Goal: Task Accomplishment & Management: Manage account settings

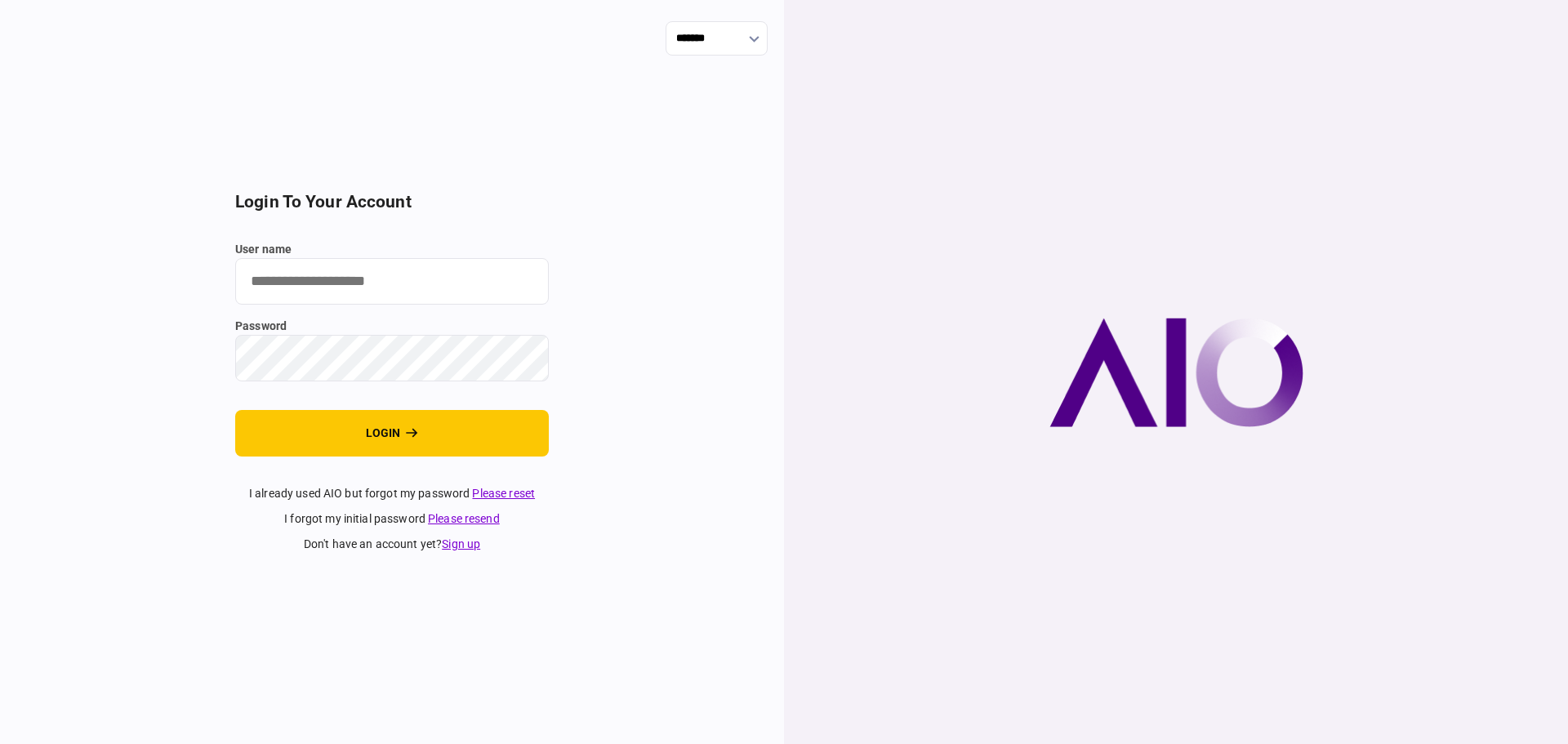
type input "********"
click at [564, 303] on div "******* login to your account user name ******** password login I already used …" at bounding box center [391, 372] width 784 height 744
click at [509, 441] on button "login" at bounding box center [391, 433] width 314 height 46
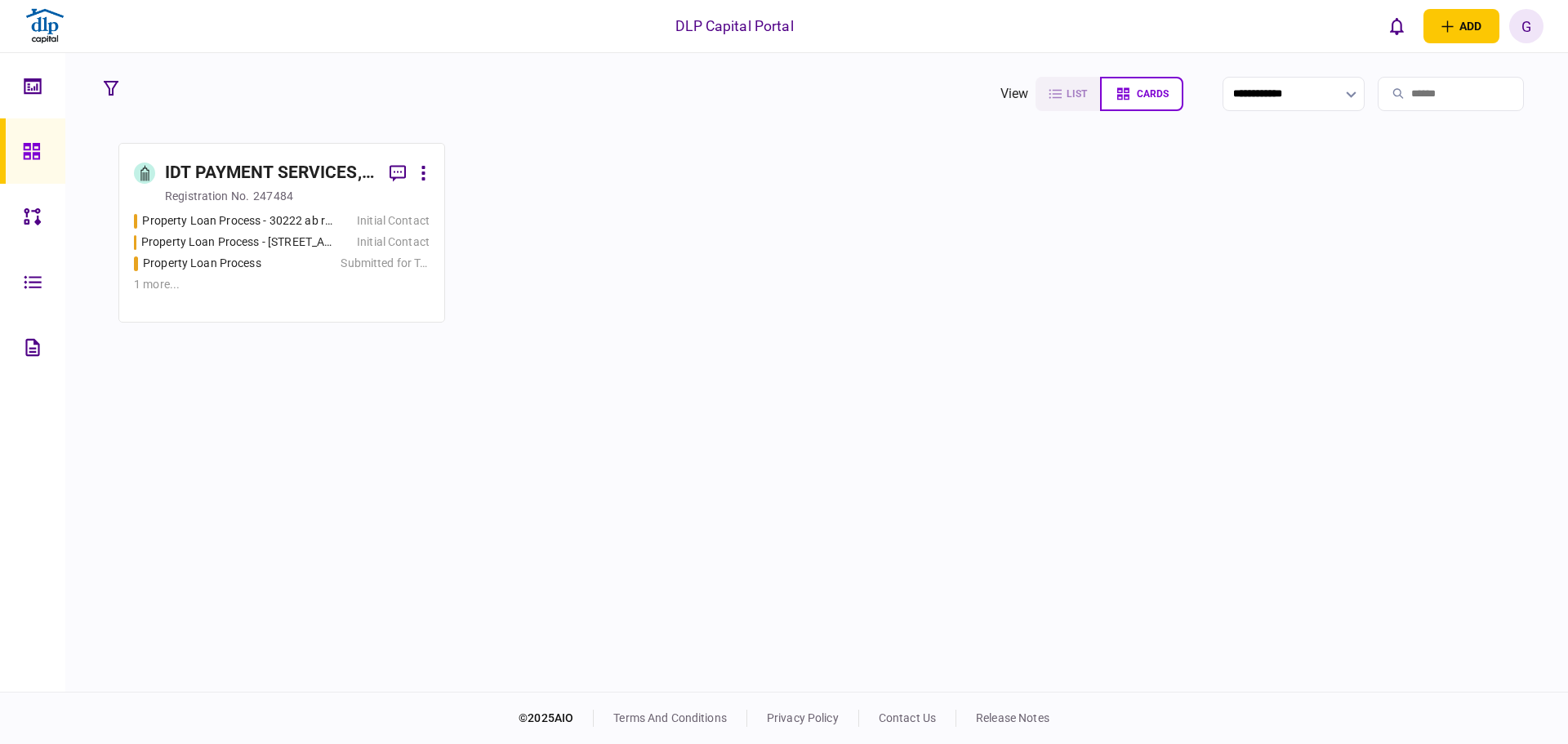
click at [632, 320] on section "IDT PAYMENT SERVICES, INC registration no. 247484 Property Loan Process - 30222…" at bounding box center [816, 232] width 1396 height 180
drag, startPoint x: 61, startPoint y: 229, endPoint x: 31, endPoint y: 233, distance: 30.3
click at [60, 229] on link at bounding box center [32, 217] width 66 height 66
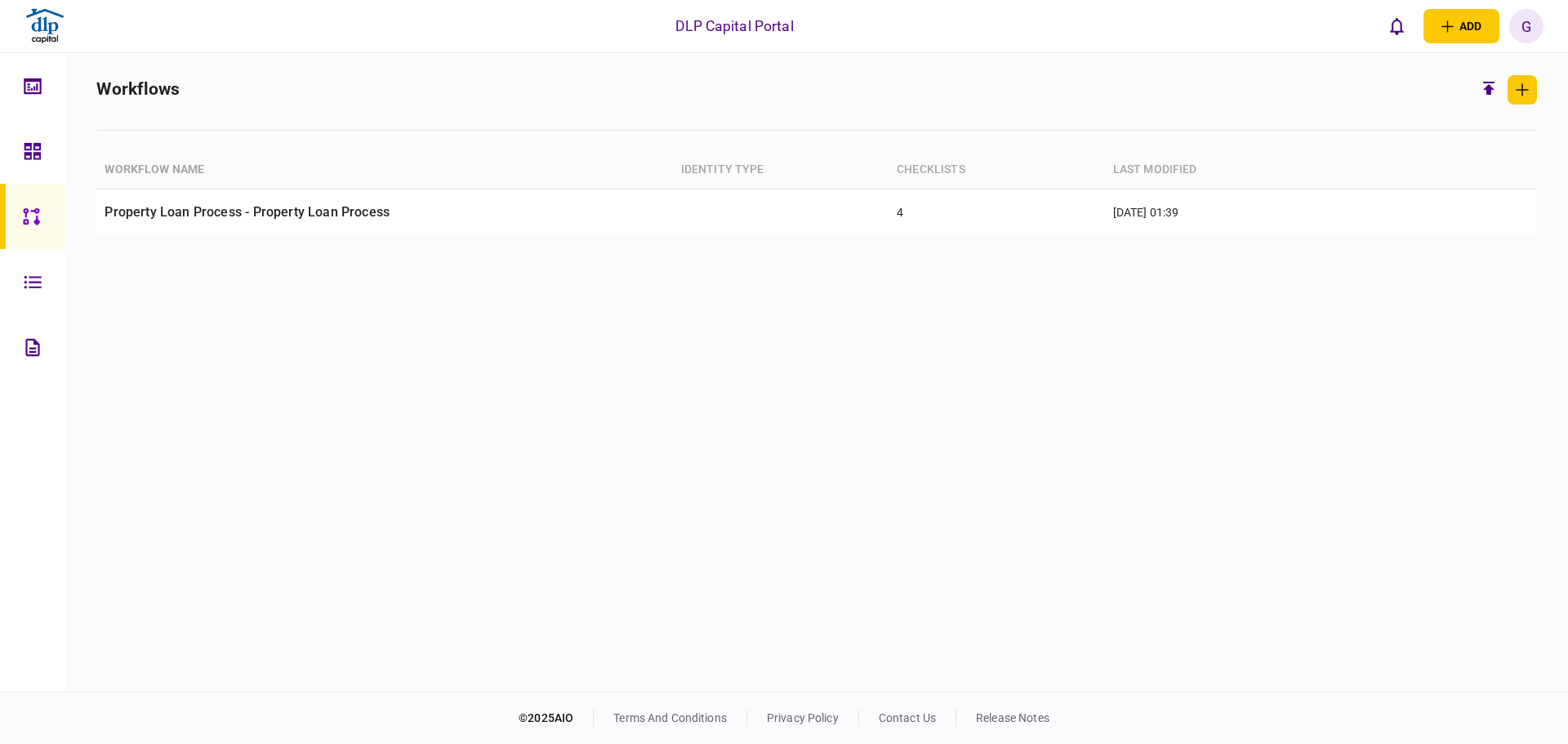
click at [34, 299] on div at bounding box center [37, 281] width 26 height 66
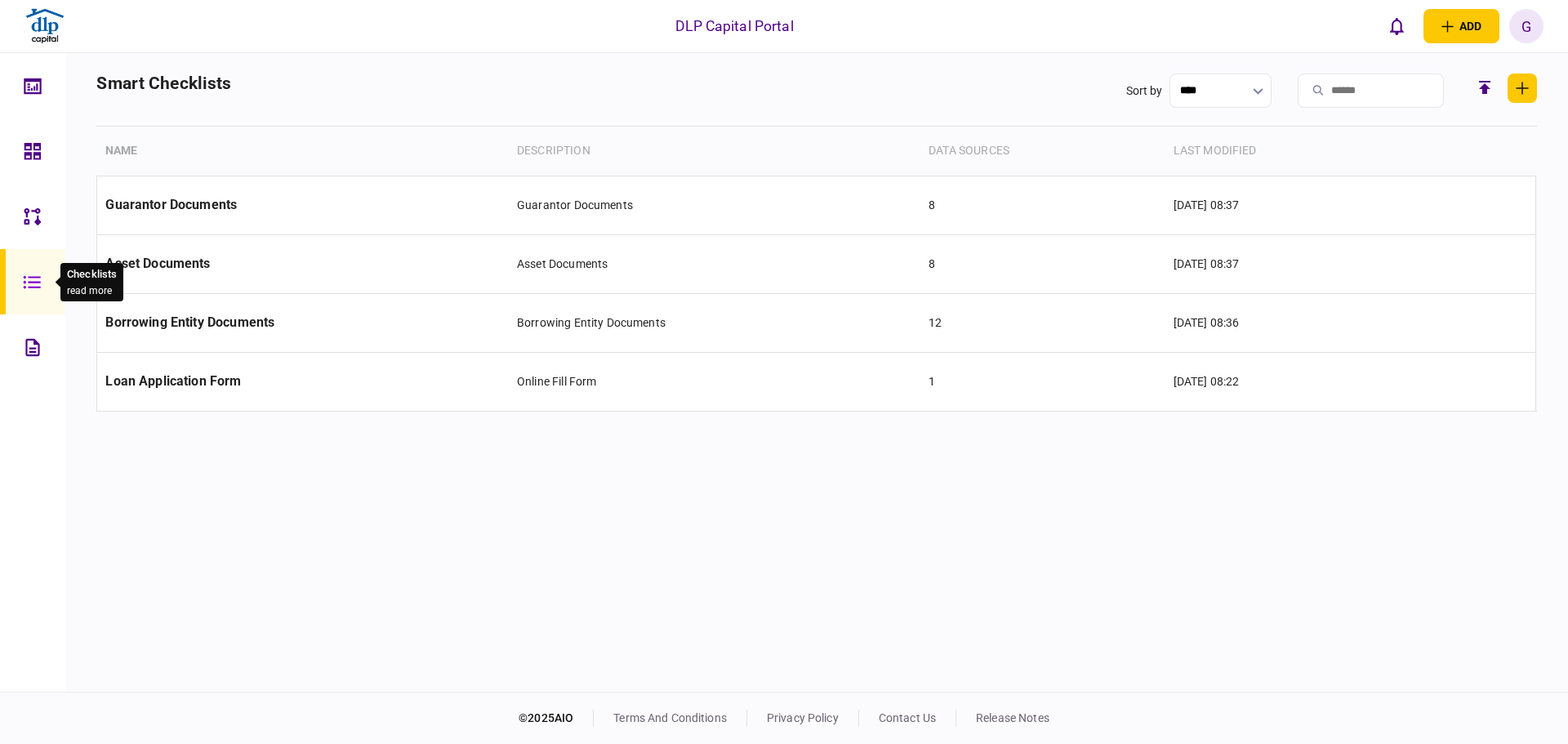
drag, startPoint x: 31, startPoint y: 300, endPoint x: 468, endPoint y: 476, distance: 471.1
click at [472, 477] on section "Name Description data sources last modified Guarantor Documents Guarantor Docum…" at bounding box center [816, 399] width 1439 height 545
click at [50, 371] on link at bounding box center [32, 347] width 66 height 66
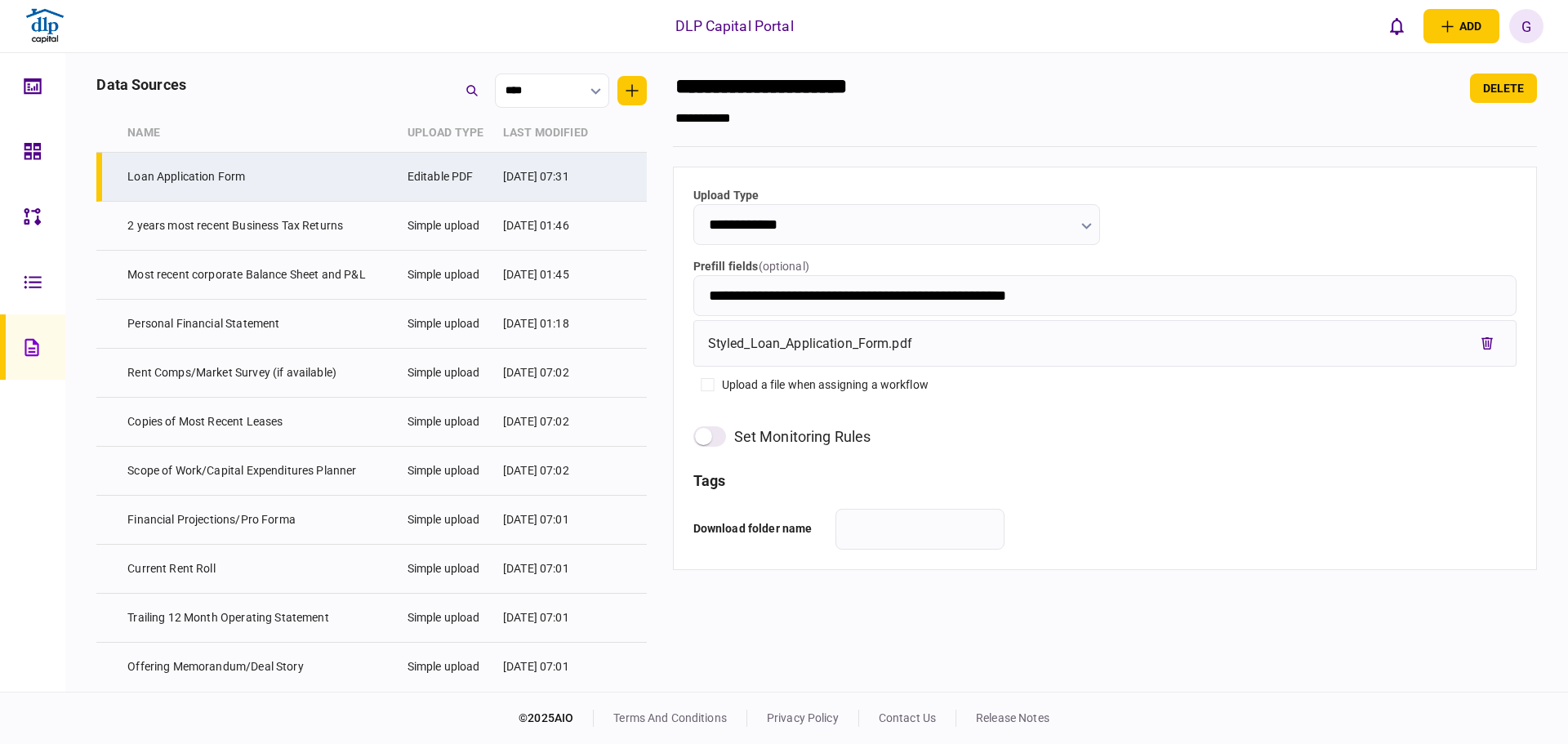
click at [37, 276] on icon at bounding box center [32, 281] width 18 height 13
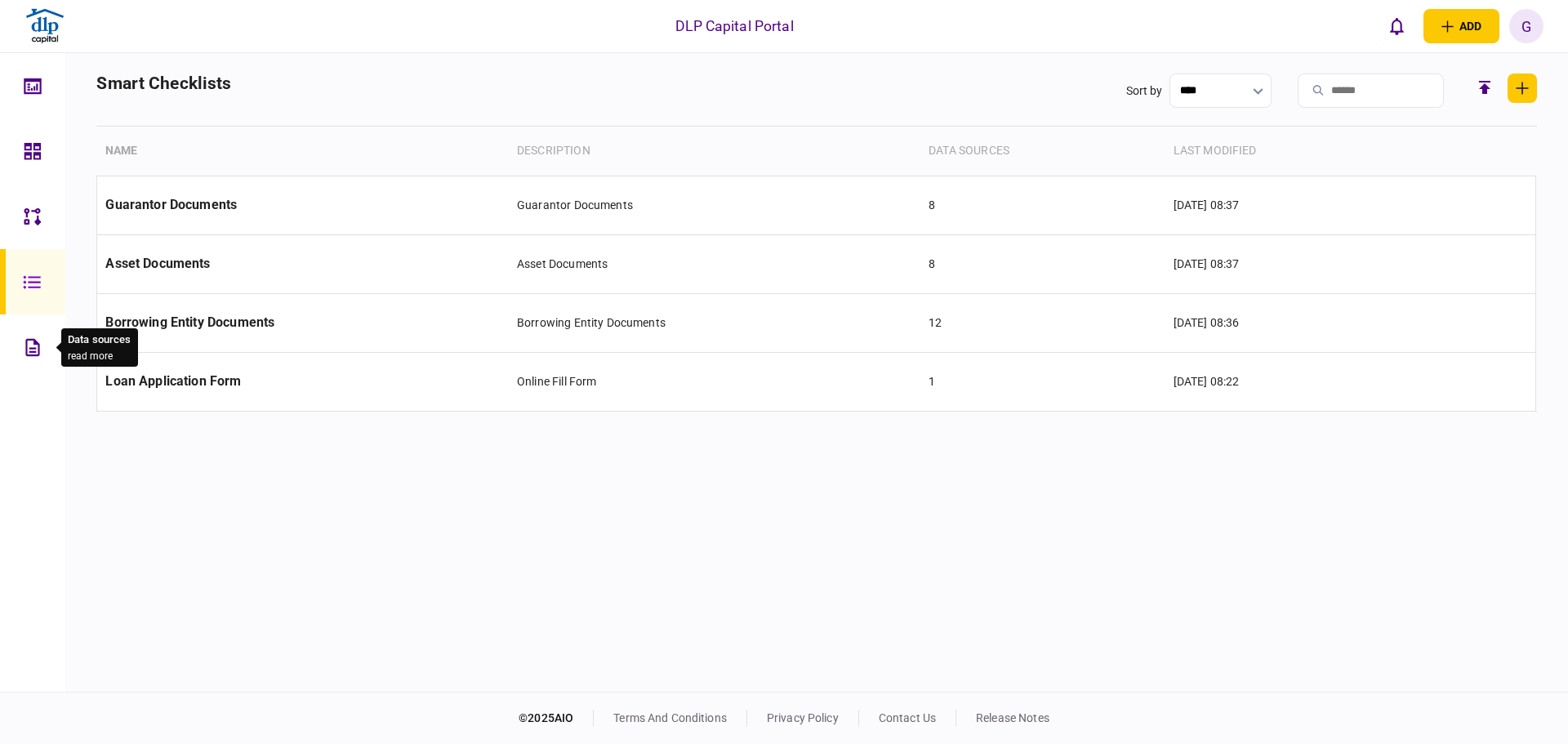
click at [38, 358] on div at bounding box center [37, 347] width 26 height 66
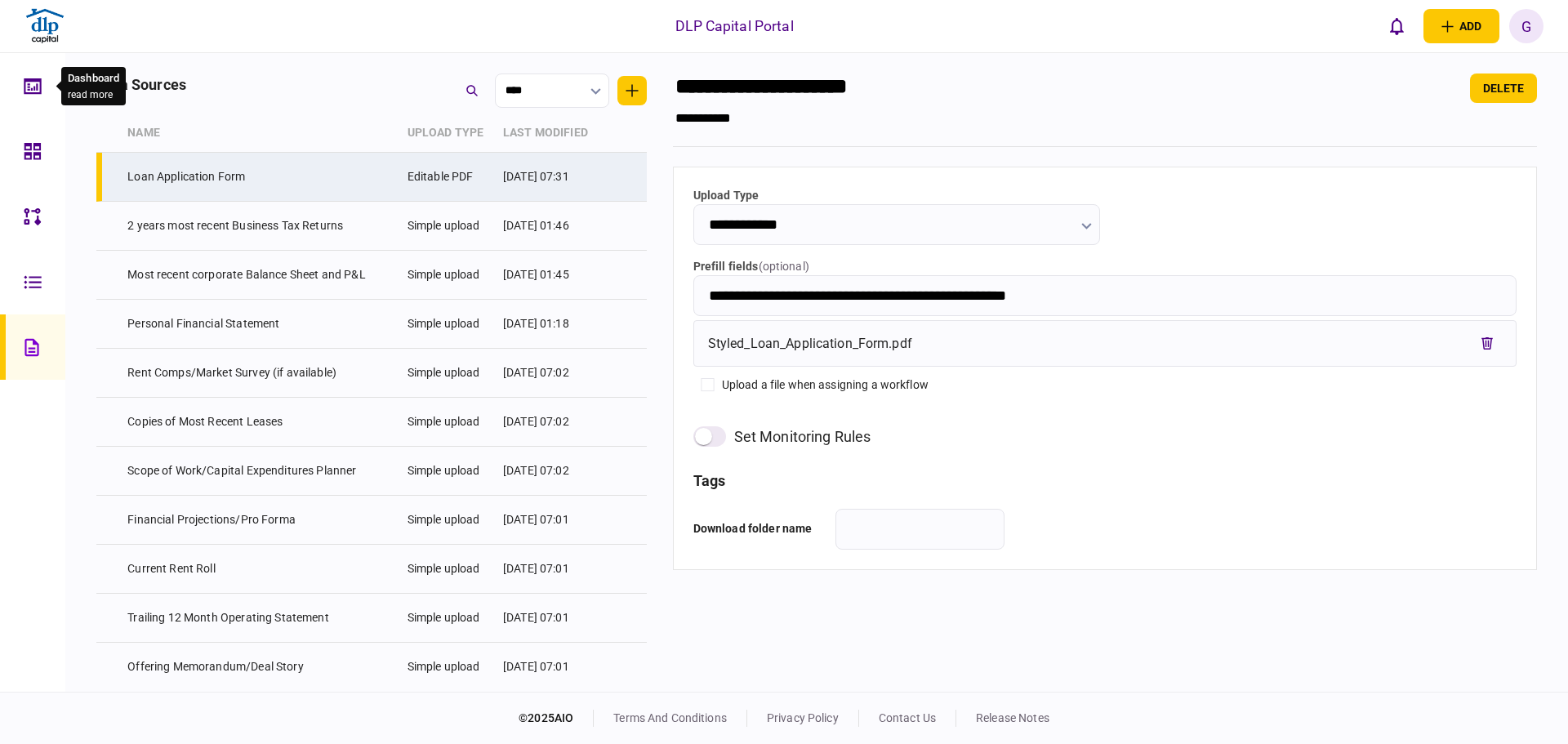
click at [45, 99] on div at bounding box center [37, 85] width 26 height 66
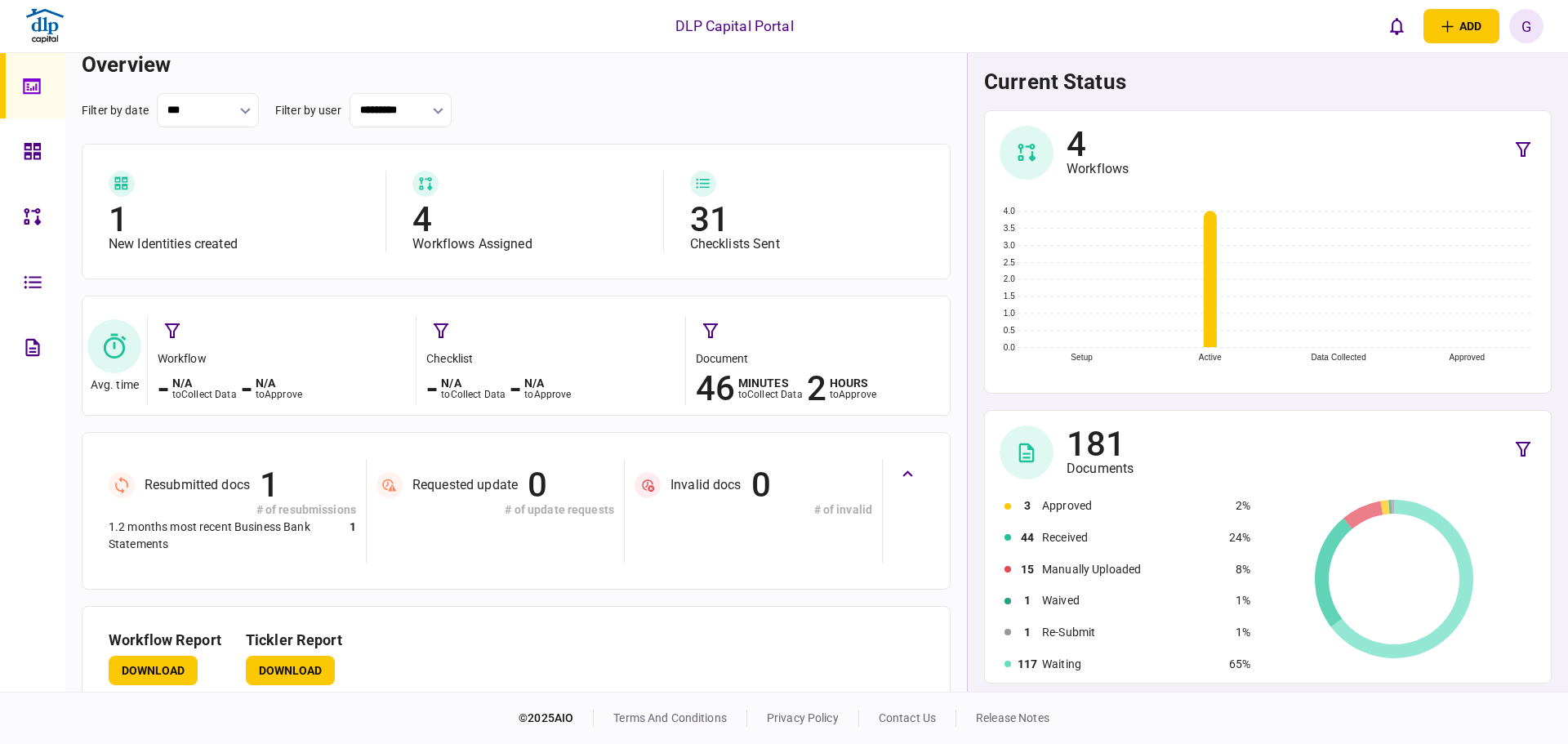
scroll to position [50, 0]
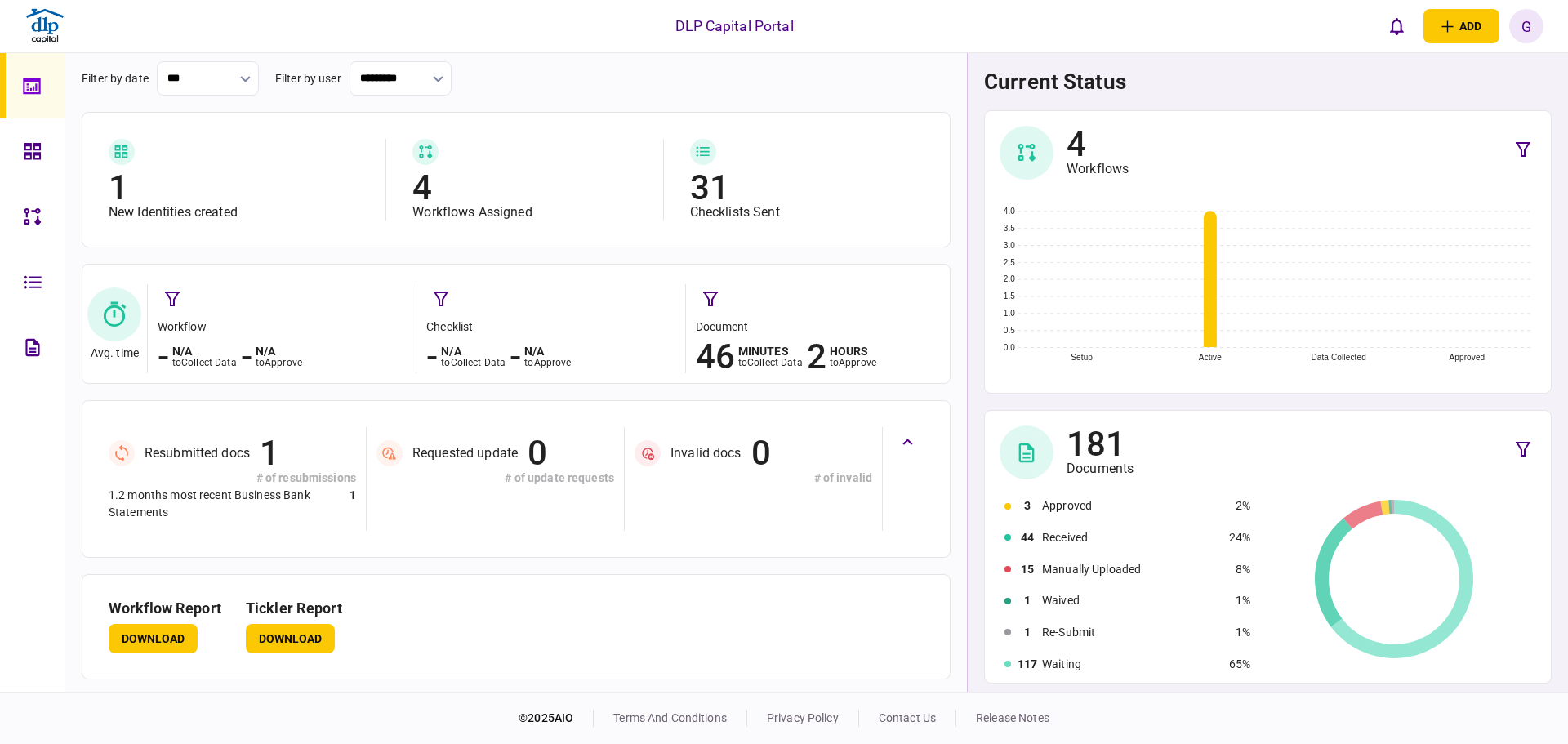
drag, startPoint x: 581, startPoint y: 226, endPoint x: 588, endPoint y: 315, distance: 89.3
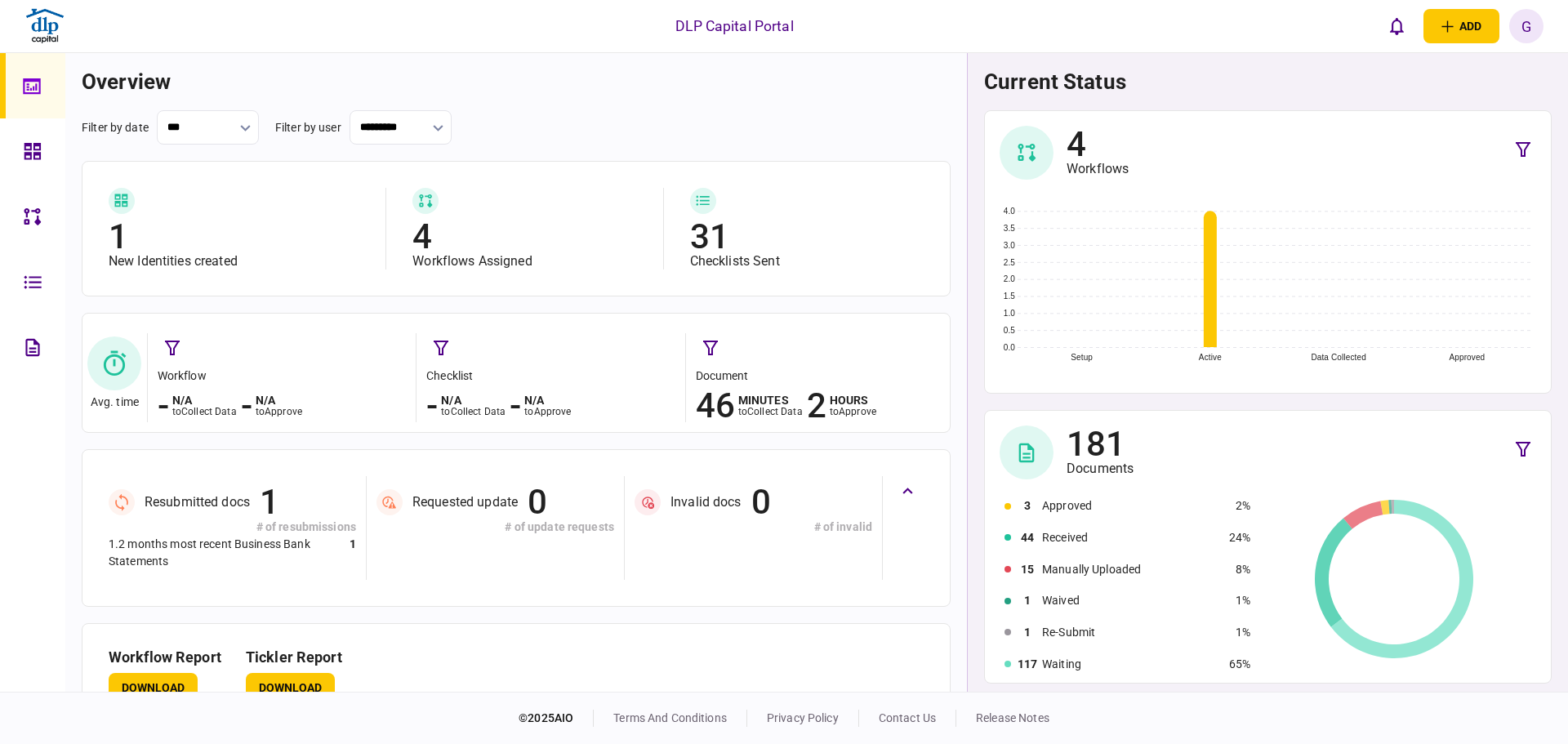
drag, startPoint x: 555, startPoint y: 589, endPoint x: 580, endPoint y: 450, distance: 141.2
click at [33, 165] on div at bounding box center [37, 151] width 26 height 66
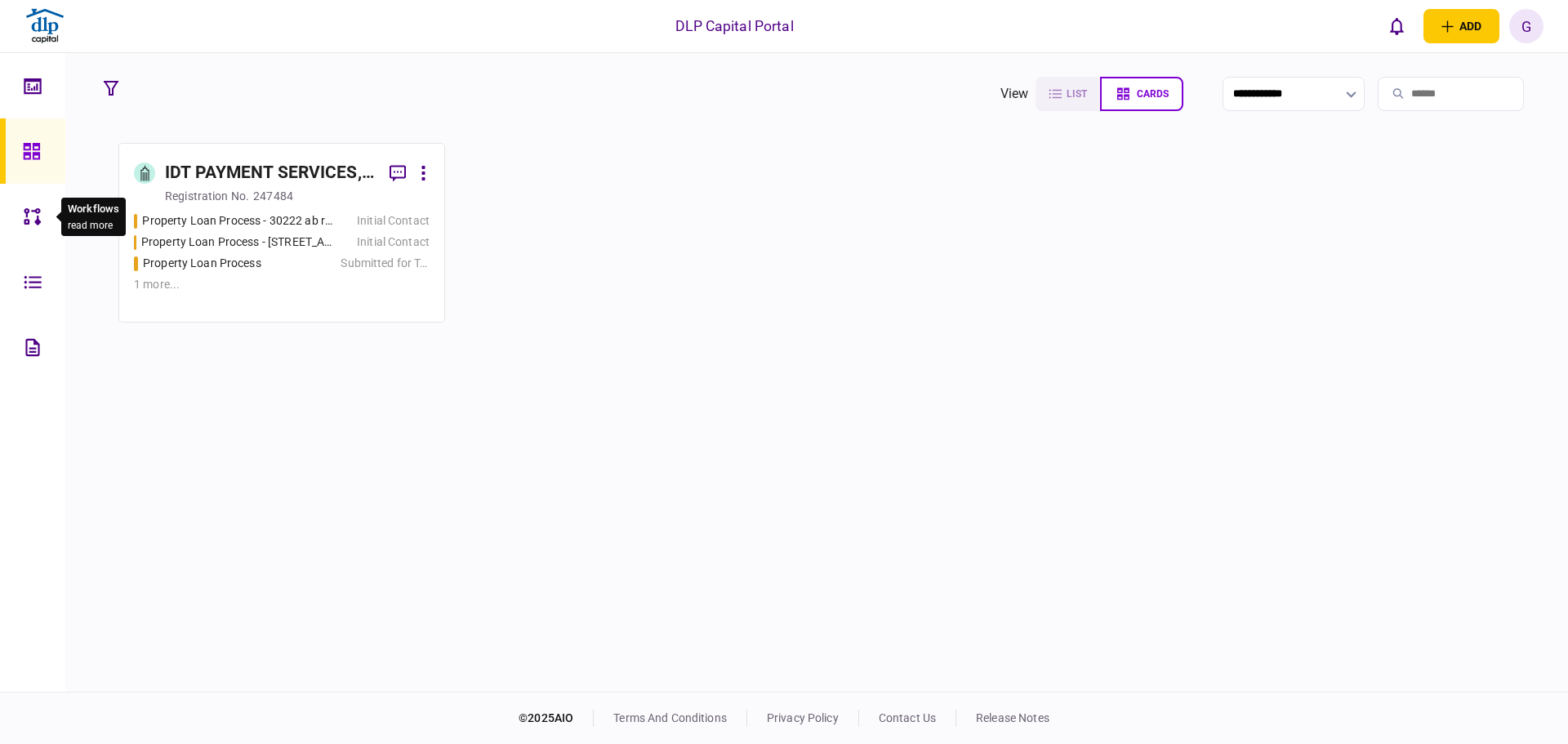
click at [39, 217] on icon at bounding box center [32, 217] width 18 height 19
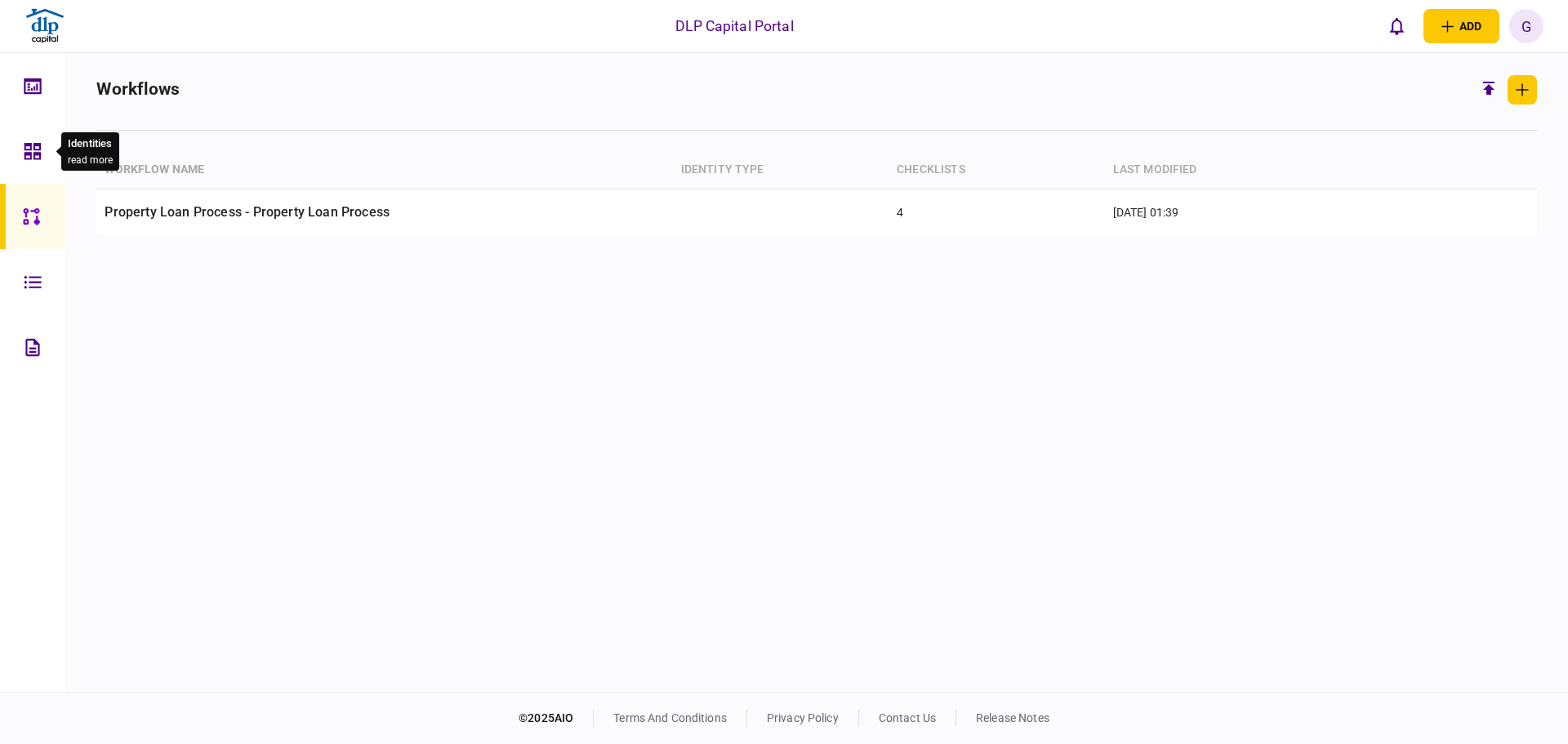
click at [38, 143] on icon at bounding box center [32, 151] width 17 height 17
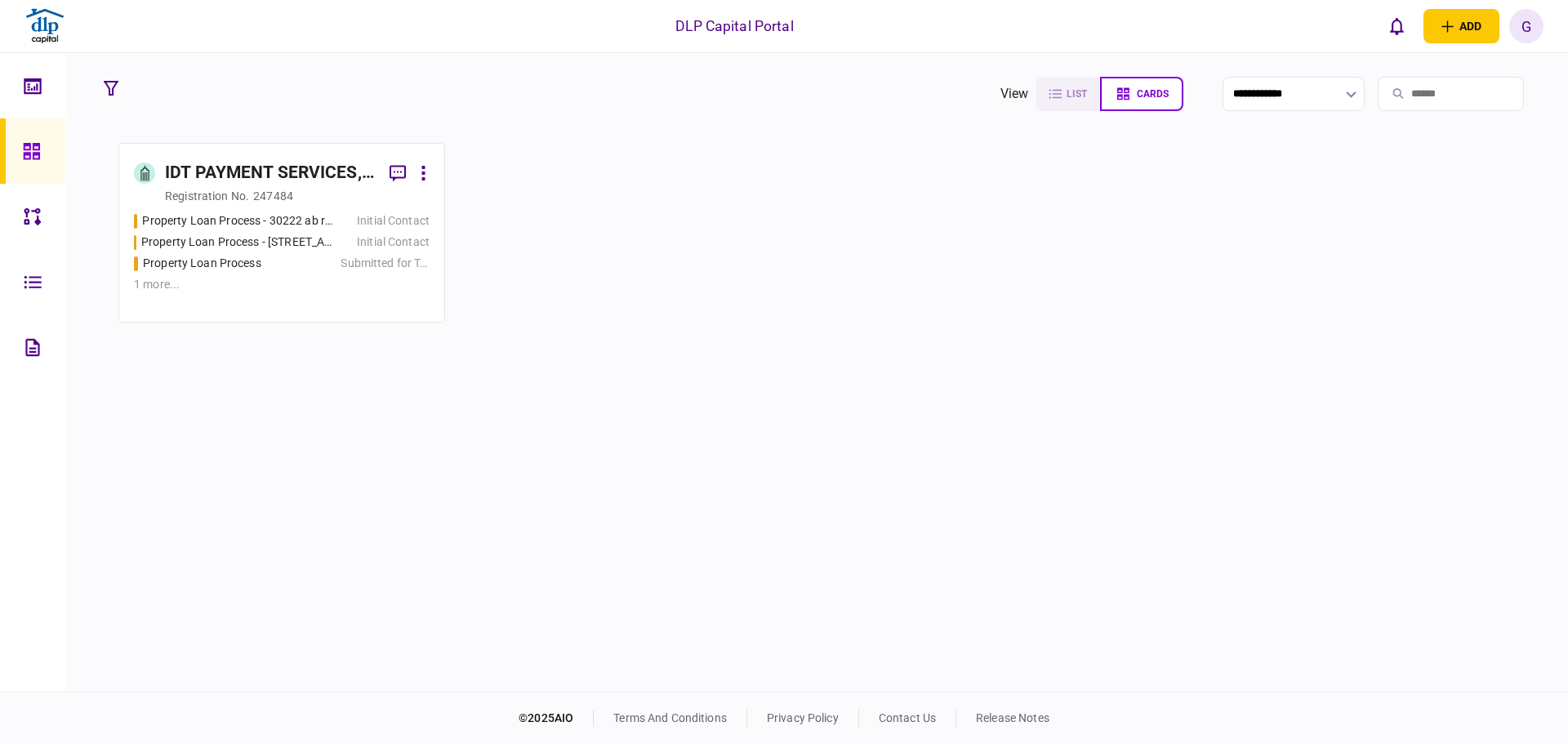
click at [227, 169] on div "IDT PAYMENT SERVICES, INC" at bounding box center [270, 173] width 212 height 26
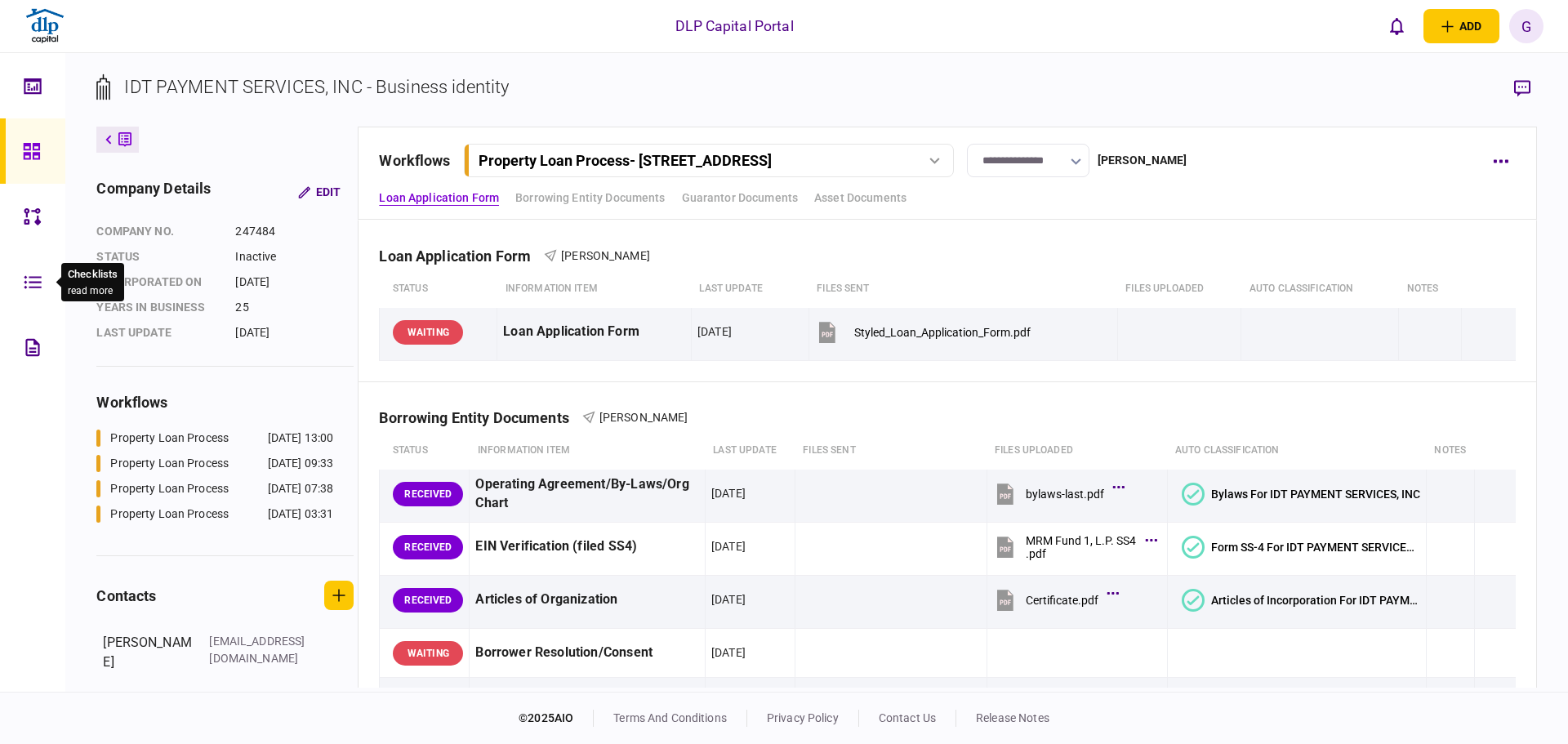
click at [30, 265] on div at bounding box center [37, 281] width 26 height 66
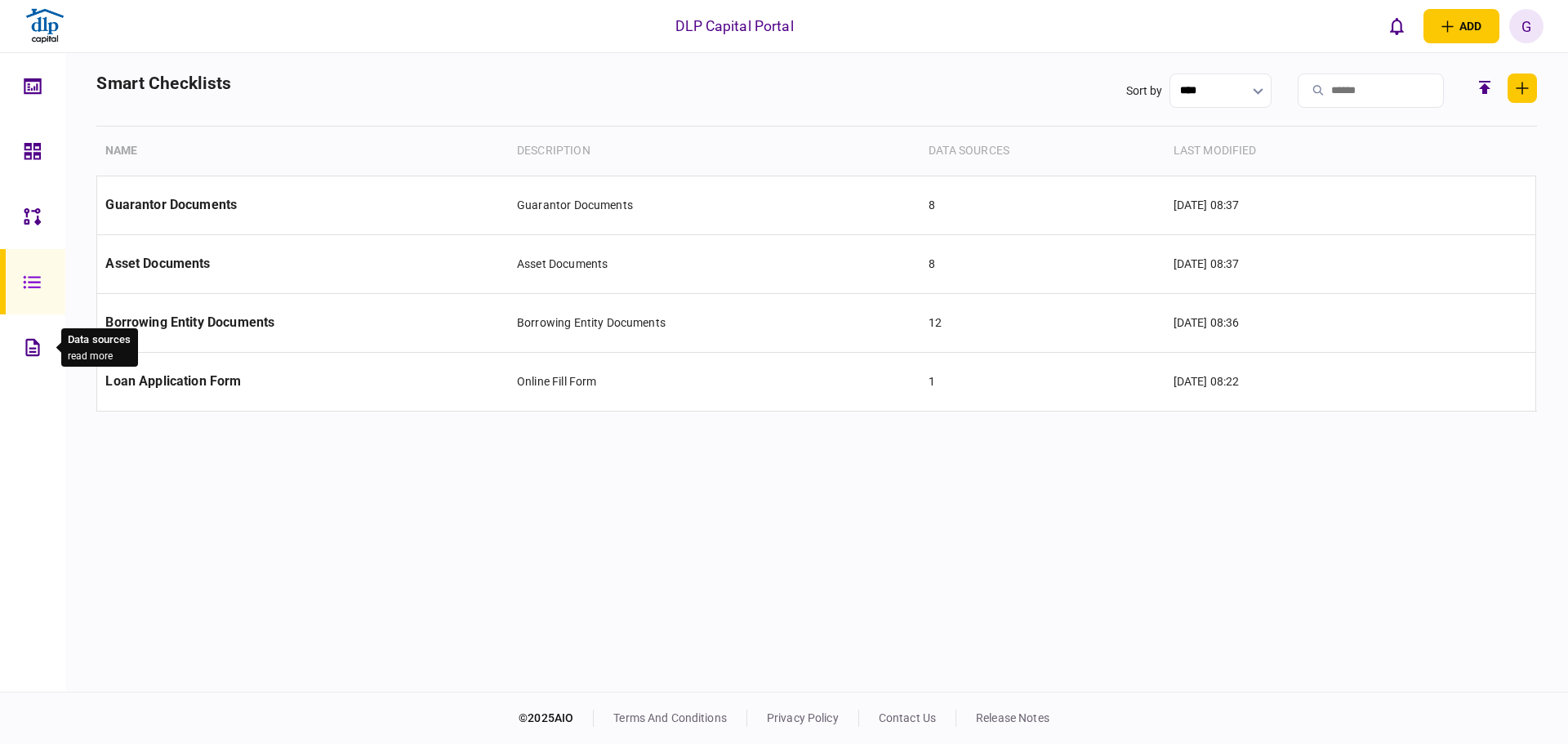
click at [39, 336] on div at bounding box center [37, 347] width 26 height 66
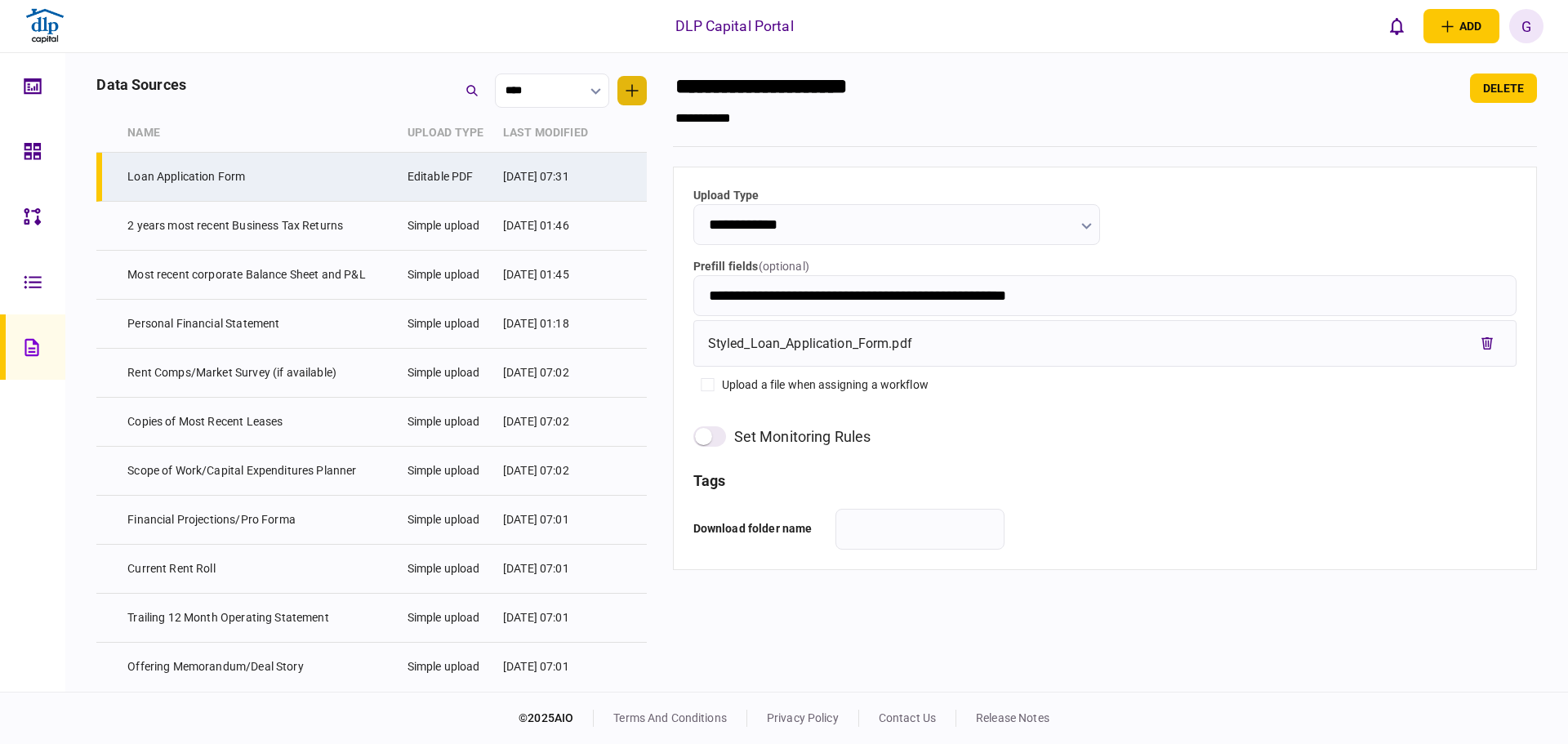
click at [642, 90] on button "button" at bounding box center [632, 91] width 30 height 30
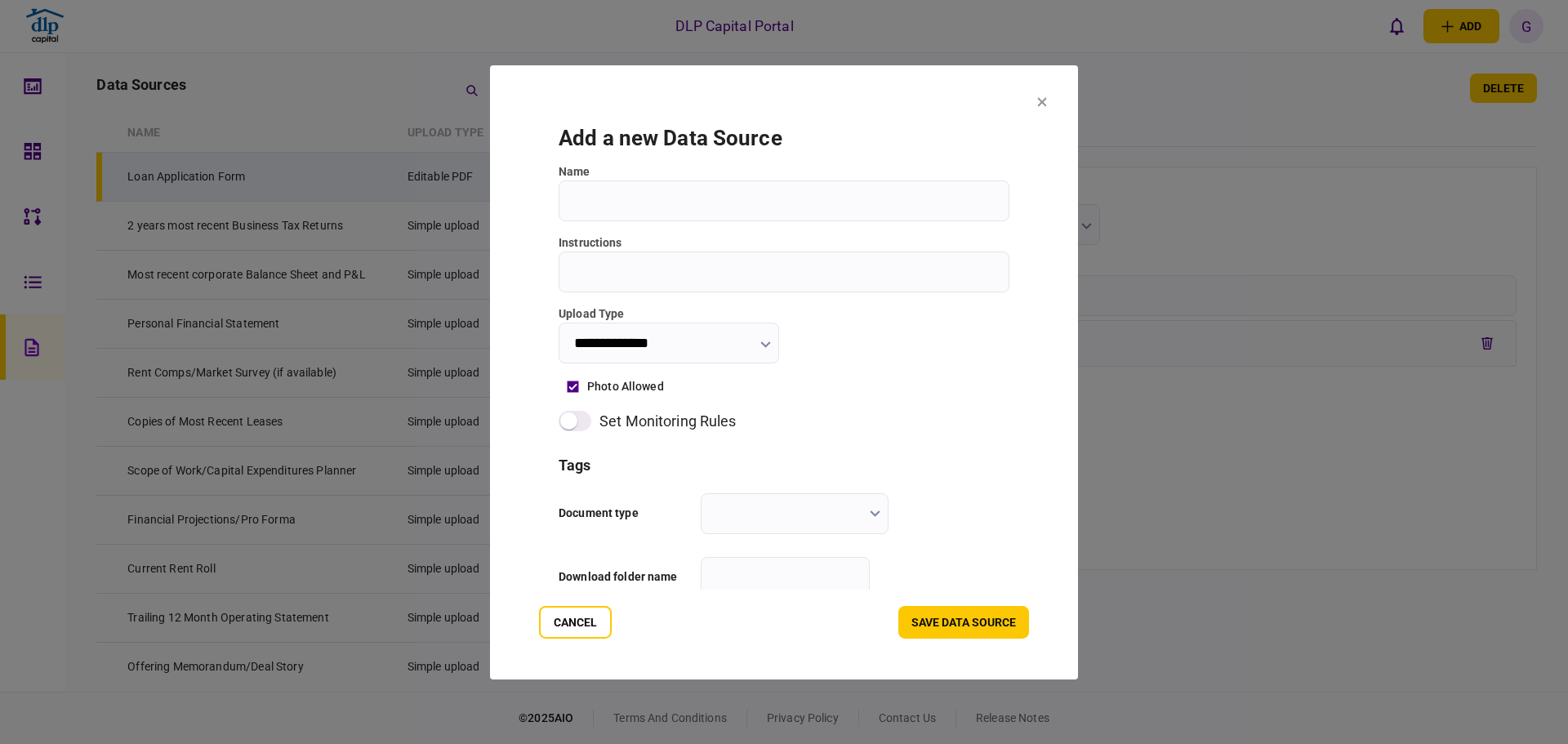
click at [723, 364] on section "**********" at bounding box center [784, 347] width 490 height 484
click at [722, 345] on input "**********" at bounding box center [669, 342] width 220 height 41
click at [896, 482] on div at bounding box center [784, 372] width 1568 height 744
click at [976, 190] on input "Name" at bounding box center [784, 200] width 451 height 41
click at [1044, 101] on icon at bounding box center [1042, 101] width 10 height 10
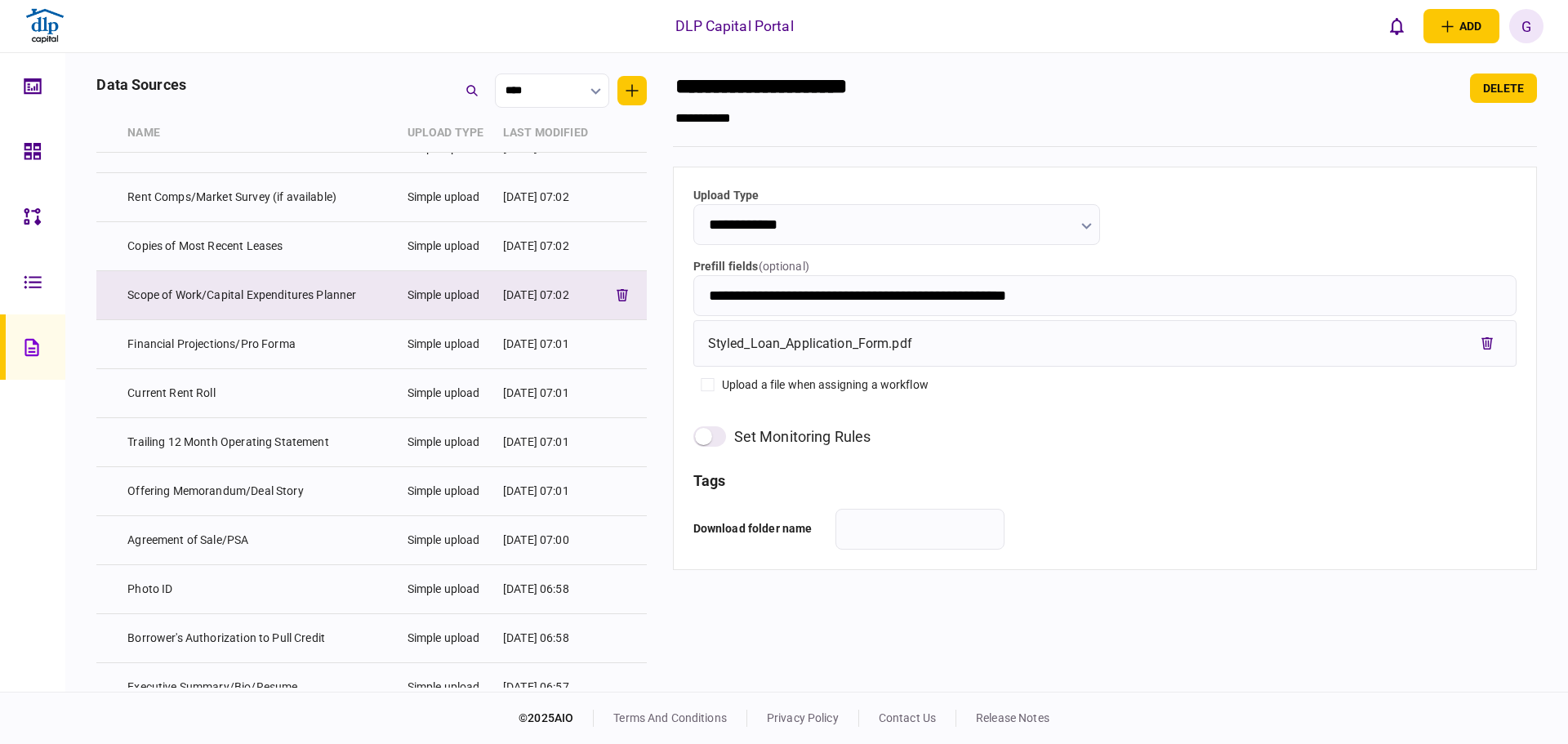
scroll to position [327, 0]
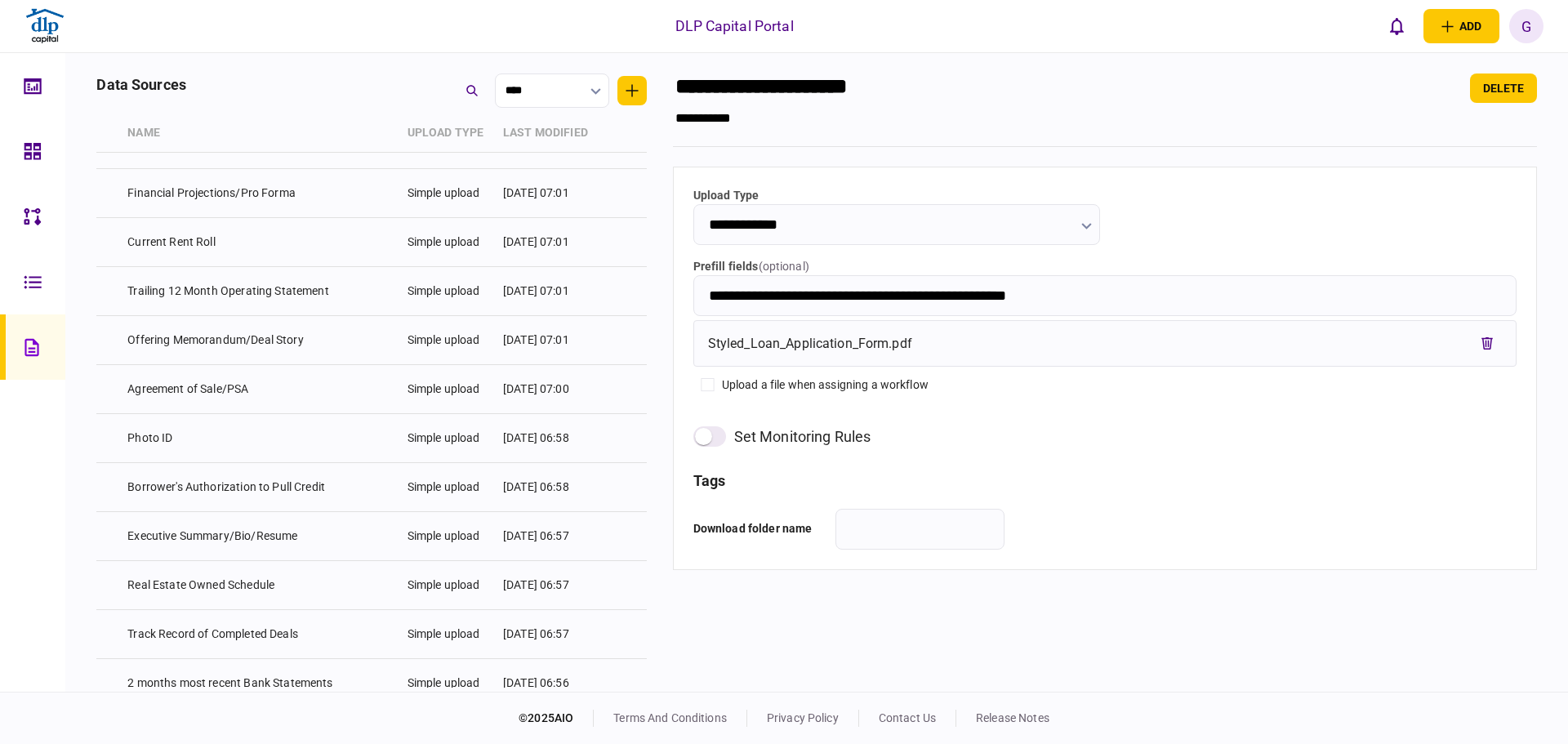
click at [36, 284] on icon at bounding box center [32, 282] width 18 height 19
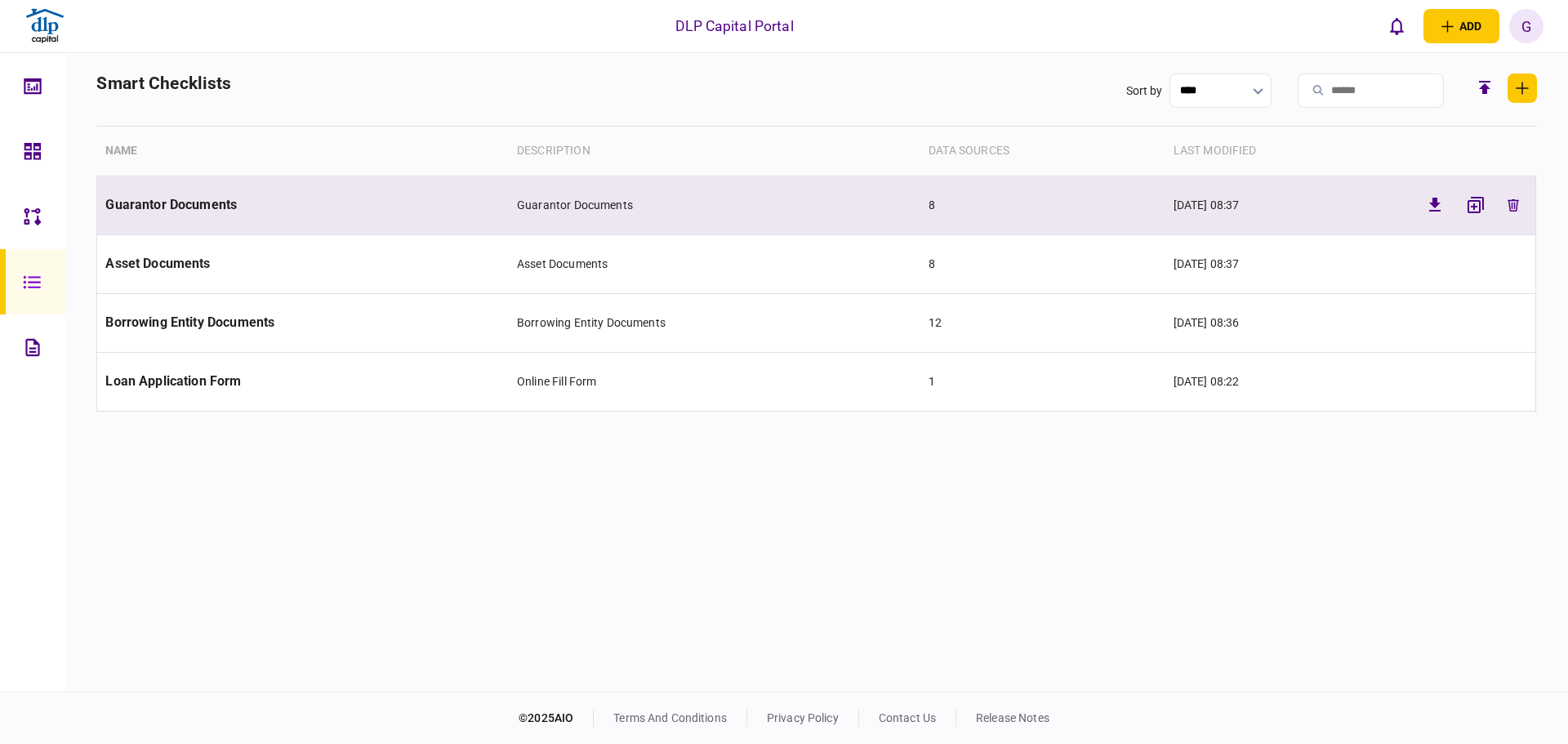
click at [219, 207] on span "Guarantor Documents" at bounding box center [171, 205] width 131 height 16
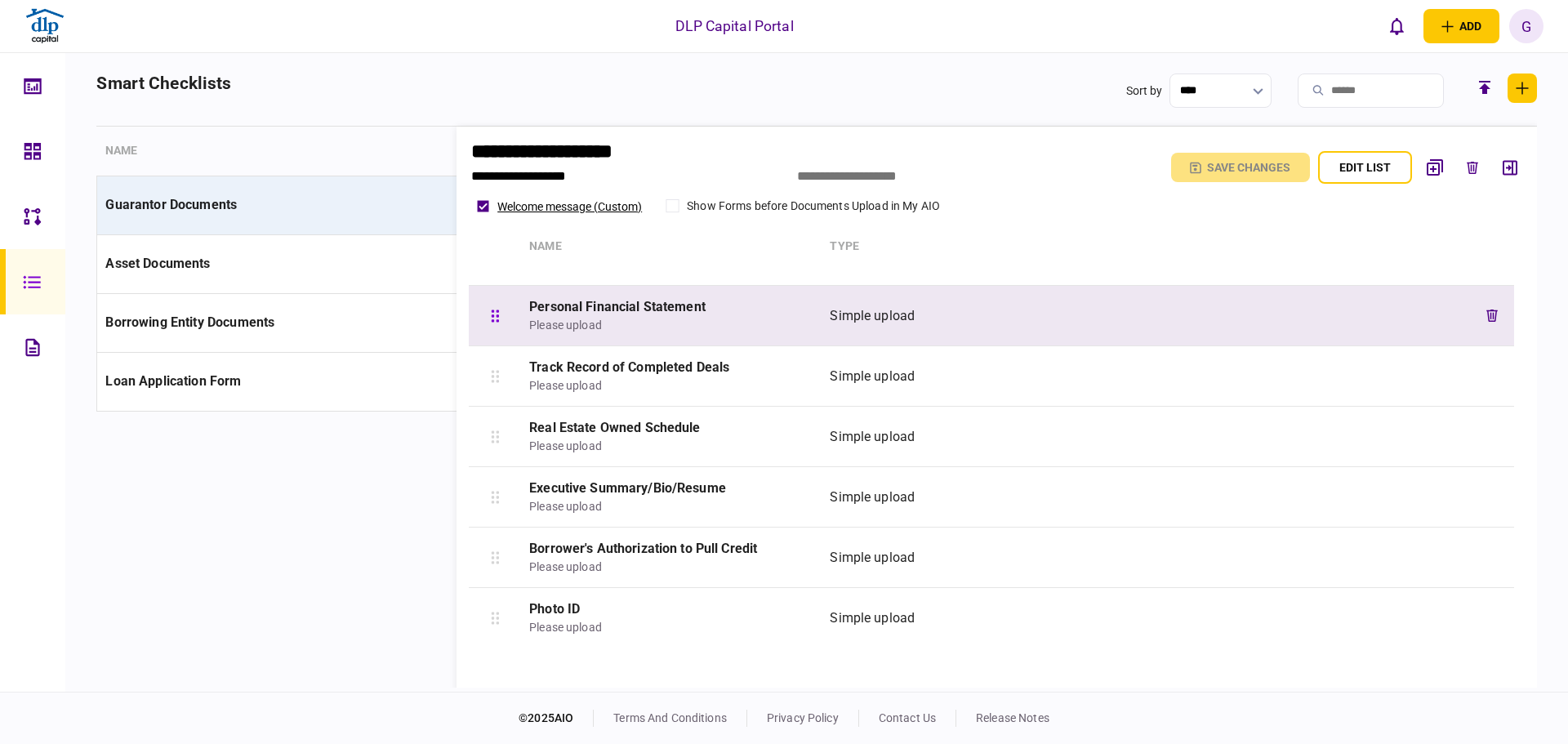
scroll to position [110, 0]
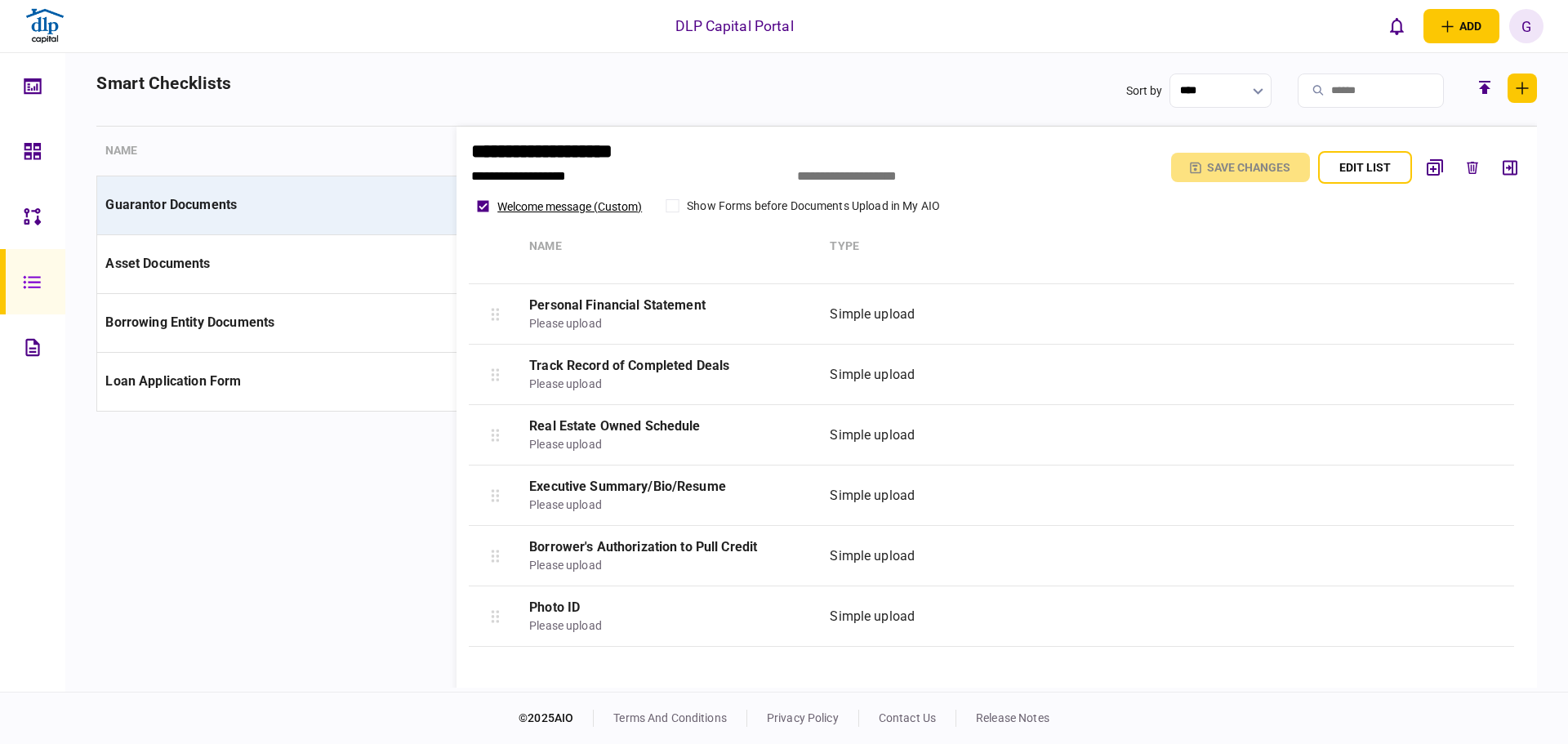
click at [52, 275] on link at bounding box center [32, 281] width 66 height 66
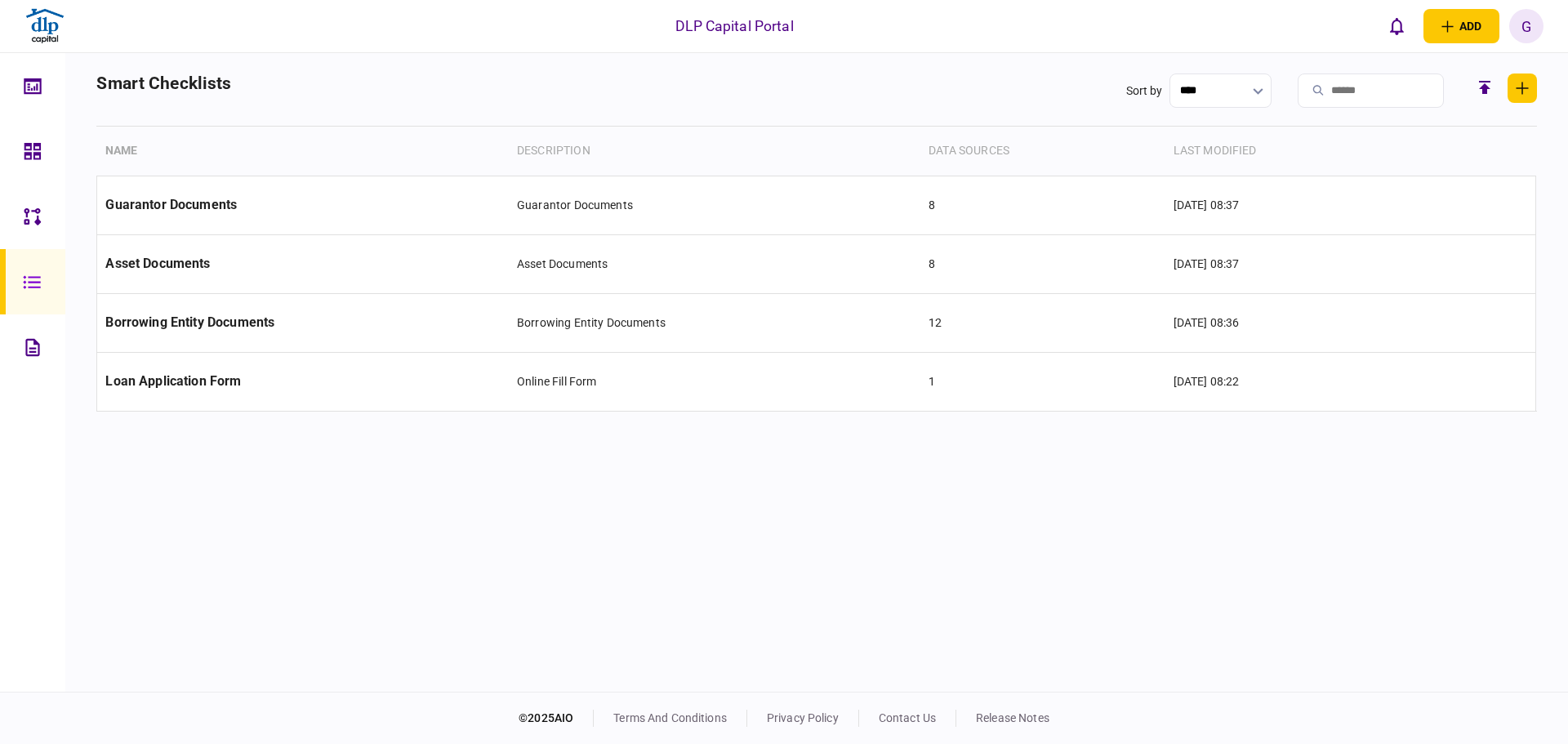
click at [47, 217] on div at bounding box center [37, 217] width 26 height 66
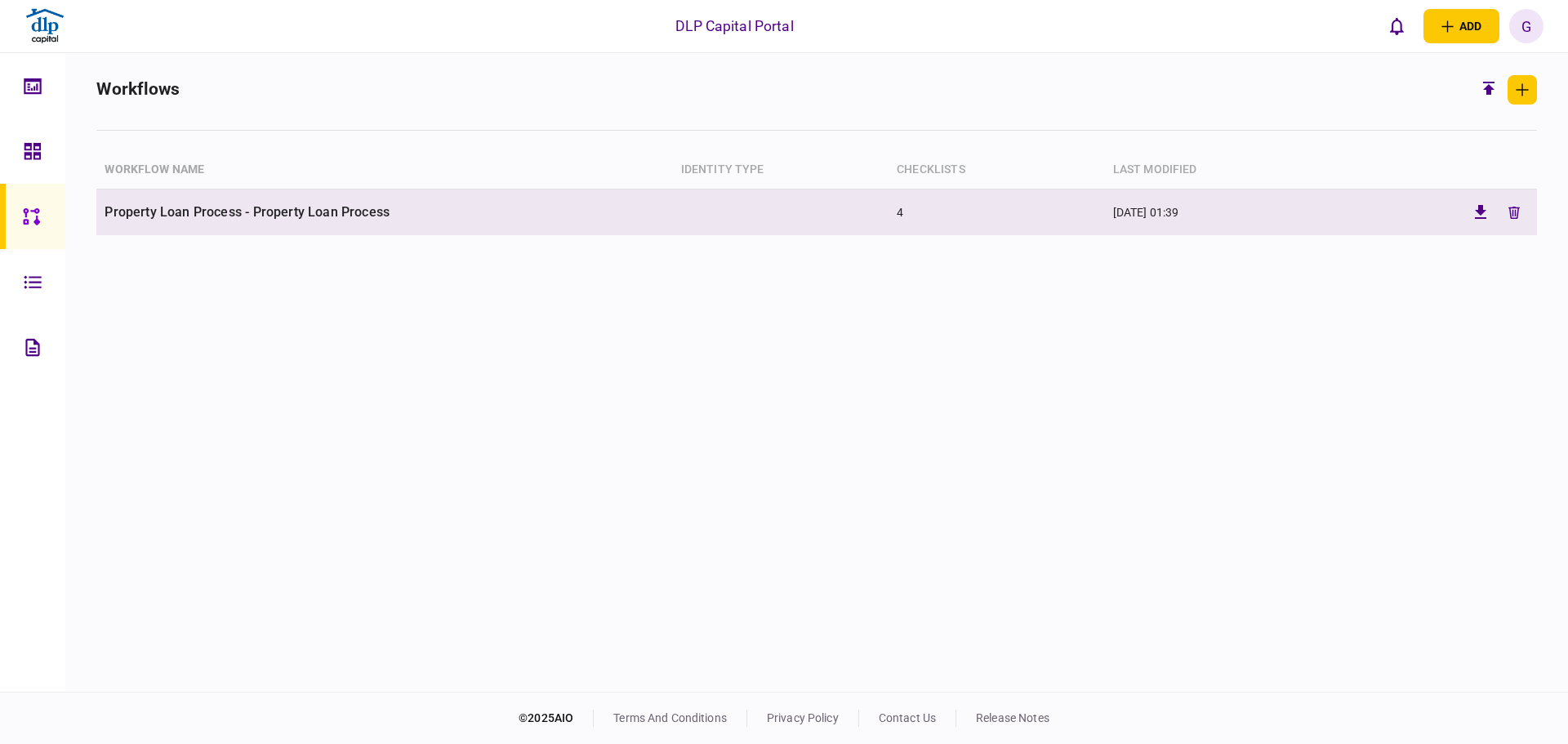
click at [124, 216] on td "Property Loan Process - Property Loan Process" at bounding box center [384, 212] width 575 height 45
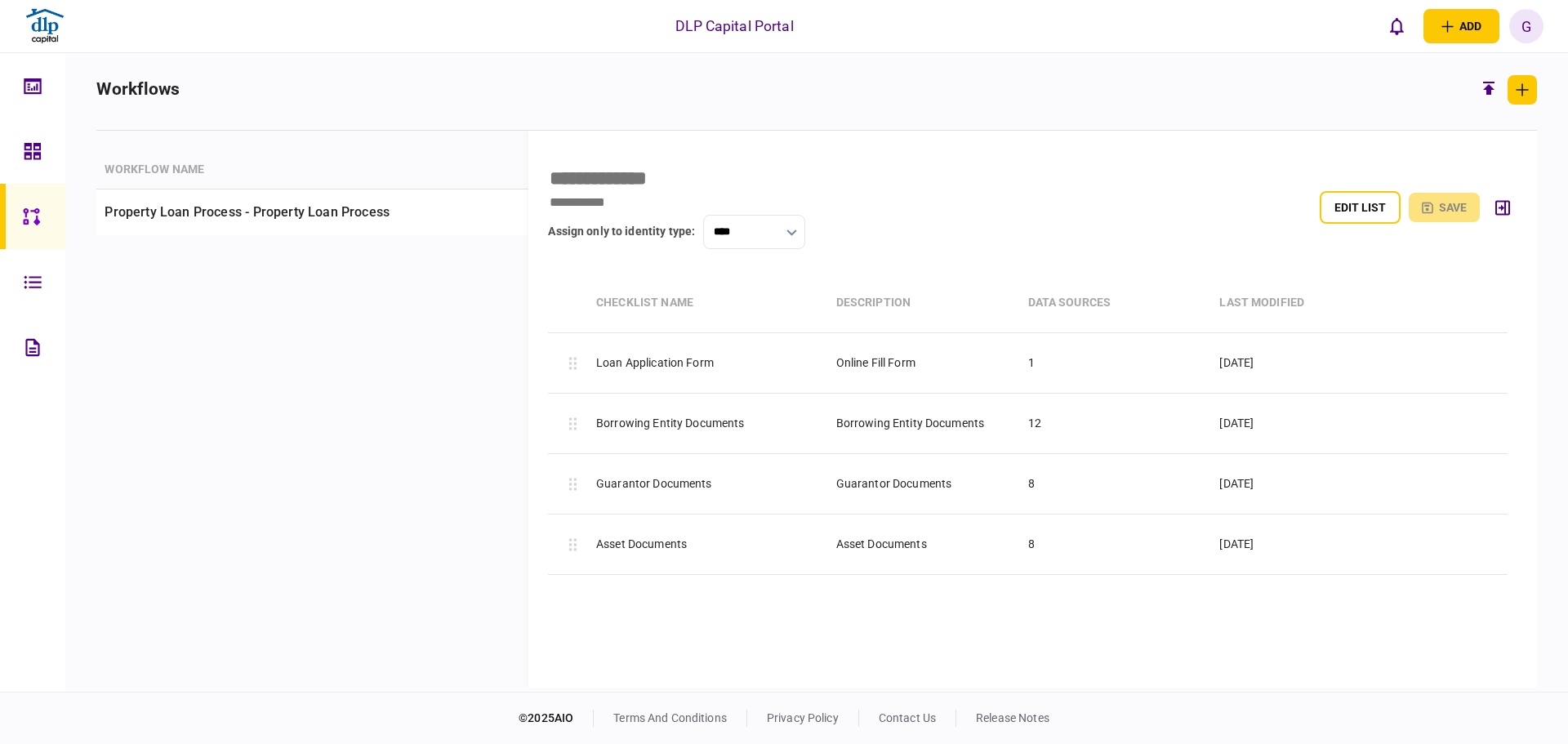
click at [20, 283] on link at bounding box center [32, 281] width 66 height 66
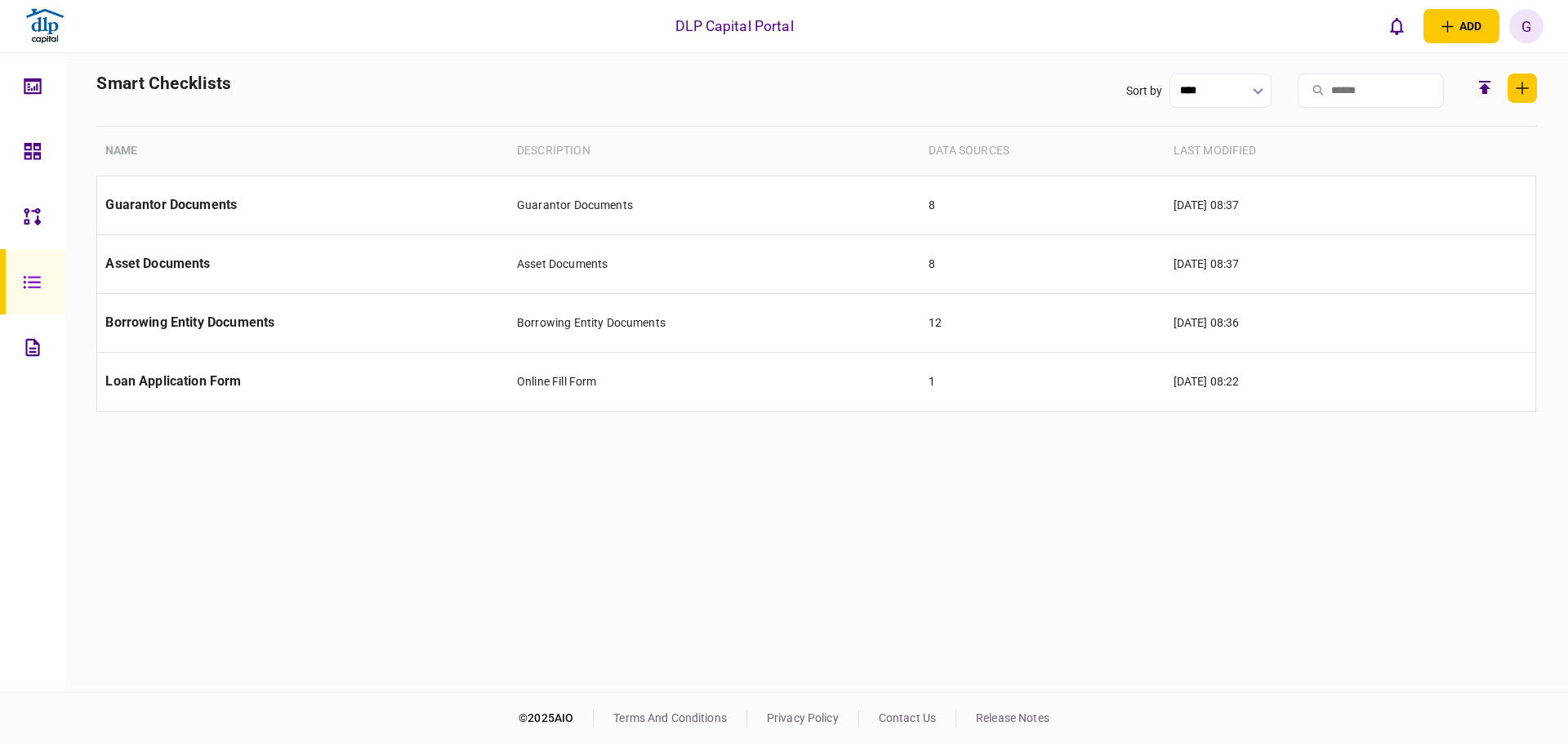
click at [54, 224] on link at bounding box center [32, 217] width 66 height 66
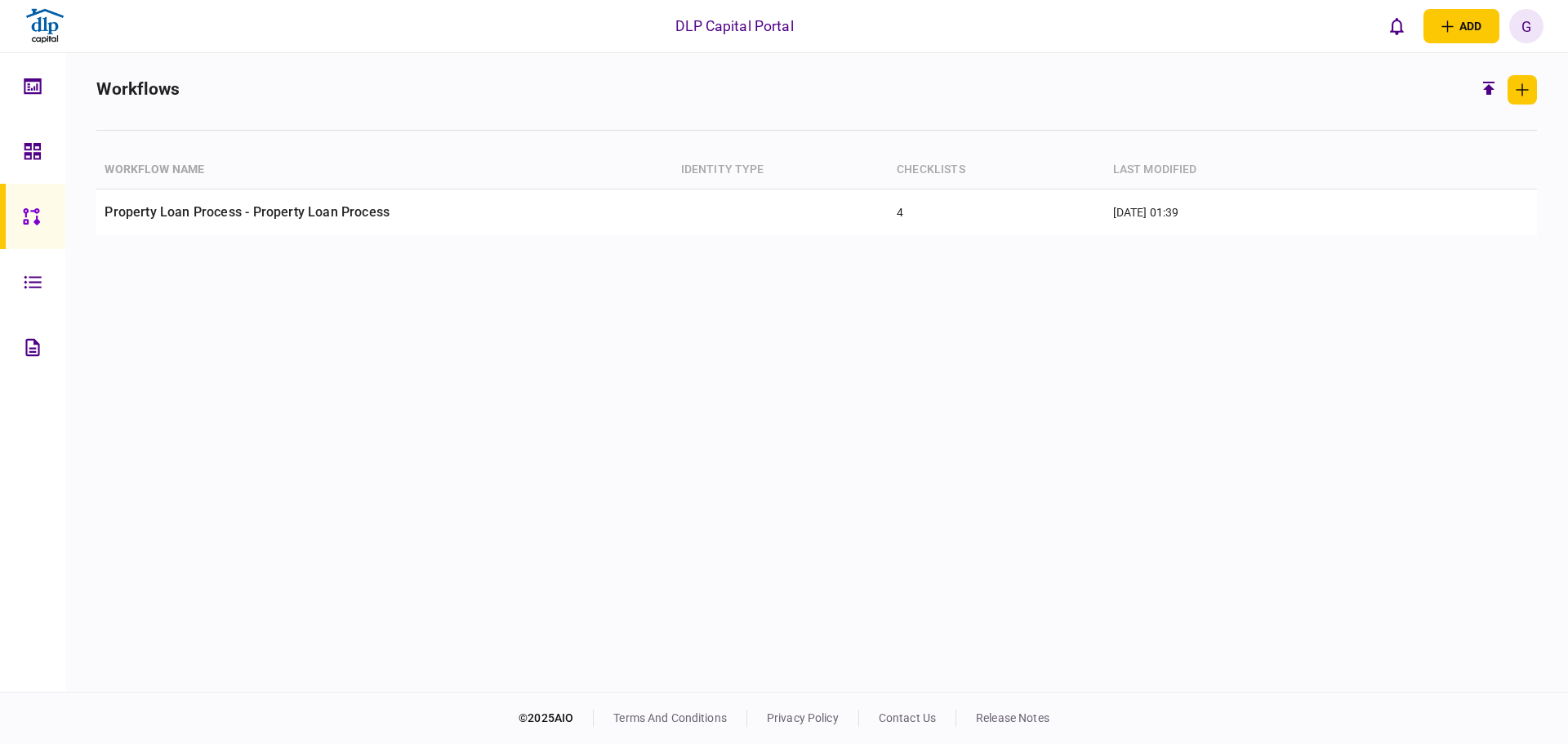
click at [56, 280] on link at bounding box center [32, 281] width 66 height 66
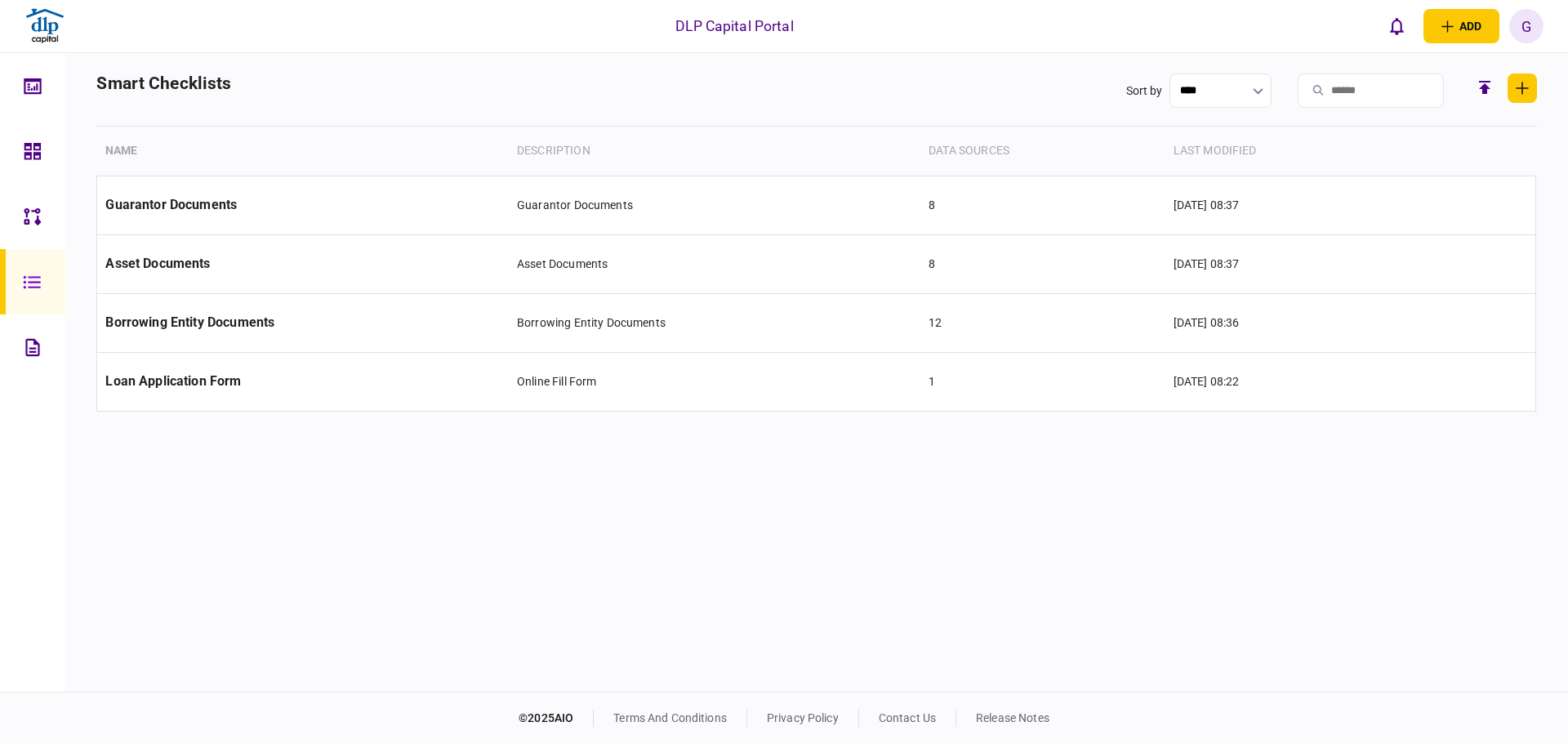
click at [32, 216] on icon at bounding box center [32, 217] width 18 height 19
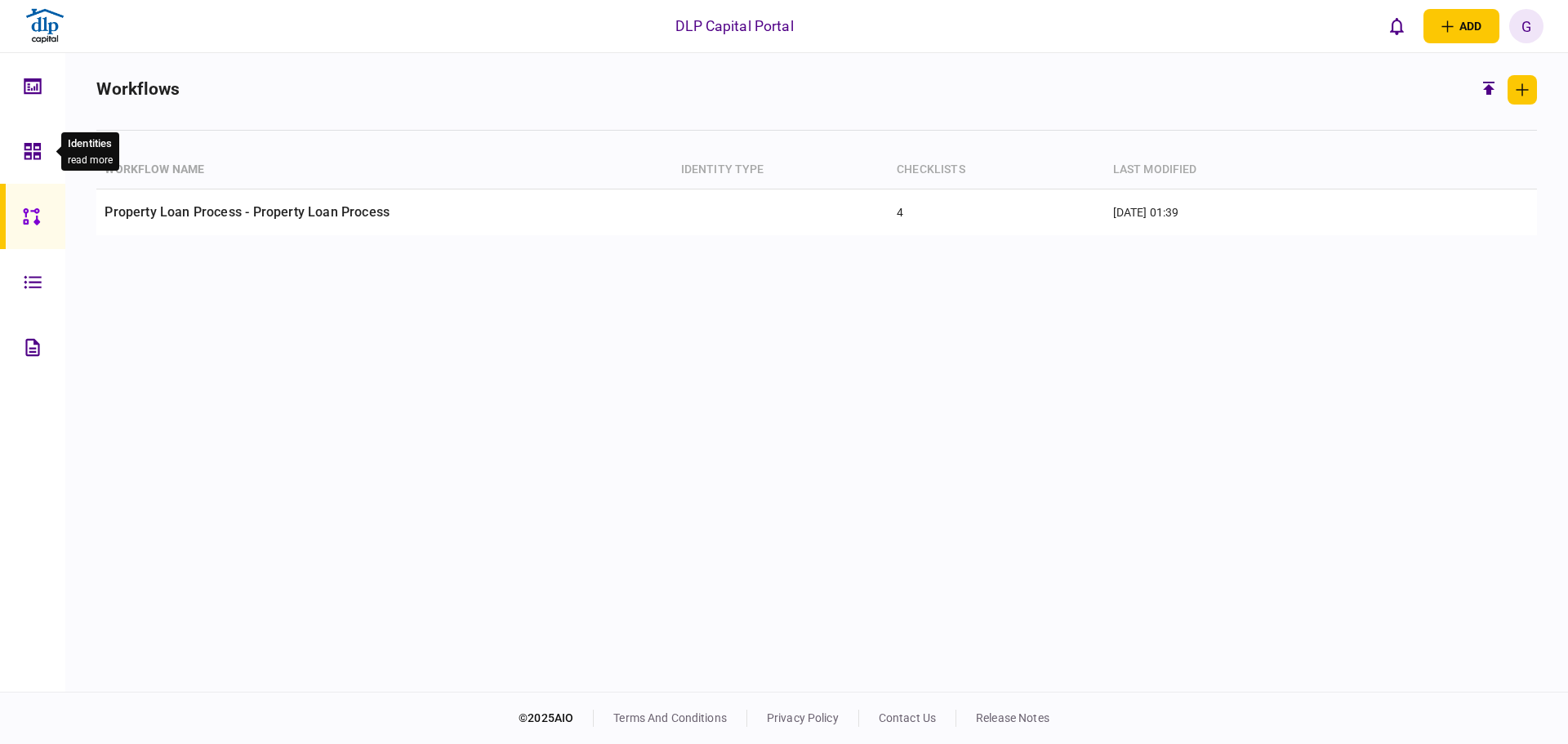
click at [39, 164] on div at bounding box center [37, 151] width 26 height 66
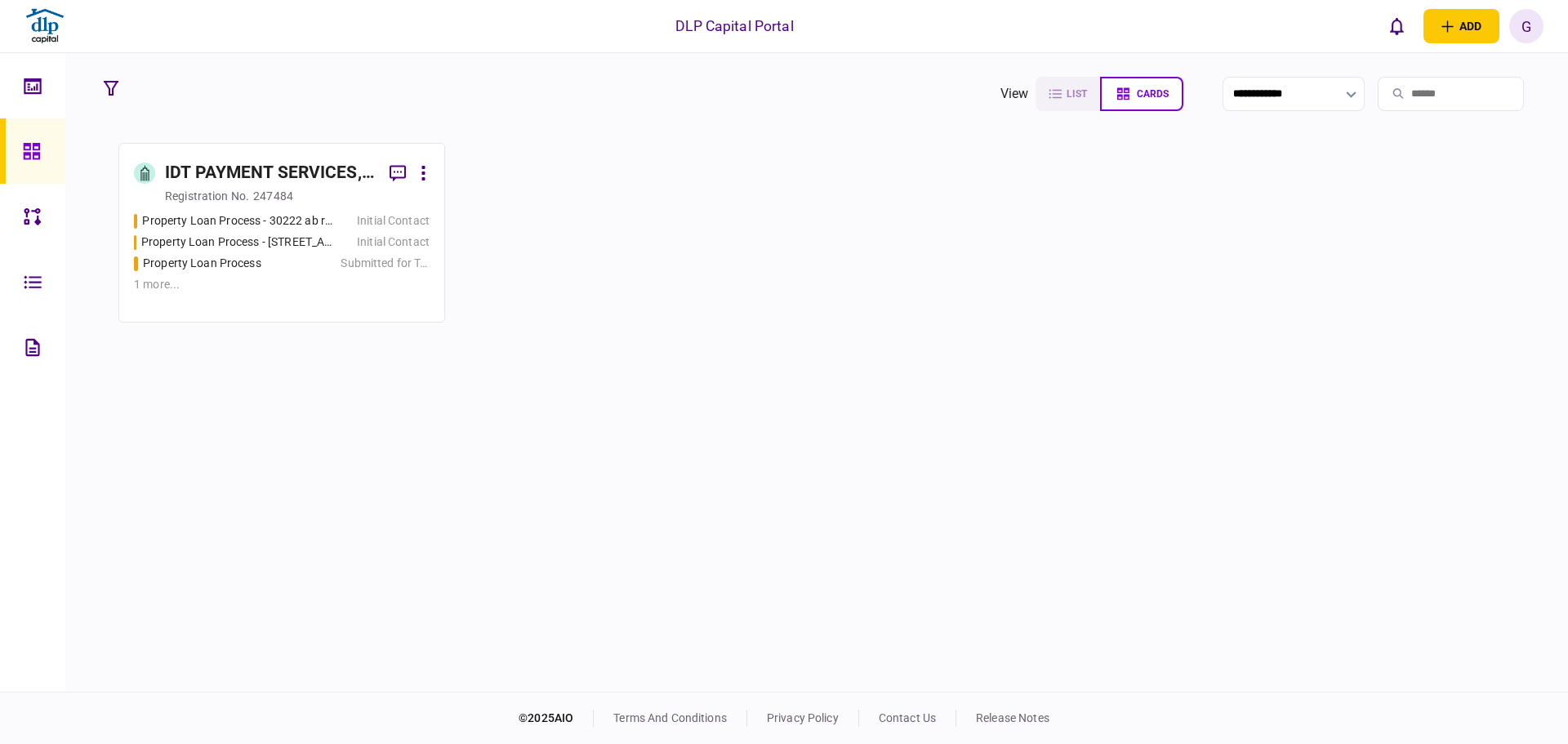
click at [315, 175] on div "IDT PAYMENT SERVICES, INC" at bounding box center [270, 173] width 212 height 26
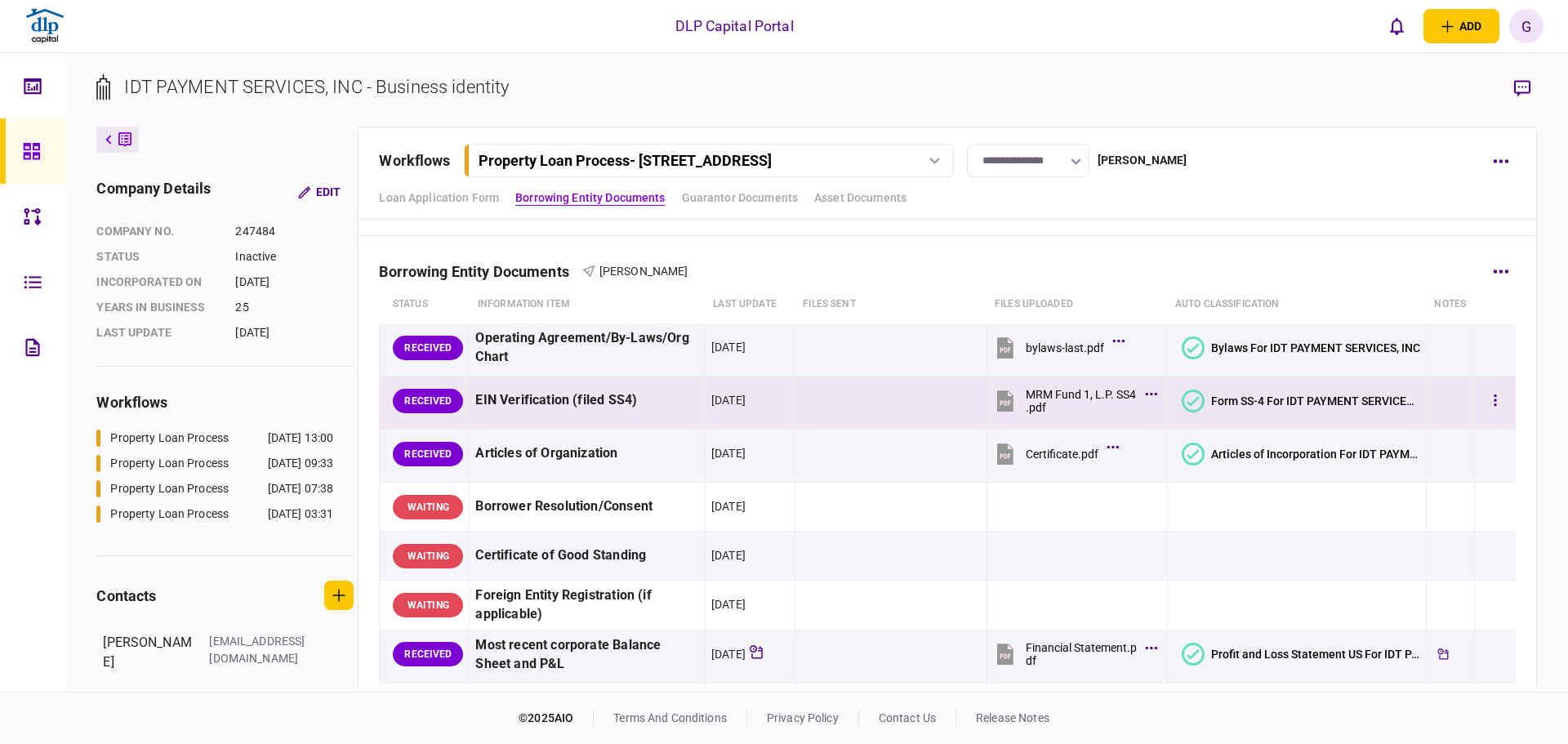
scroll to position [164, 0]
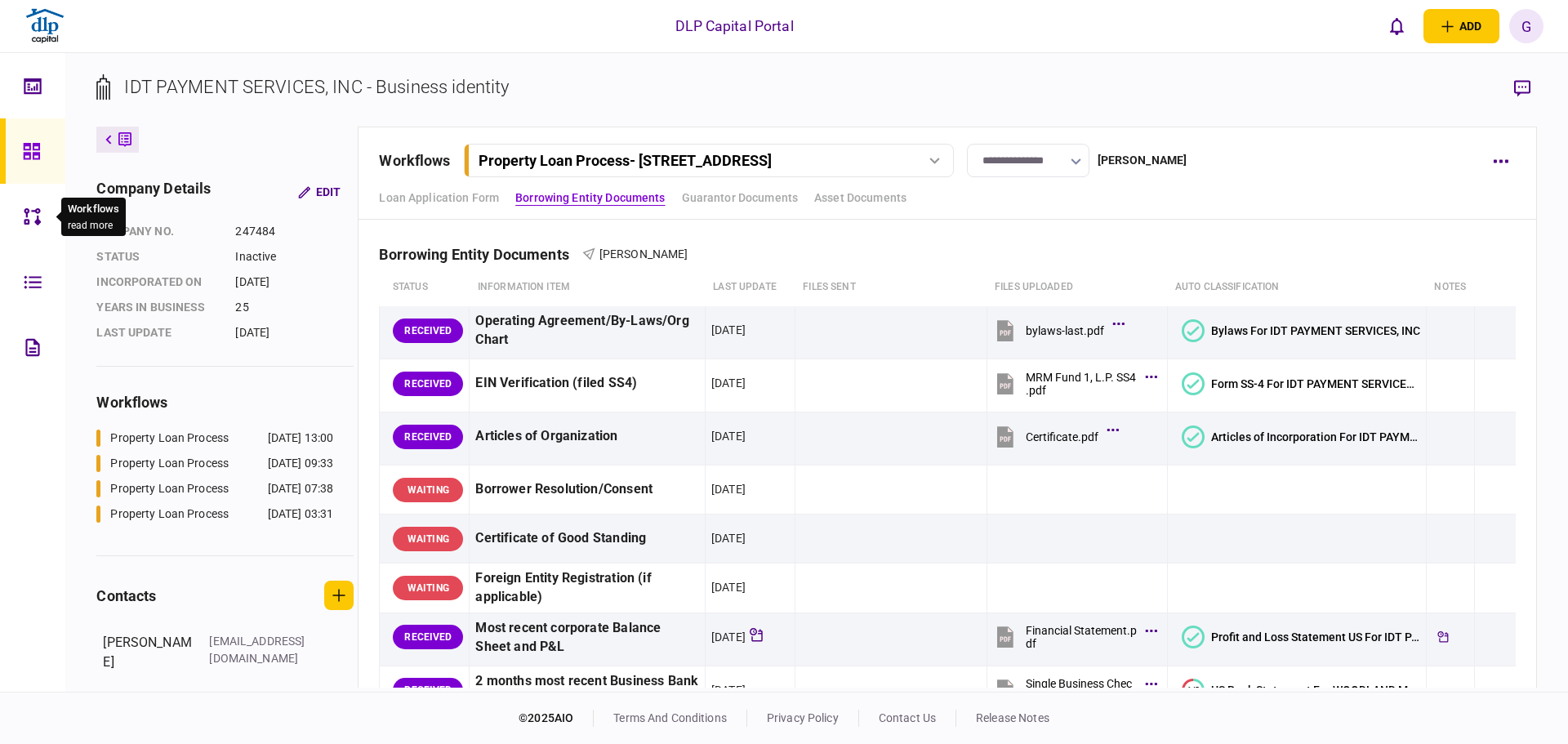
click at [31, 223] on icon at bounding box center [32, 217] width 18 height 19
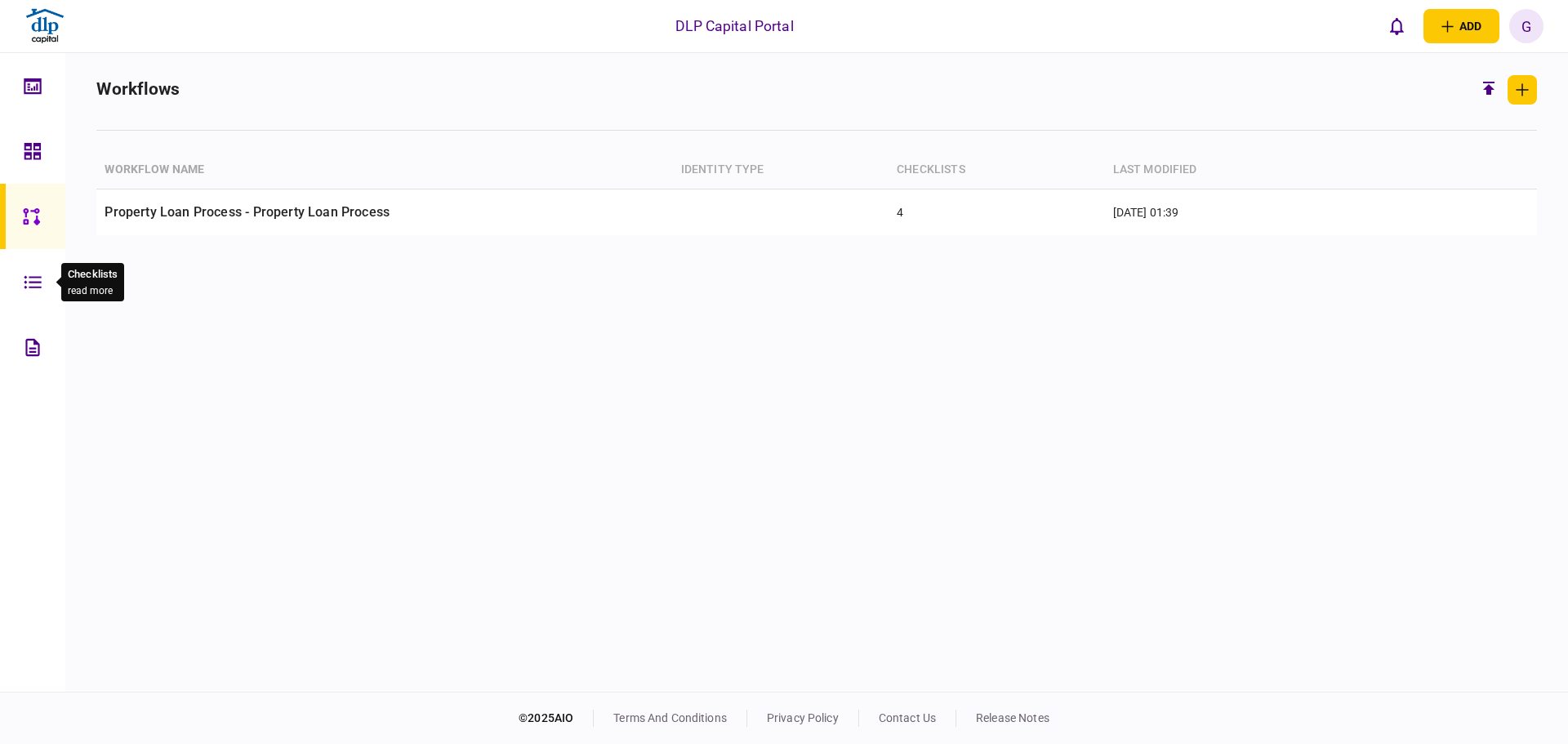
click at [31, 285] on icon at bounding box center [32, 282] width 18 height 19
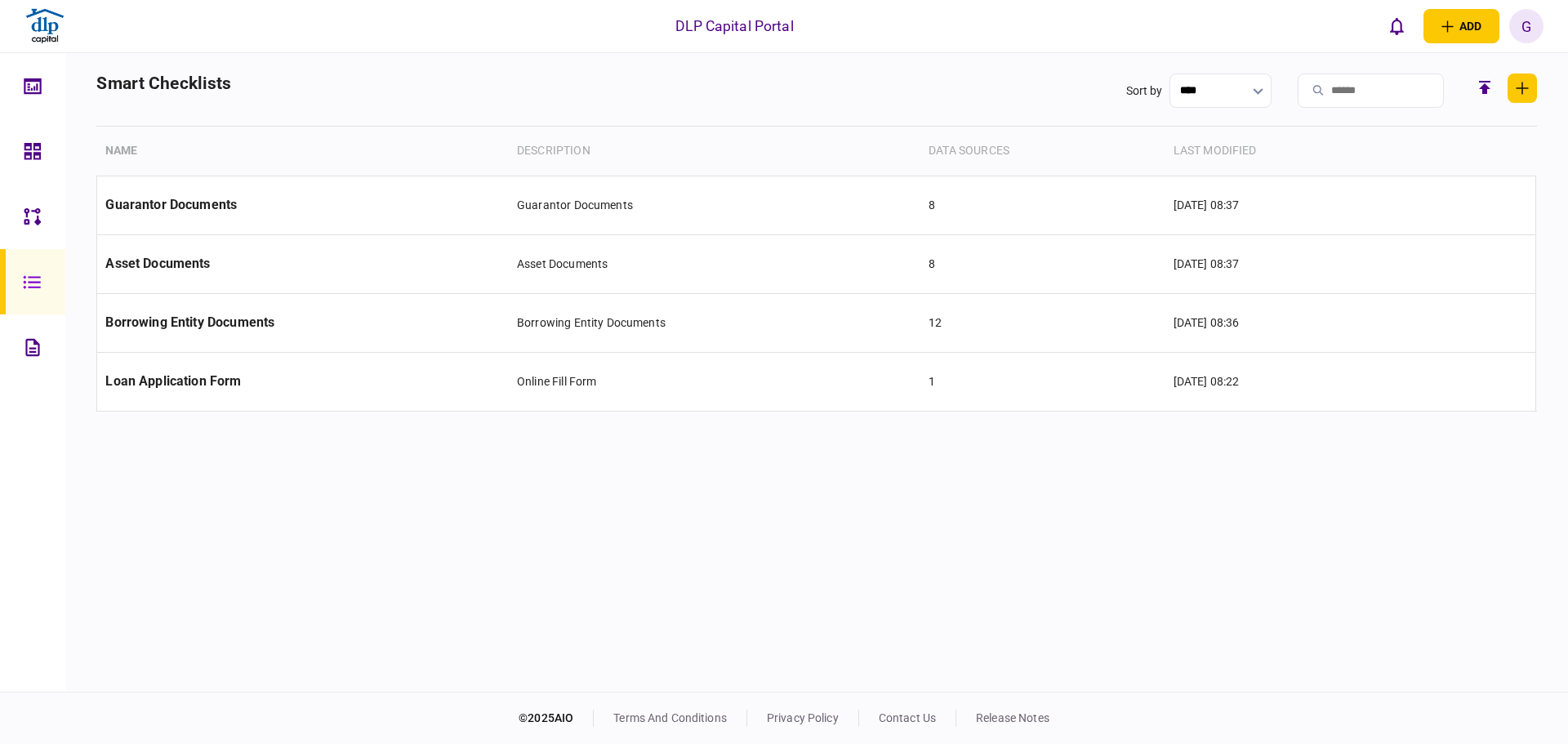
click at [32, 141] on div at bounding box center [37, 151] width 26 height 66
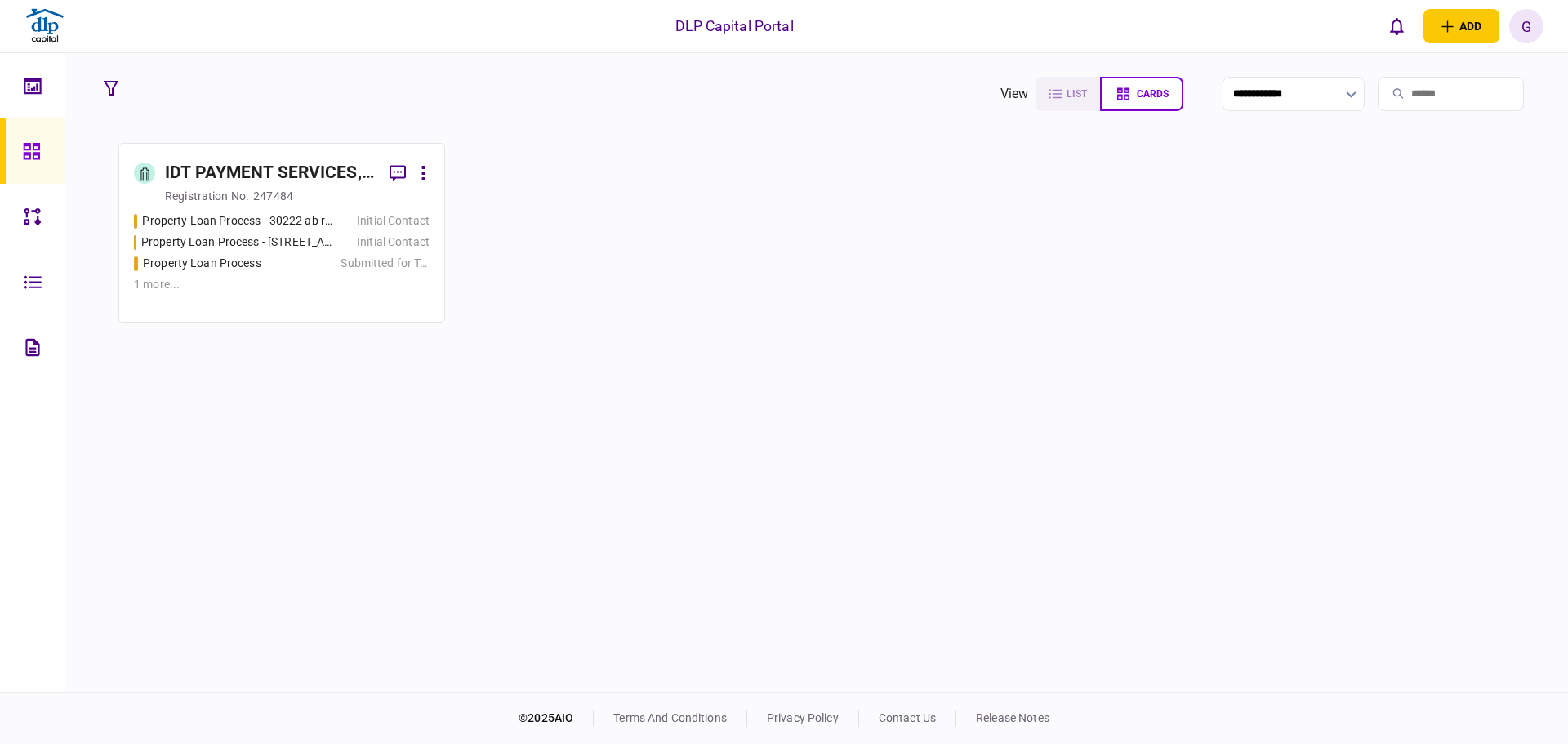
click at [304, 170] on div "IDT PAYMENT SERVICES, INC" at bounding box center [270, 173] width 212 height 26
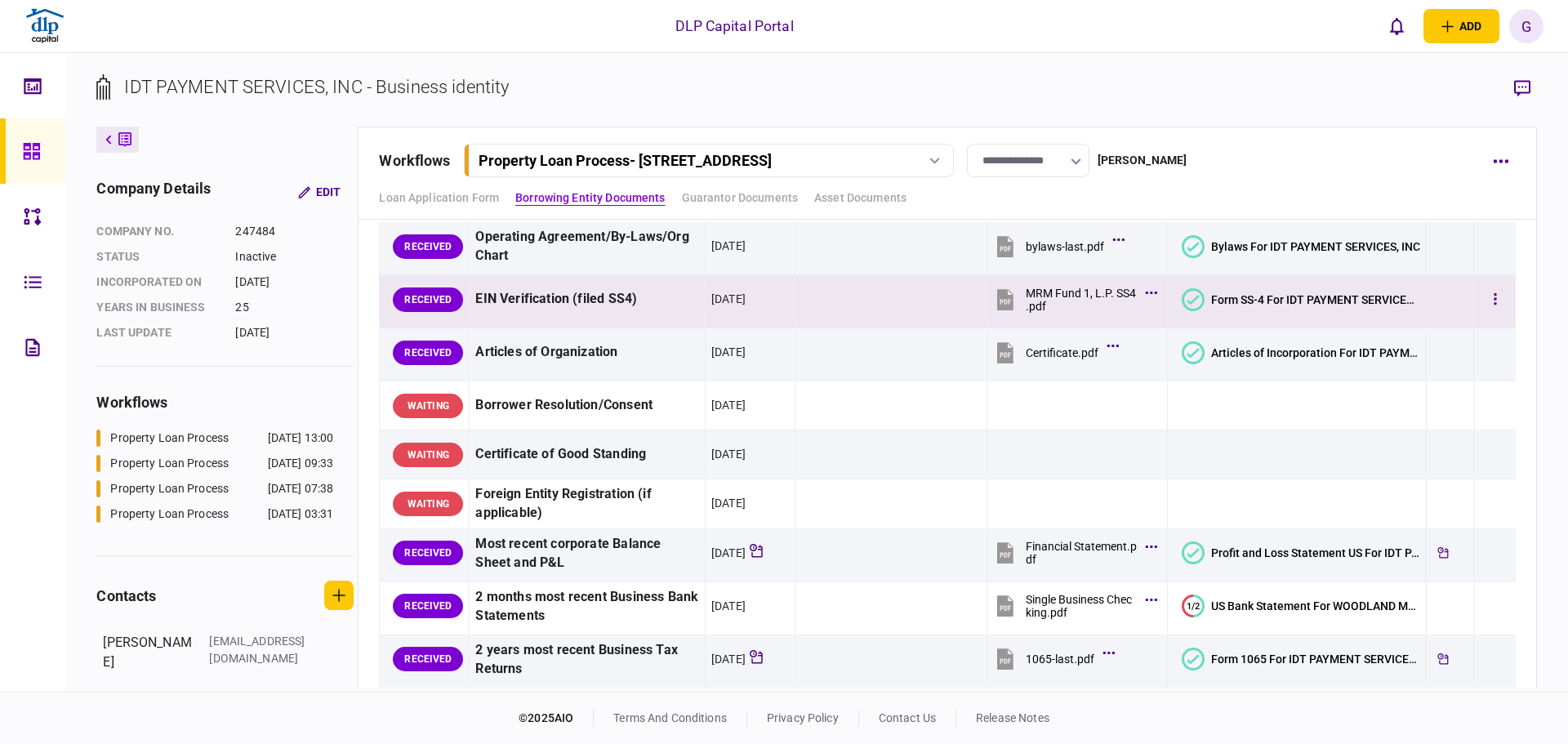
scroll to position [164, 0]
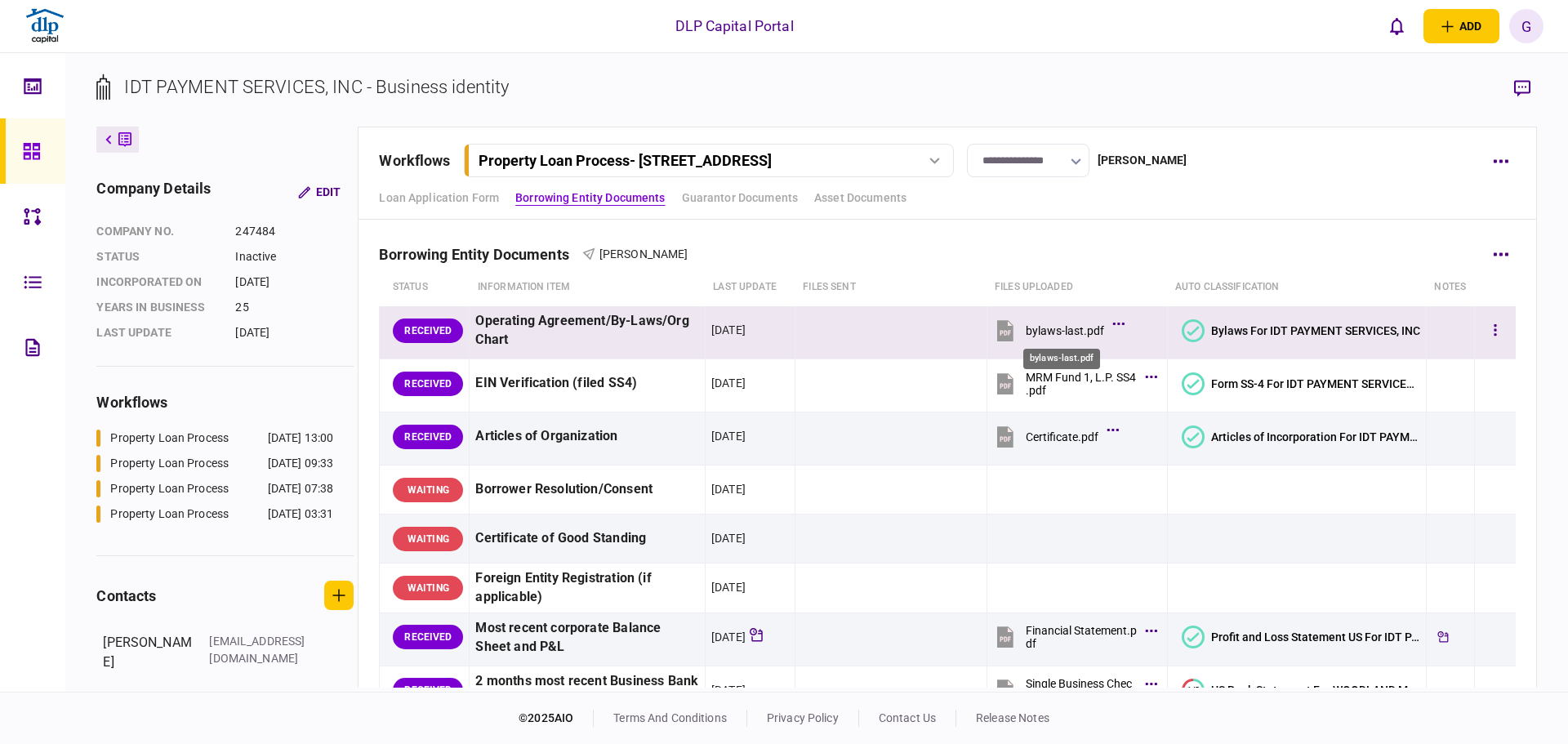
click at [1075, 325] on div "bylaws-last.pdf" at bounding box center [1065, 330] width 79 height 13
click at [1500, 320] on td at bounding box center [1494, 332] width 42 height 53
click at [1491, 330] on button "button" at bounding box center [1495, 331] width 30 height 30
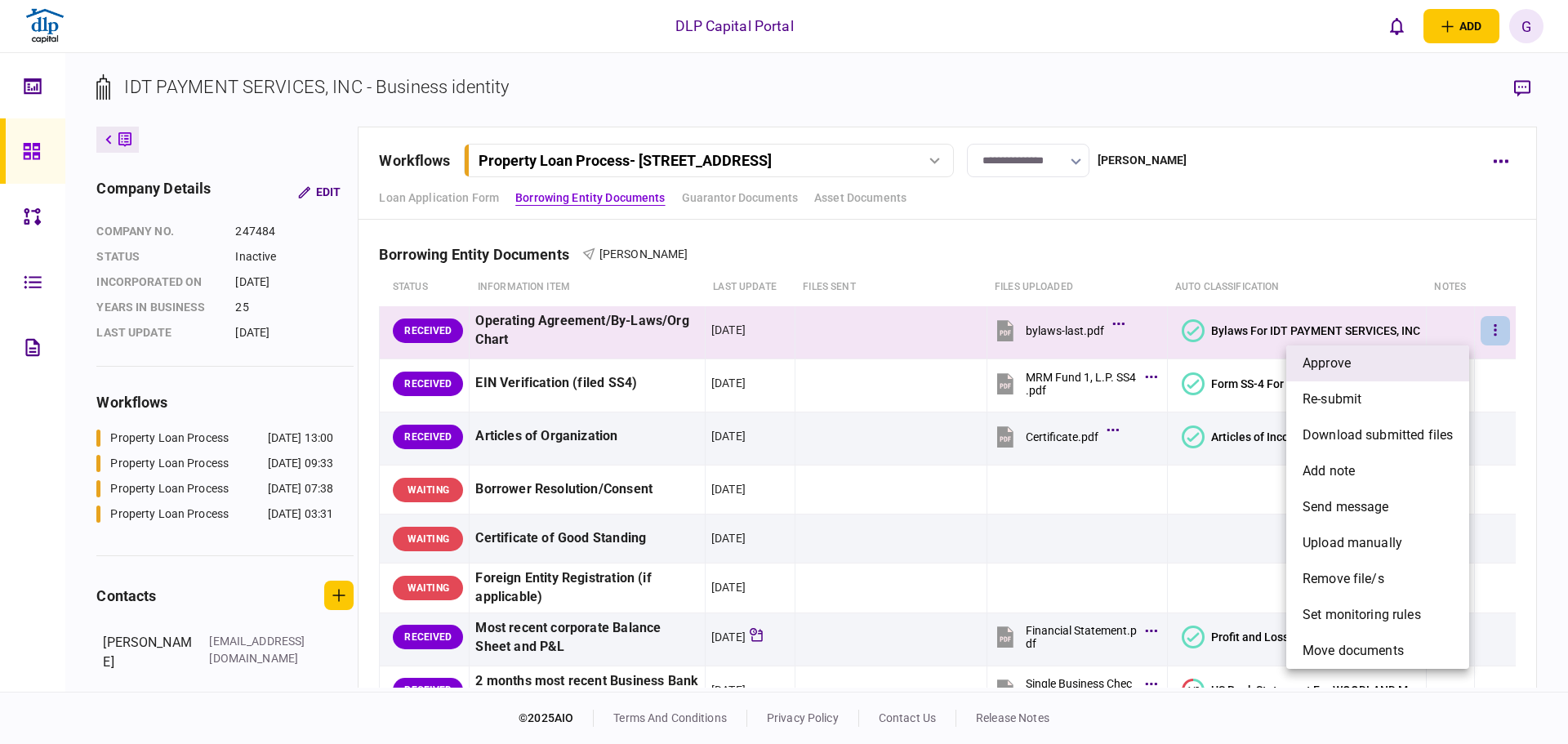
click at [1419, 367] on li "approve" at bounding box center [1377, 363] width 183 height 36
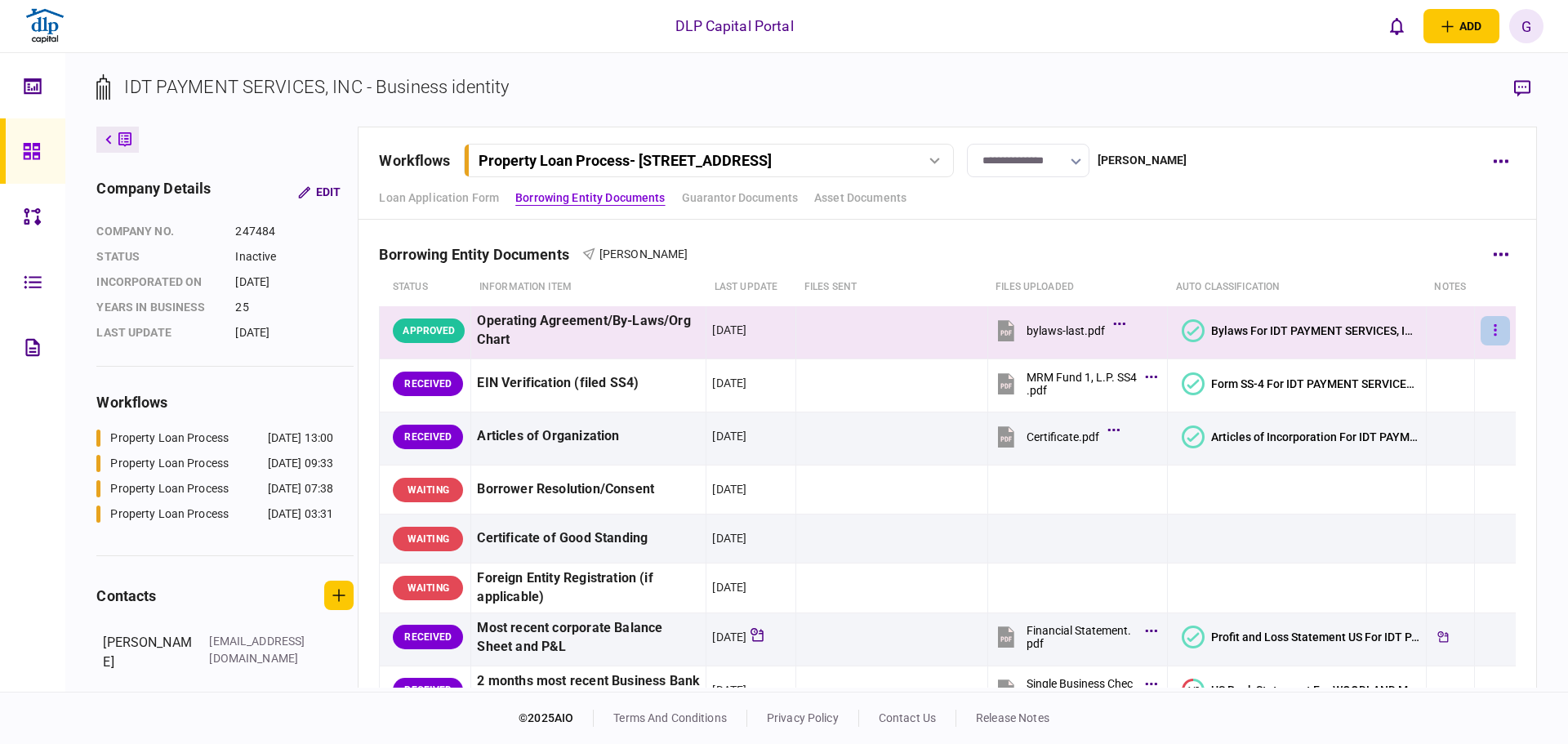
click at [1493, 335] on icon "button" at bounding box center [1494, 329] width 3 height 11
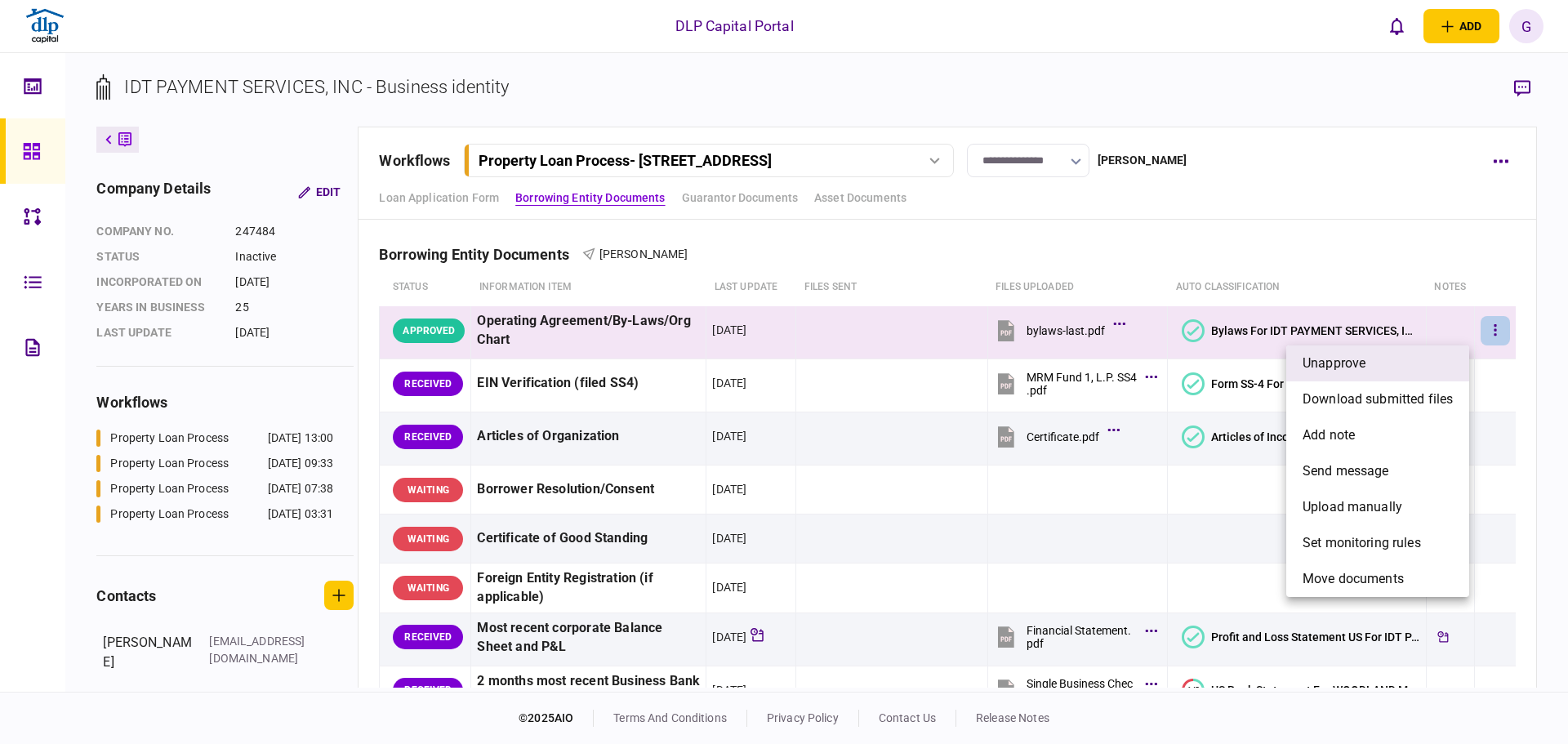
click at [1417, 378] on li "unapprove" at bounding box center [1377, 363] width 183 height 36
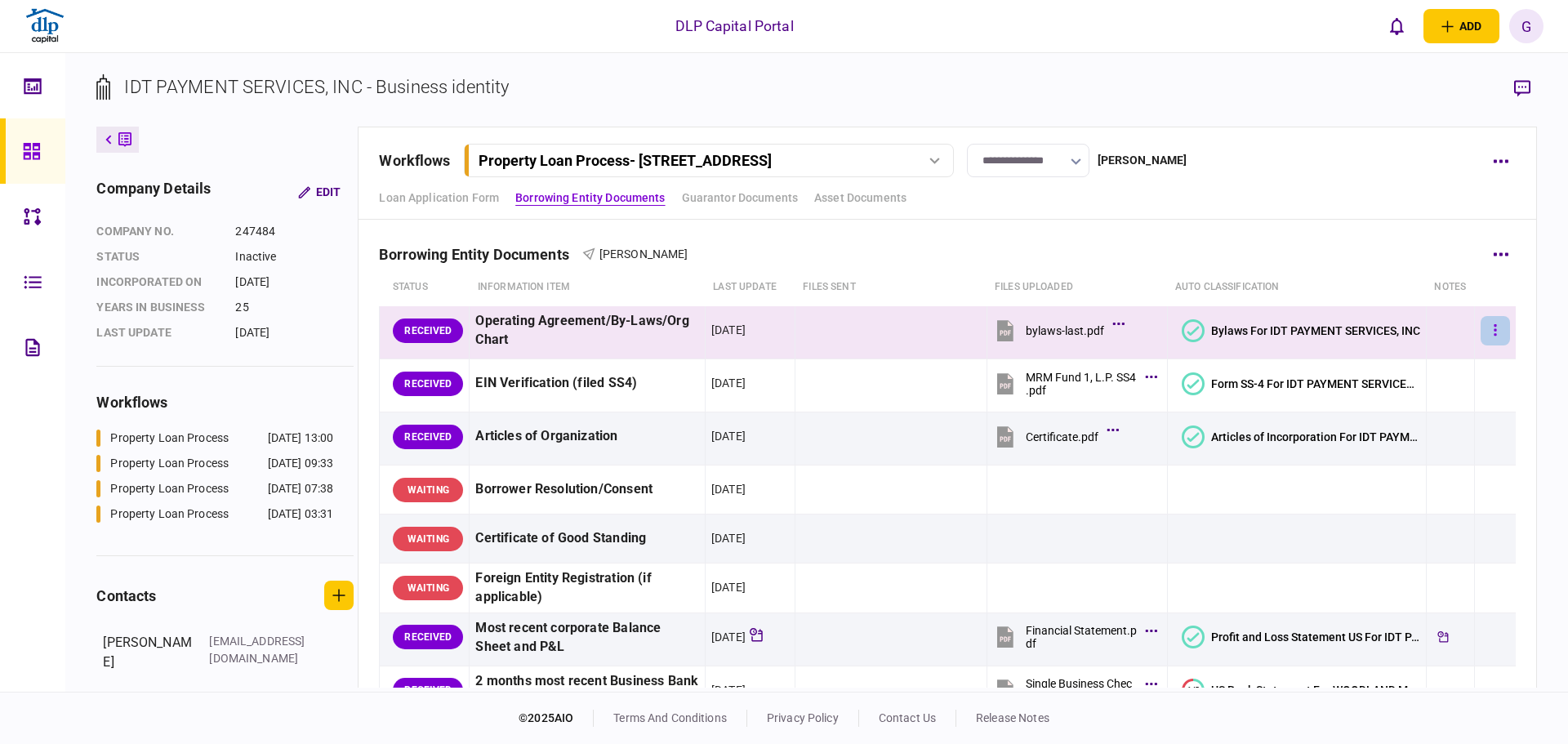
click at [1490, 332] on button "button" at bounding box center [1495, 331] width 30 height 30
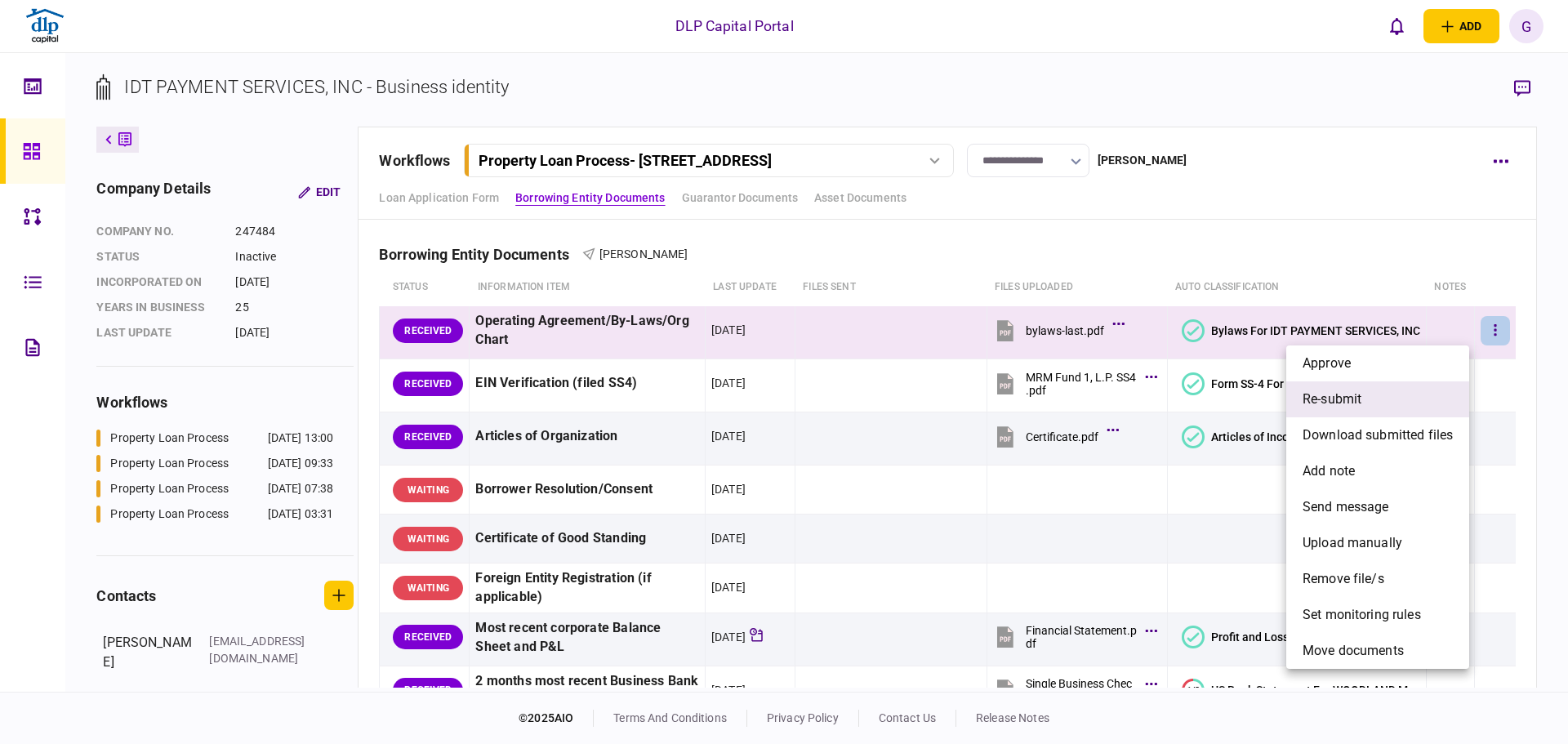
click at [1437, 387] on li "re-submit" at bounding box center [1377, 399] width 183 height 36
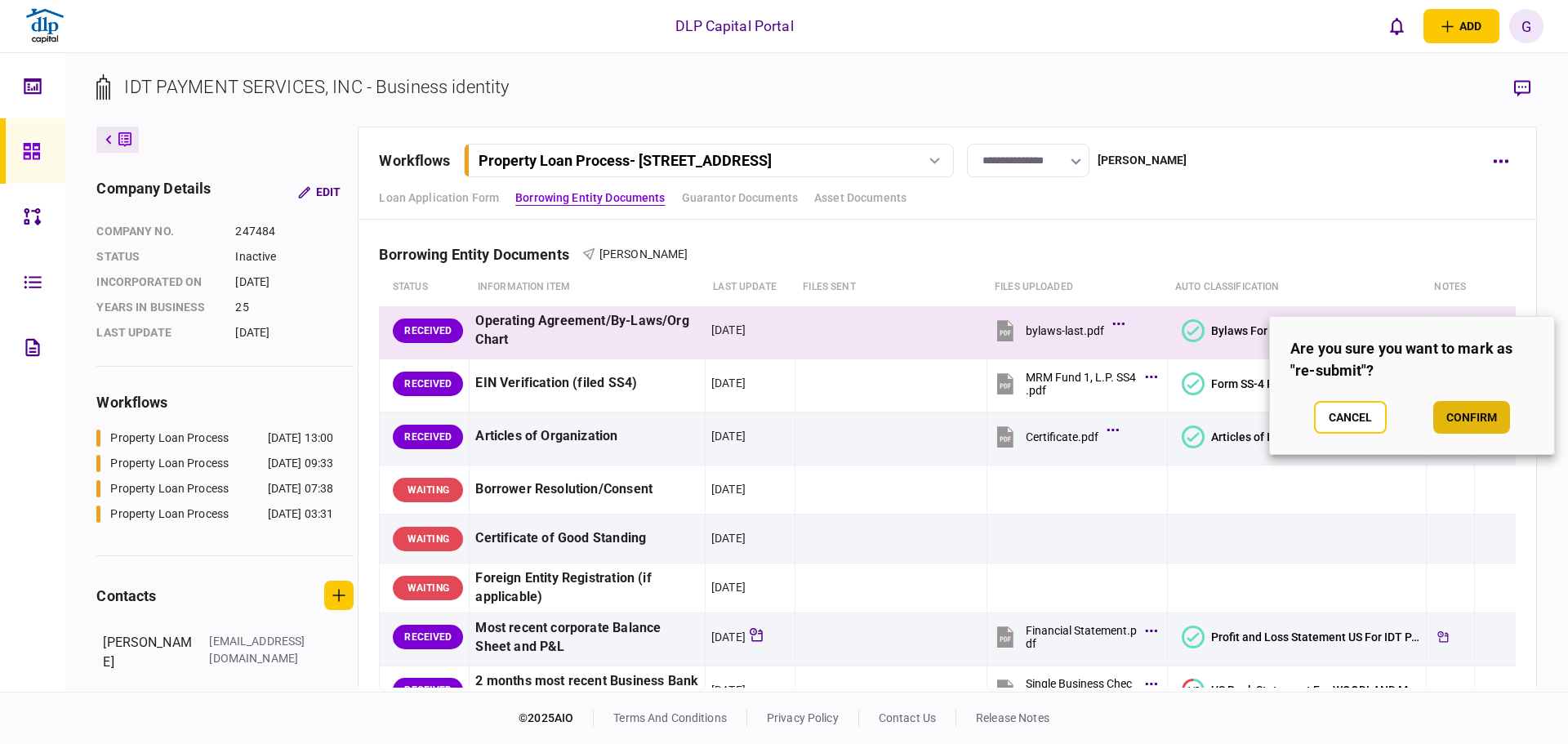
click at [1469, 419] on button "confirm" at bounding box center [1471, 416] width 77 height 32
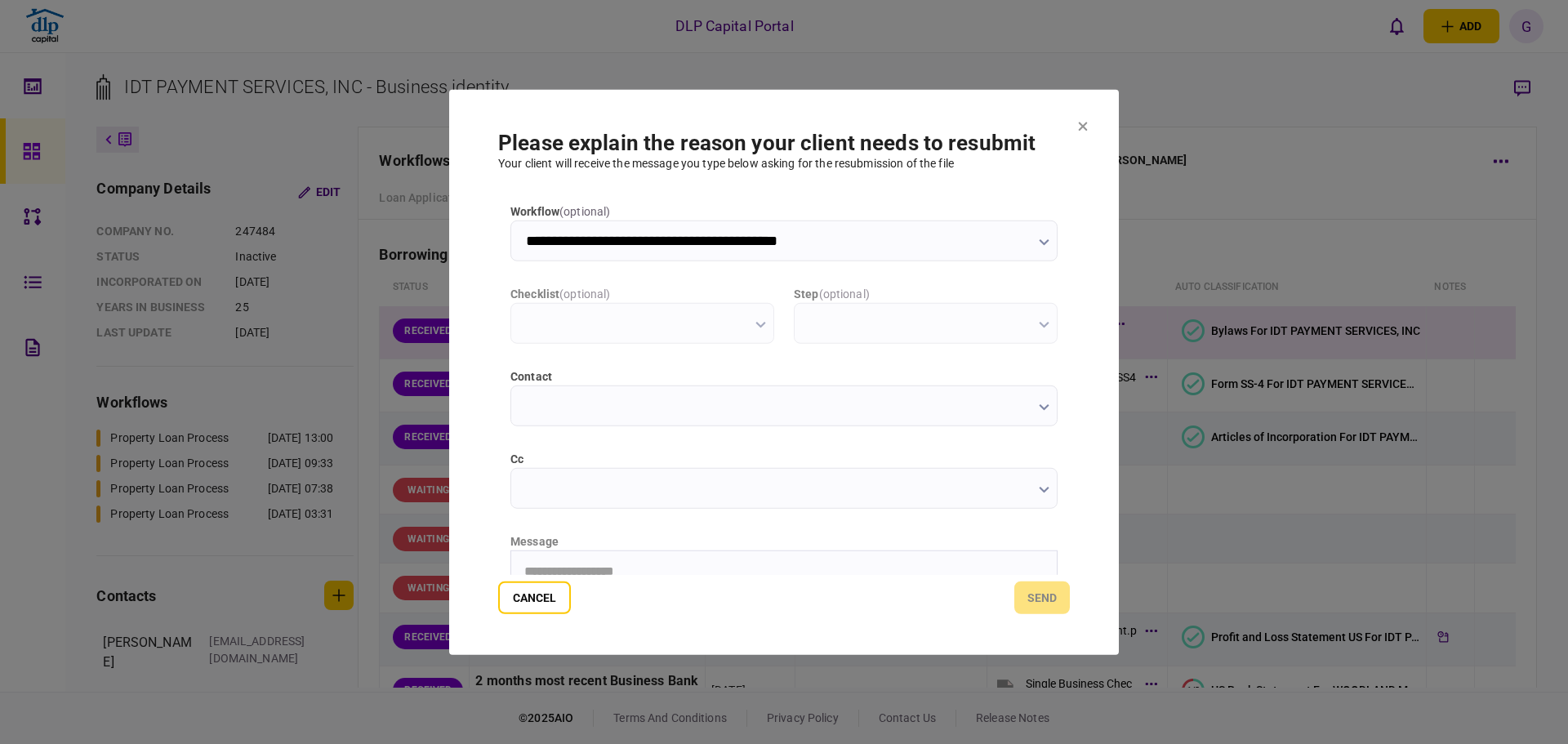
scroll to position [0, 0]
type input "**********"
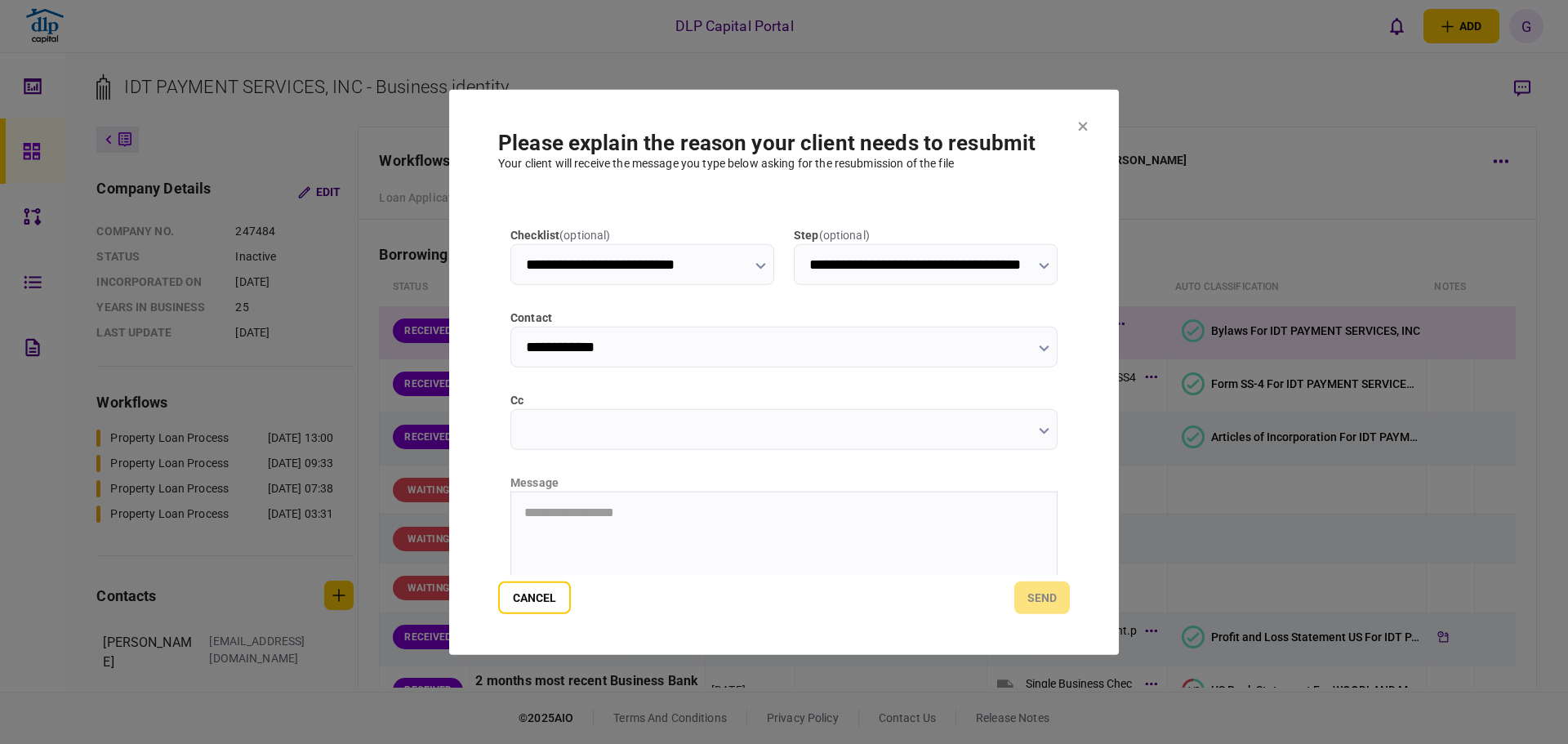
scroll to position [179, 0]
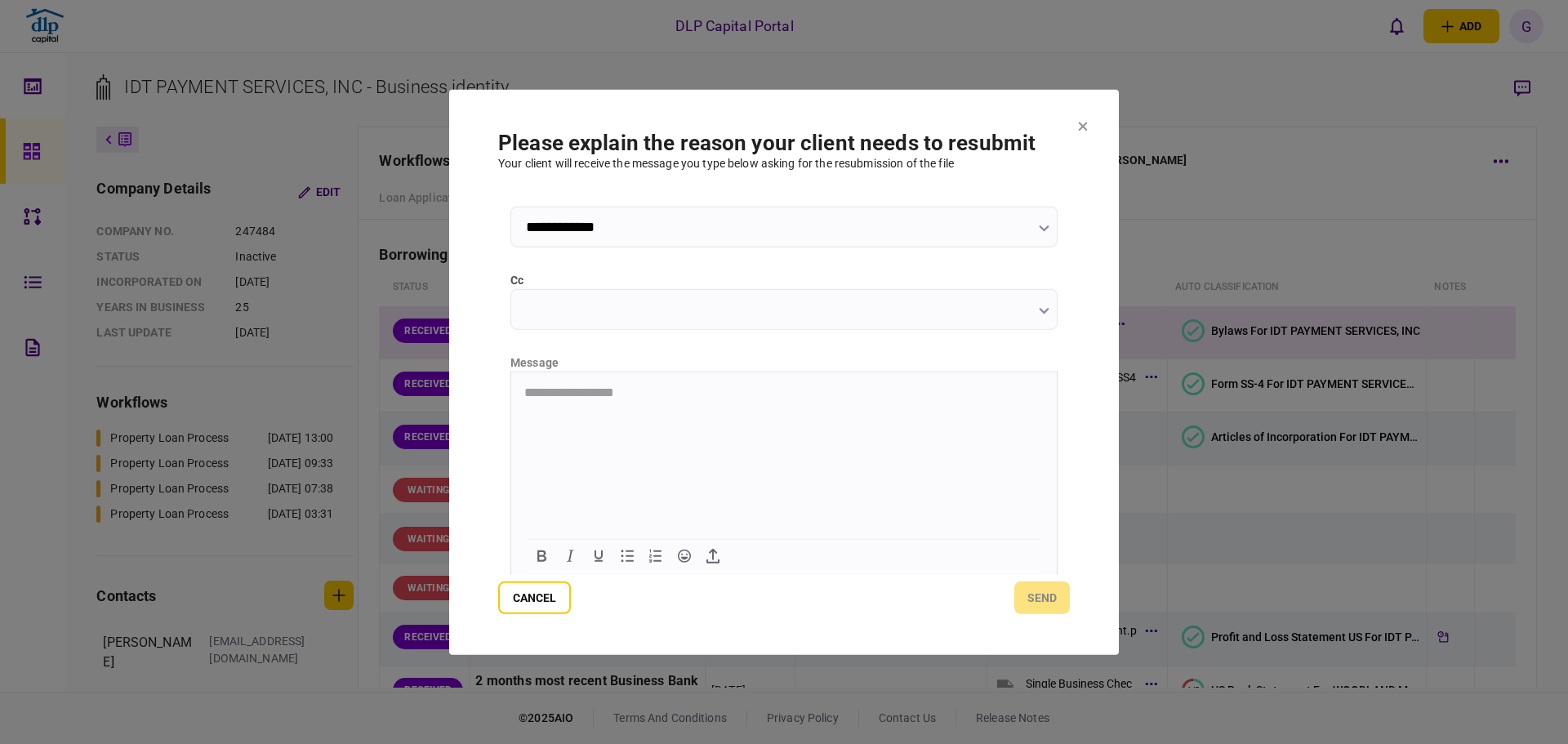
click at [651, 413] on html "**********" at bounding box center [784, 392] width 546 height 41
click at [1068, 123] on section "**********" at bounding box center [784, 372] width 670 height 566
click at [1093, 124] on section "**********" at bounding box center [784, 372] width 670 height 566
click at [1072, 122] on section "**********" at bounding box center [784, 372] width 670 height 566
click at [1080, 122] on section "**********" at bounding box center [784, 372] width 670 height 566
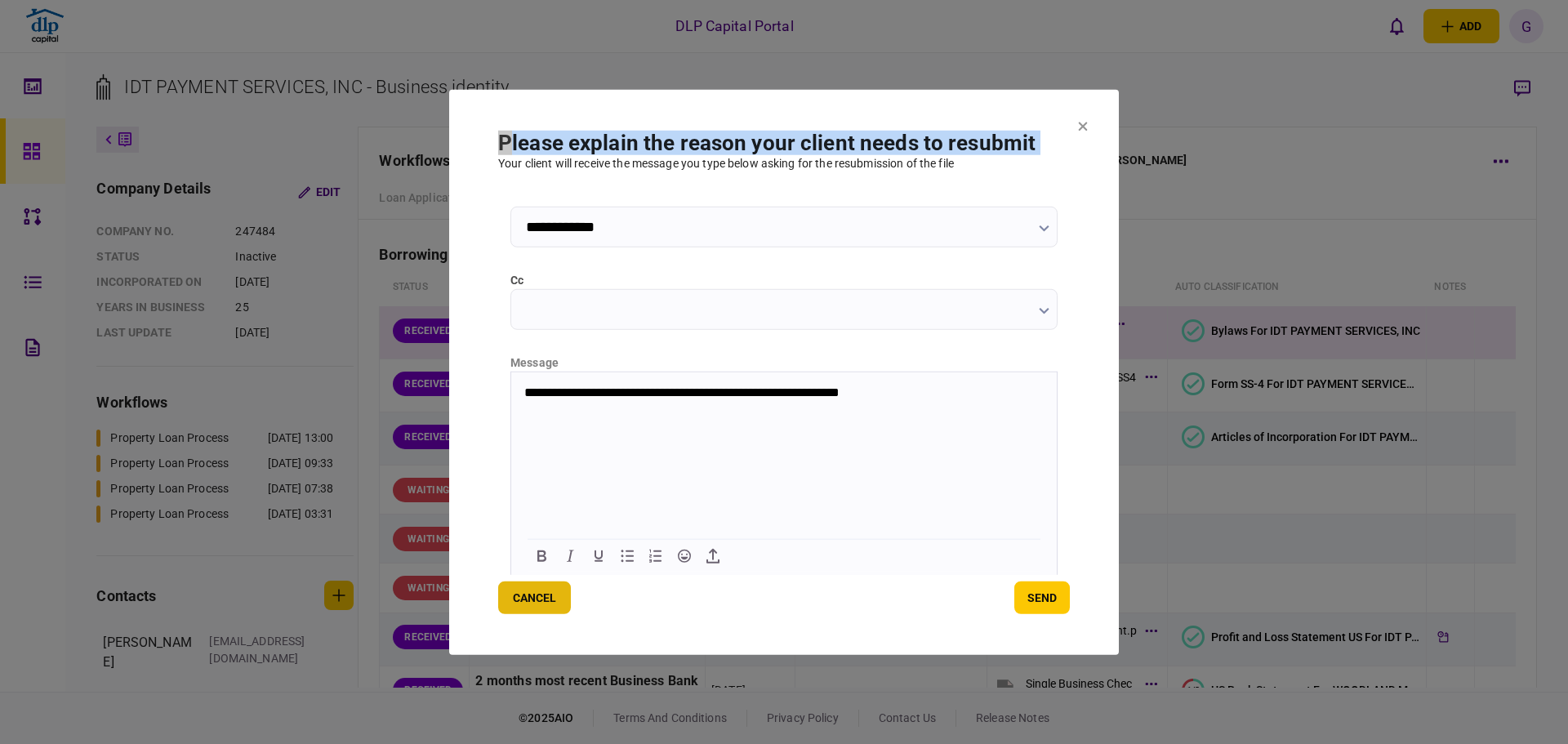
click at [525, 589] on button "Cancel" at bounding box center [534, 597] width 73 height 32
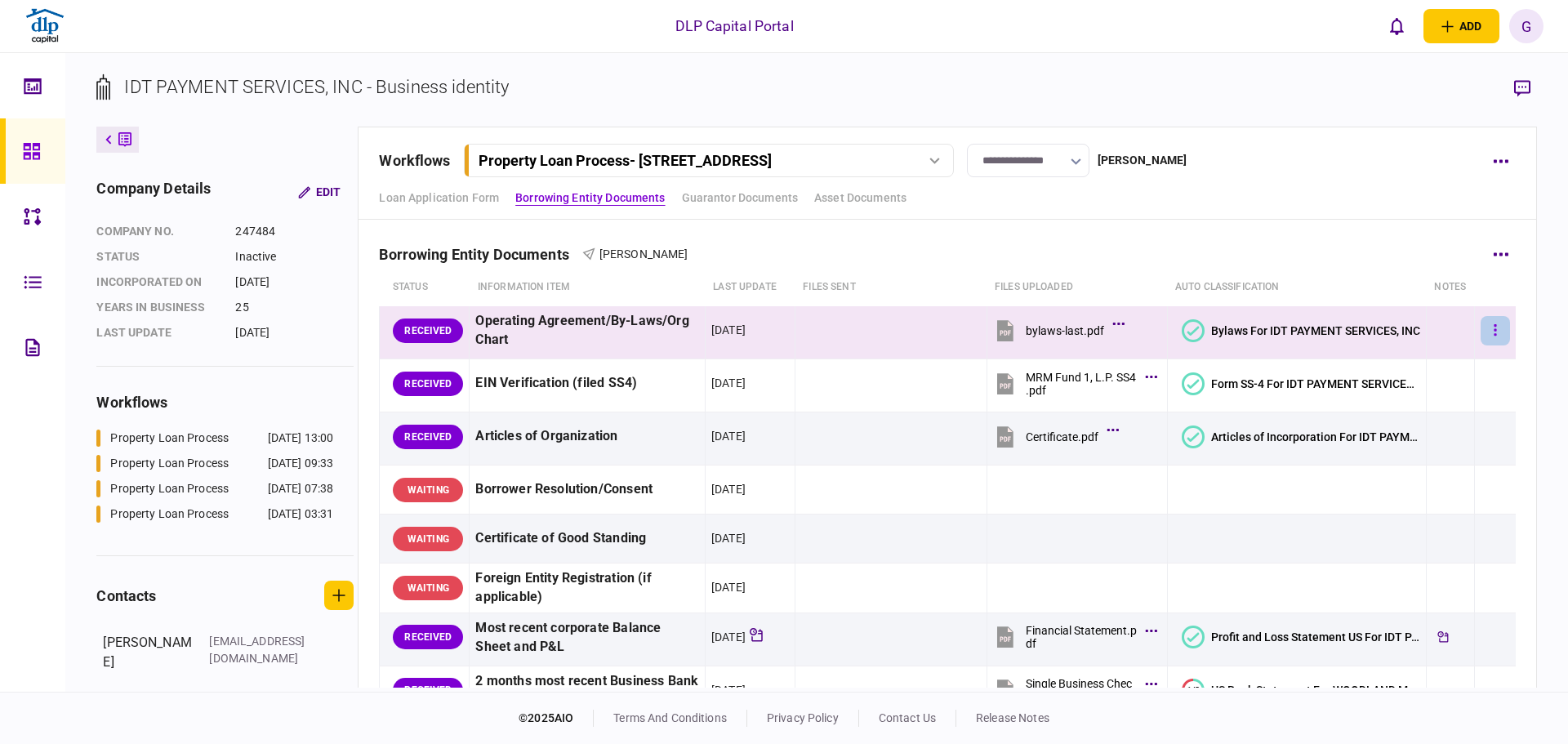
click at [1481, 316] on button "button" at bounding box center [1495, 331] width 30 height 30
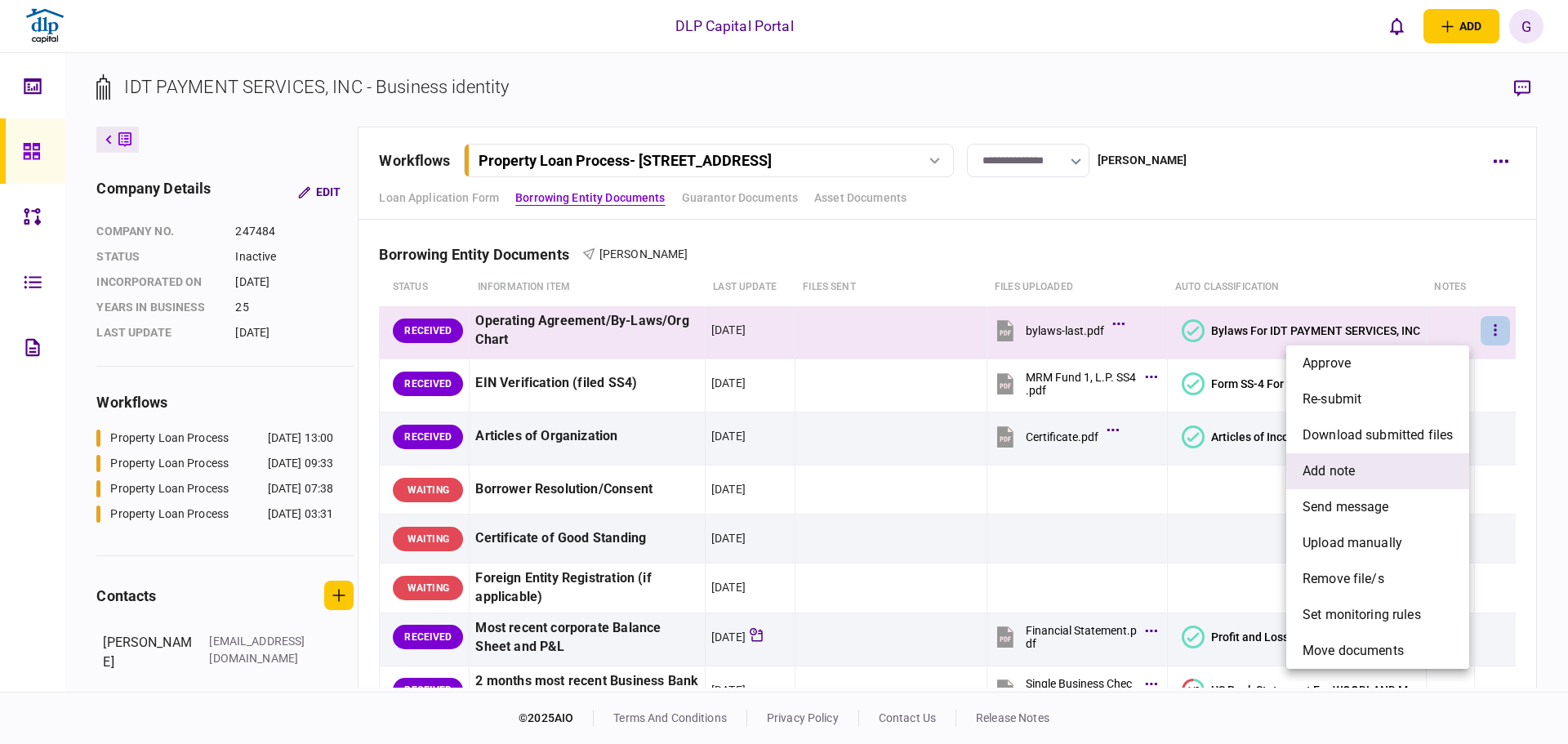
click at [1410, 465] on li "add note" at bounding box center [1377, 471] width 183 height 36
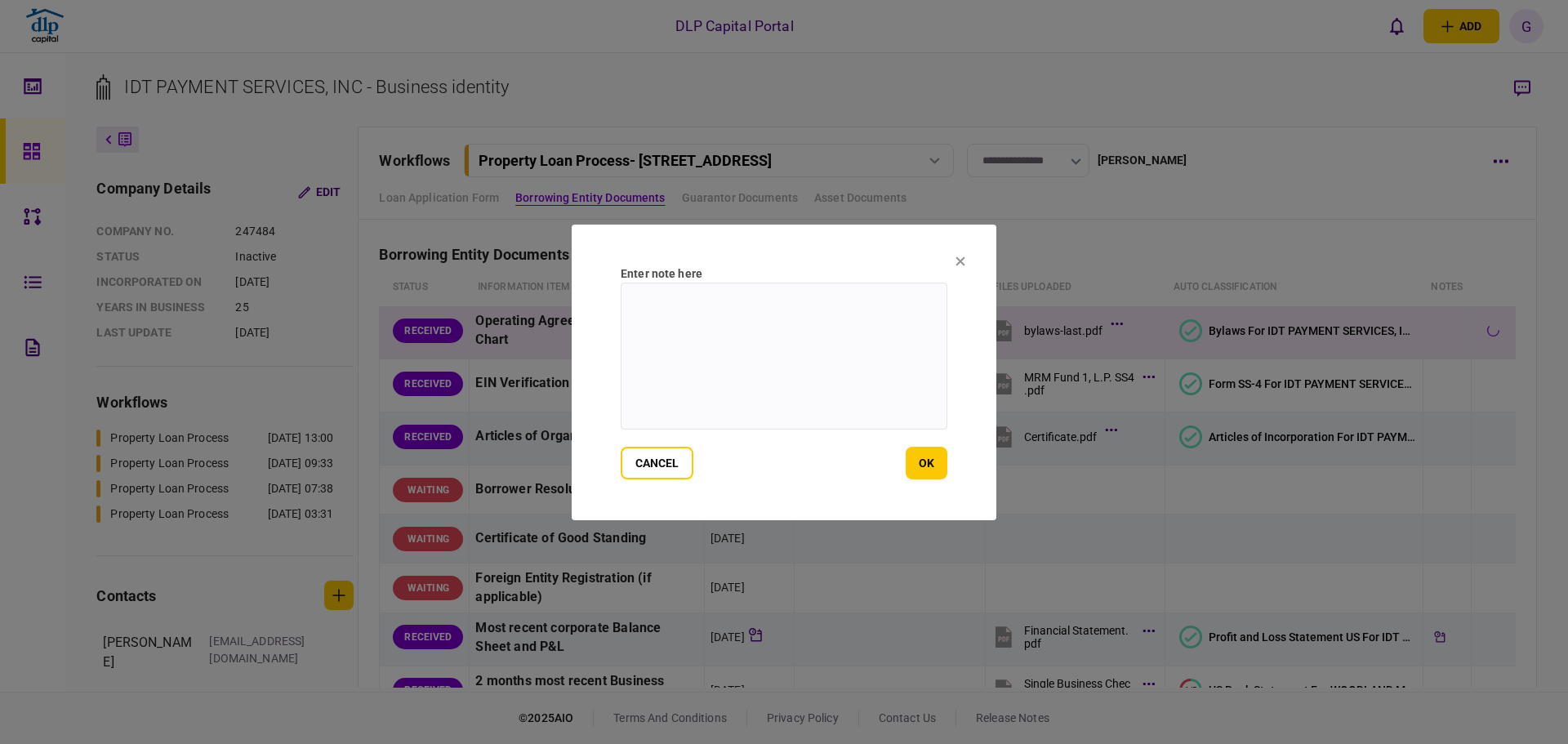
click at [737, 296] on textarea at bounding box center [784, 355] width 327 height 147
type textarea "********"
click at [932, 457] on button "ok" at bounding box center [926, 463] width 42 height 32
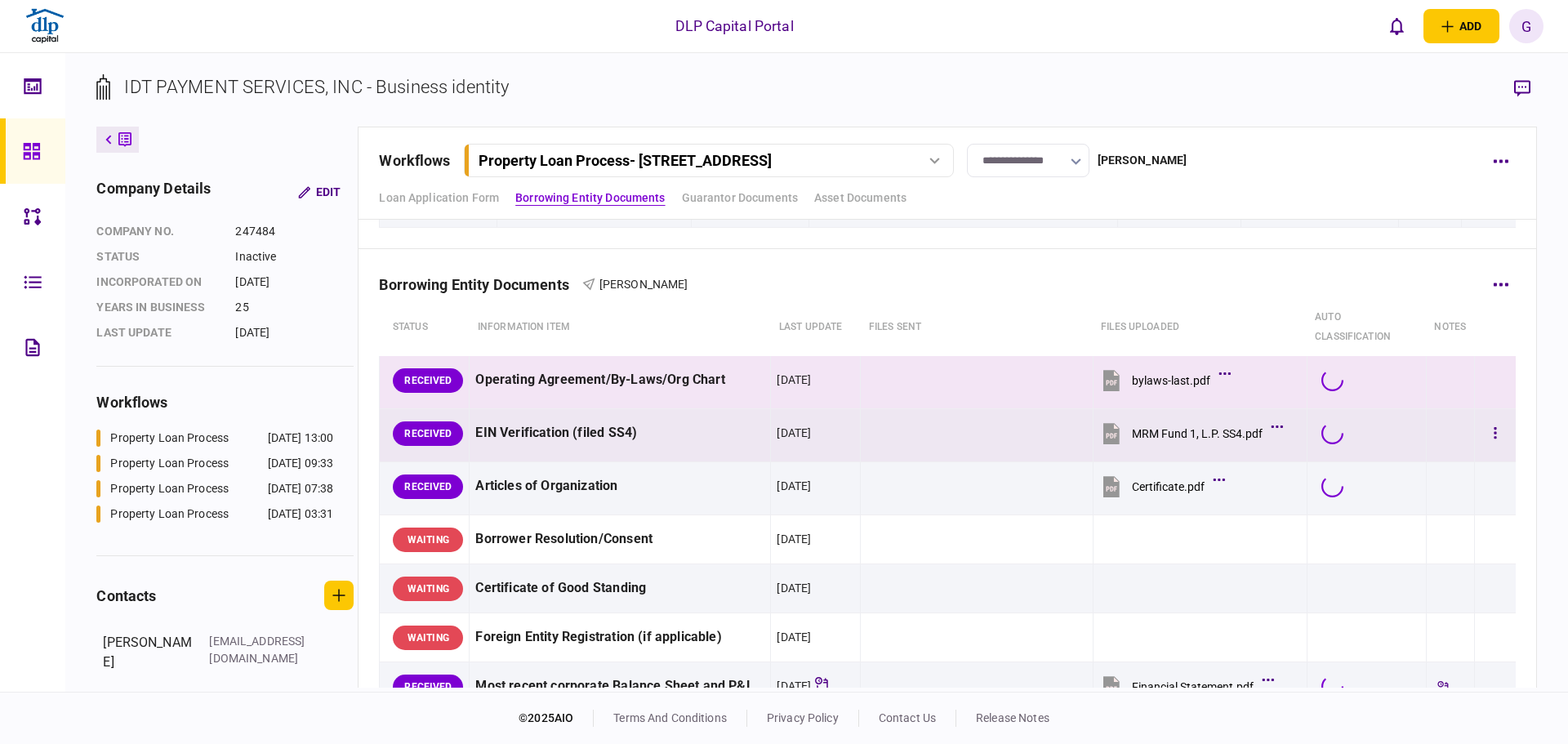
scroll to position [164, 0]
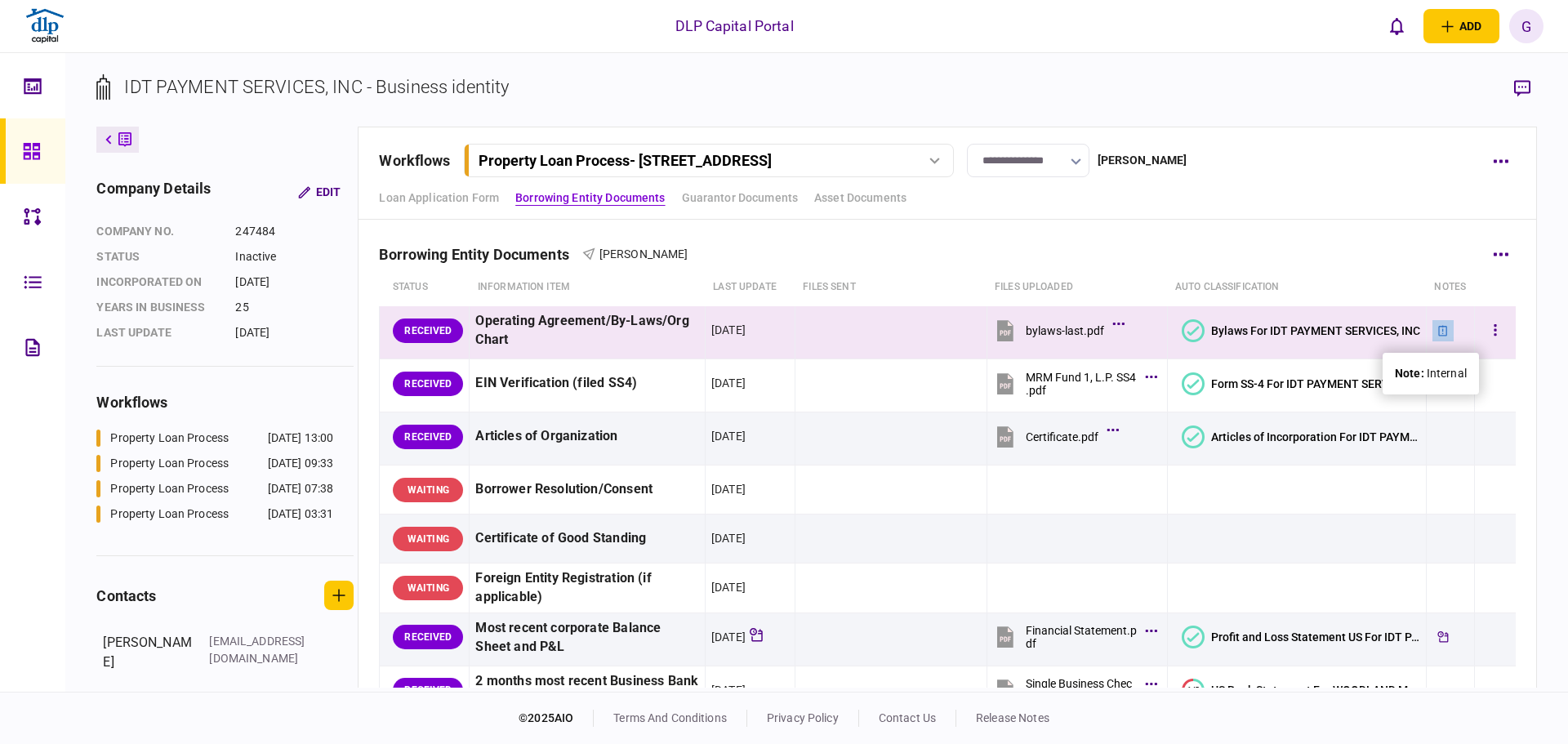
click at [1438, 332] on icon at bounding box center [1442, 329] width 9 height 10
click at [1488, 338] on button "button" at bounding box center [1495, 331] width 30 height 30
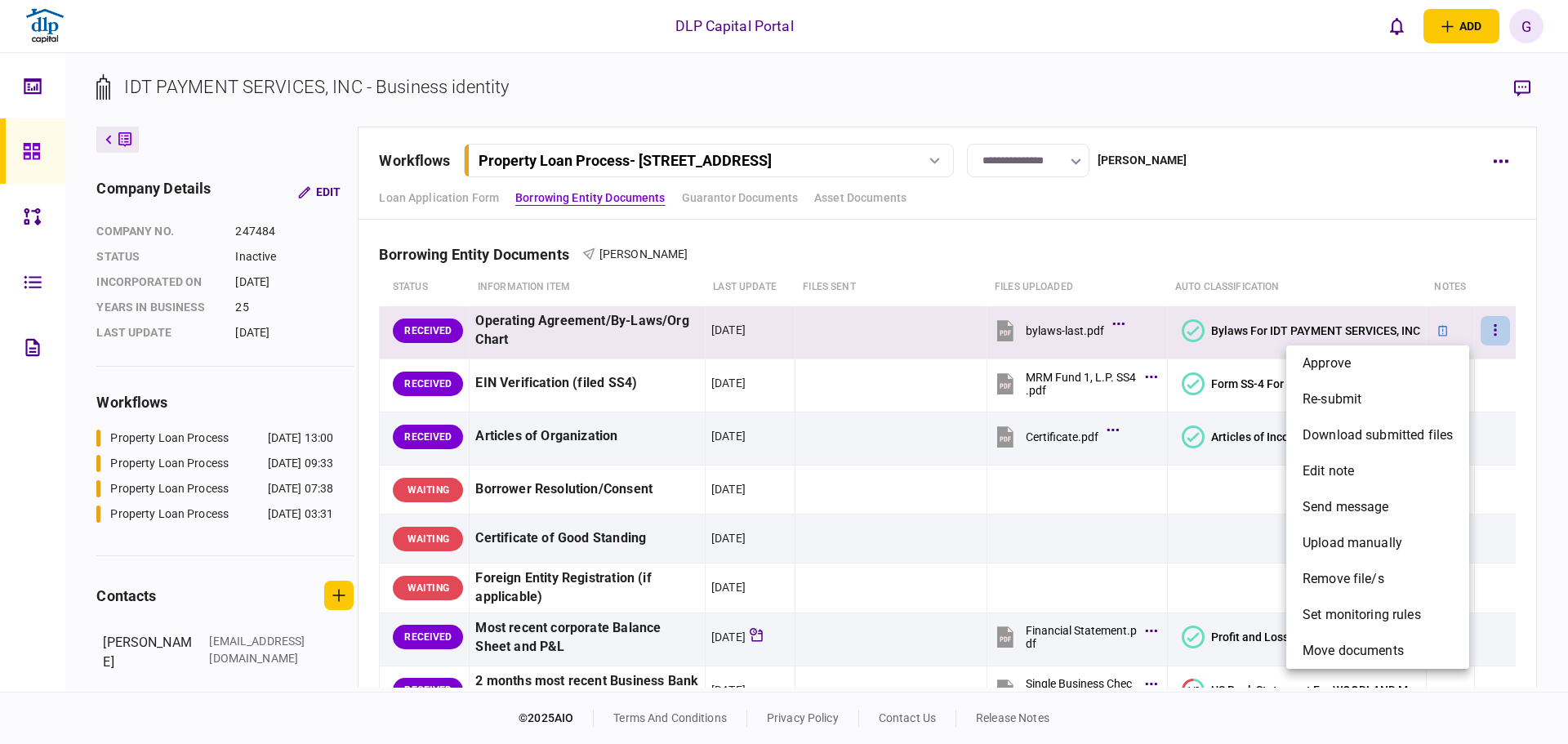
click at [1216, 588] on div at bounding box center [784, 372] width 1568 height 744
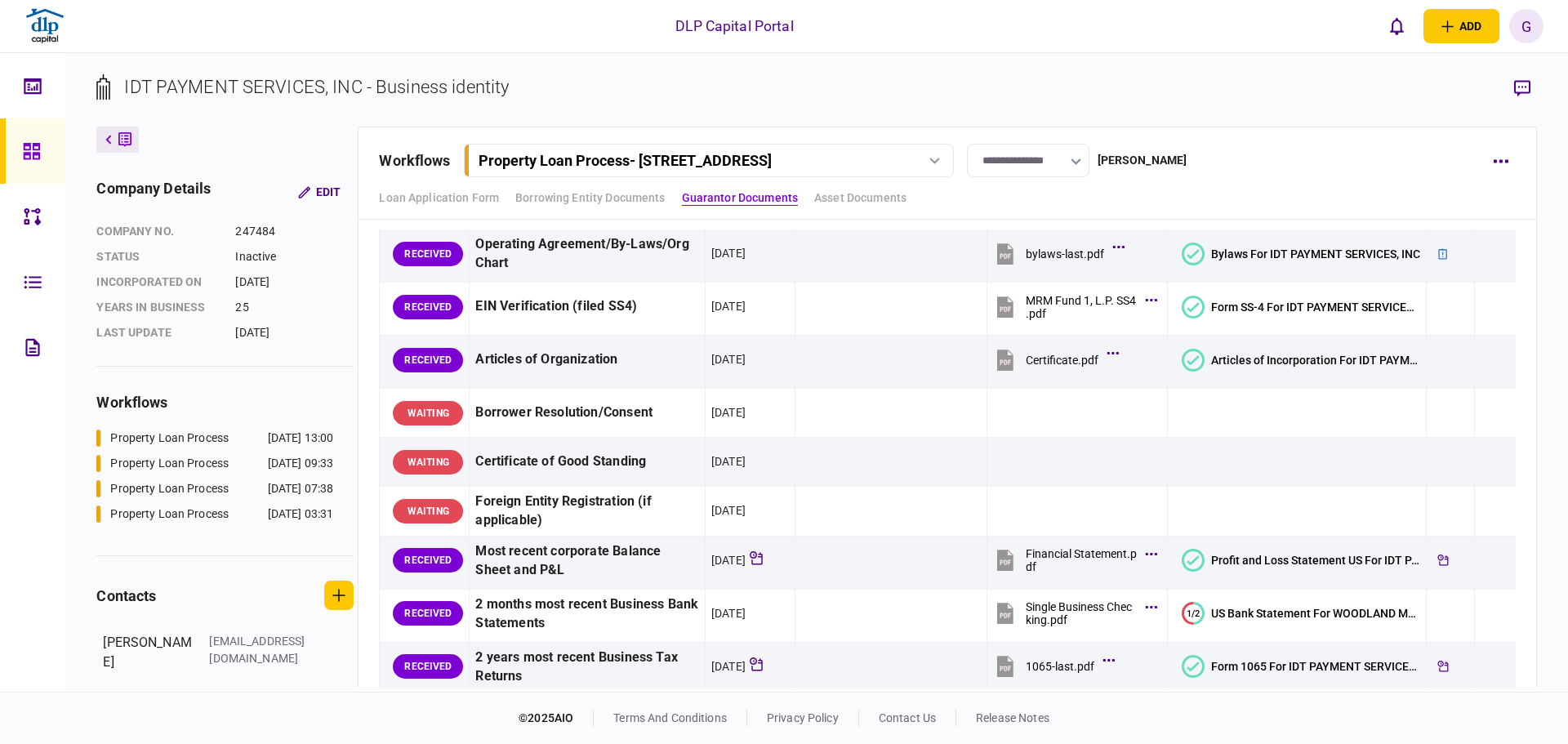
scroll to position [81, 0]
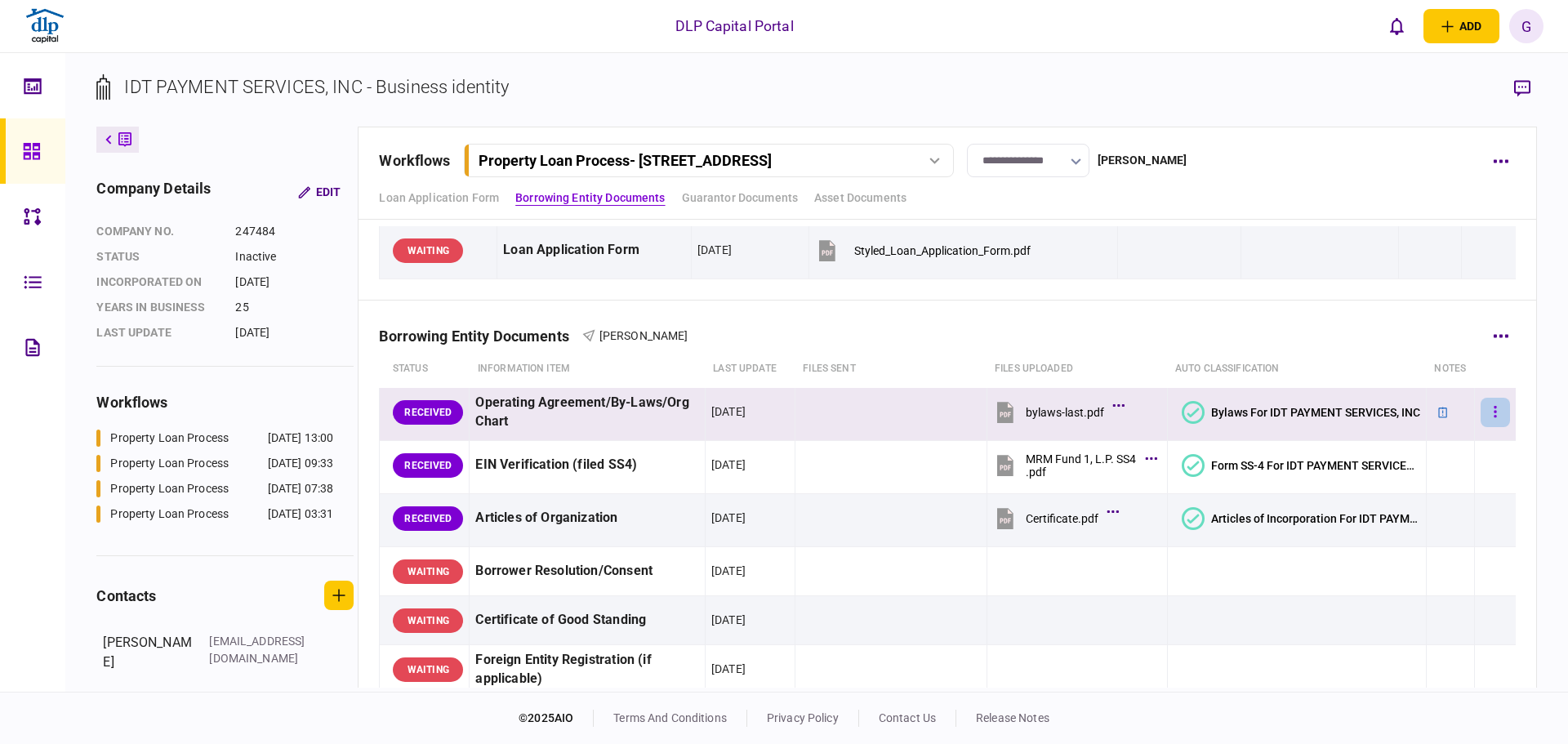
click at [1493, 415] on icon "button" at bounding box center [1495, 412] width 4 height 16
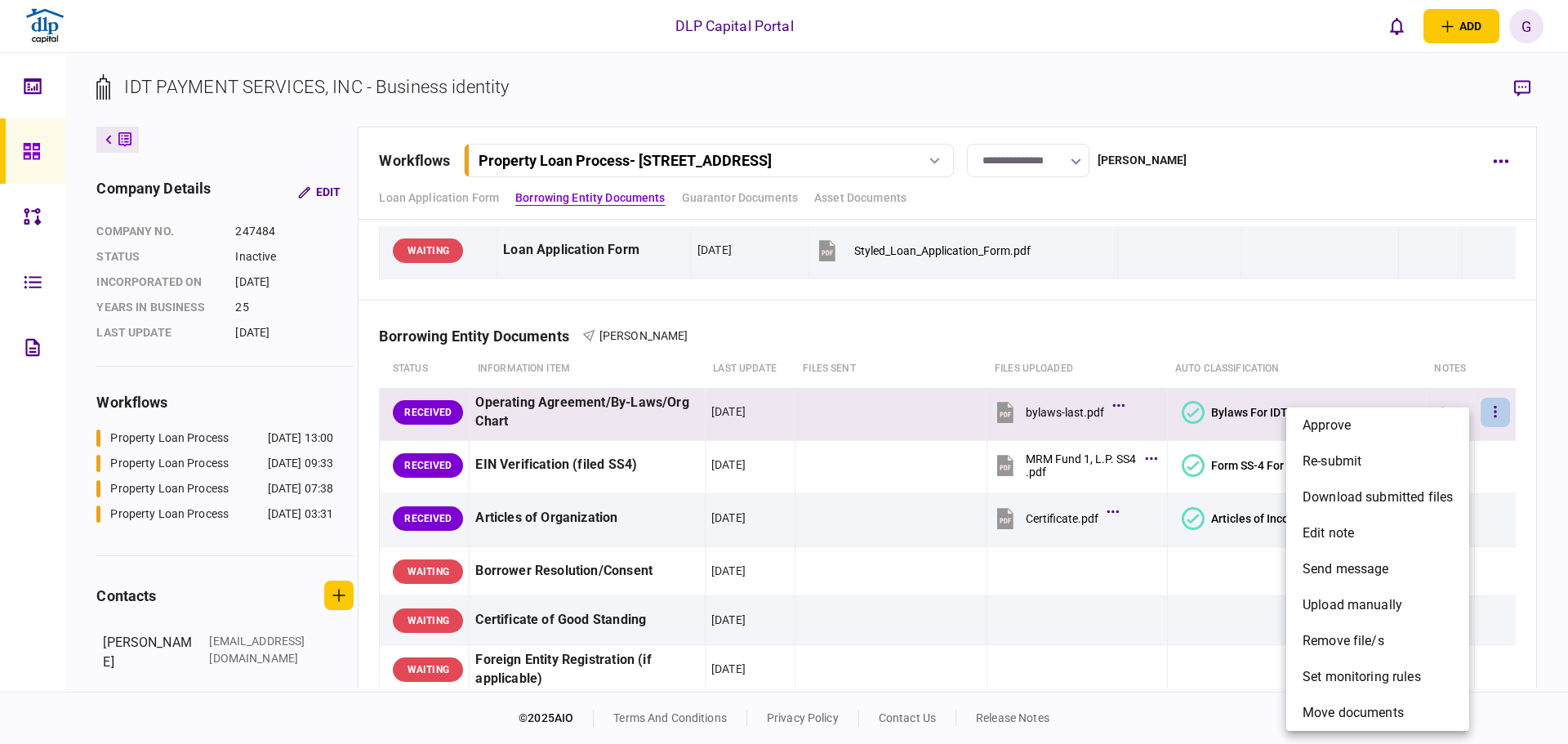
click at [1187, 669] on div at bounding box center [784, 372] width 1568 height 744
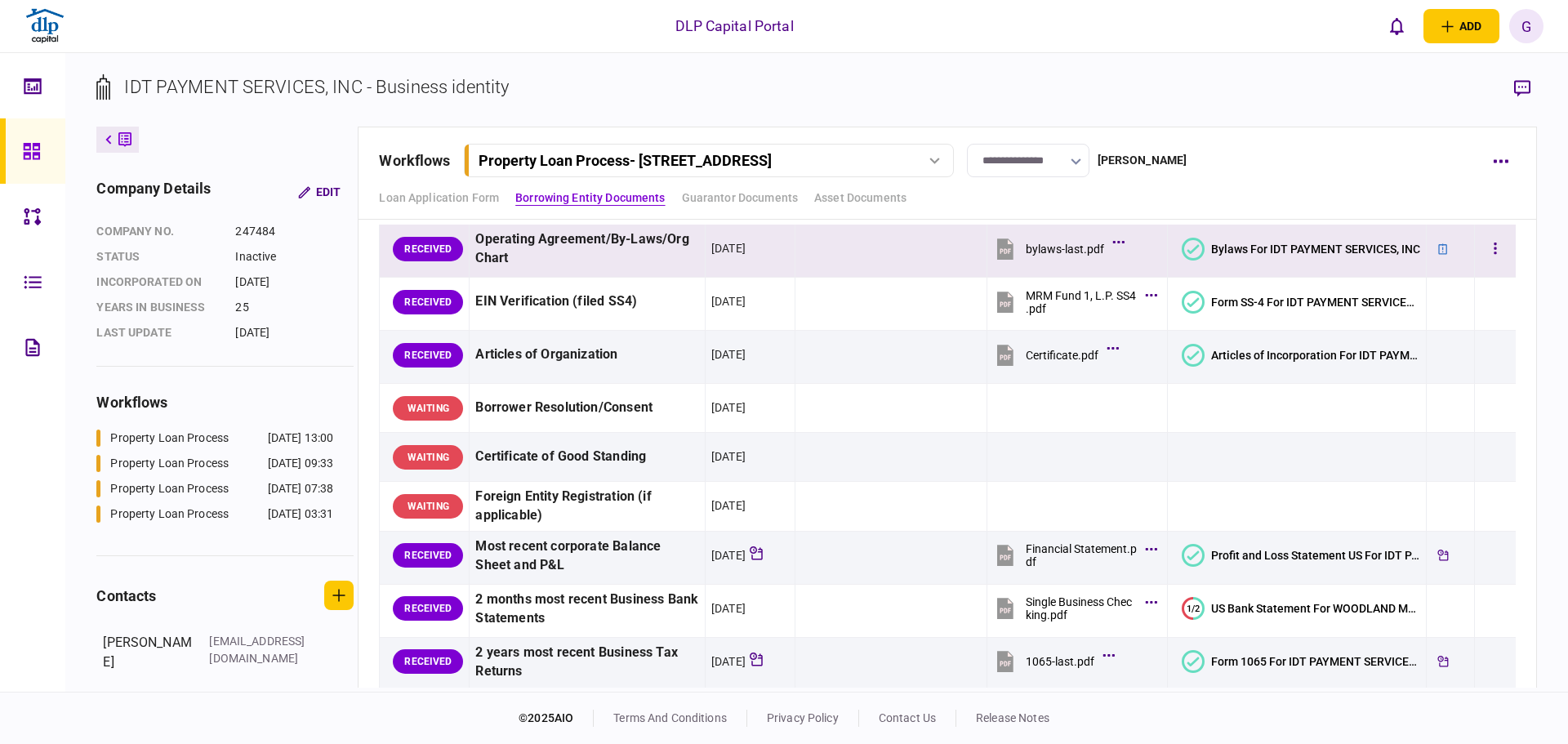
scroll to position [0, 0]
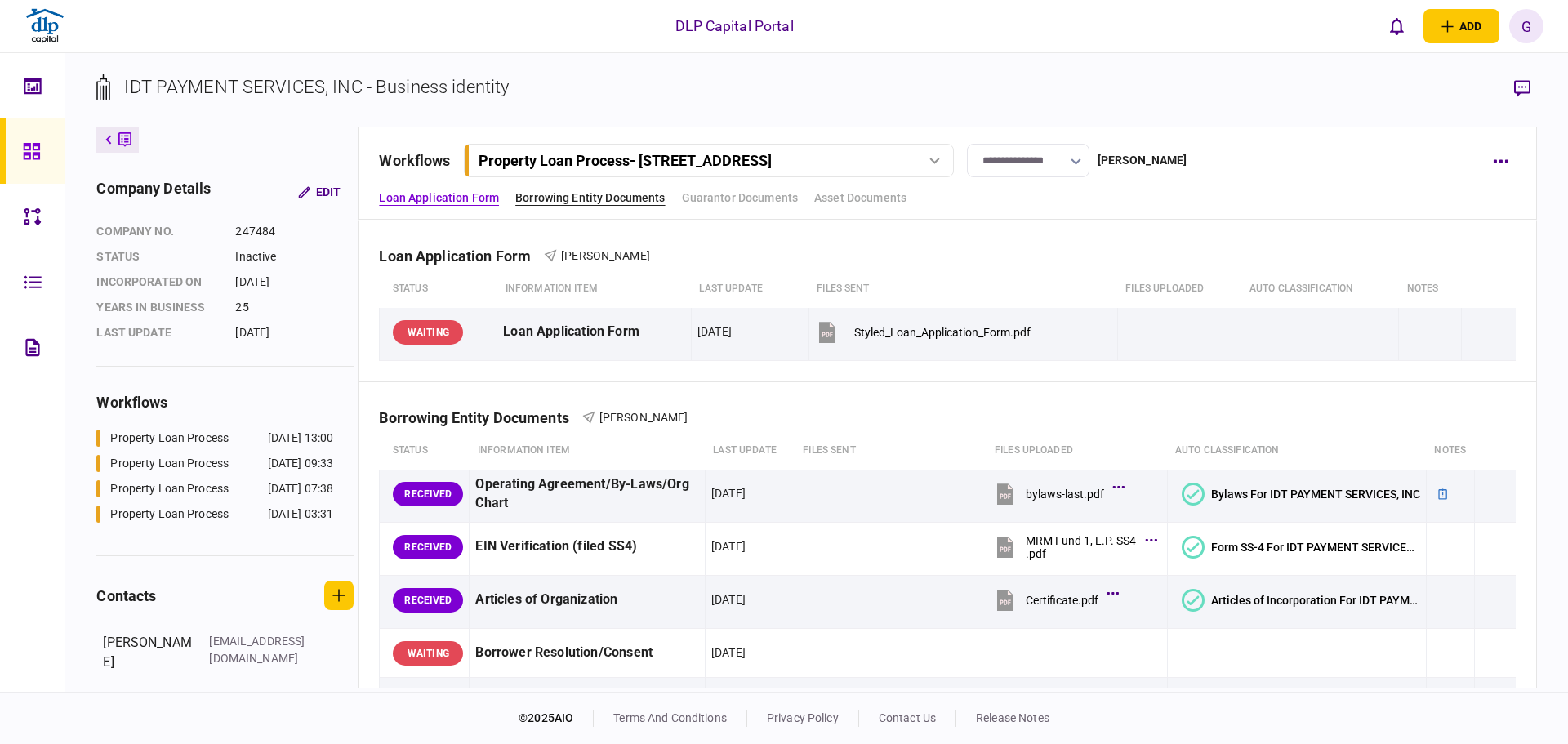
click at [574, 205] on link "Borrowing Entity Documents" at bounding box center [590, 198] width 150 height 18
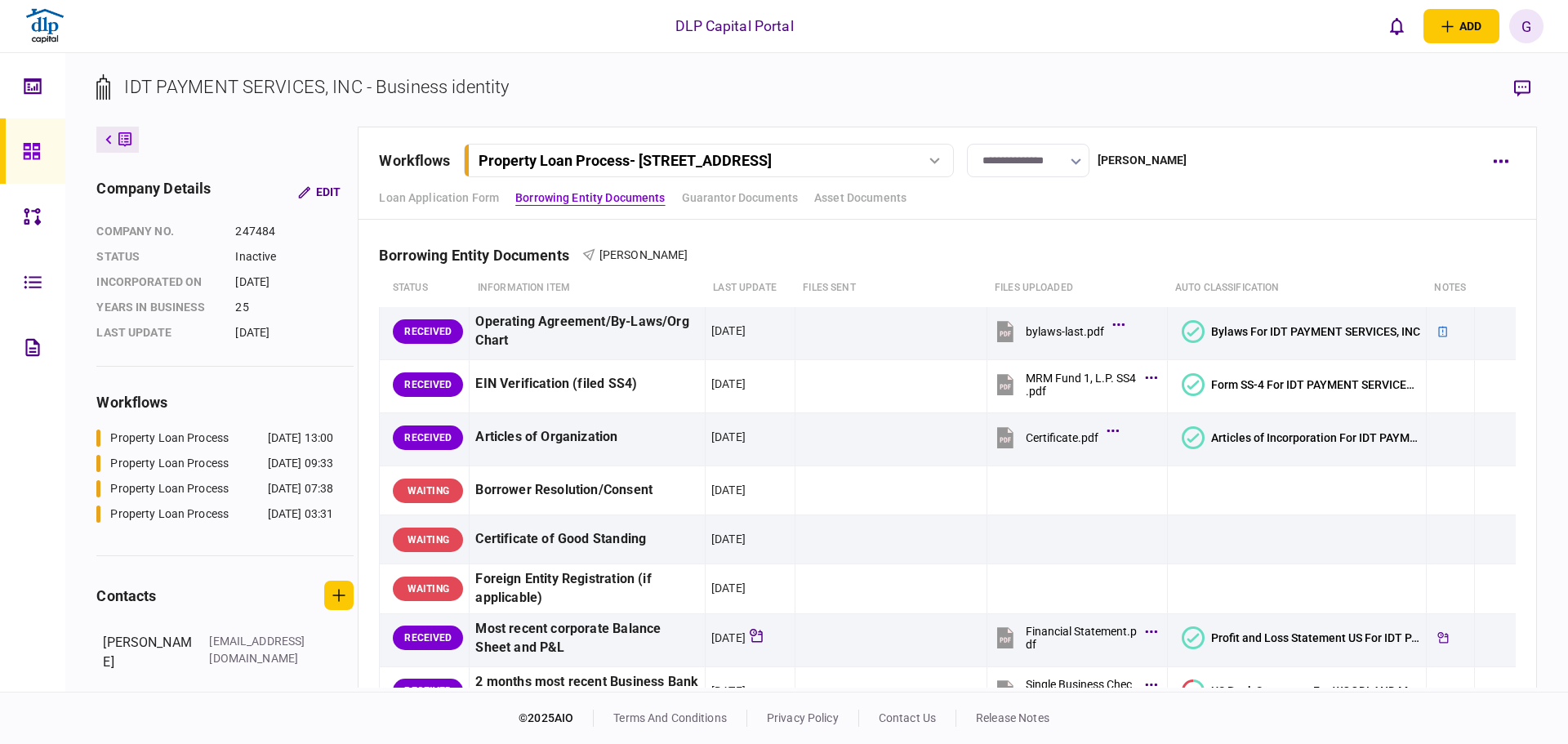
click at [459, 217] on div "**********" at bounding box center [947, 173] width 1179 height 93
click at [454, 205] on link "Loan Application Form" at bounding box center [439, 198] width 120 height 18
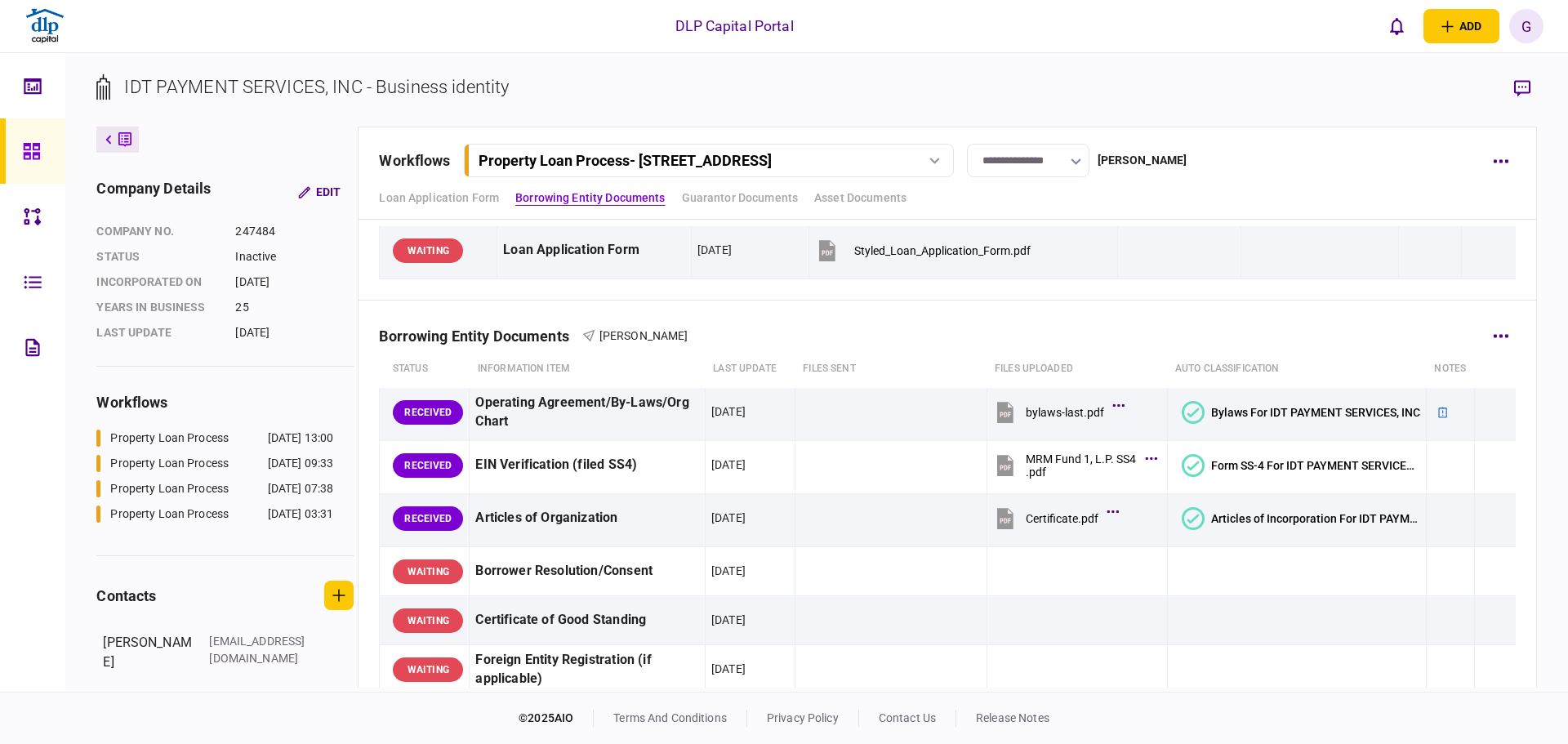
scroll to position [164, 0]
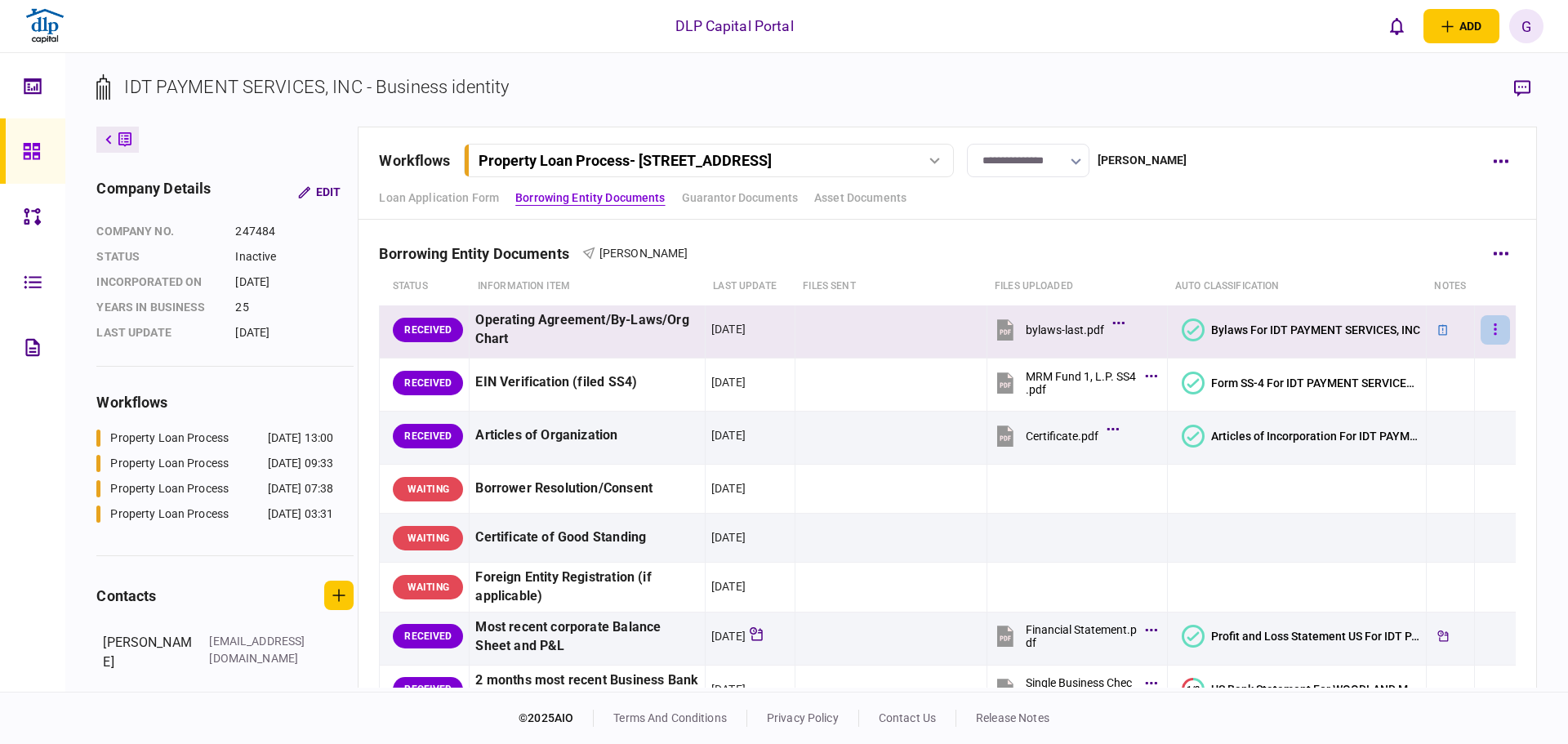
click at [1493, 329] on icon "button" at bounding box center [1495, 329] width 4 height 16
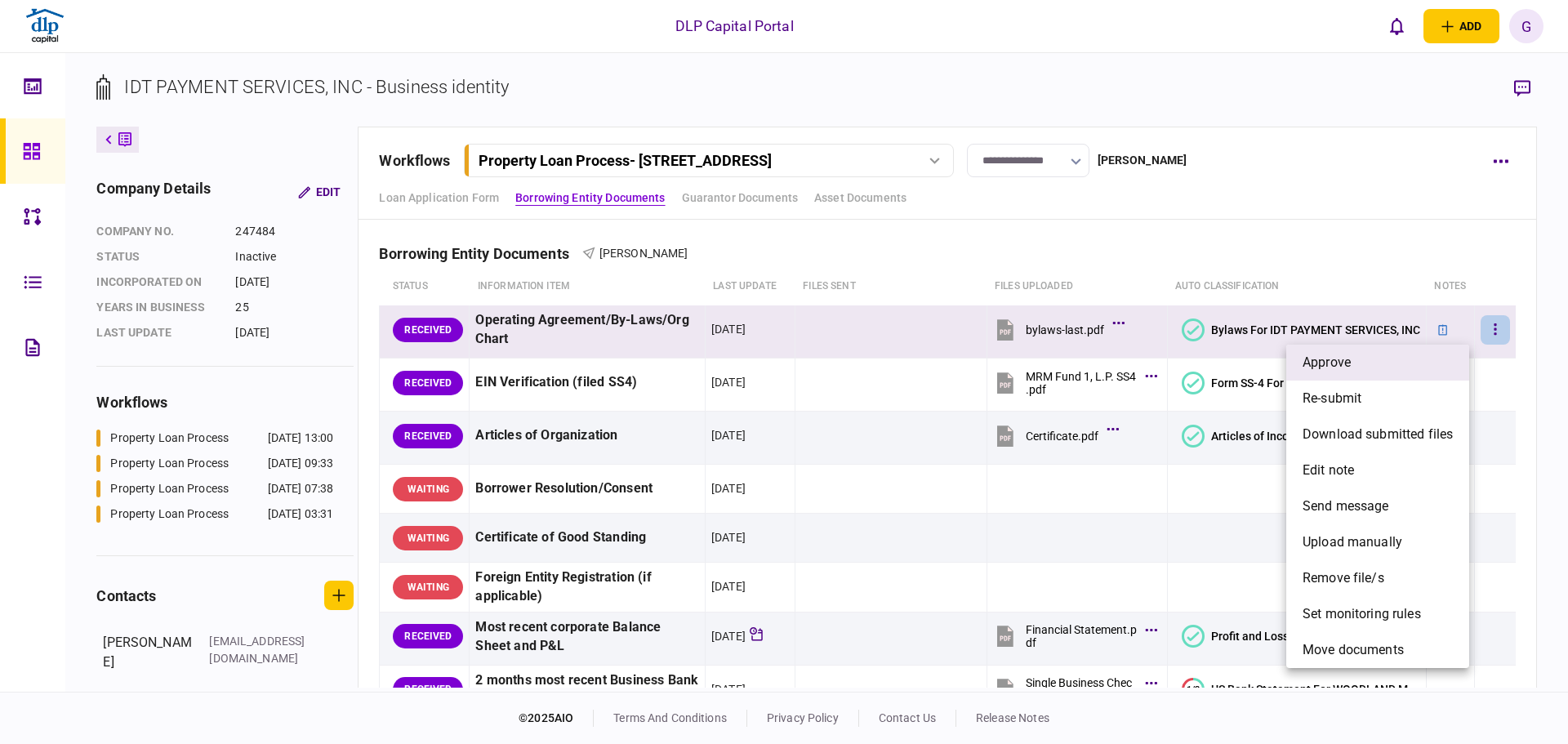
click at [1436, 366] on li "approve" at bounding box center [1377, 362] width 183 height 36
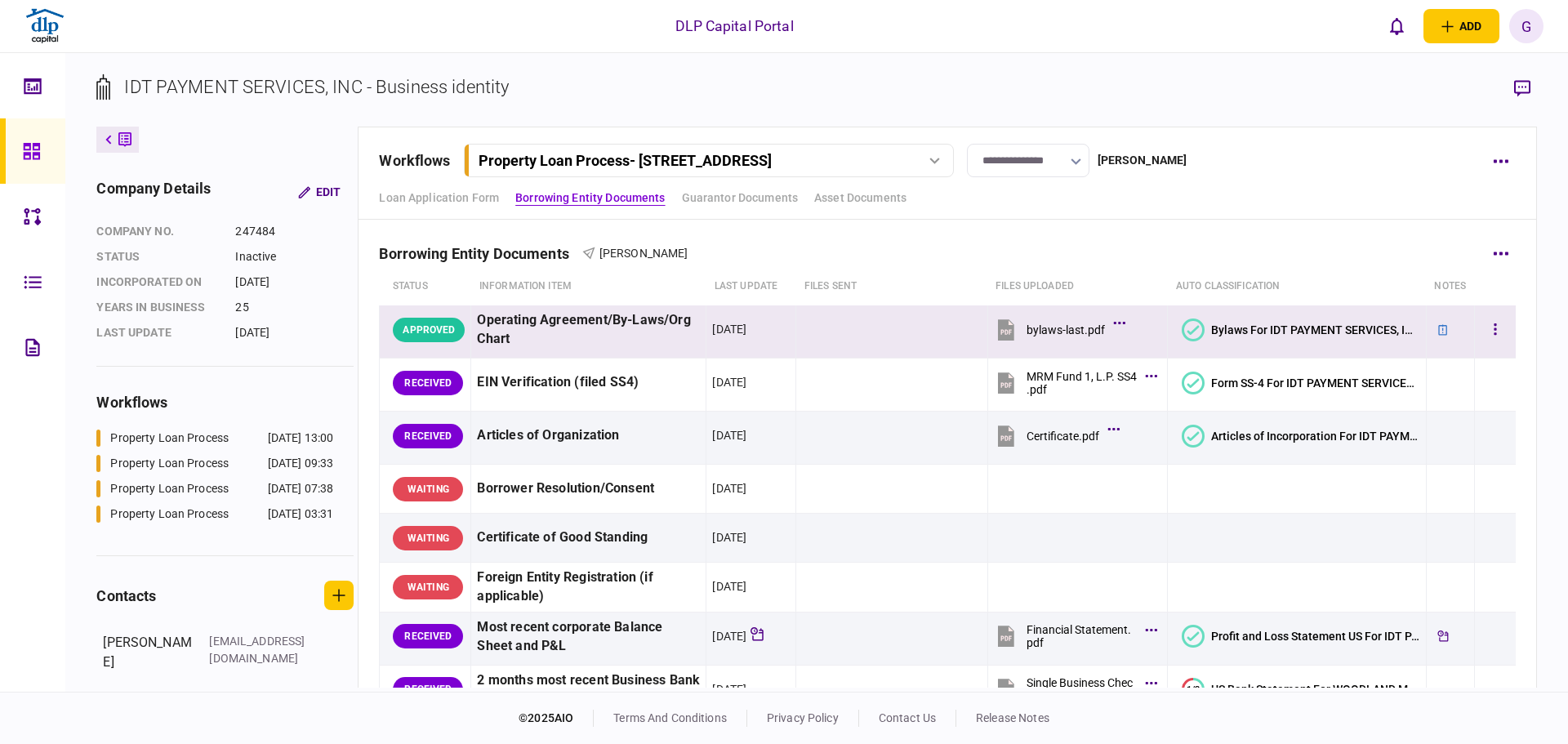
click at [519, 326] on div "Operating Agreement/By-Laws/Org Chart" at bounding box center [587, 329] width 223 height 38
click at [519, 325] on div "Operating Agreement/By-Laws/Org Chart" at bounding box center [587, 329] width 223 height 38
click at [1500, 242] on button "button" at bounding box center [1501, 254] width 30 height 30
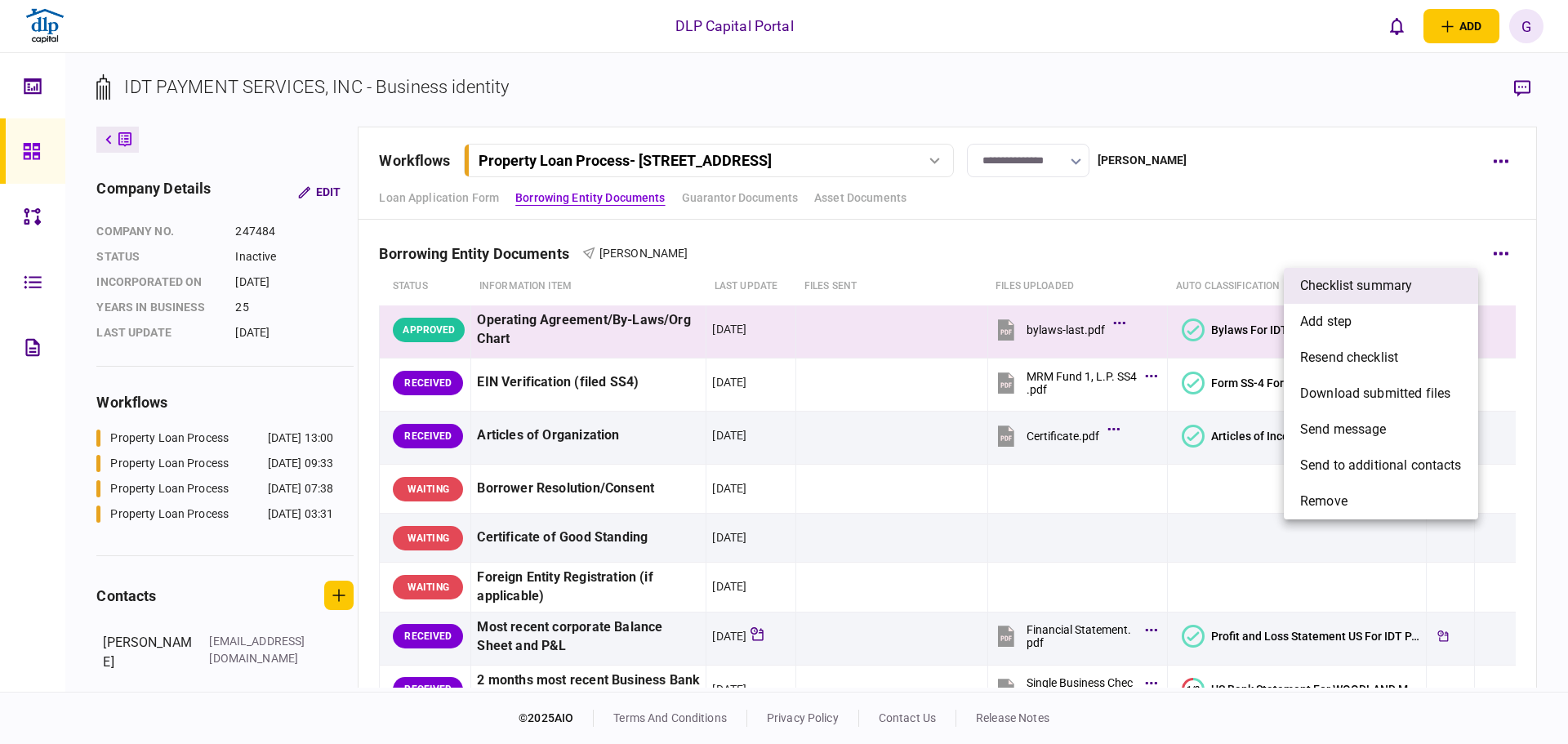
click at [1392, 272] on li "Checklist summary" at bounding box center [1381, 286] width 194 height 36
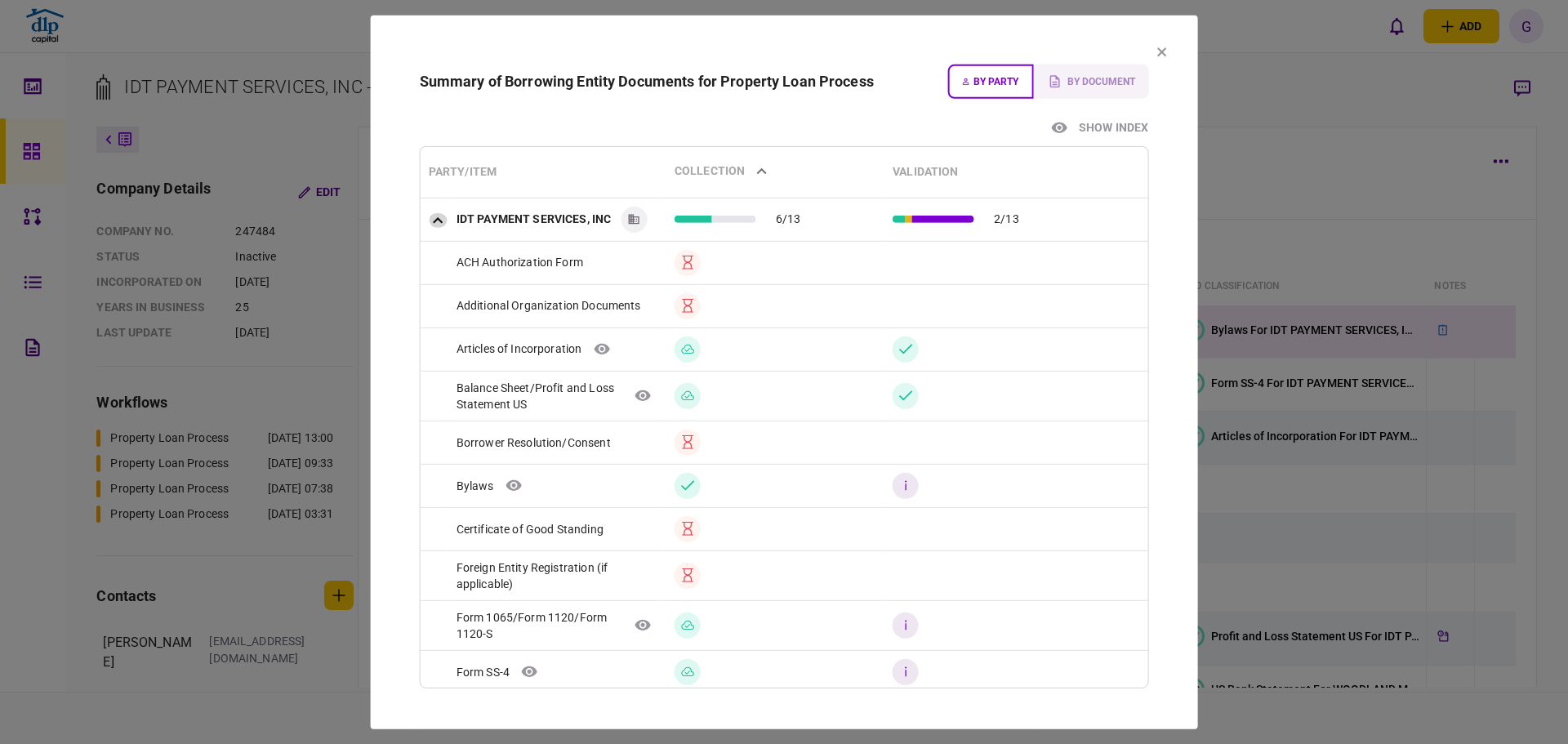
click at [442, 217] on icon "expand row" at bounding box center [438, 219] width 10 height 6
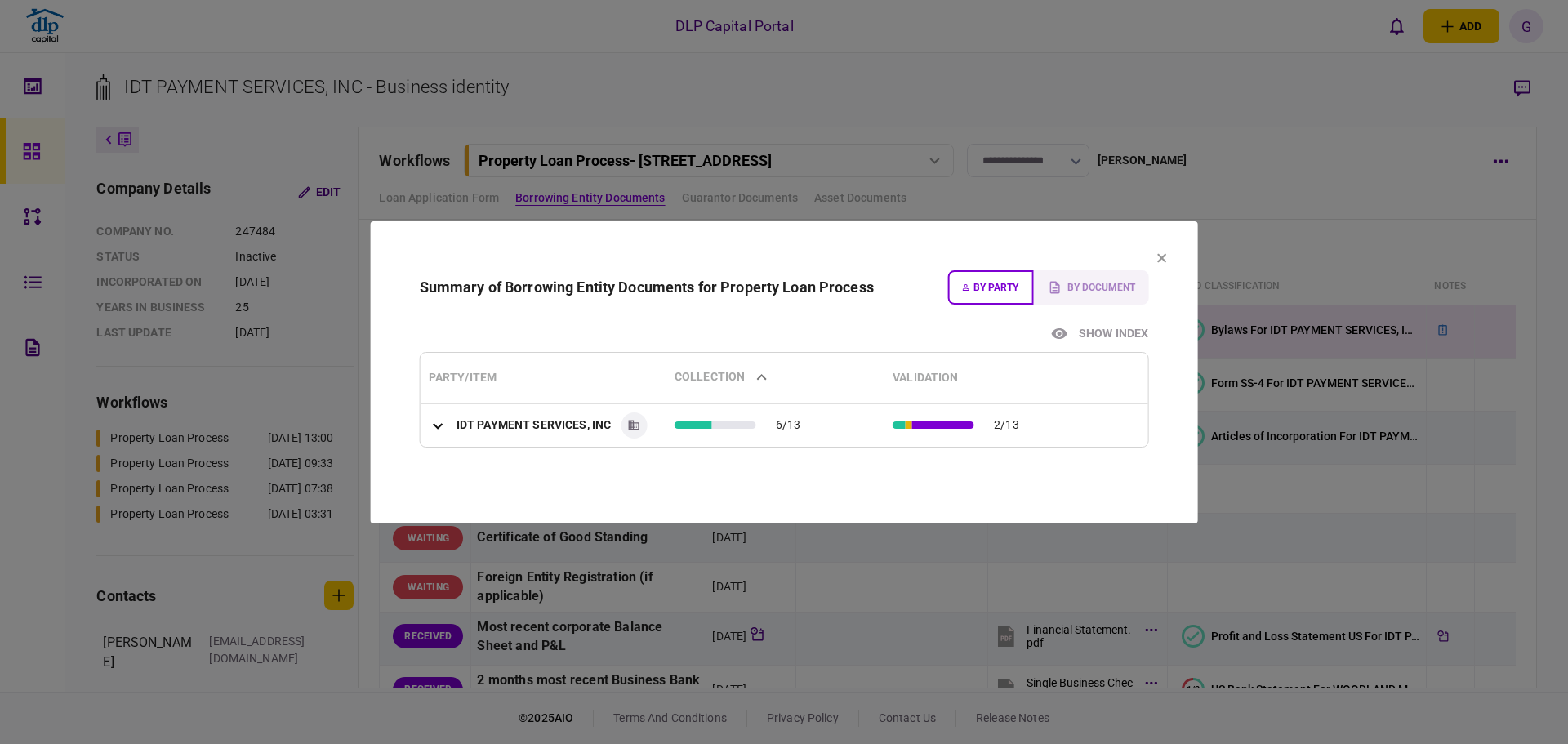
click at [435, 425] on icon "expand row" at bounding box center [438, 426] width 10 height 6
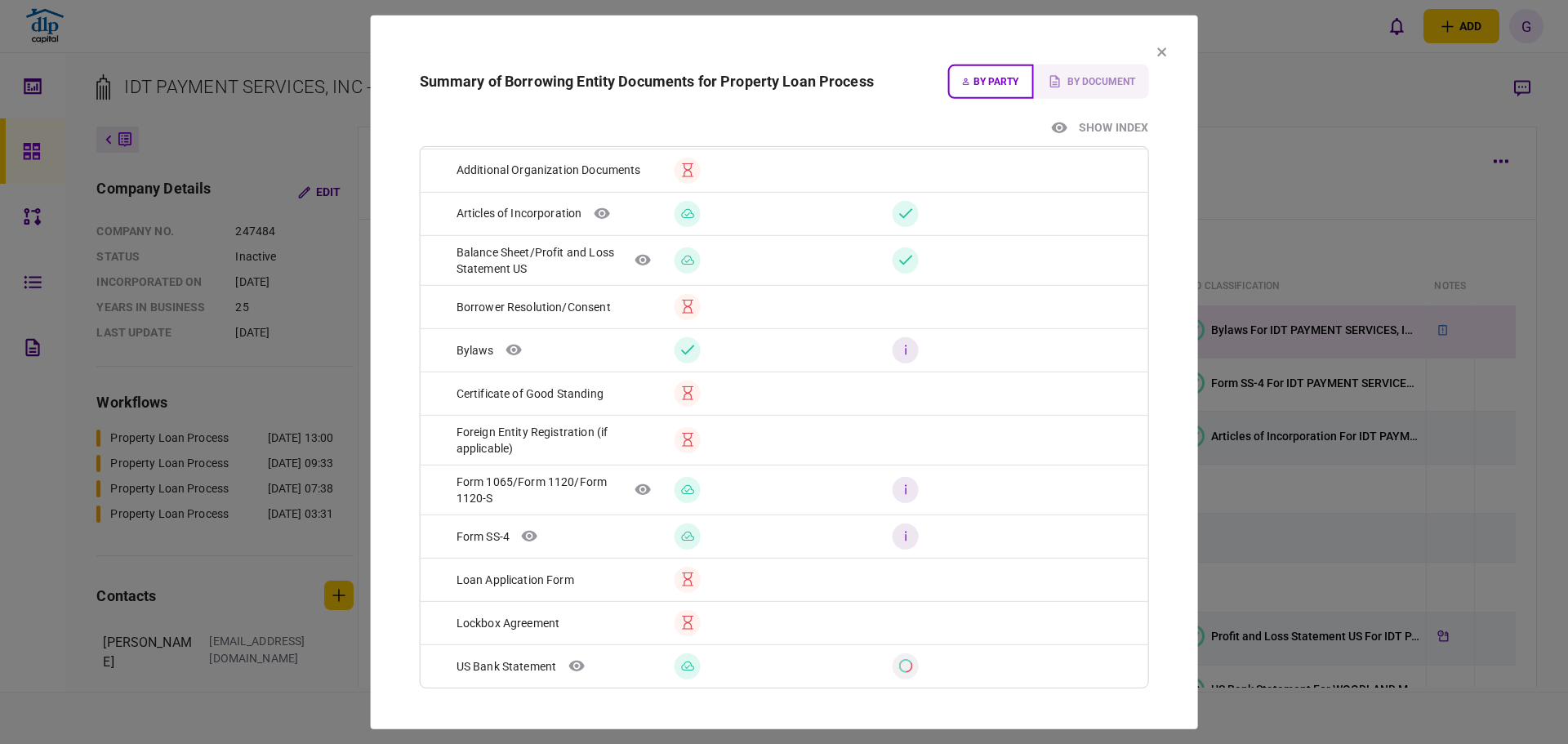
scroll to position [0, 0]
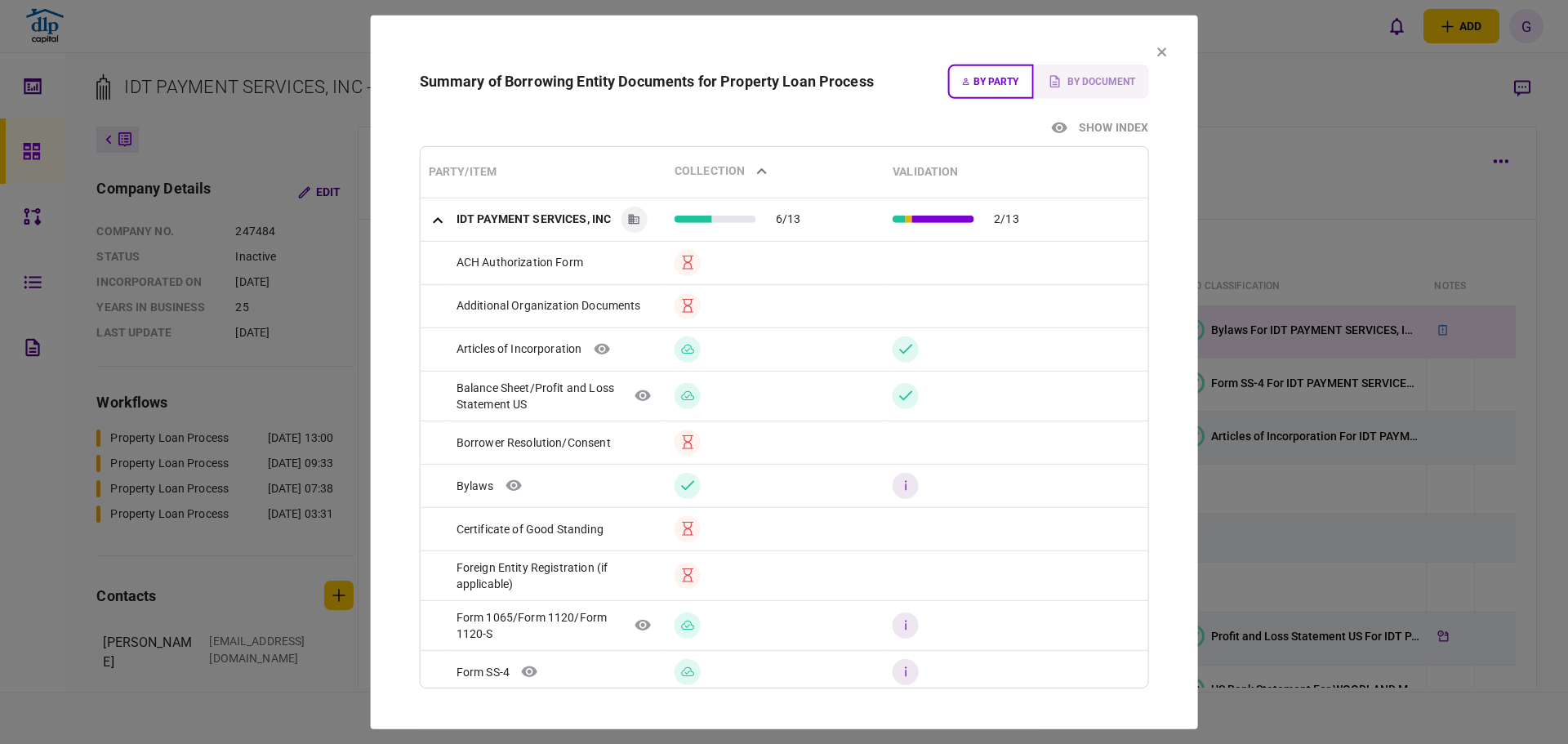
click at [1176, 51] on section "Summary of Borrowing Entity Documents for Property Loan Process By party By doc…" at bounding box center [784, 371] width 827 height 713
click at [1161, 50] on icon at bounding box center [1161, 51] width 10 height 10
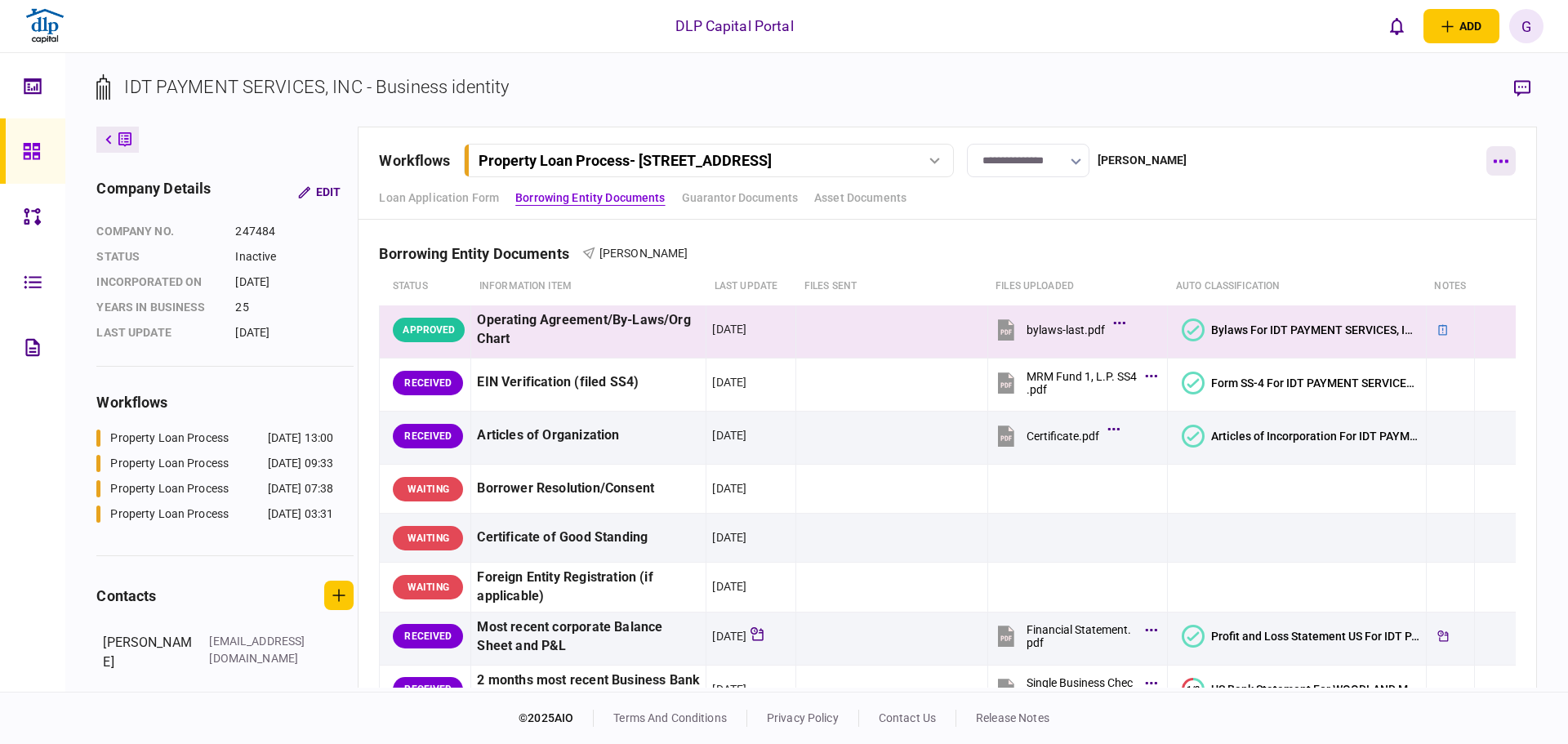
click at [1500, 158] on button "button" at bounding box center [1501, 161] width 30 height 30
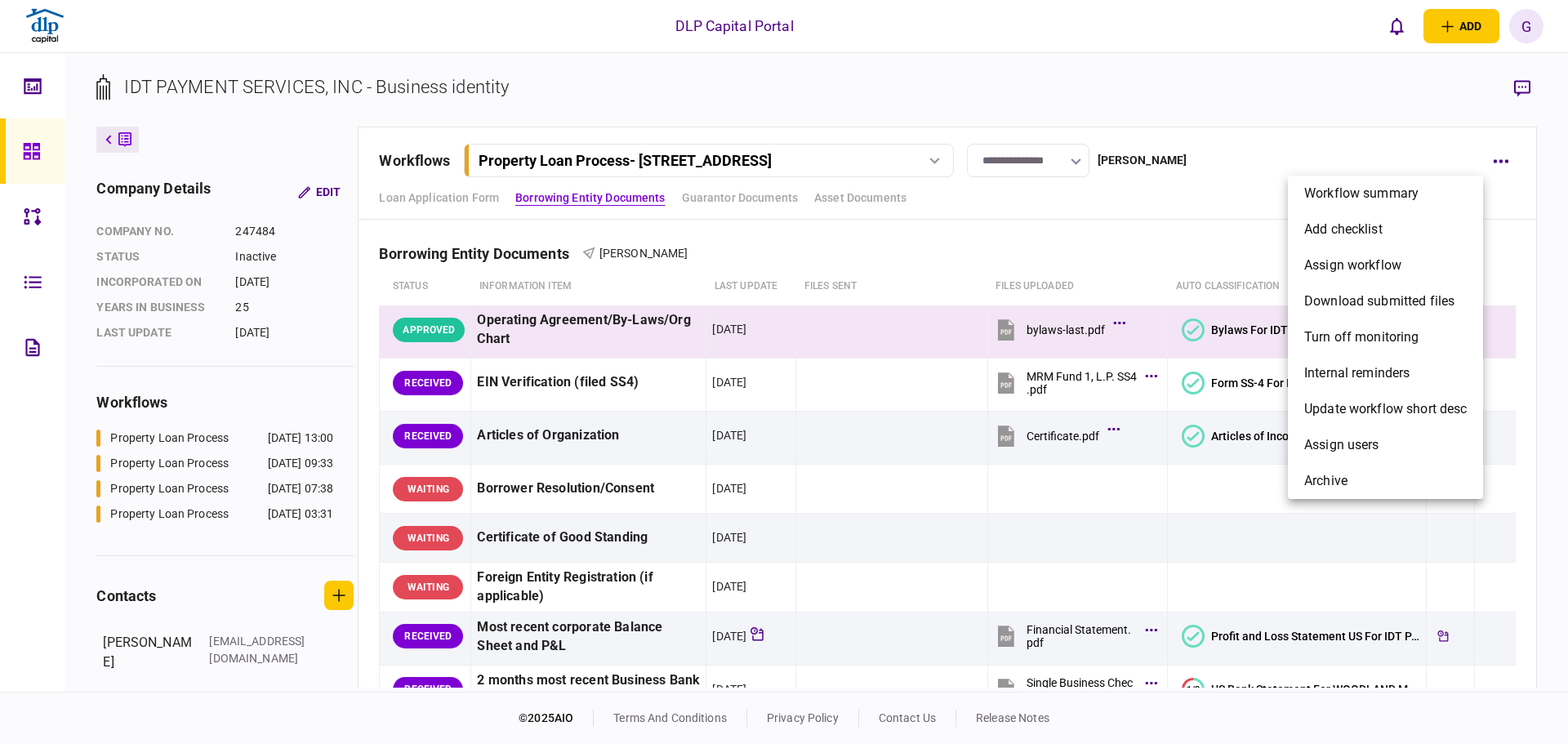
click at [1275, 589] on div at bounding box center [784, 372] width 1568 height 744
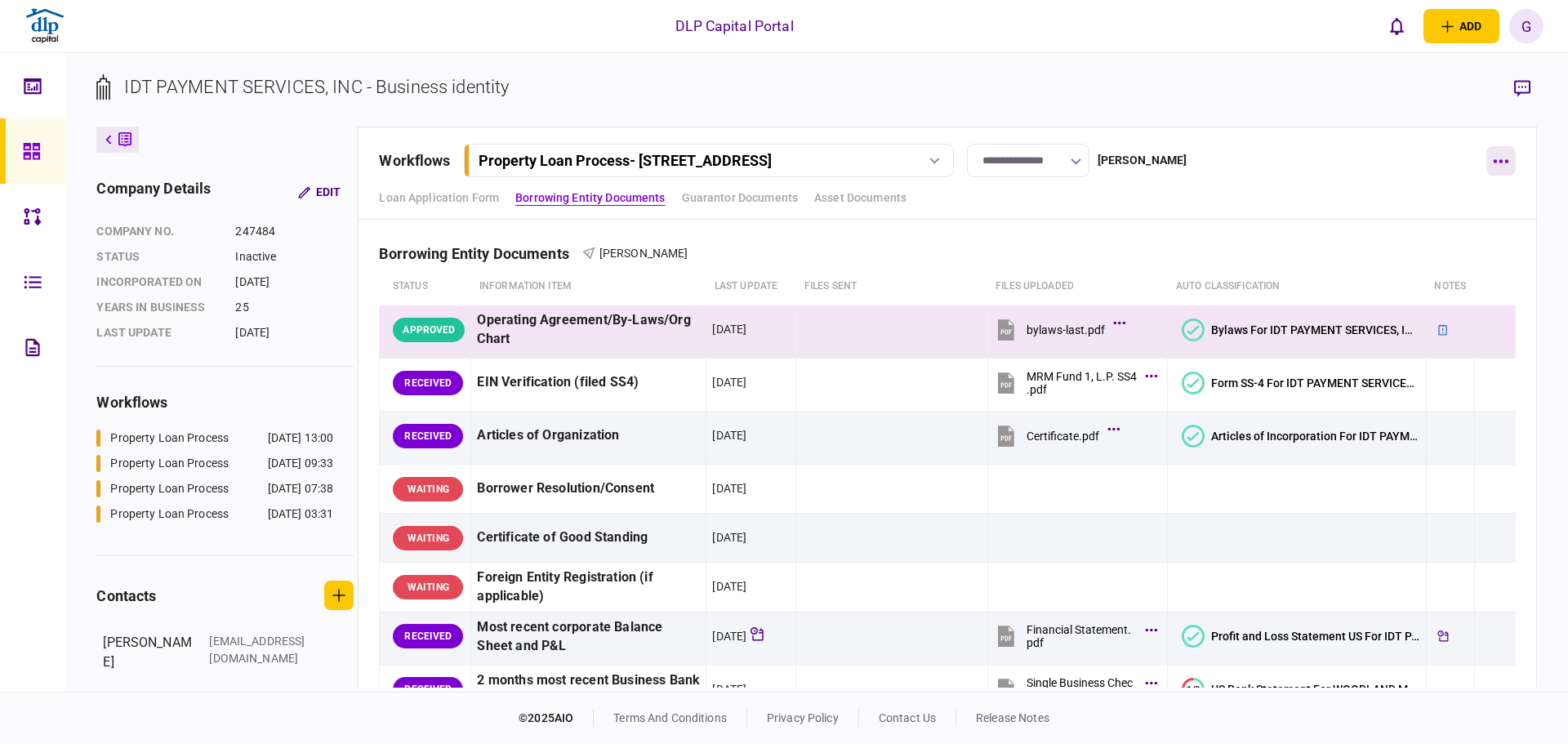
click at [1491, 155] on button "button" at bounding box center [1501, 161] width 30 height 30
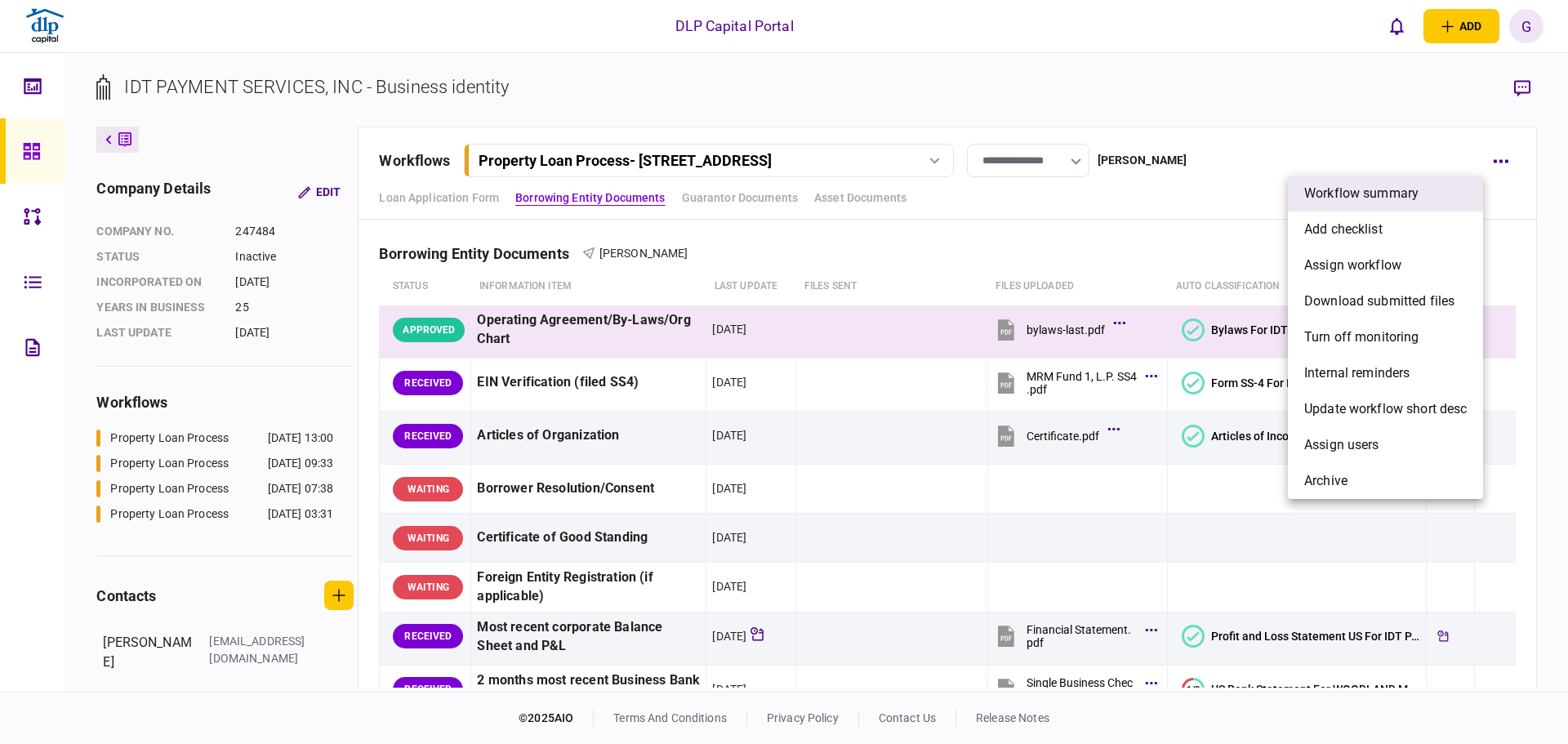
click at [1444, 198] on li "Workflow summary" at bounding box center [1385, 193] width 195 height 36
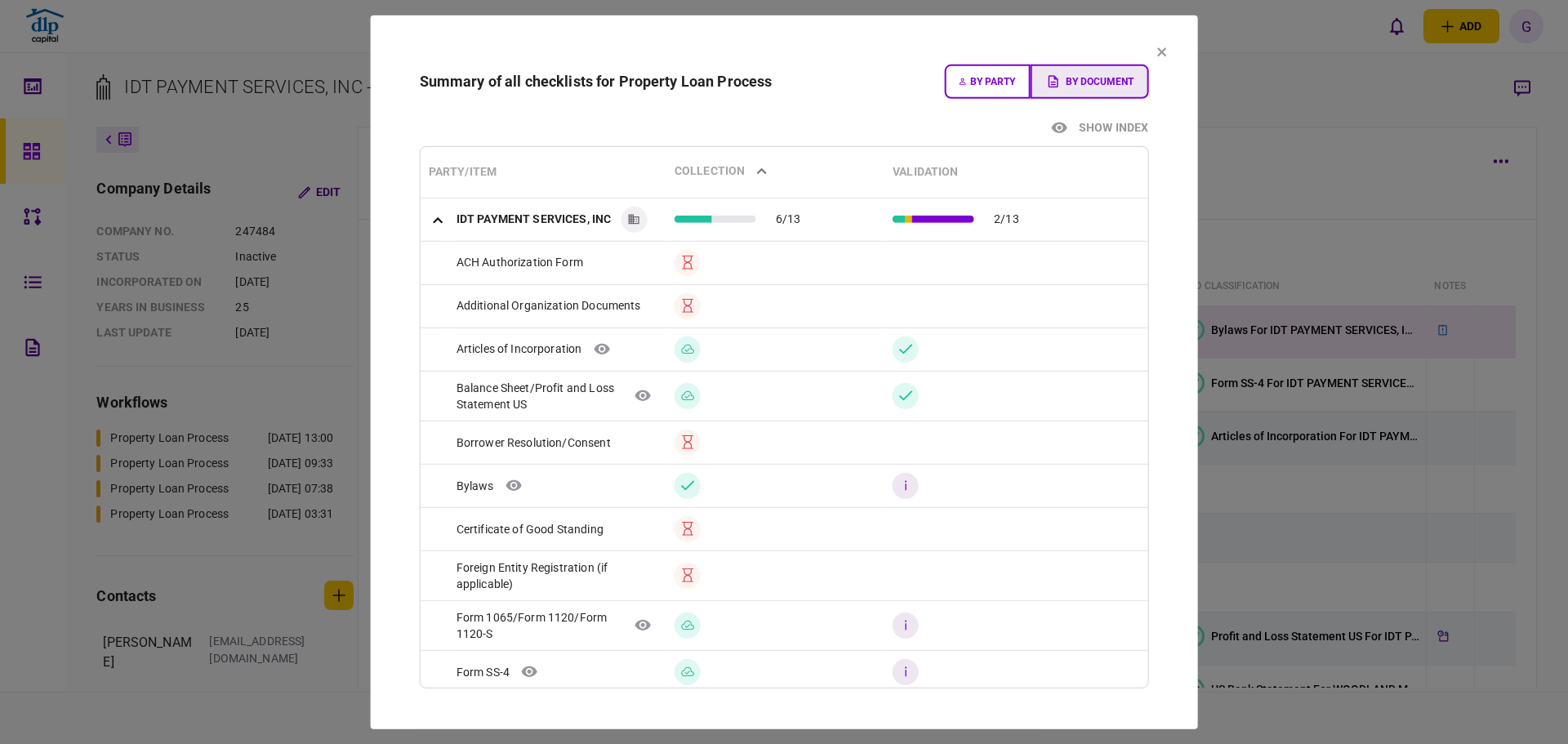
click at [1062, 74] on button "By document" at bounding box center [1089, 81] width 118 height 34
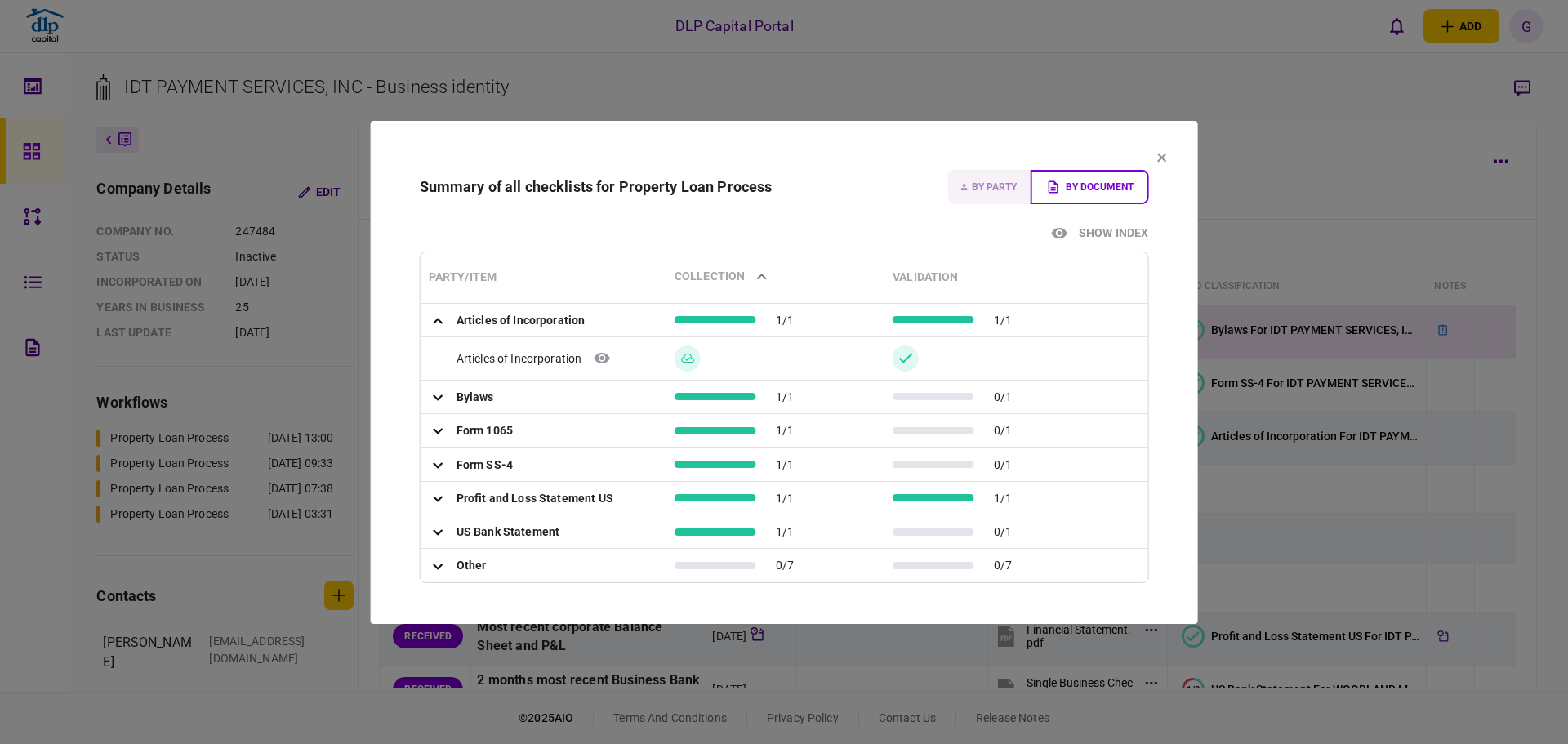
click at [446, 401] on td "collapsible table" at bounding box center [435, 396] width 28 height 33
click at [438, 401] on button "expand row" at bounding box center [438, 398] width 19 height 15
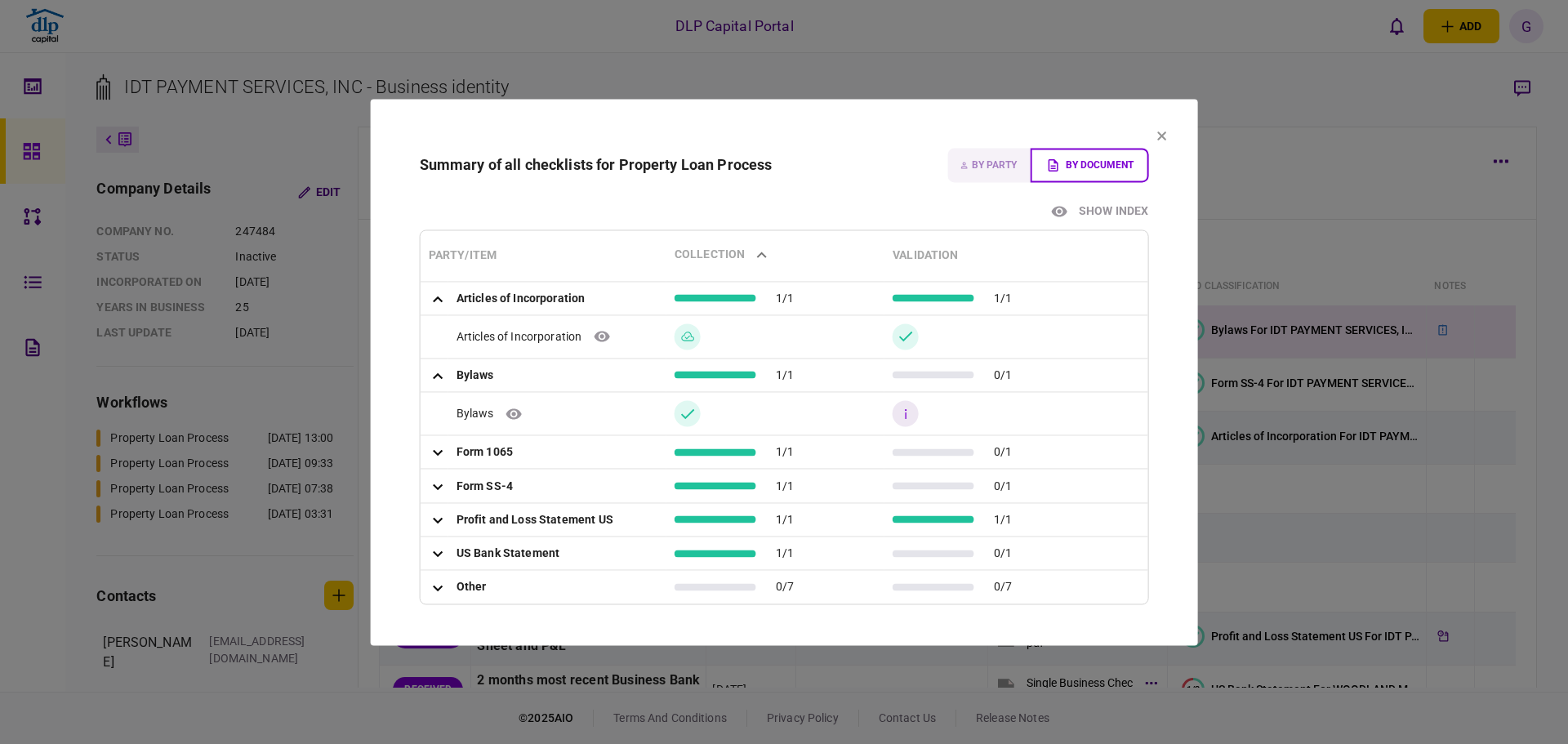
click at [439, 450] on icon "expand row" at bounding box center [438, 453] width 10 height 6
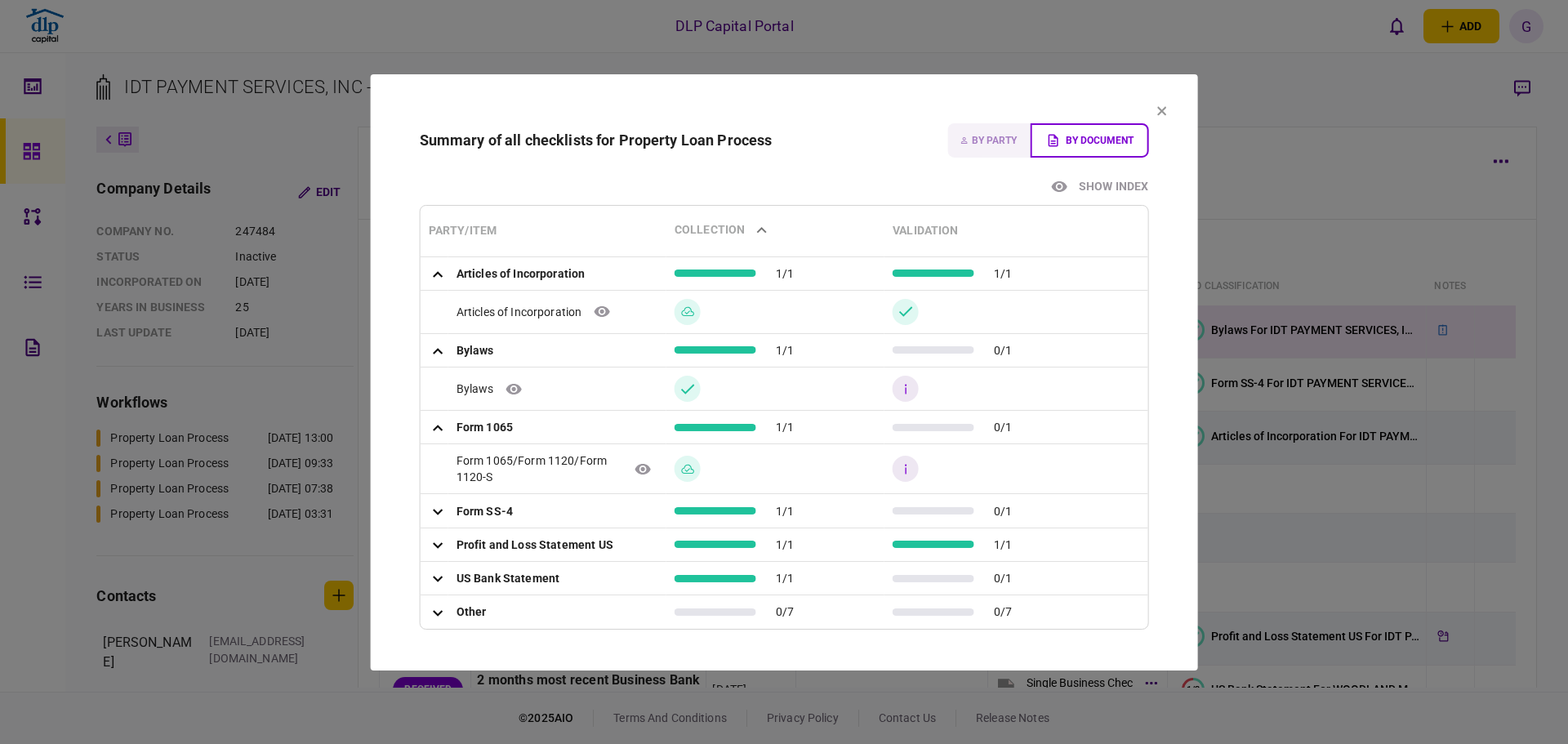
click at [430, 507] on button "expand row" at bounding box center [438, 513] width 19 height 15
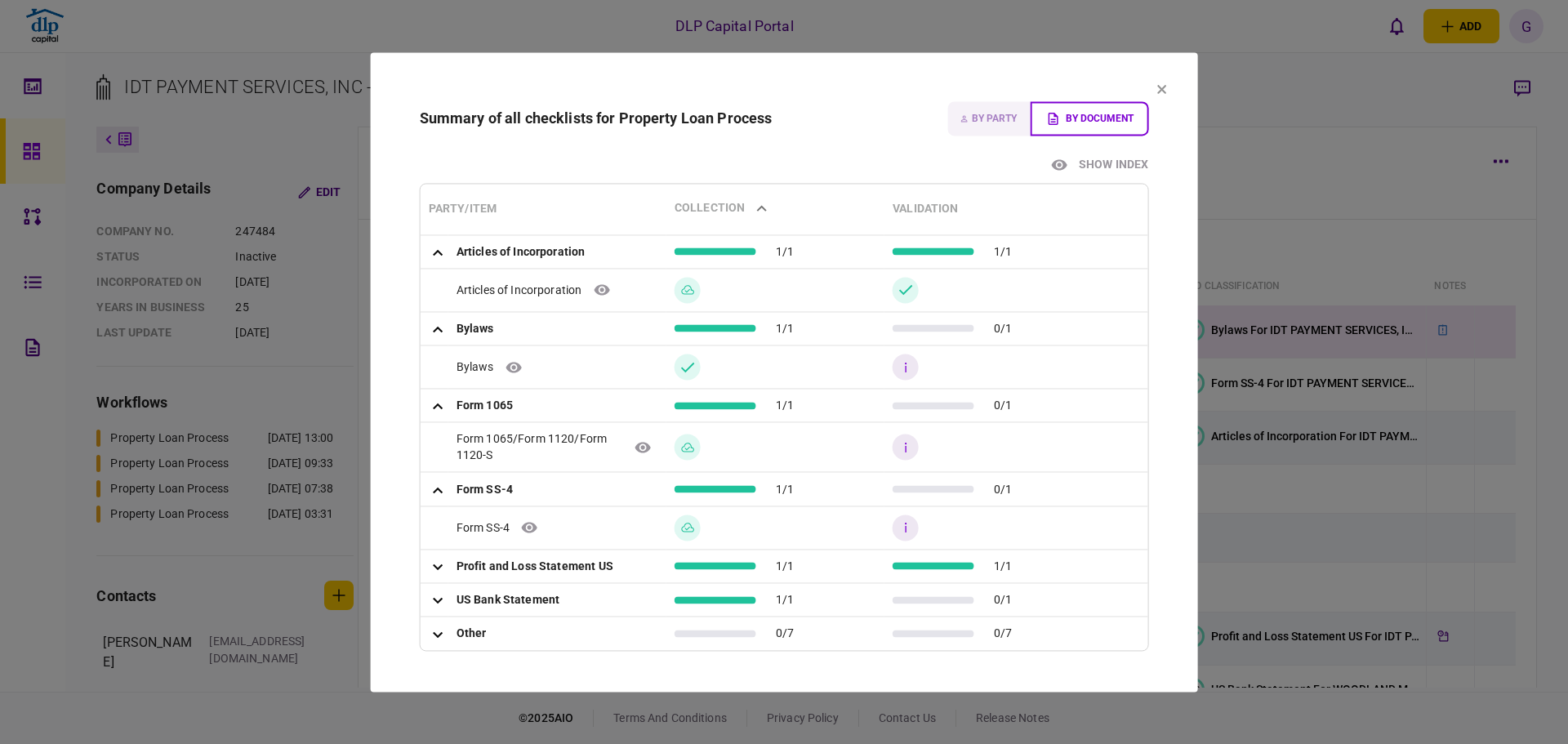
click at [436, 564] on icon "expand row" at bounding box center [438, 566] width 10 height 6
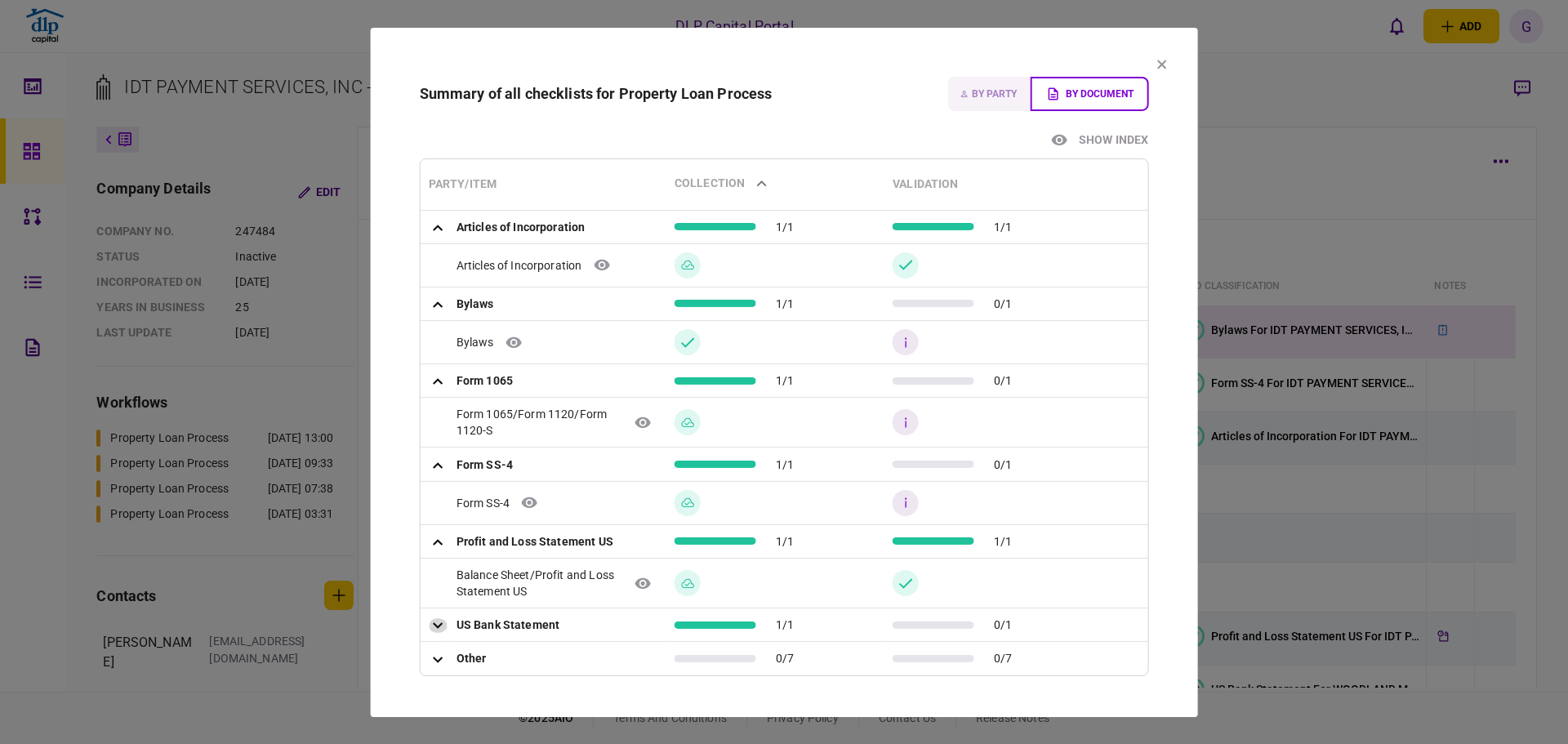
click at [437, 619] on button "expand row" at bounding box center [438, 626] width 19 height 15
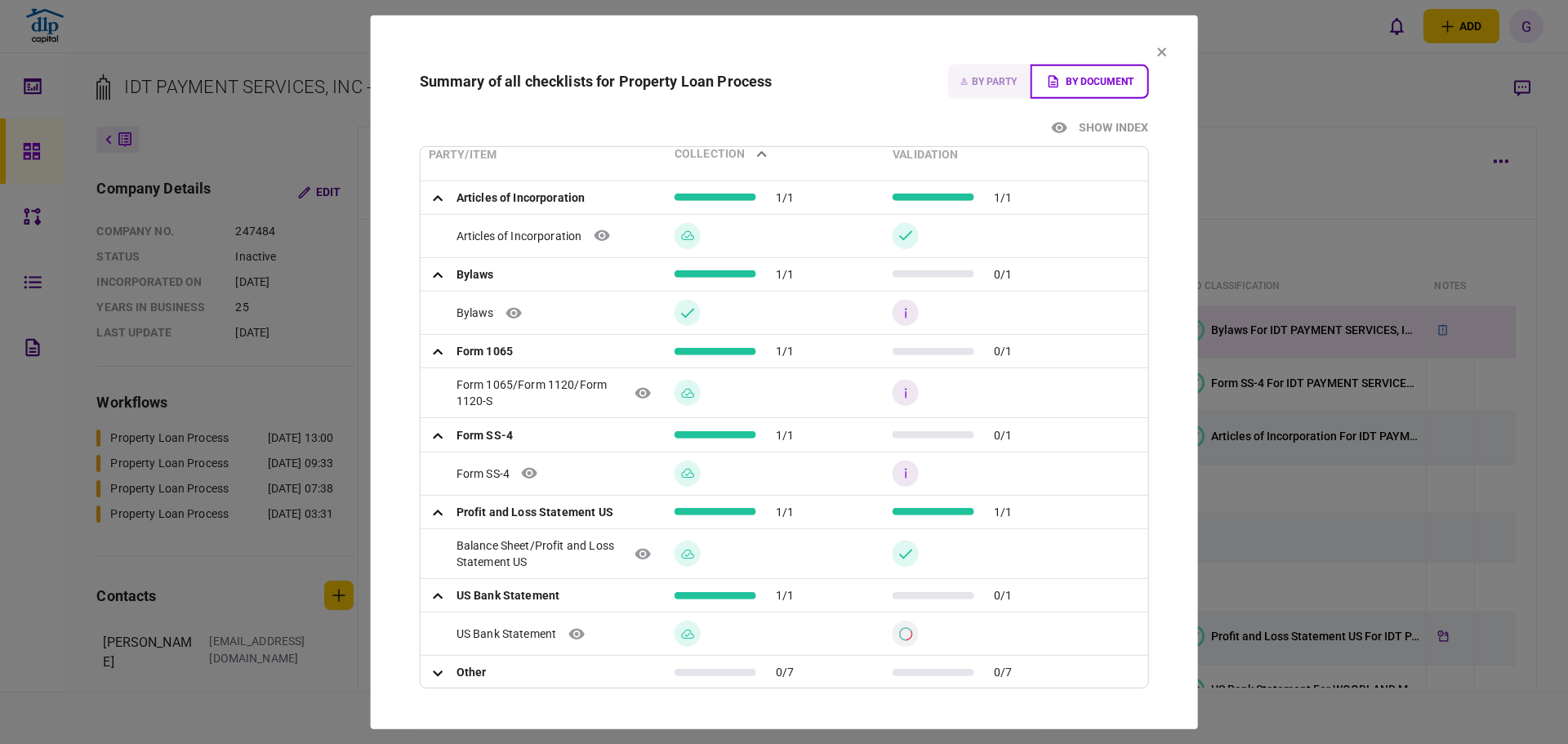
click at [444, 667] on button "expand row" at bounding box center [438, 673] width 19 height 15
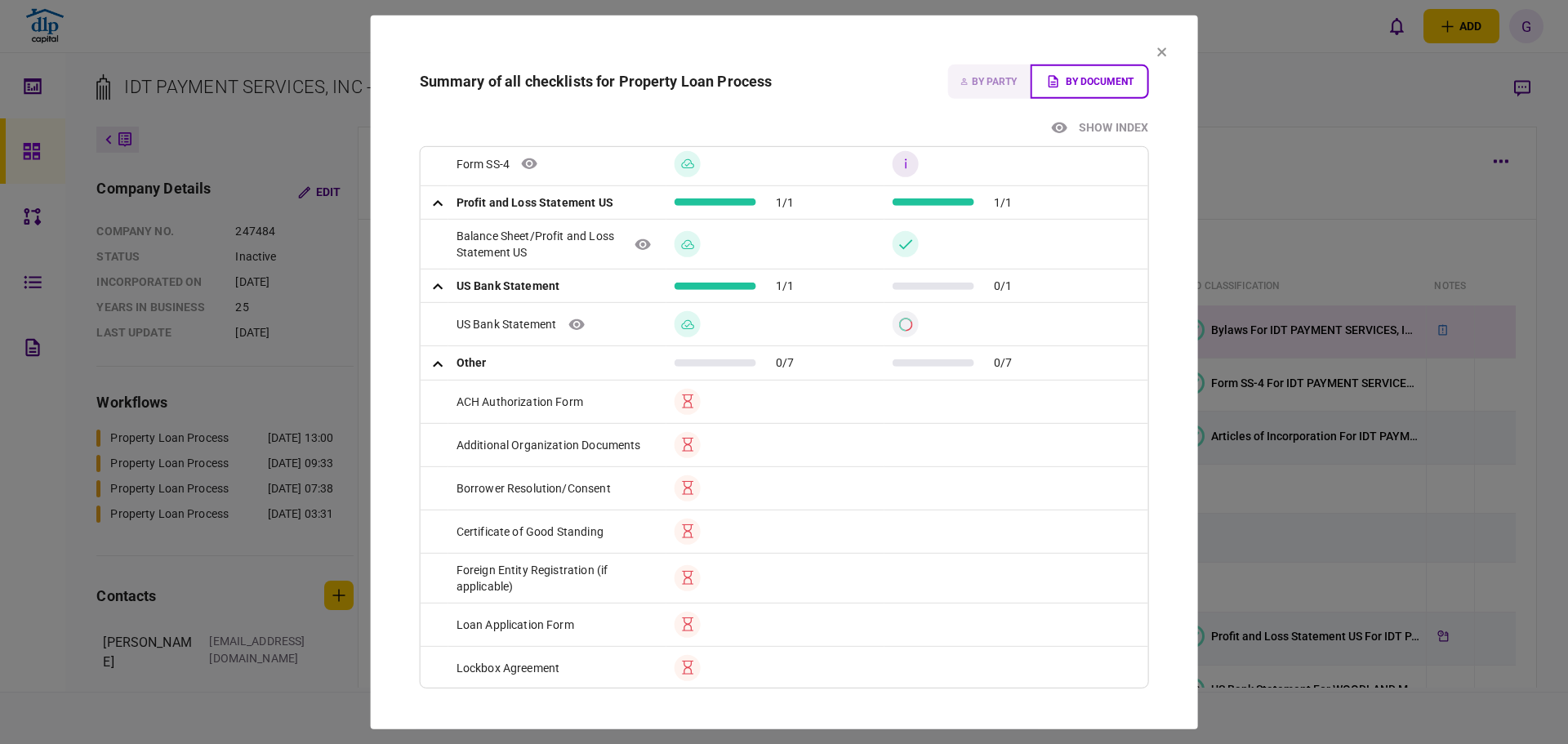
click at [685, 532] on icon "Waiting" at bounding box center [686, 531] width 14 height 14
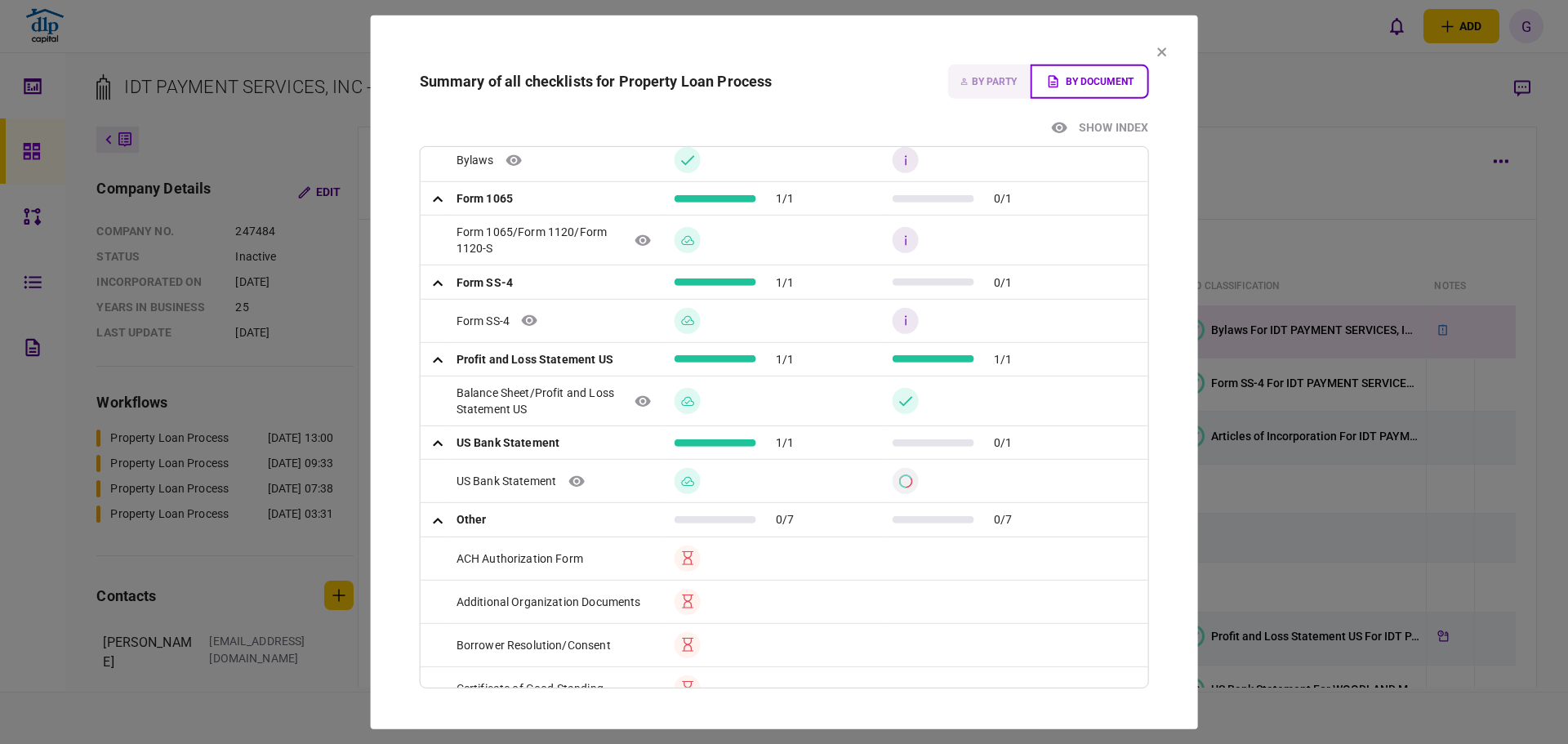
scroll to position [0, 0]
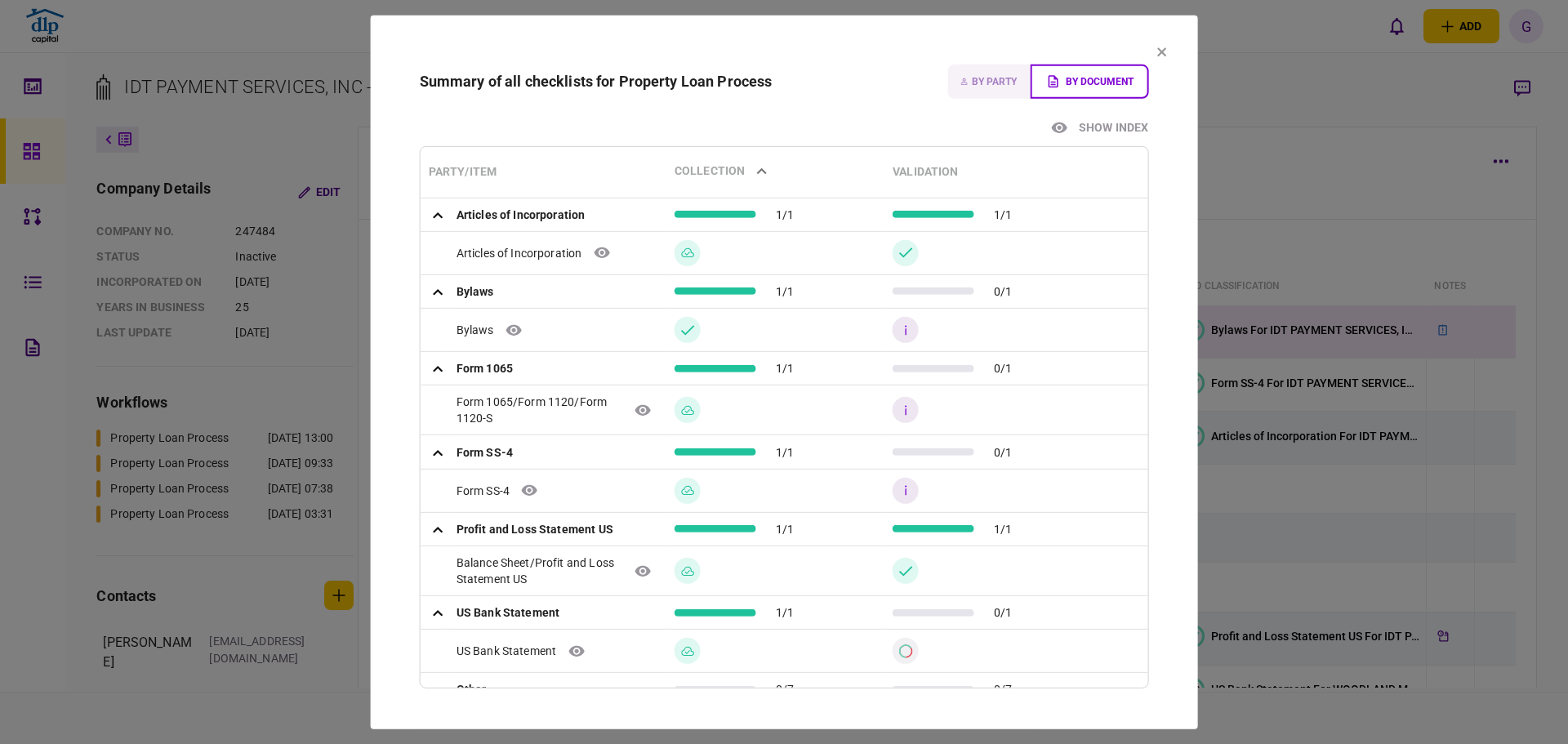
click at [639, 405] on icon "collapsible table" at bounding box center [643, 410] width 16 height 10
click at [687, 251] on icon "Uploaded" at bounding box center [686, 253] width 14 height 14
click at [605, 251] on icon "collapsible table" at bounding box center [601, 253] width 18 height 12
click at [1092, 357] on td "0/1" at bounding box center [1016, 368] width 263 height 33
click at [1164, 57] on button at bounding box center [1161, 52] width 10 height 13
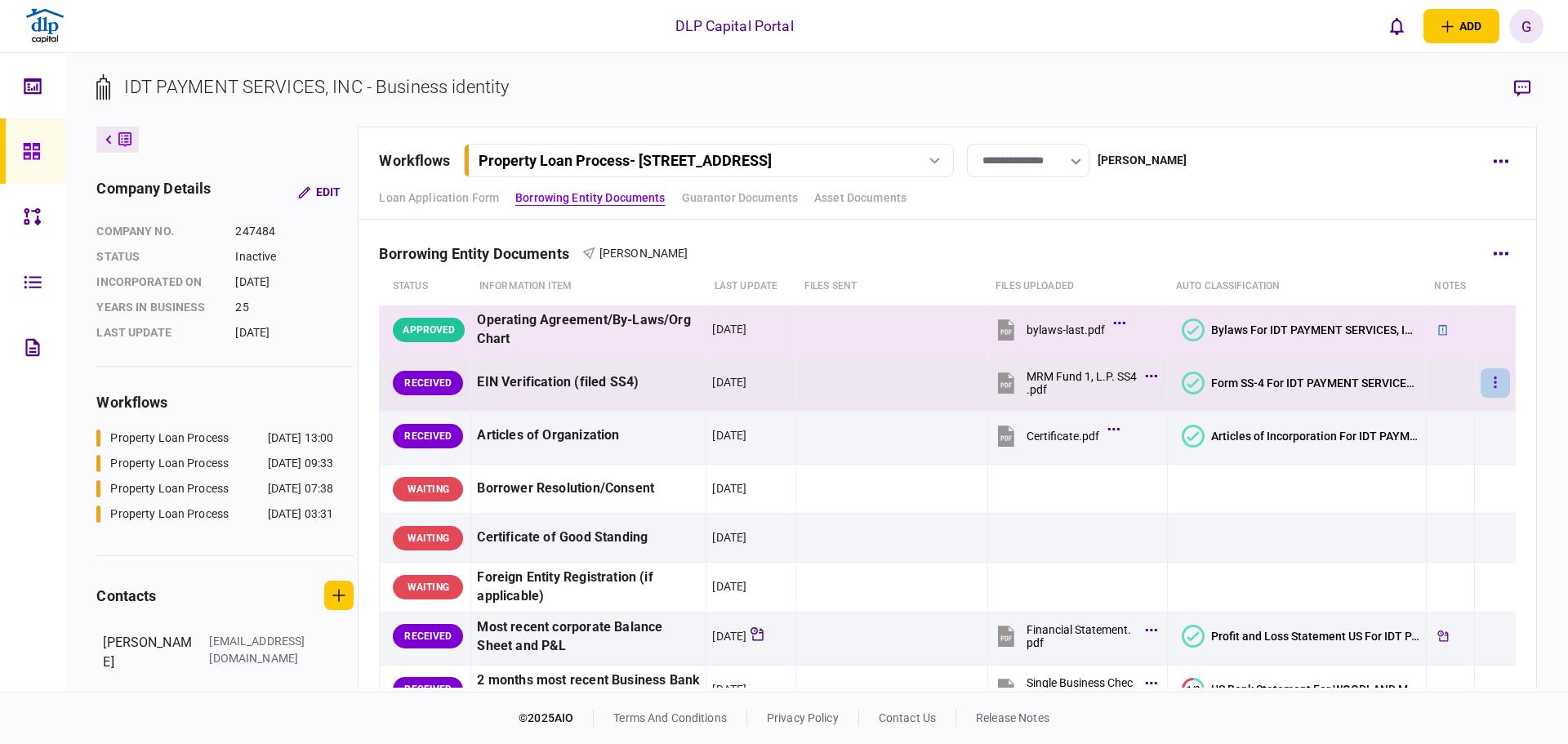
click at [1480, 384] on button "button" at bounding box center [1495, 383] width 30 height 30
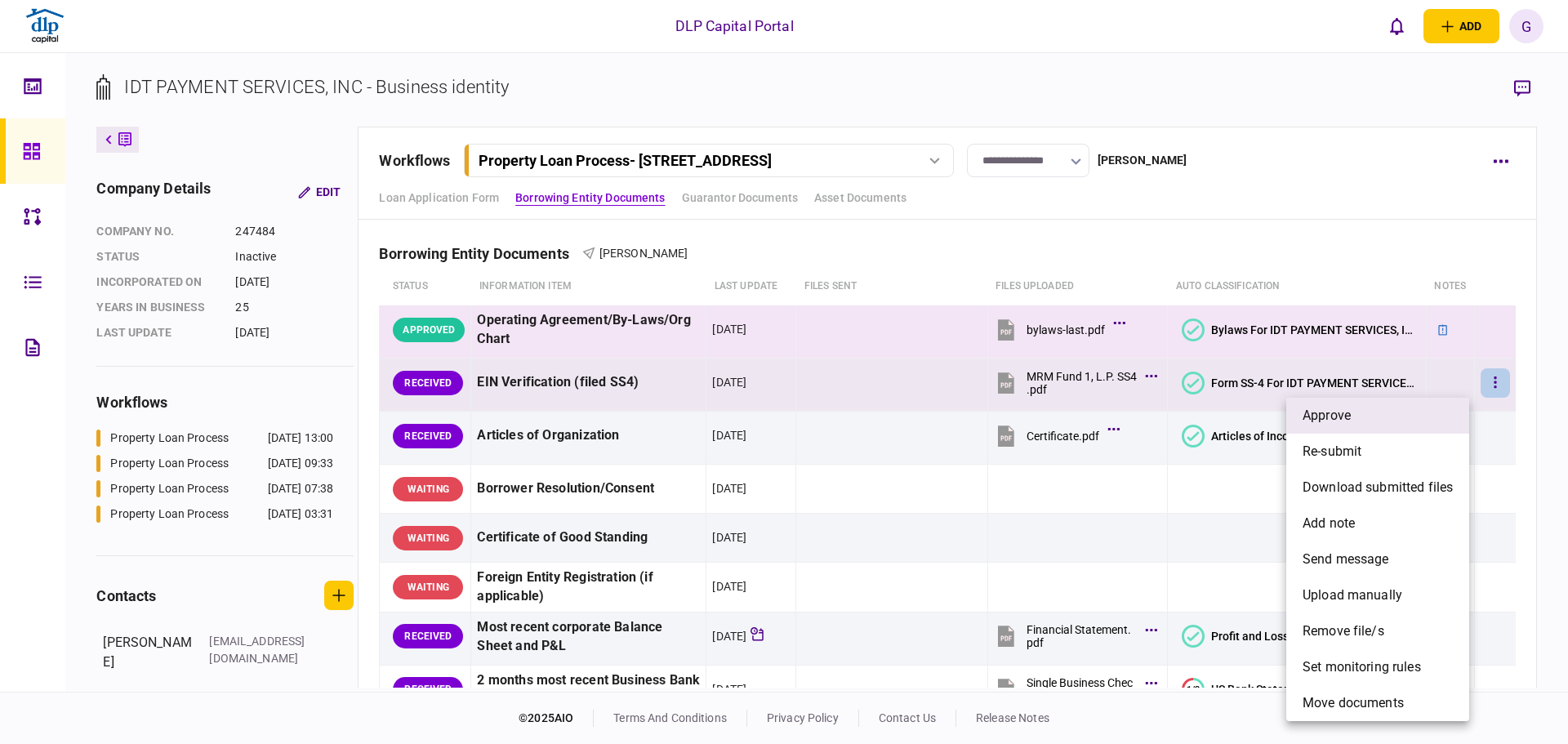
click at [1427, 421] on li "approve" at bounding box center [1377, 415] width 183 height 36
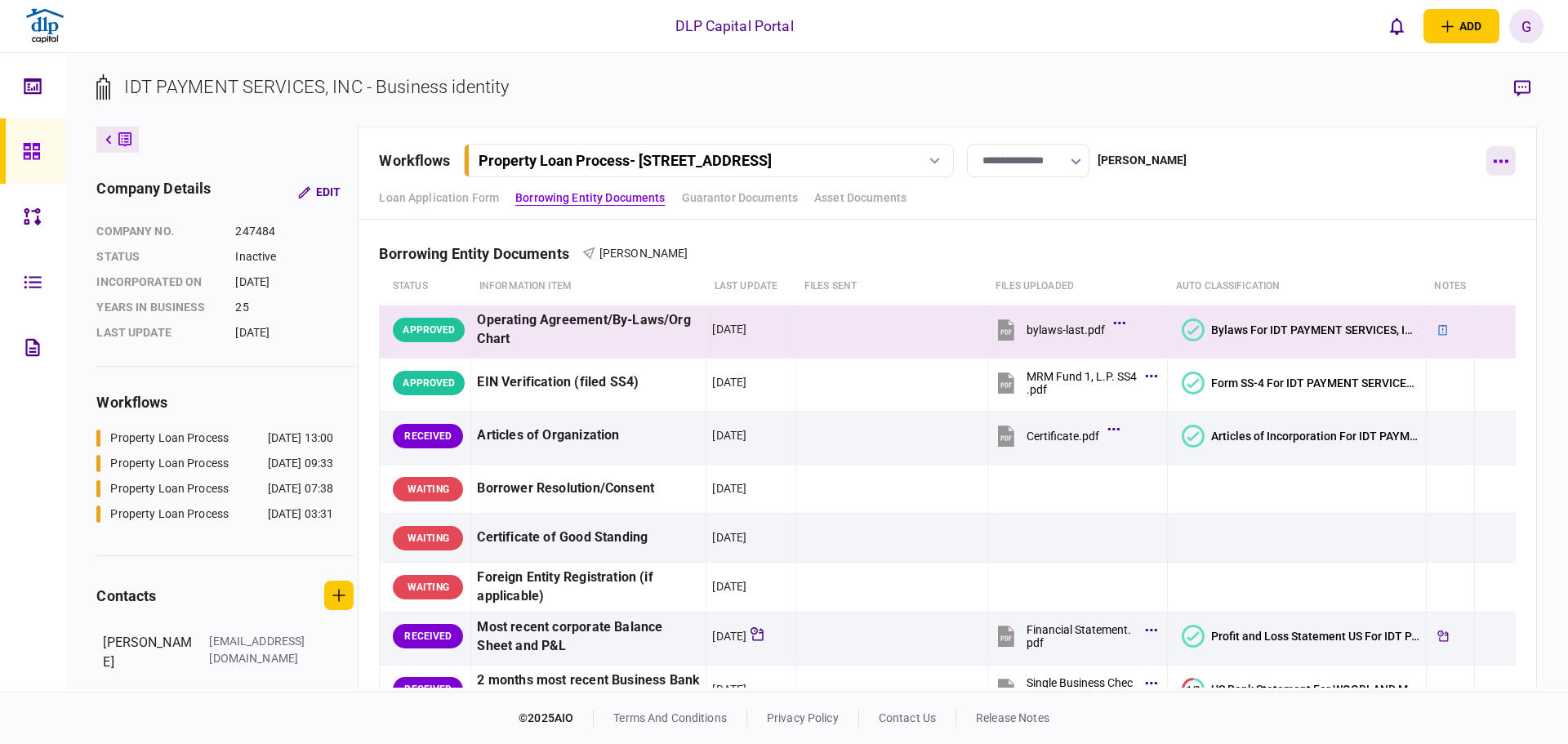
click at [1500, 155] on button "button" at bounding box center [1501, 161] width 30 height 30
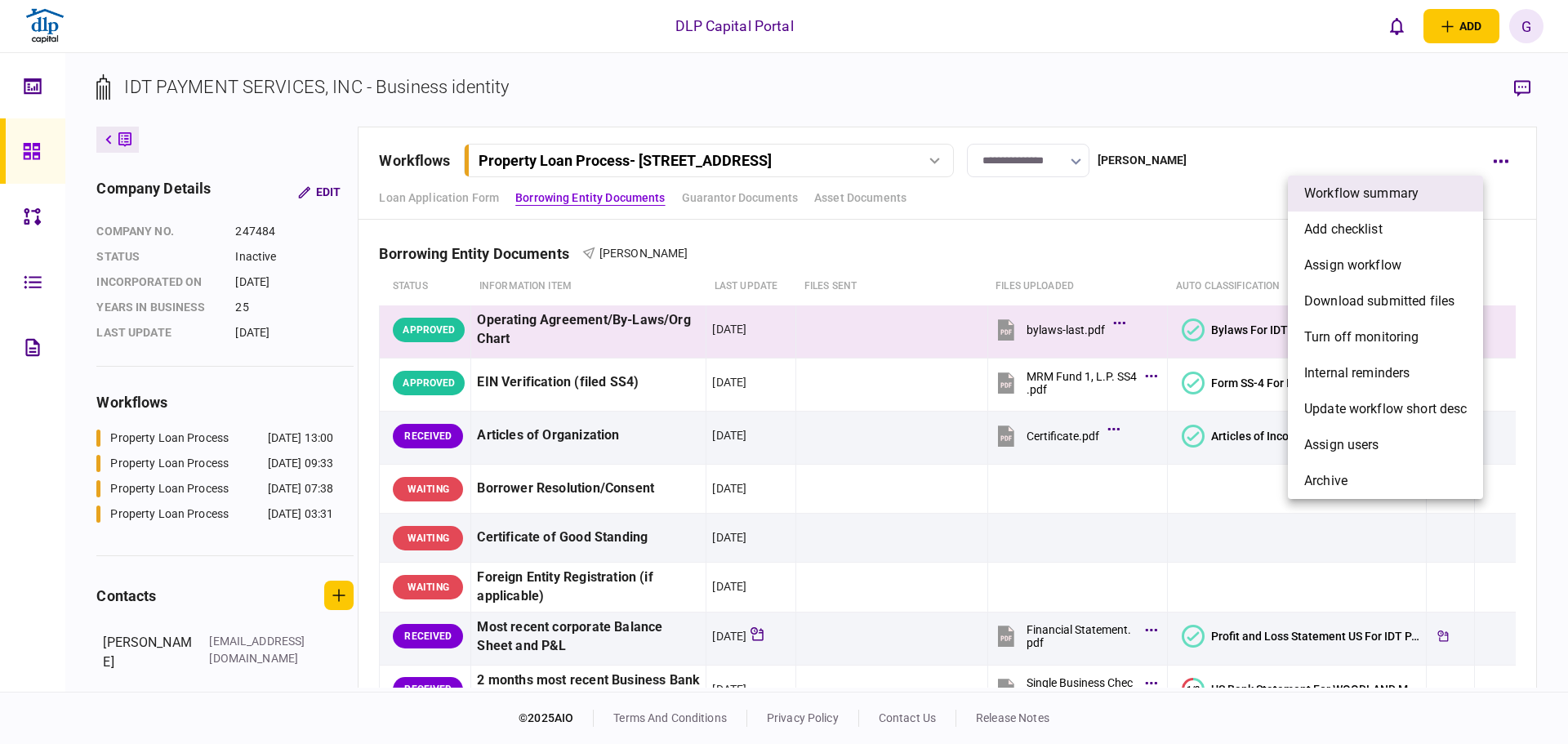
click at [1375, 196] on span "Workflow summary" at bounding box center [1362, 193] width 115 height 19
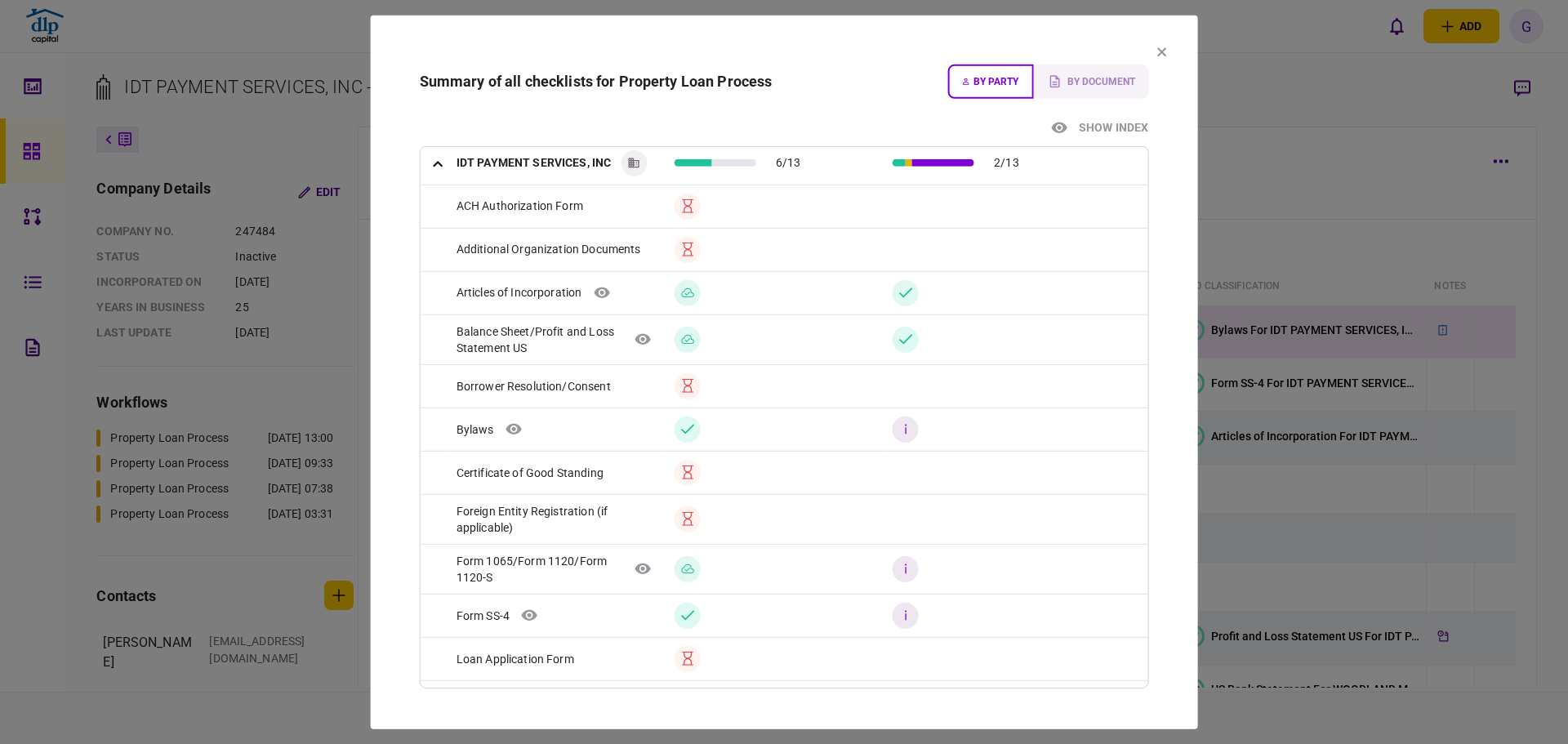
scroll to position [136, 0]
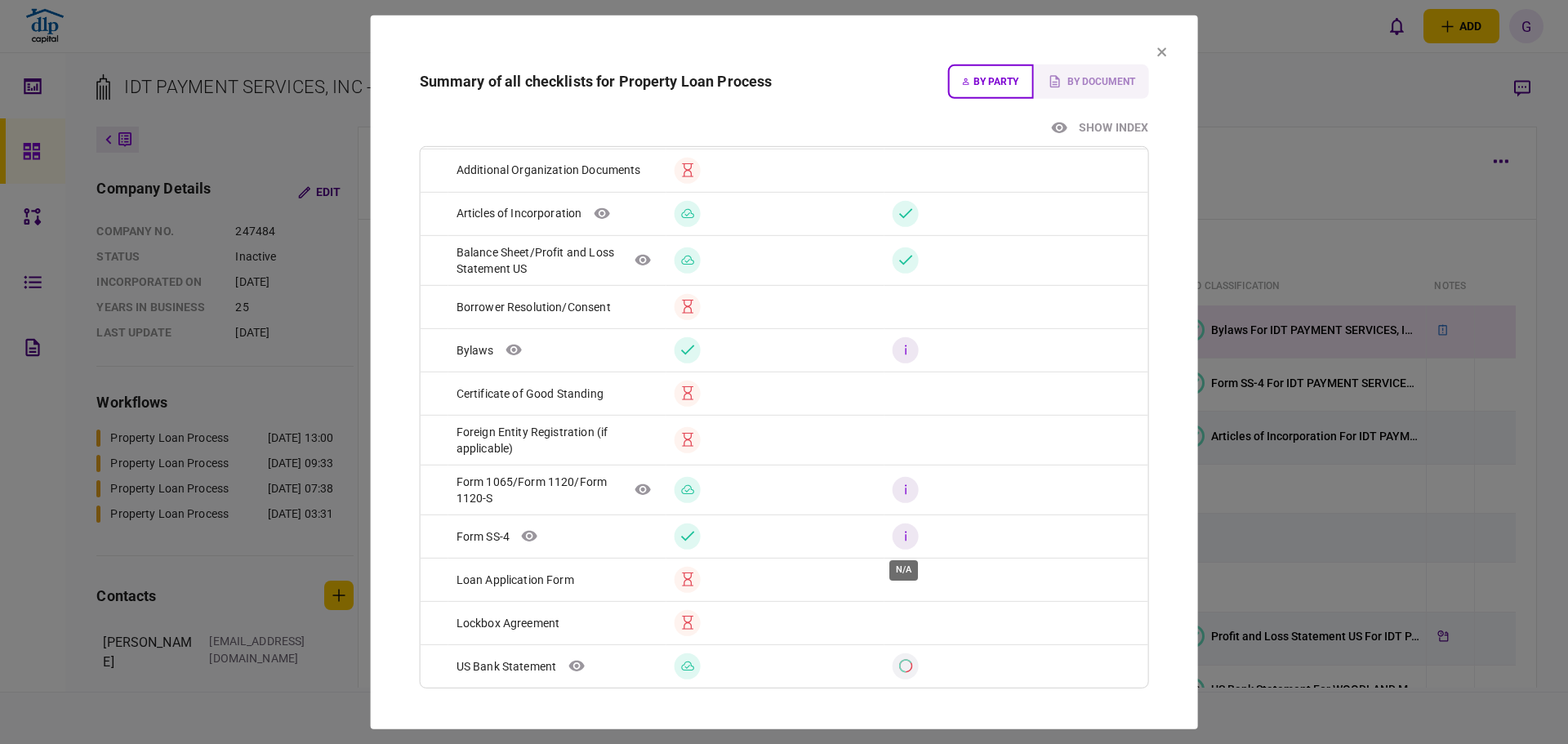
click at [906, 532] on icon "N/A" at bounding box center [906, 536] width 14 height 14
click at [522, 533] on icon "collapsible table" at bounding box center [529, 536] width 18 height 12
drag, startPoint x: 941, startPoint y: 535, endPoint x: 975, endPoint y: 458, distance: 84.2
click at [952, 534] on td "collapsible table" at bounding box center [1016, 536] width 263 height 43
click at [1166, 48] on section "Summary of all checklists for Property Loan Process By party By document Show i…" at bounding box center [784, 371] width 827 height 713
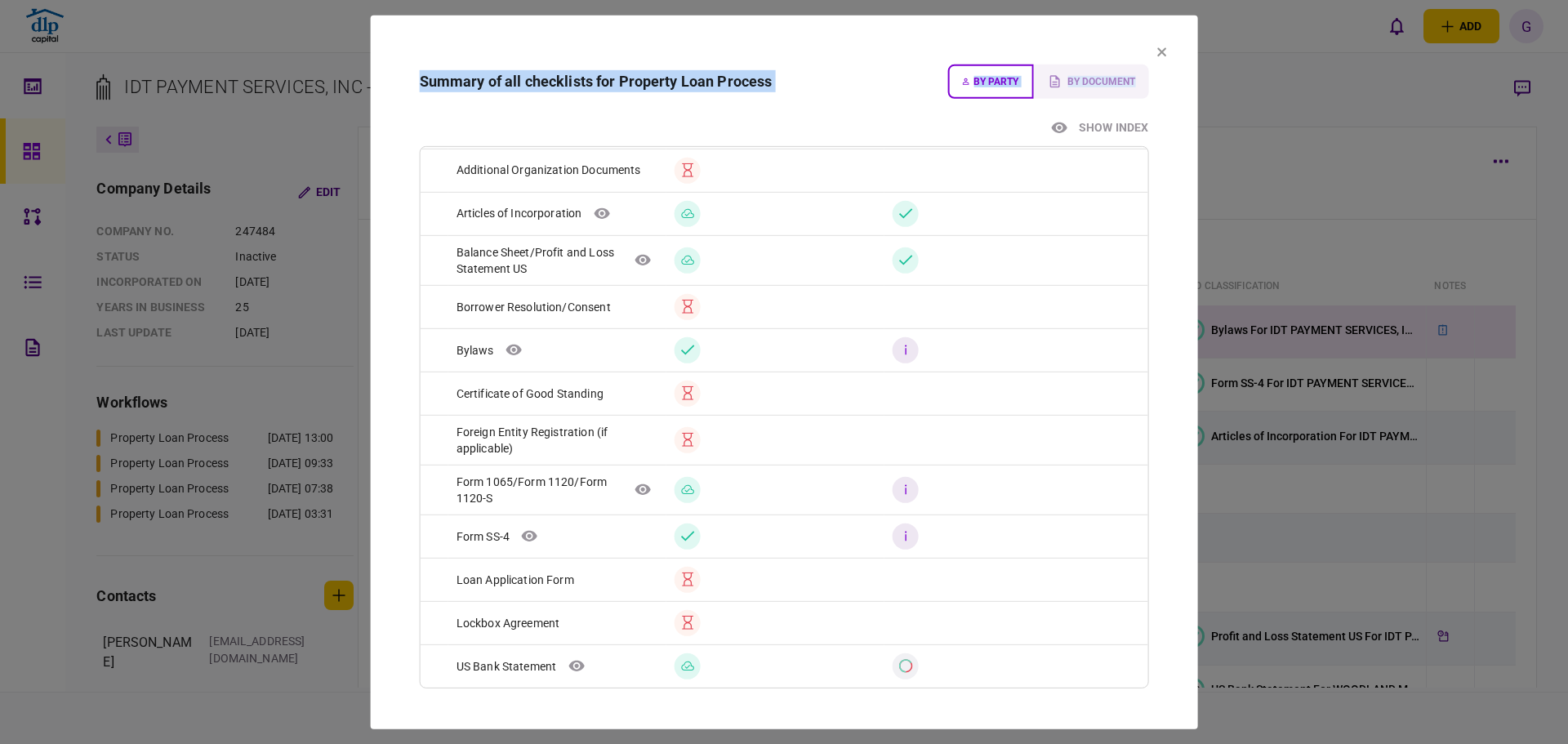
click at [1165, 52] on icon at bounding box center [1161, 51] width 10 height 10
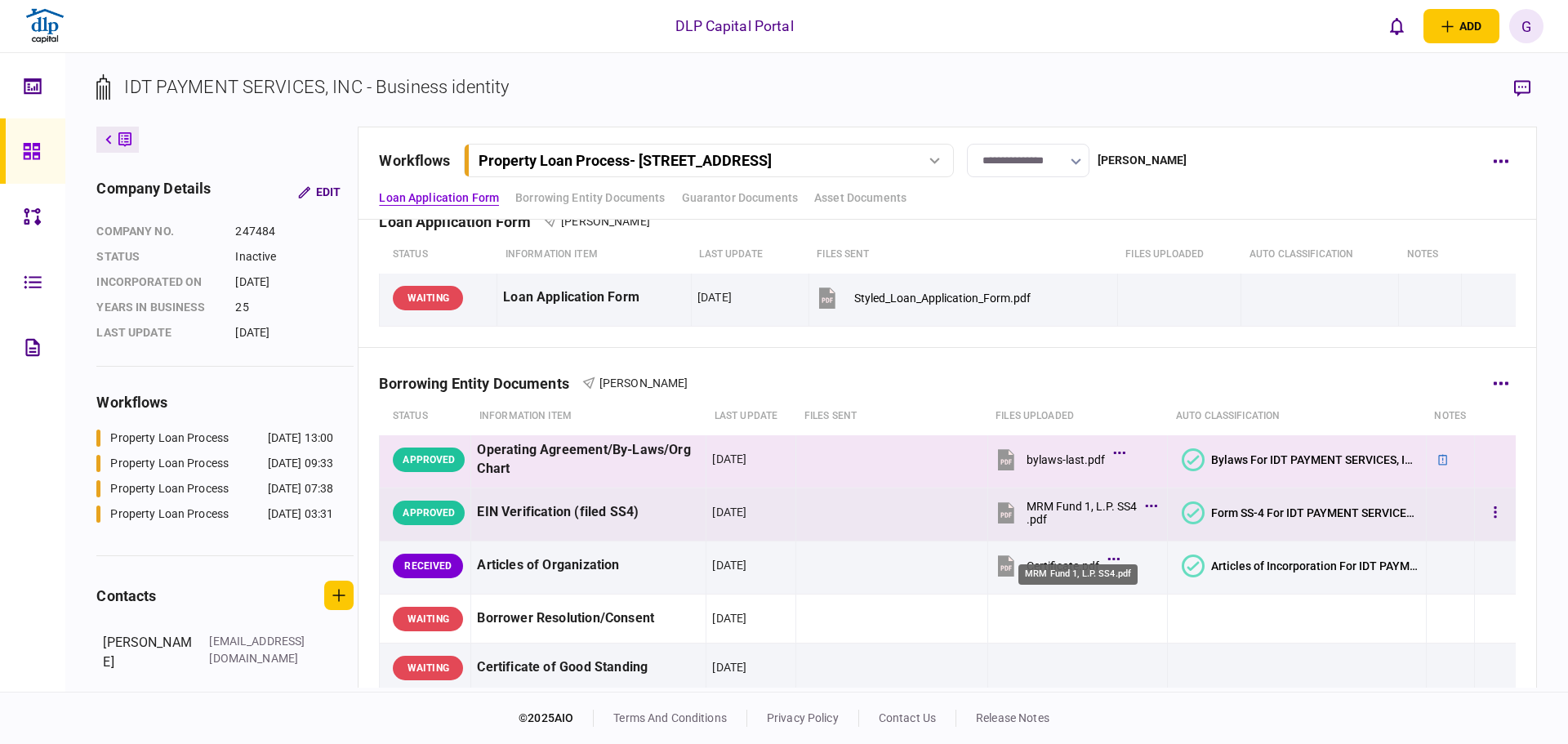
scroll to position [0, 0]
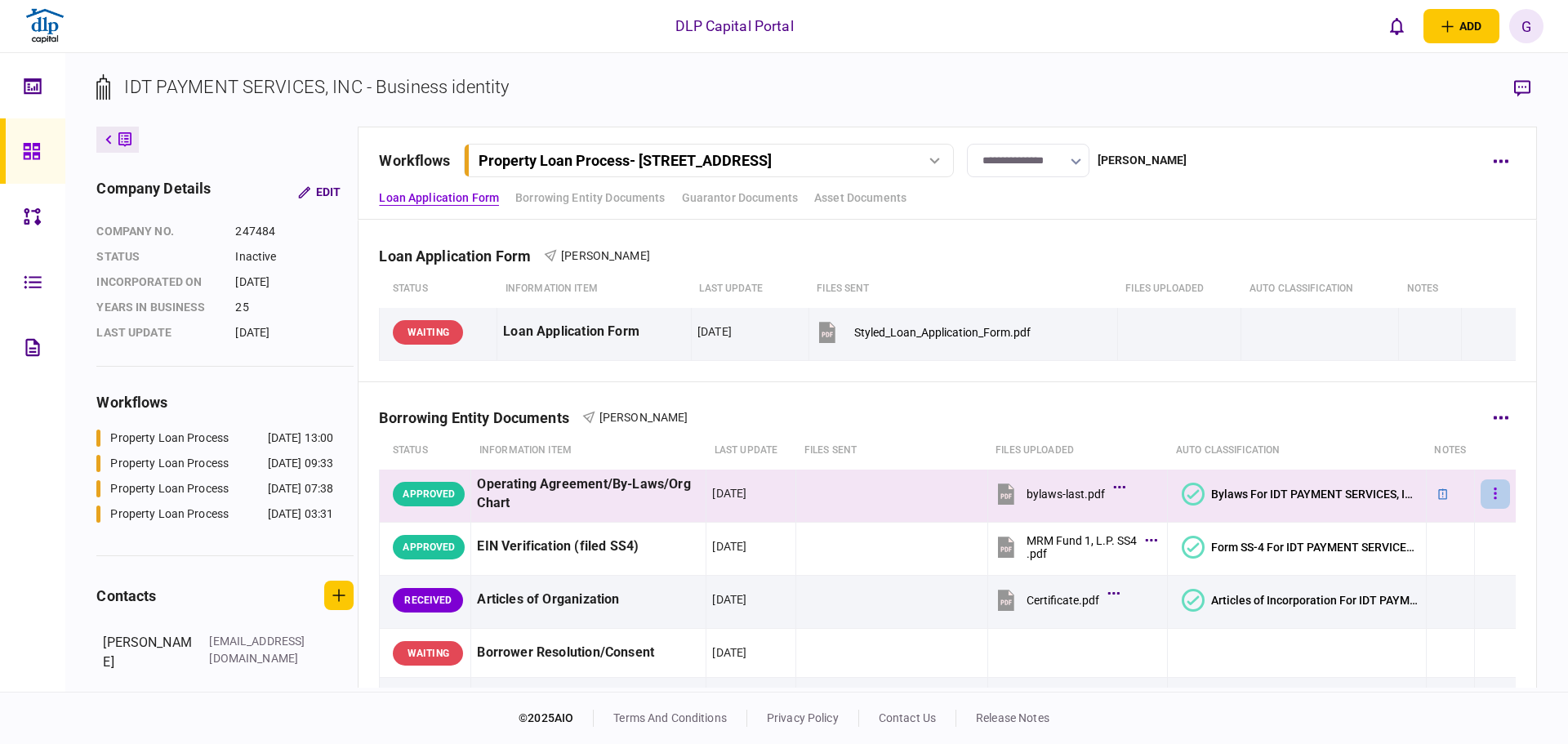
click at [1480, 498] on button "button" at bounding box center [1495, 494] width 30 height 30
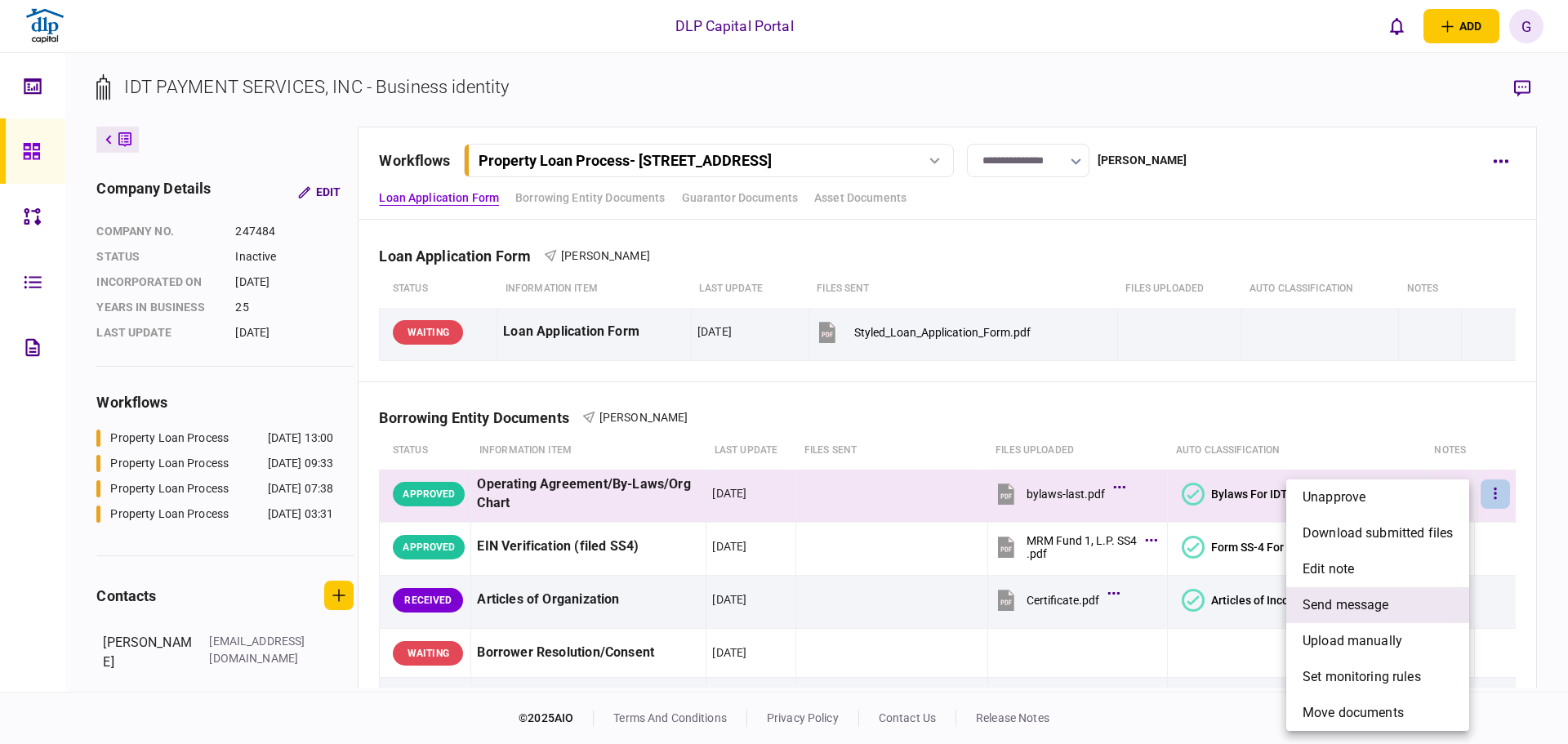
click at [1419, 609] on li "send message" at bounding box center [1377, 605] width 183 height 36
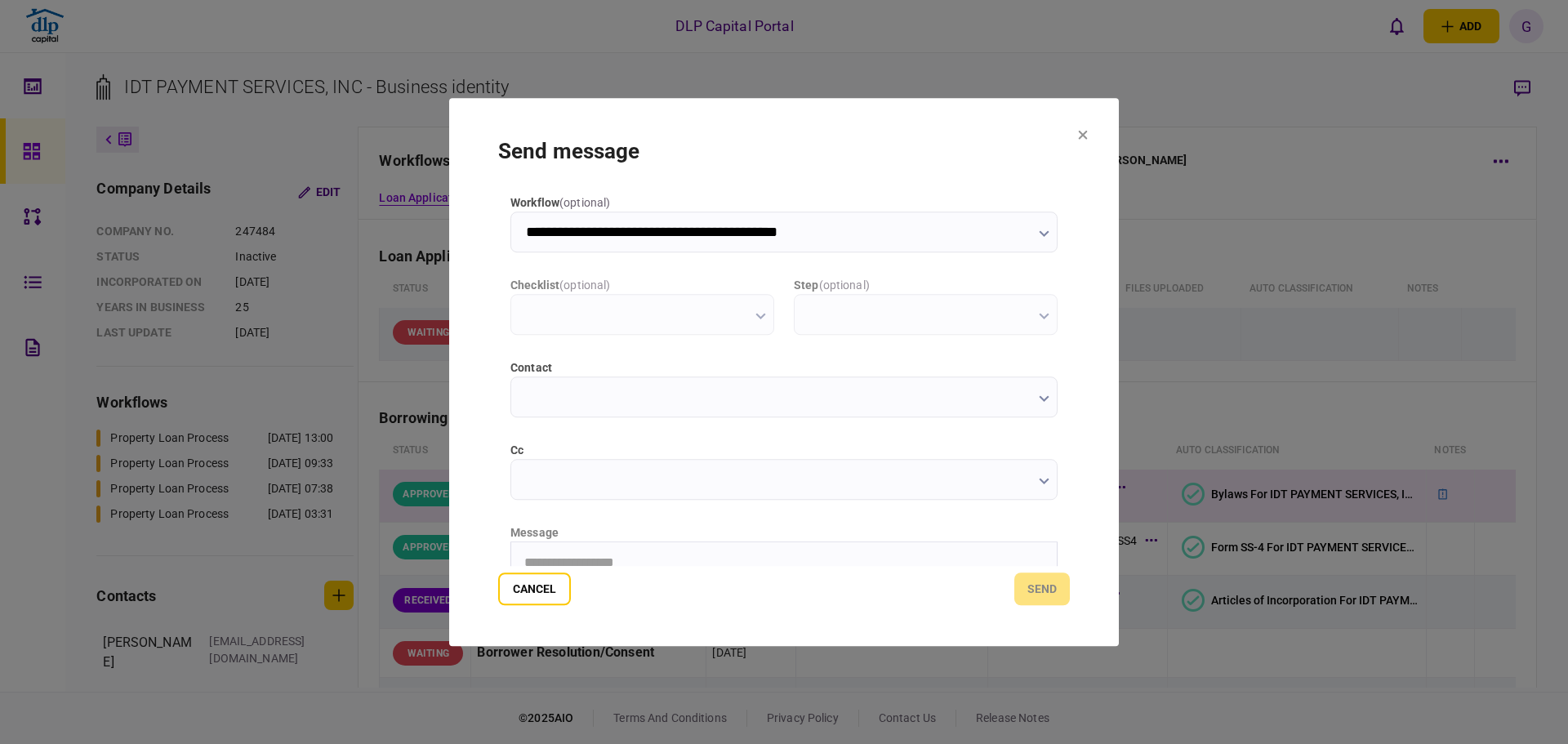
type input "**********"
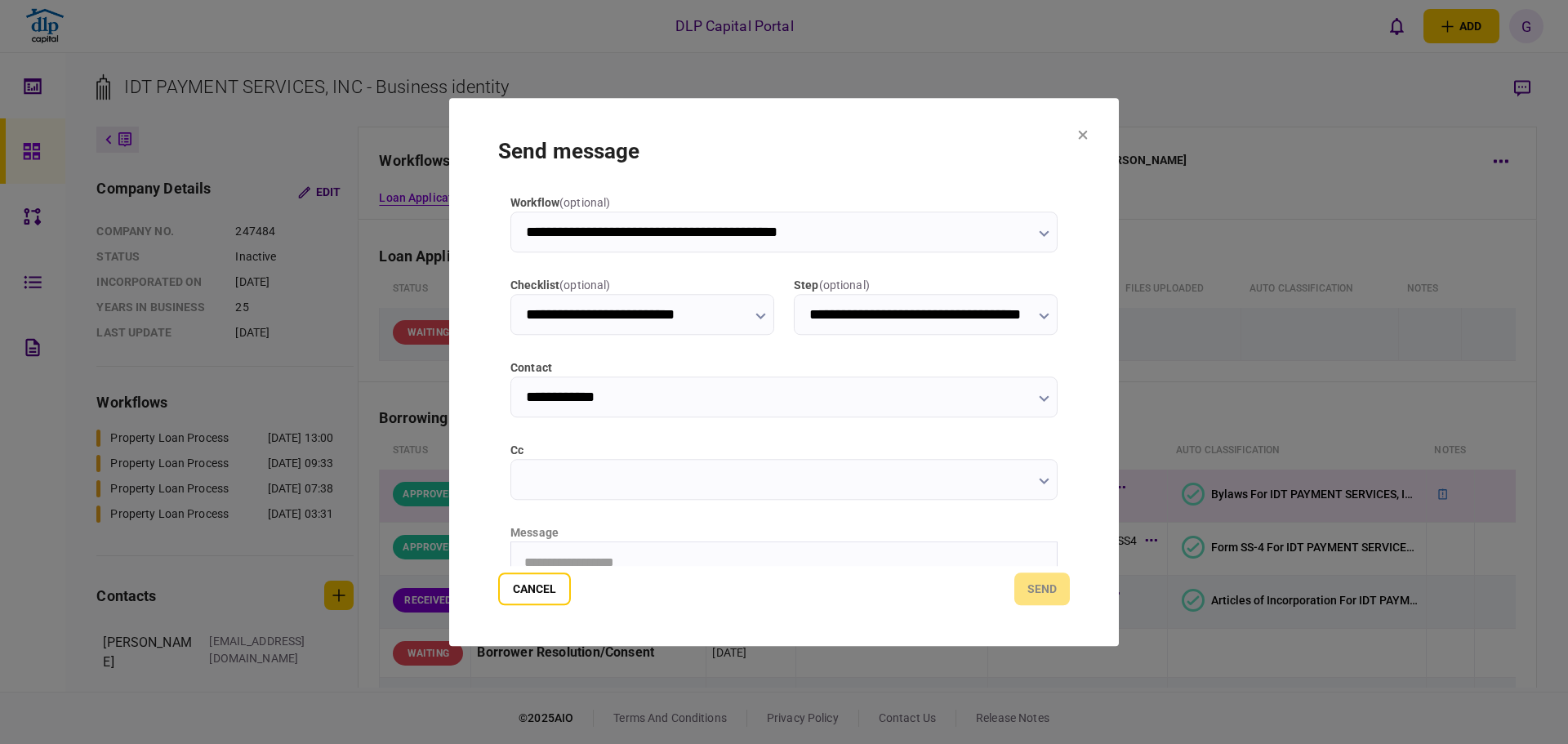
click at [656, 321] on input "**********" at bounding box center [642, 315] width 264 height 41
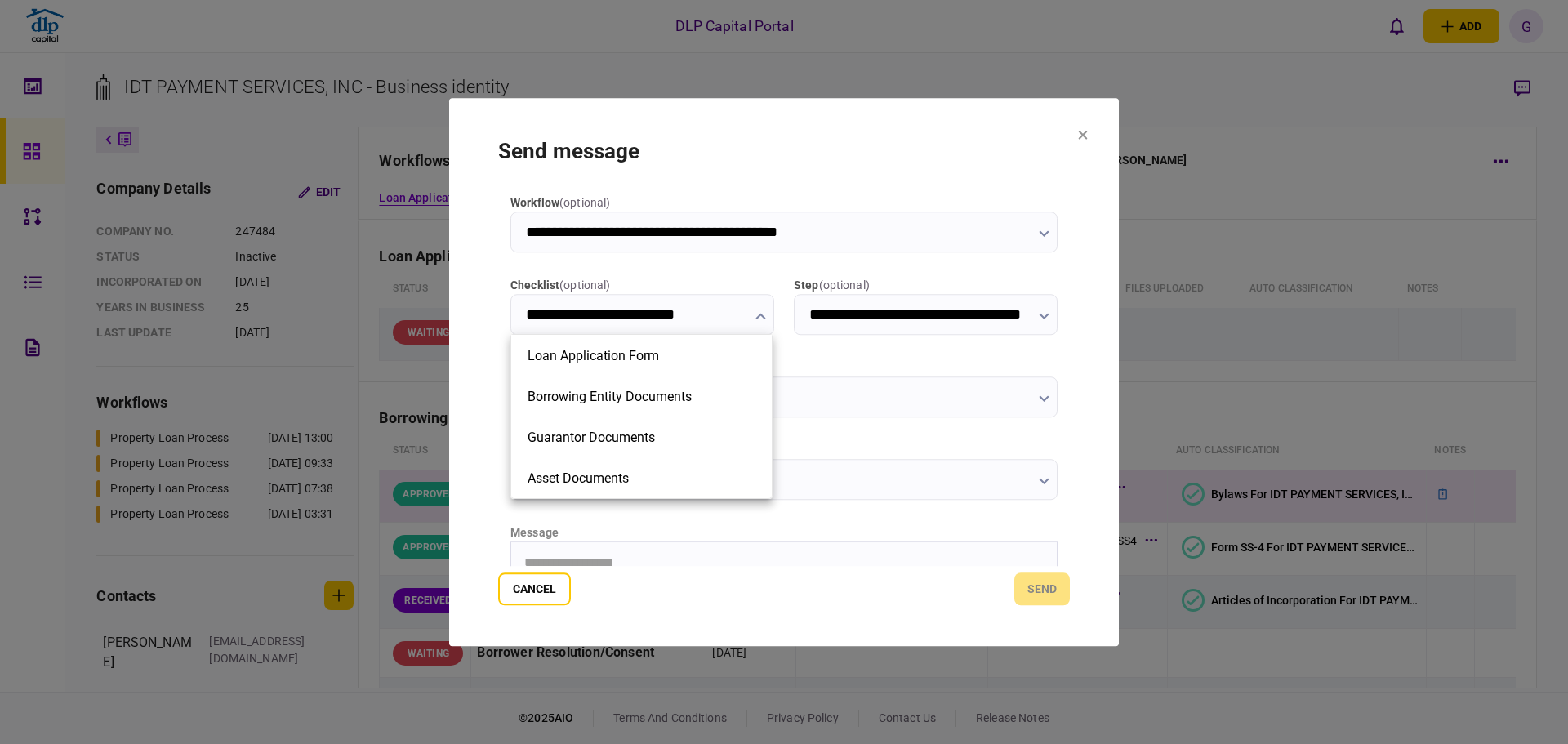
click at [888, 399] on div at bounding box center [784, 372] width 1568 height 744
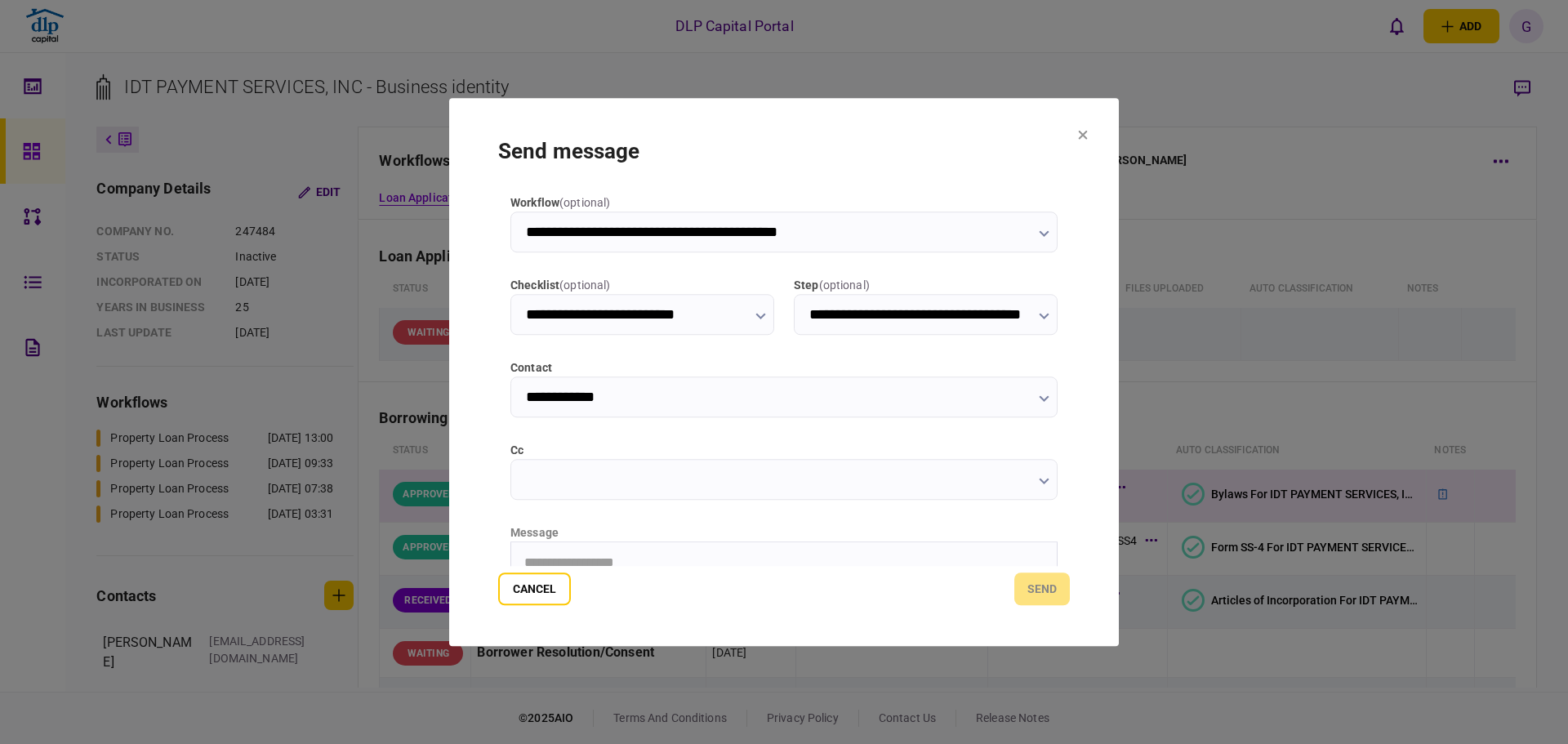
click at [850, 393] on input "**********" at bounding box center [784, 397] width 547 height 41
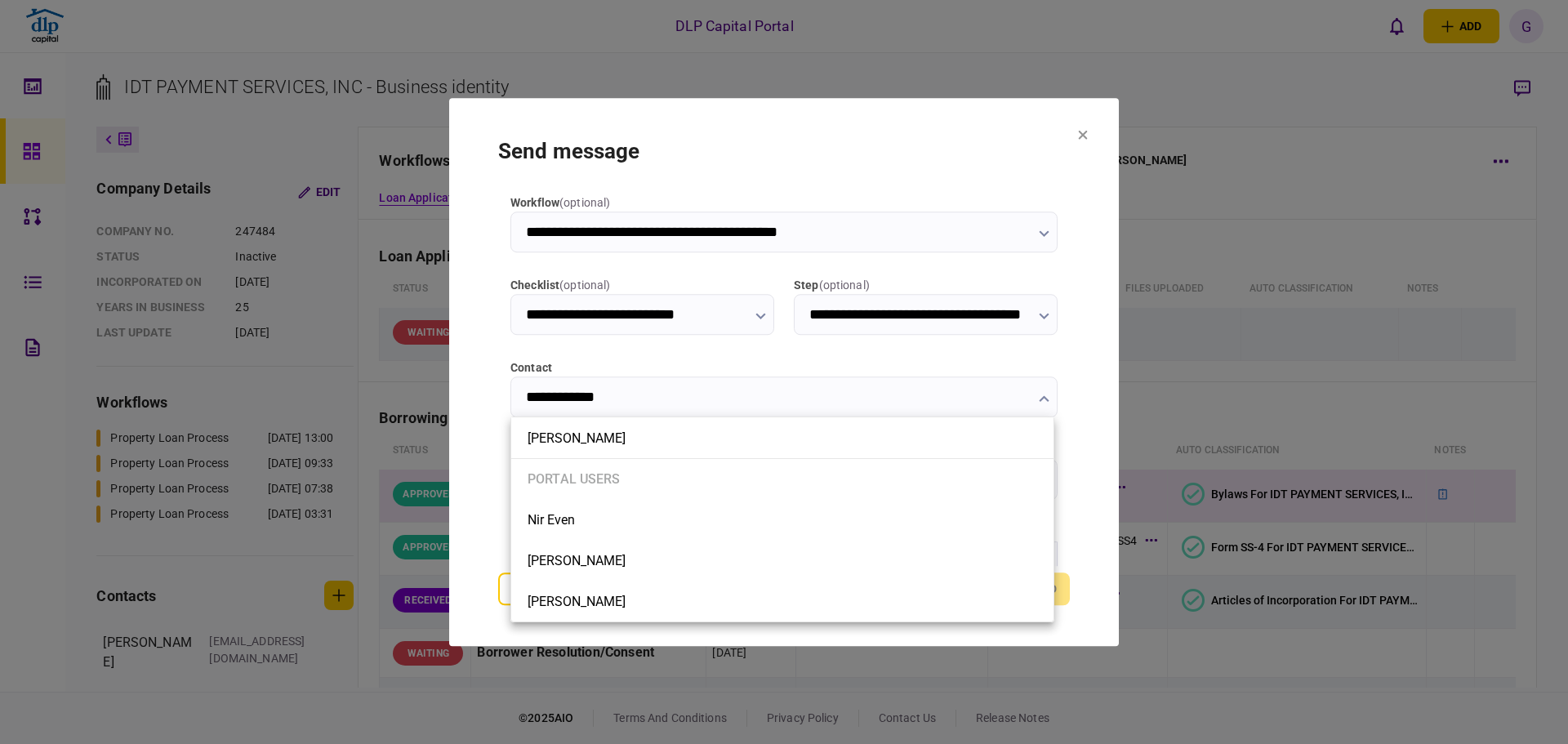
click at [881, 374] on div at bounding box center [784, 372] width 1568 height 744
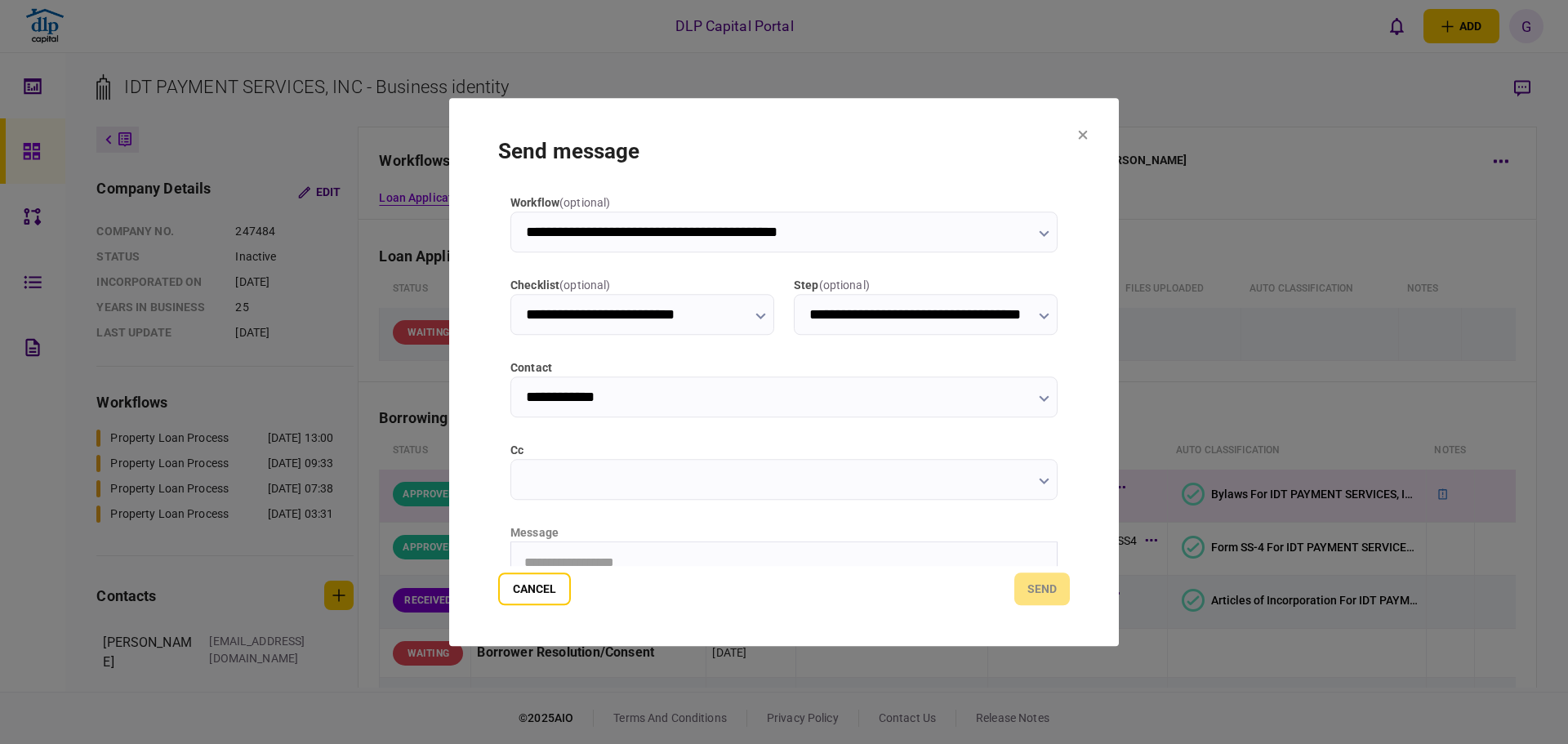
click at [1082, 133] on icon at bounding box center [1083, 134] width 9 height 9
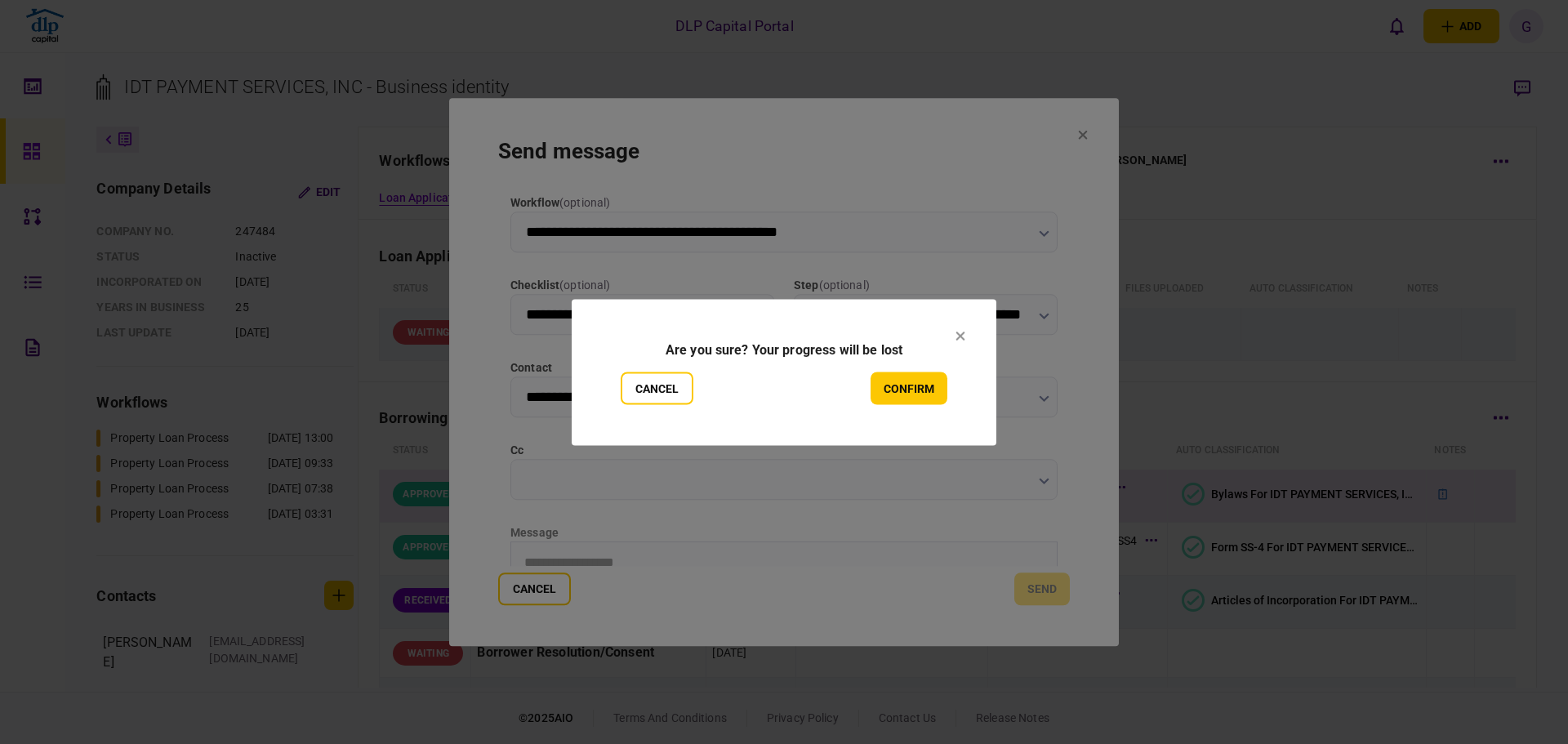
click at [894, 390] on button "confirm" at bounding box center [908, 388] width 77 height 32
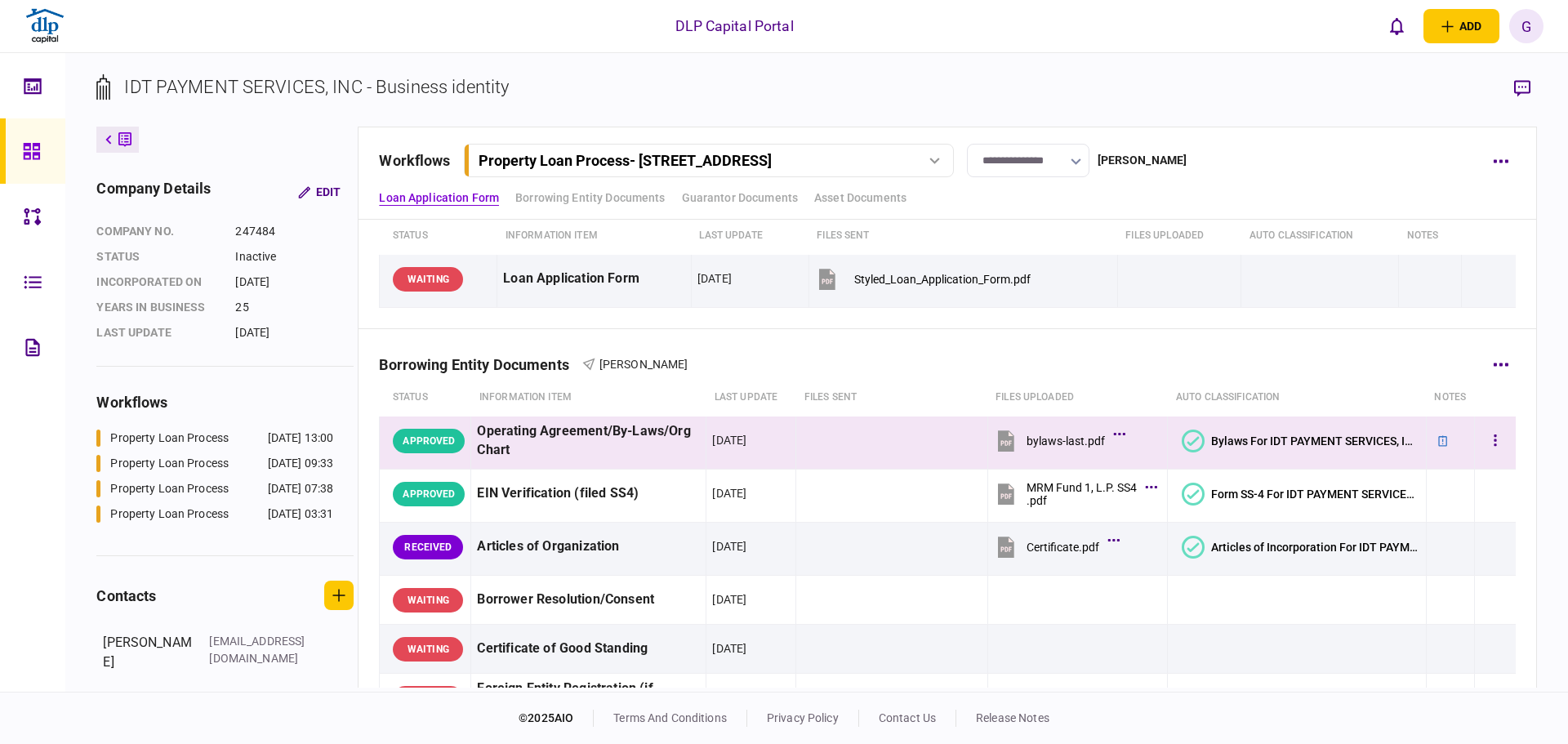
scroll to position [81, 0]
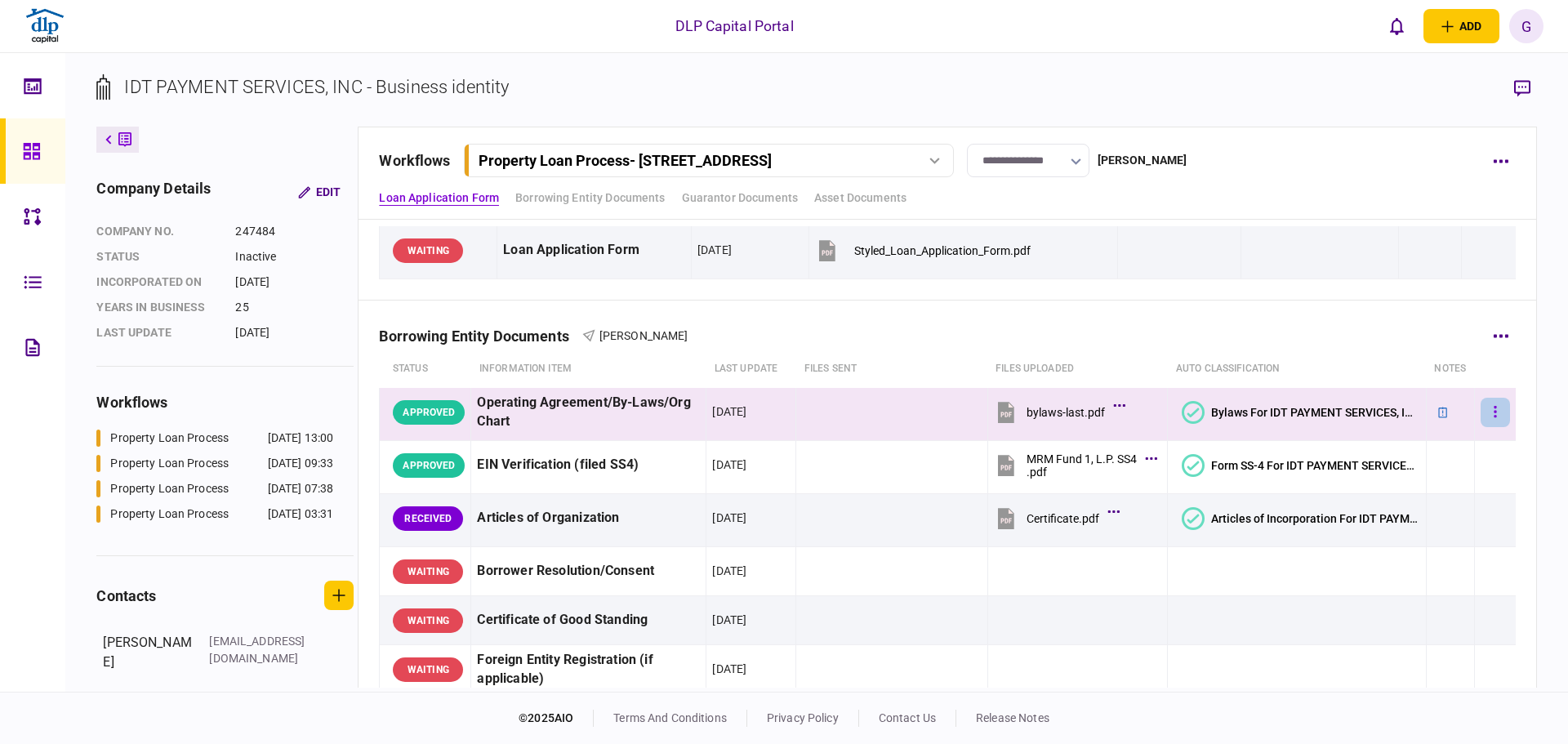
click at [1493, 417] on icon "button" at bounding box center [1494, 412] width 3 height 11
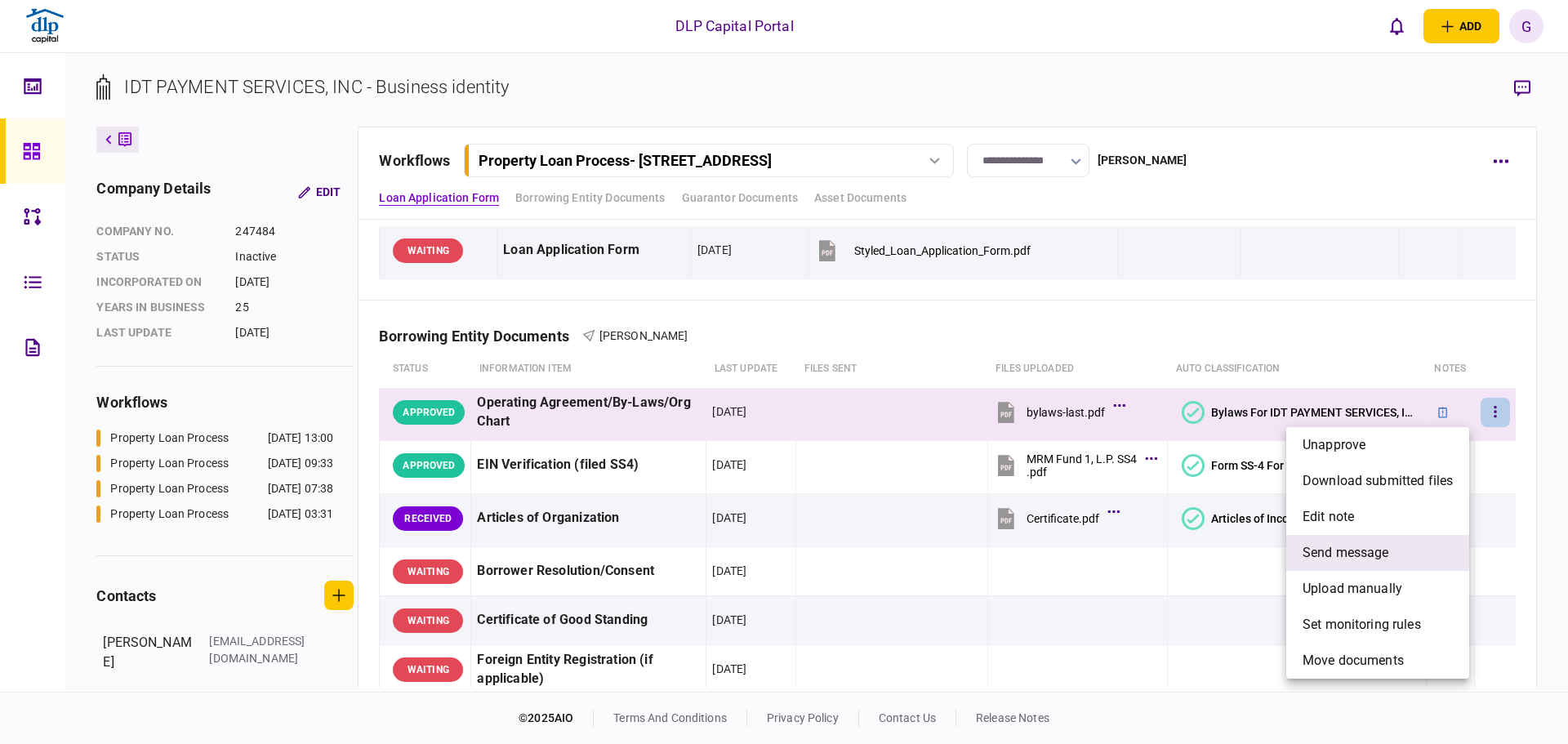
click at [1410, 547] on li "send message" at bounding box center [1377, 552] width 183 height 36
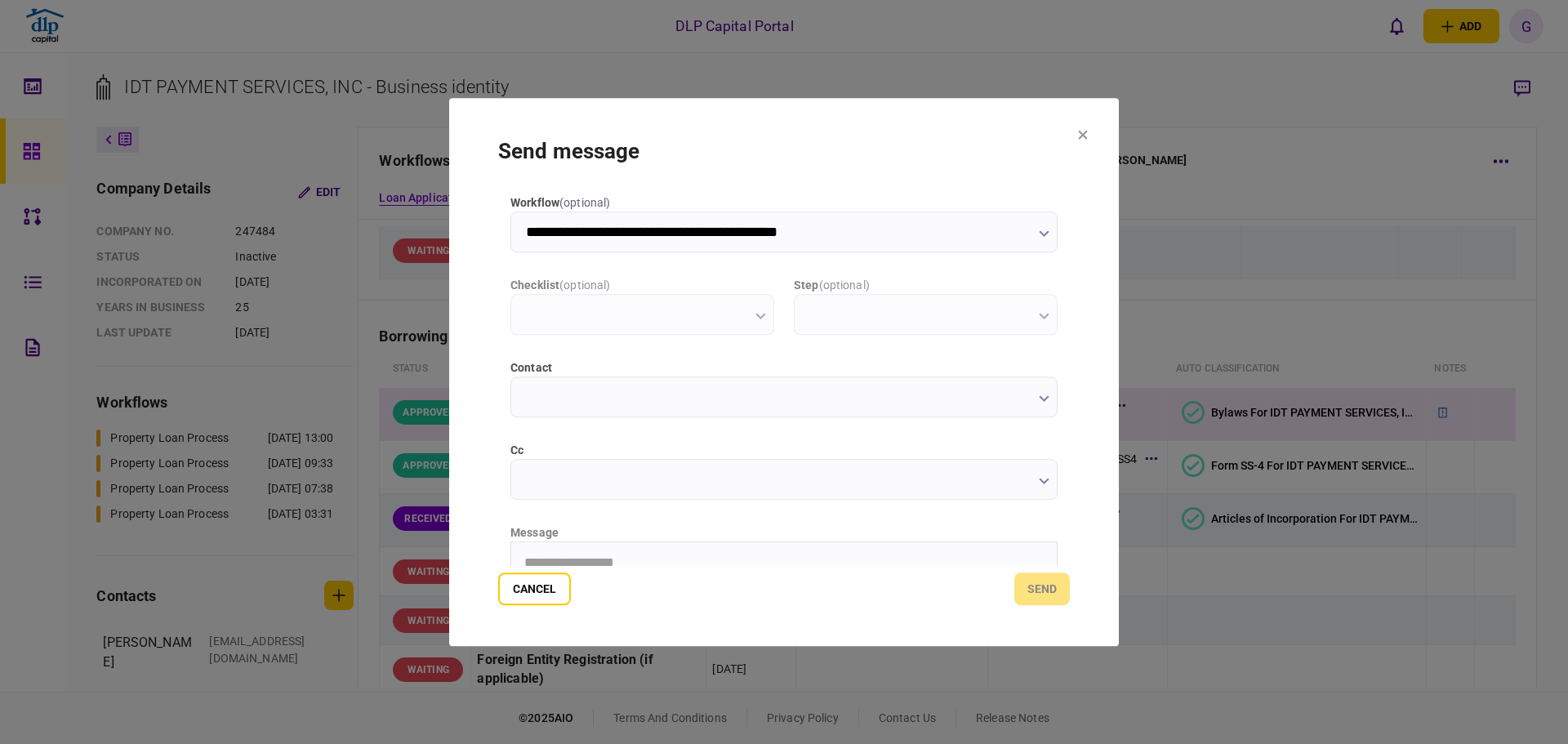
scroll to position [0, 0]
type input "**********"
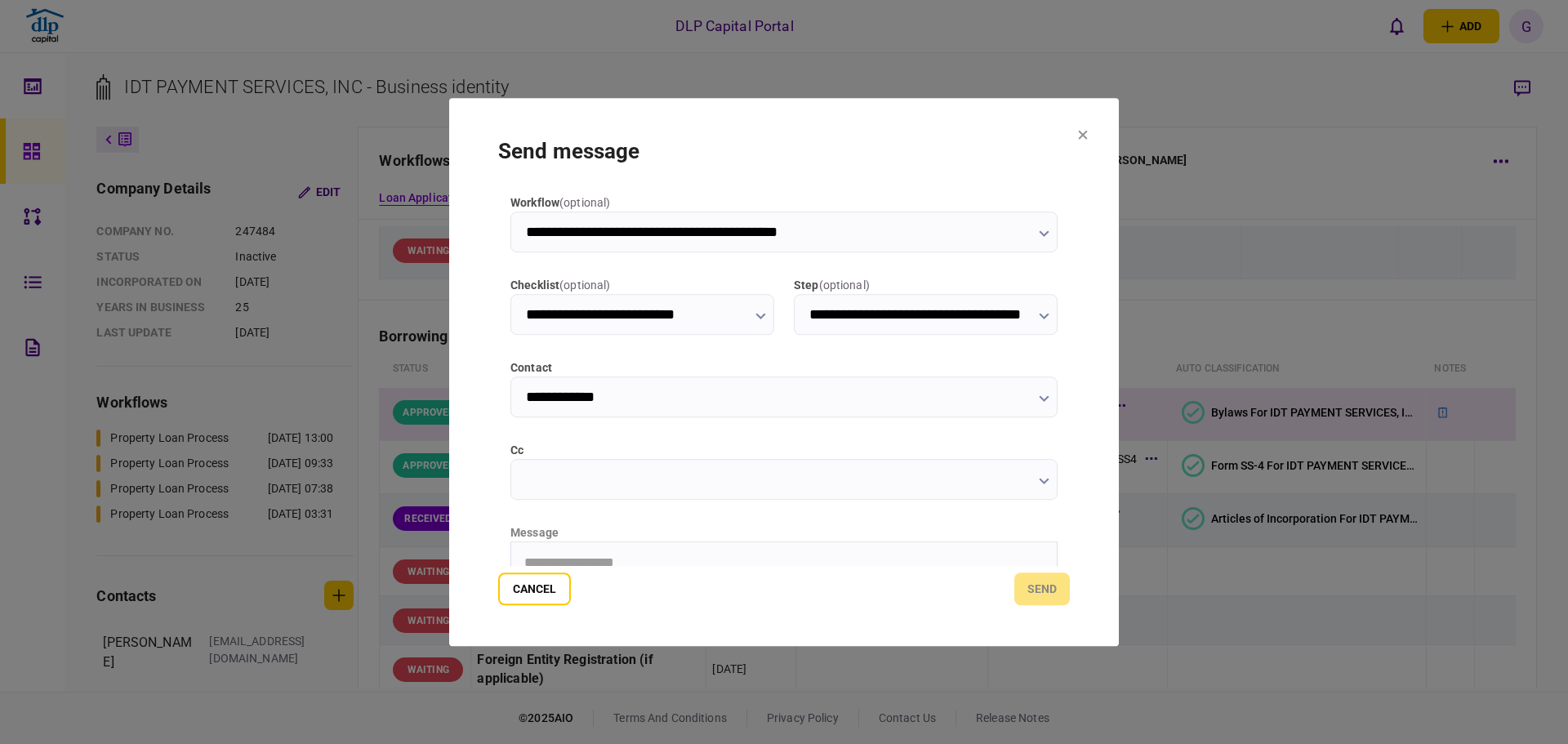
click at [718, 403] on input "**********" at bounding box center [784, 397] width 547 height 41
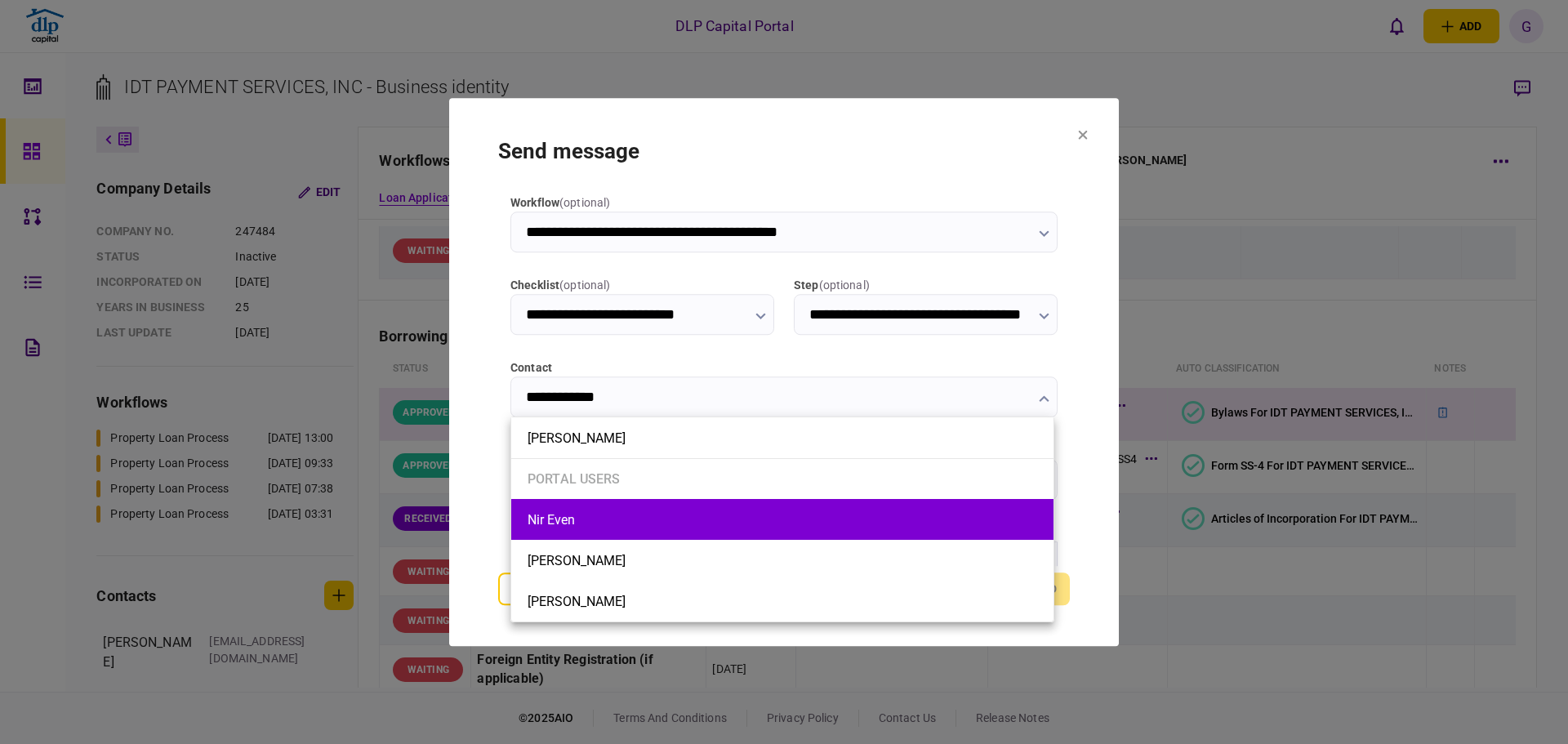
click at [682, 539] on li "Nir Even" at bounding box center [783, 519] width 542 height 41
type input "********"
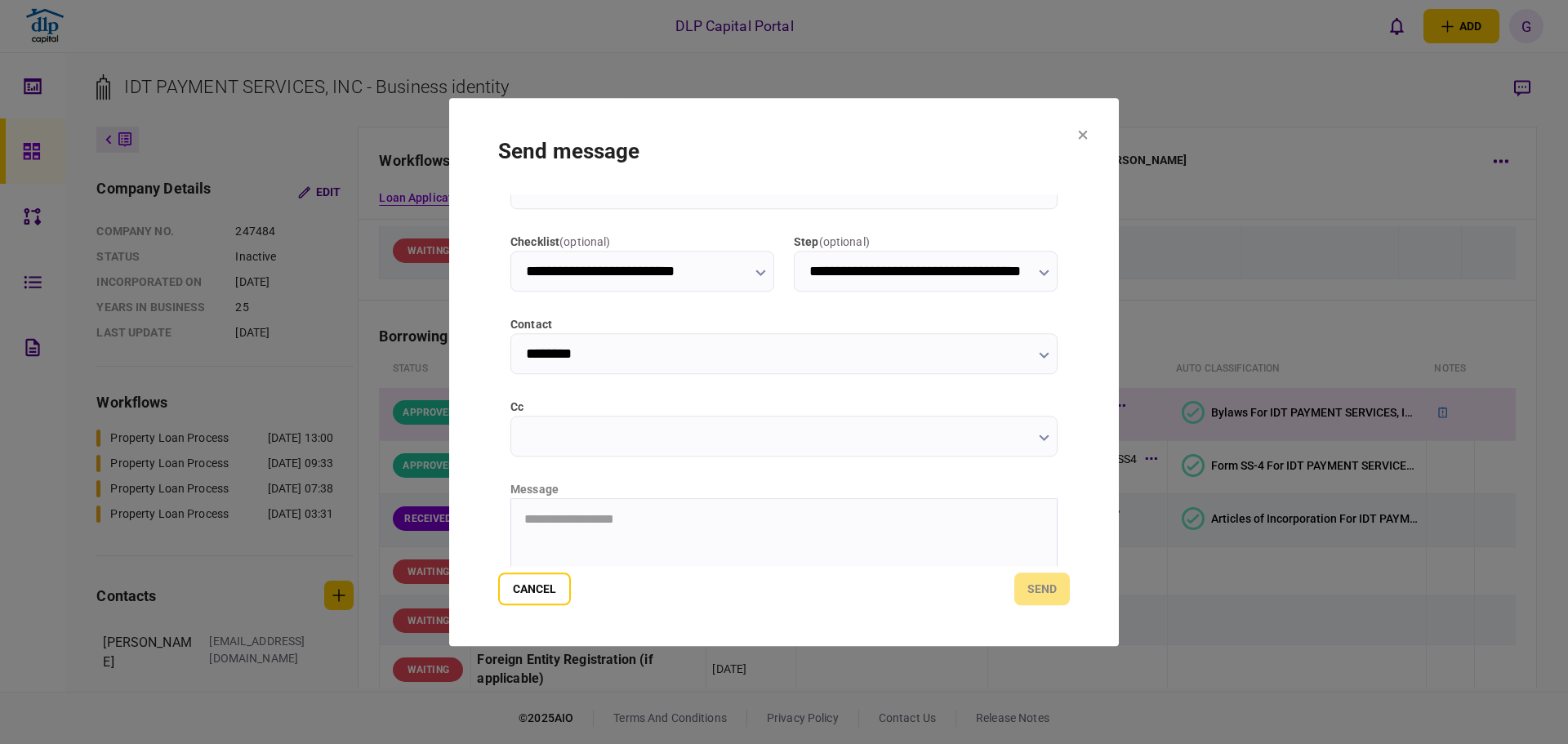
scroll to position [164, 0]
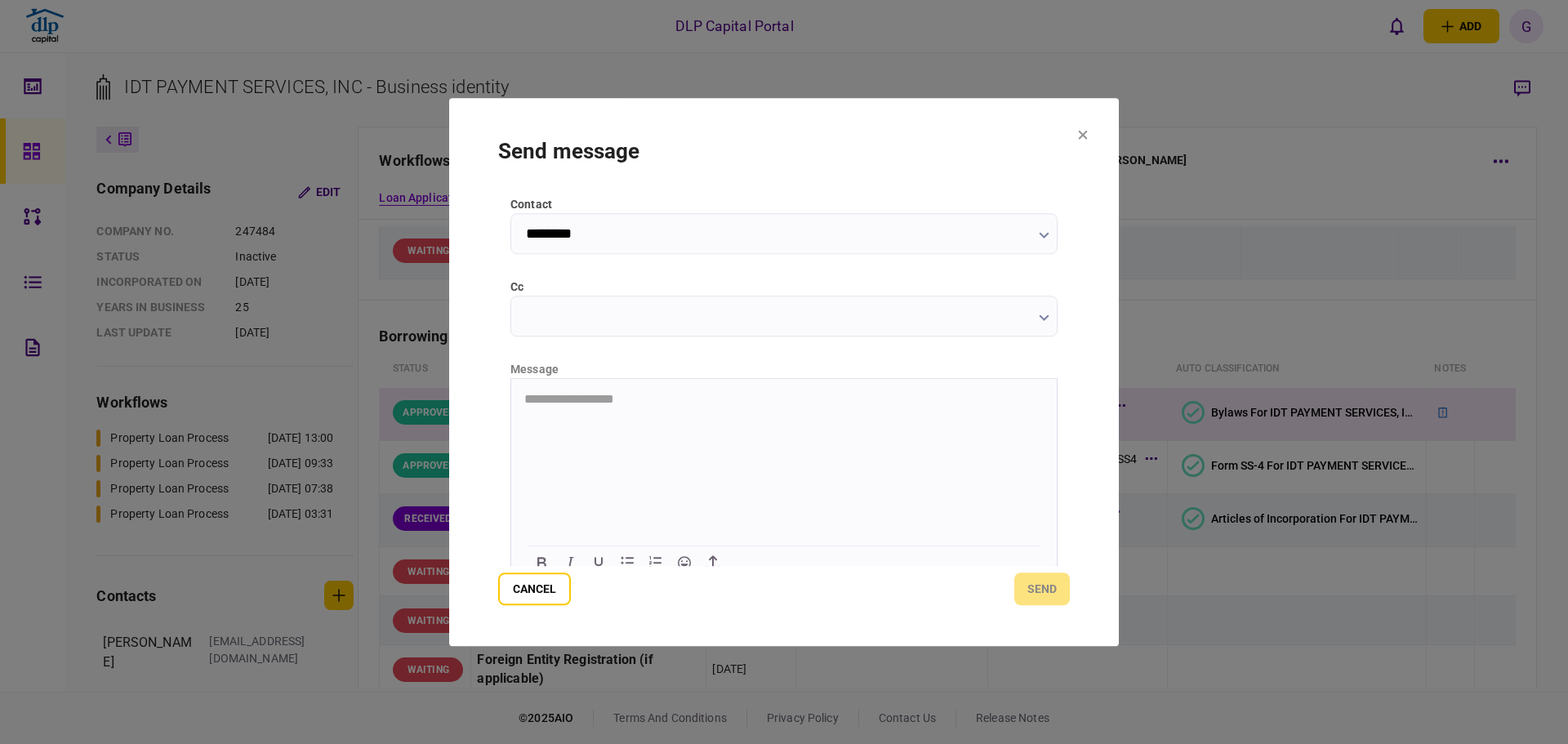
click at [646, 419] on html "**********" at bounding box center [784, 399] width 546 height 41
click at [1084, 132] on icon at bounding box center [1082, 134] width 10 height 10
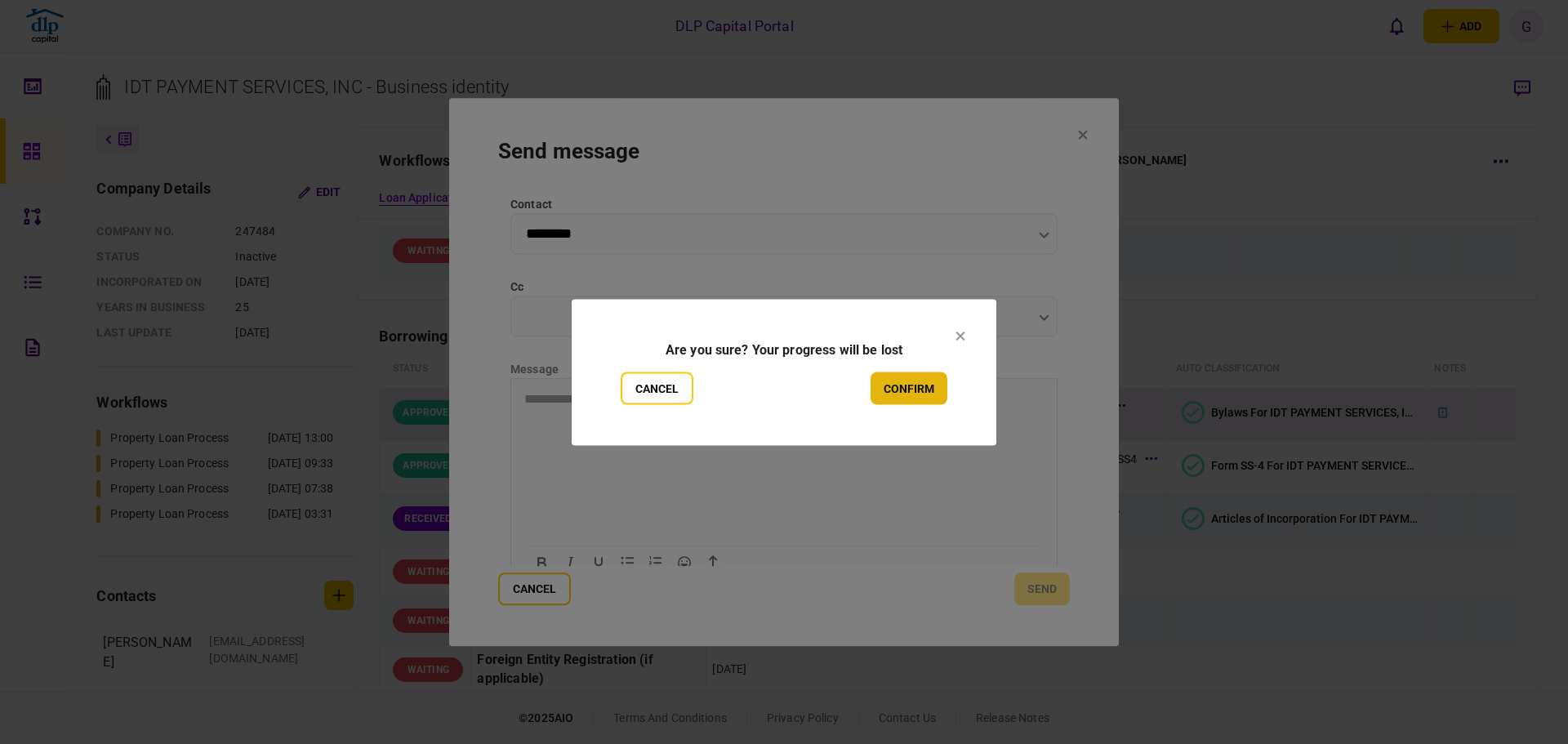
click at [905, 393] on button "confirm" at bounding box center [908, 388] width 77 height 32
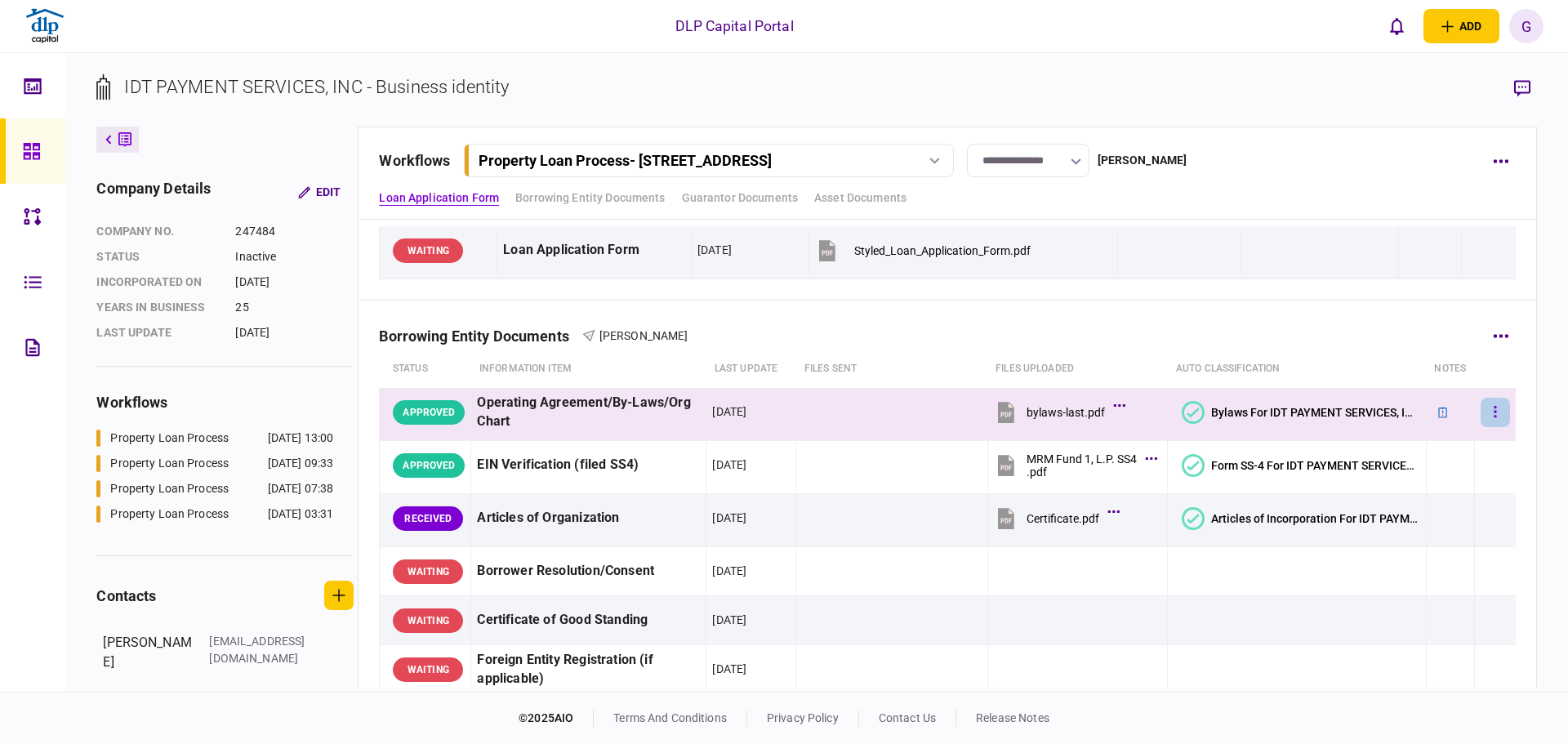
click at [1480, 408] on button "button" at bounding box center [1495, 413] width 30 height 30
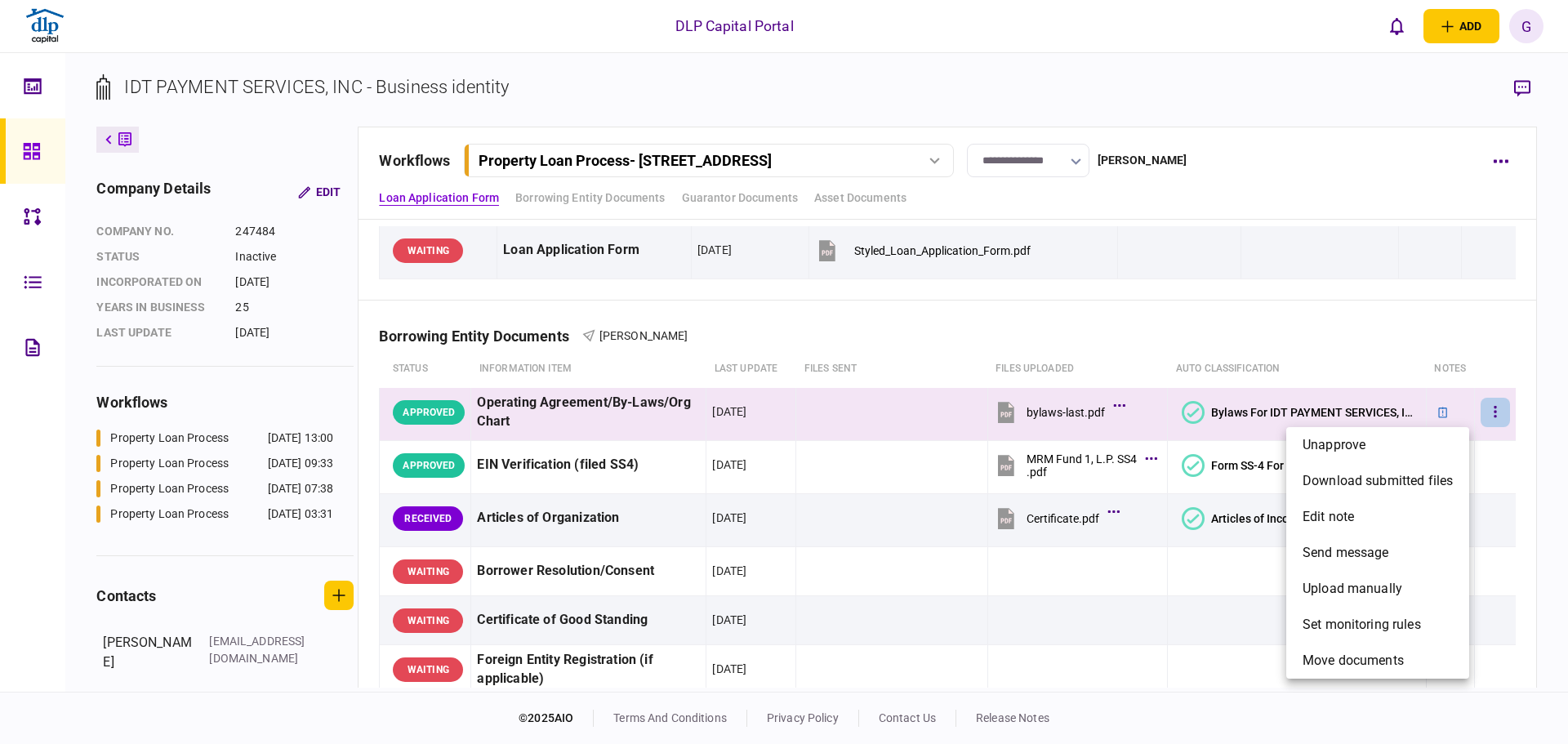
click at [1086, 584] on div at bounding box center [784, 372] width 1568 height 744
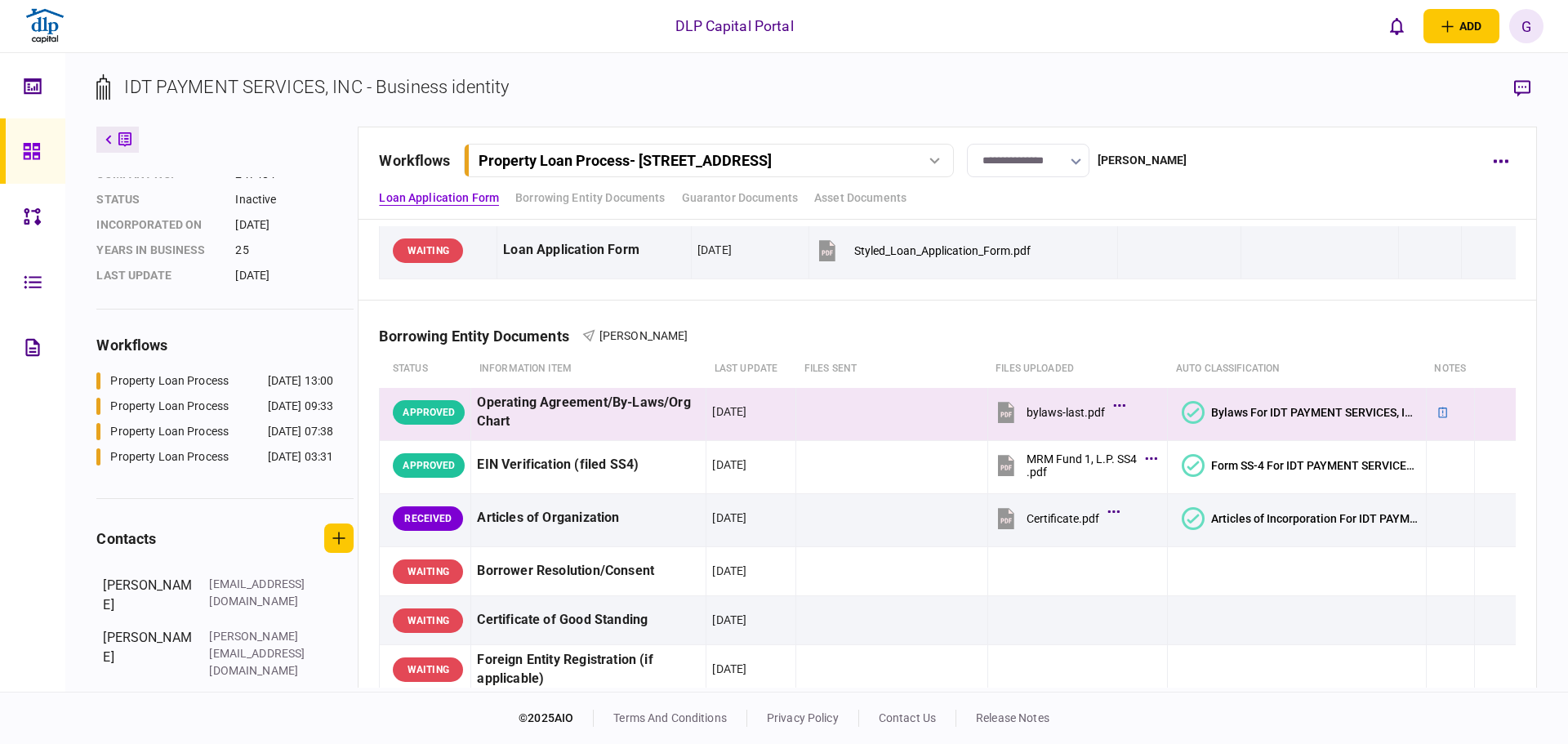
scroll to position [87, 0]
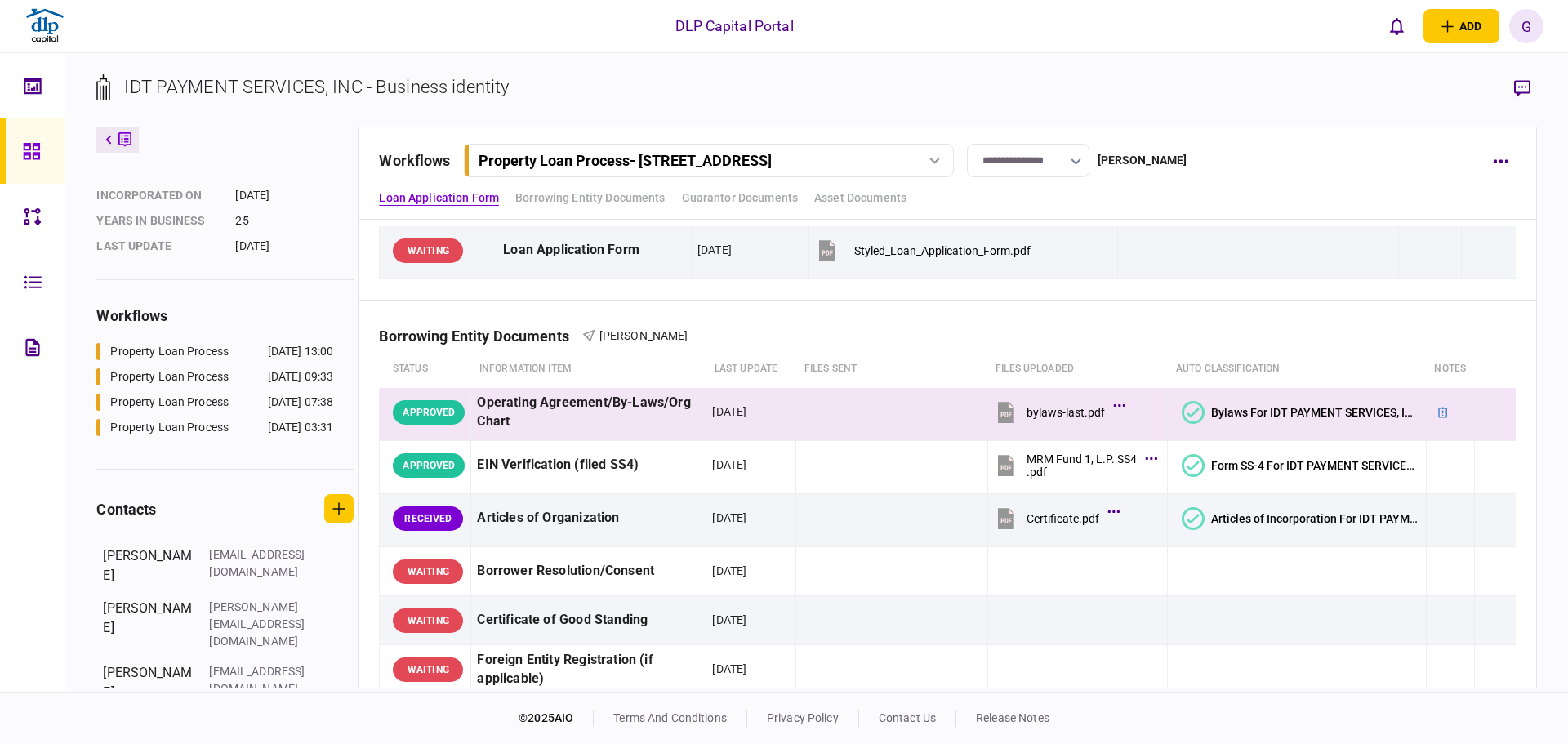
click at [266, 412] on div "Property Loan Process 22 Apr 2025 07:38" at bounding box center [225, 405] width 257 height 25
click at [268, 356] on div "08 Sep 2025 13:00" at bounding box center [301, 352] width 66 height 18
click at [199, 378] on div "Property Loan Process" at bounding box center [169, 377] width 118 height 18
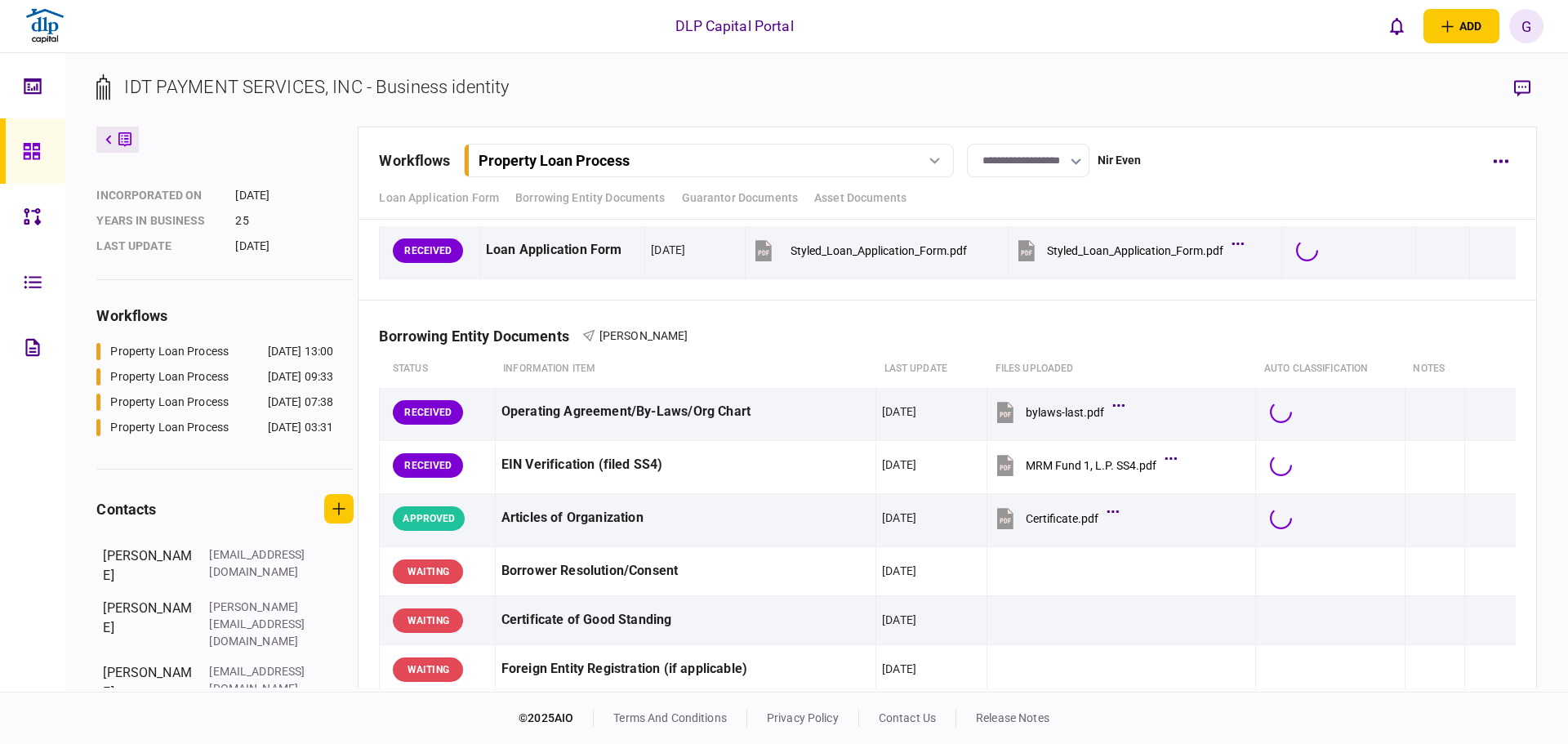
click at [199, 415] on div "Property Loan Process 22 Apr 2025 07:38" at bounding box center [225, 405] width 257 height 25
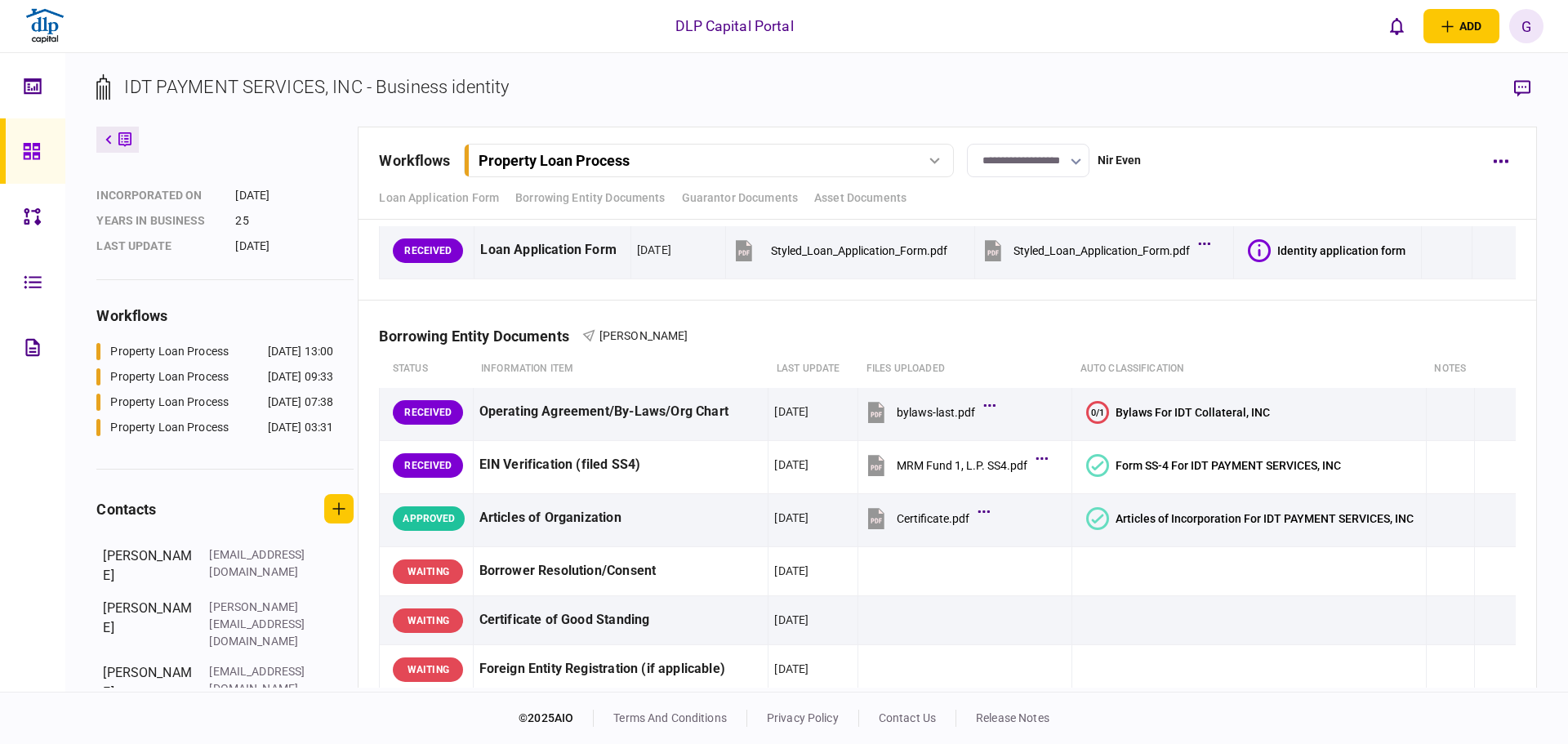
click at [193, 414] on div "Property Loan Process 22 Apr 2025 07:38" at bounding box center [225, 405] width 257 height 25
click at [176, 431] on div "Property Loan Process" at bounding box center [169, 428] width 118 height 18
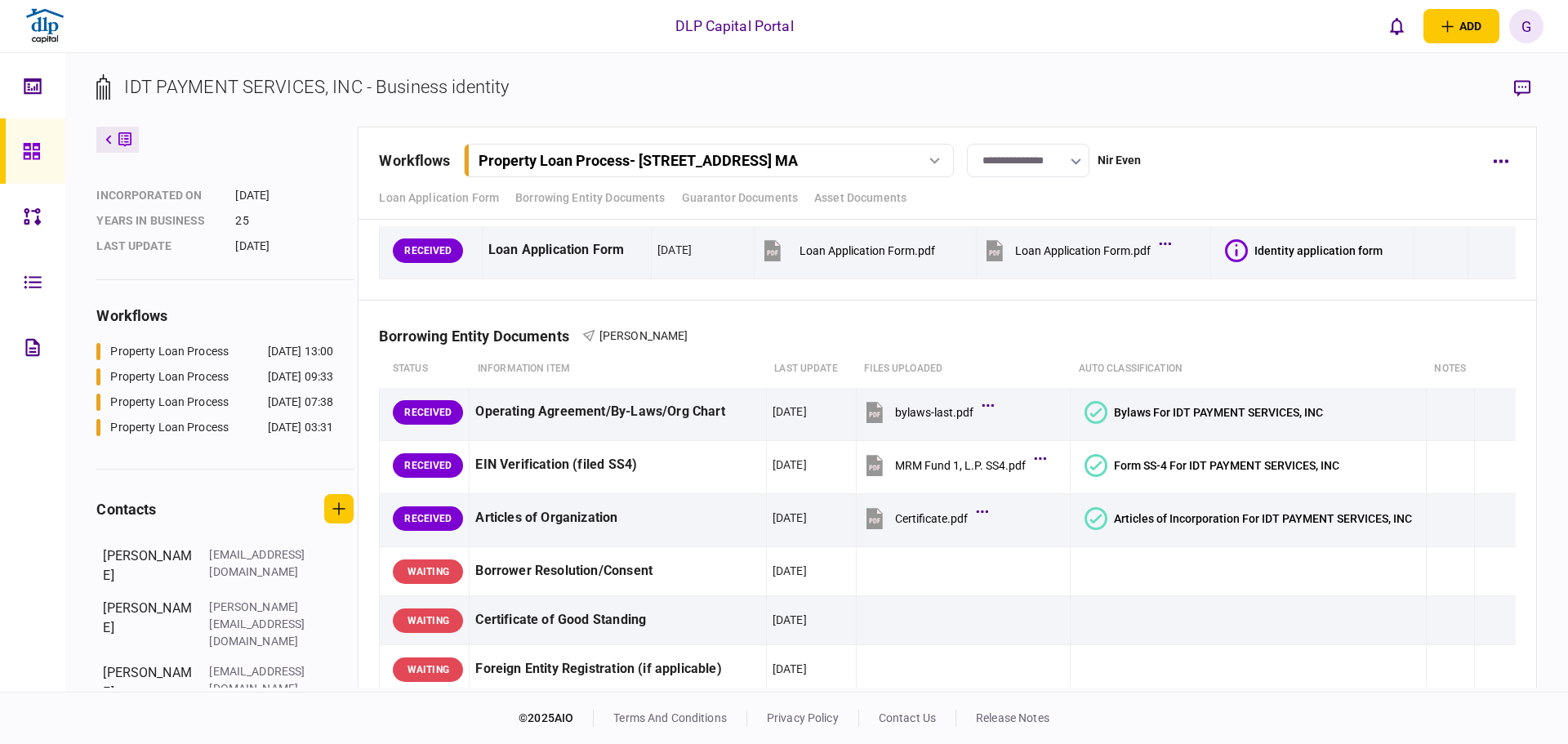
click at [191, 351] on div "Property Loan Process" at bounding box center [169, 352] width 118 height 18
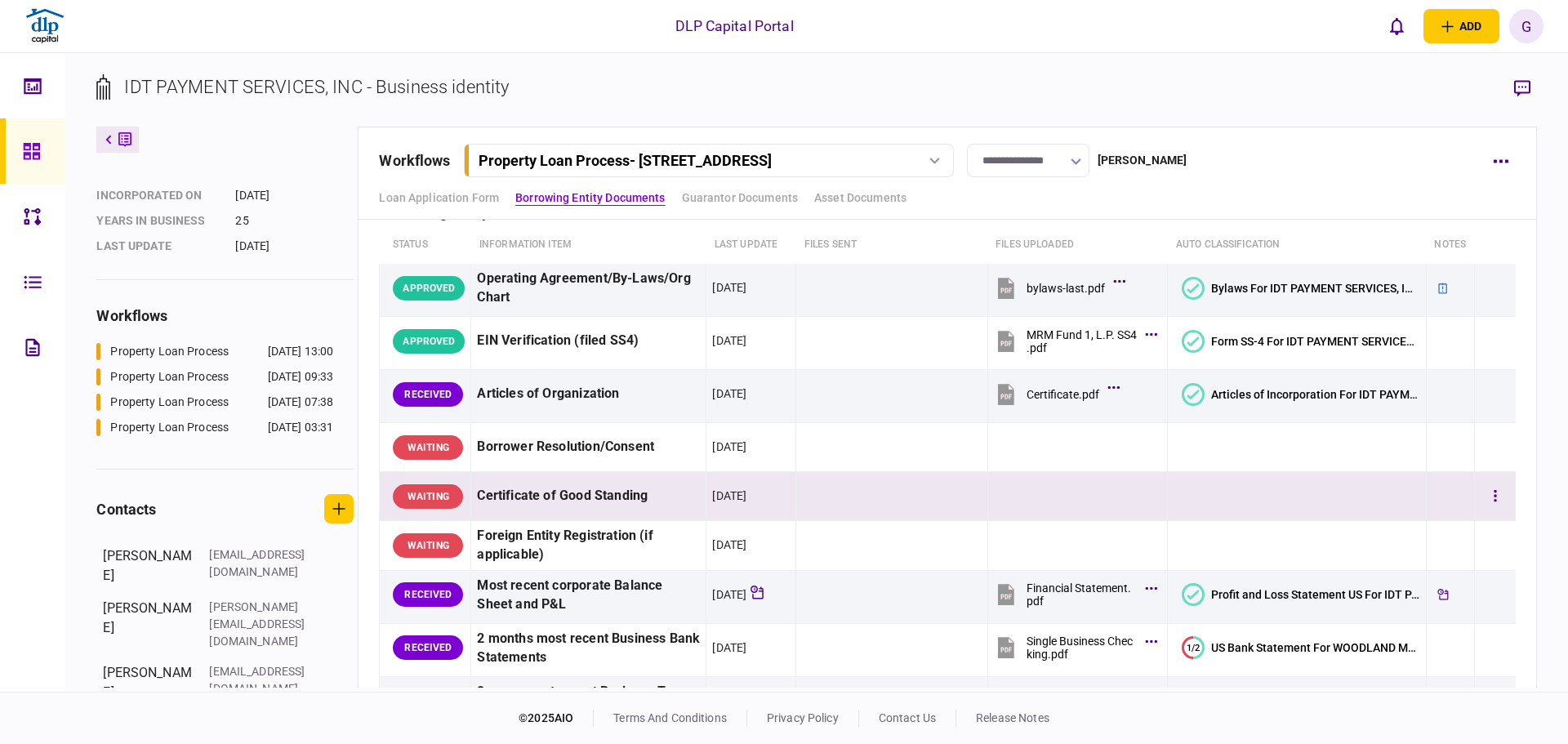
scroll to position [245, 0]
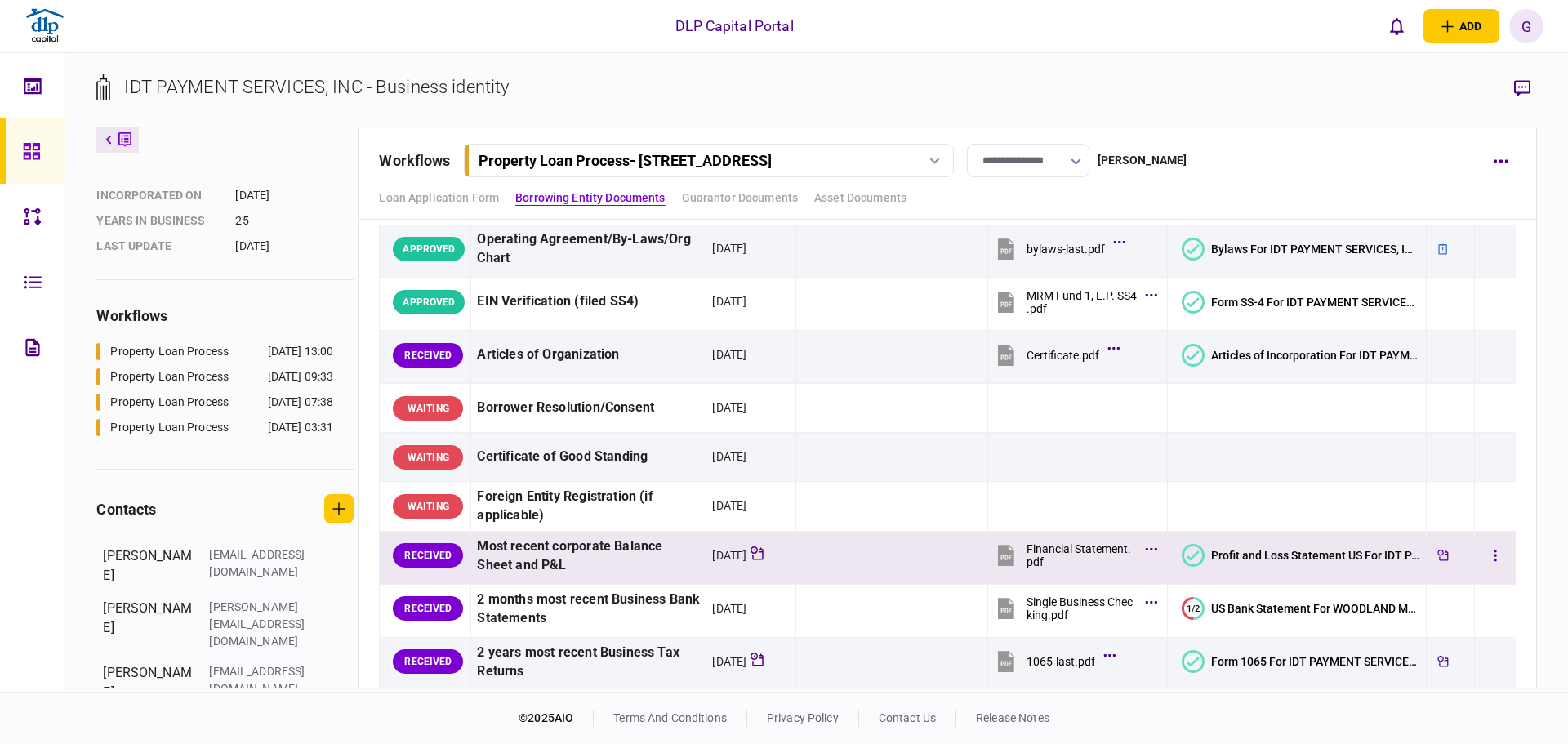
drag, startPoint x: 755, startPoint y: 522, endPoint x: 786, endPoint y: 556, distance: 46.0
click at [763, 556] on icon at bounding box center [757, 553] width 13 height 14
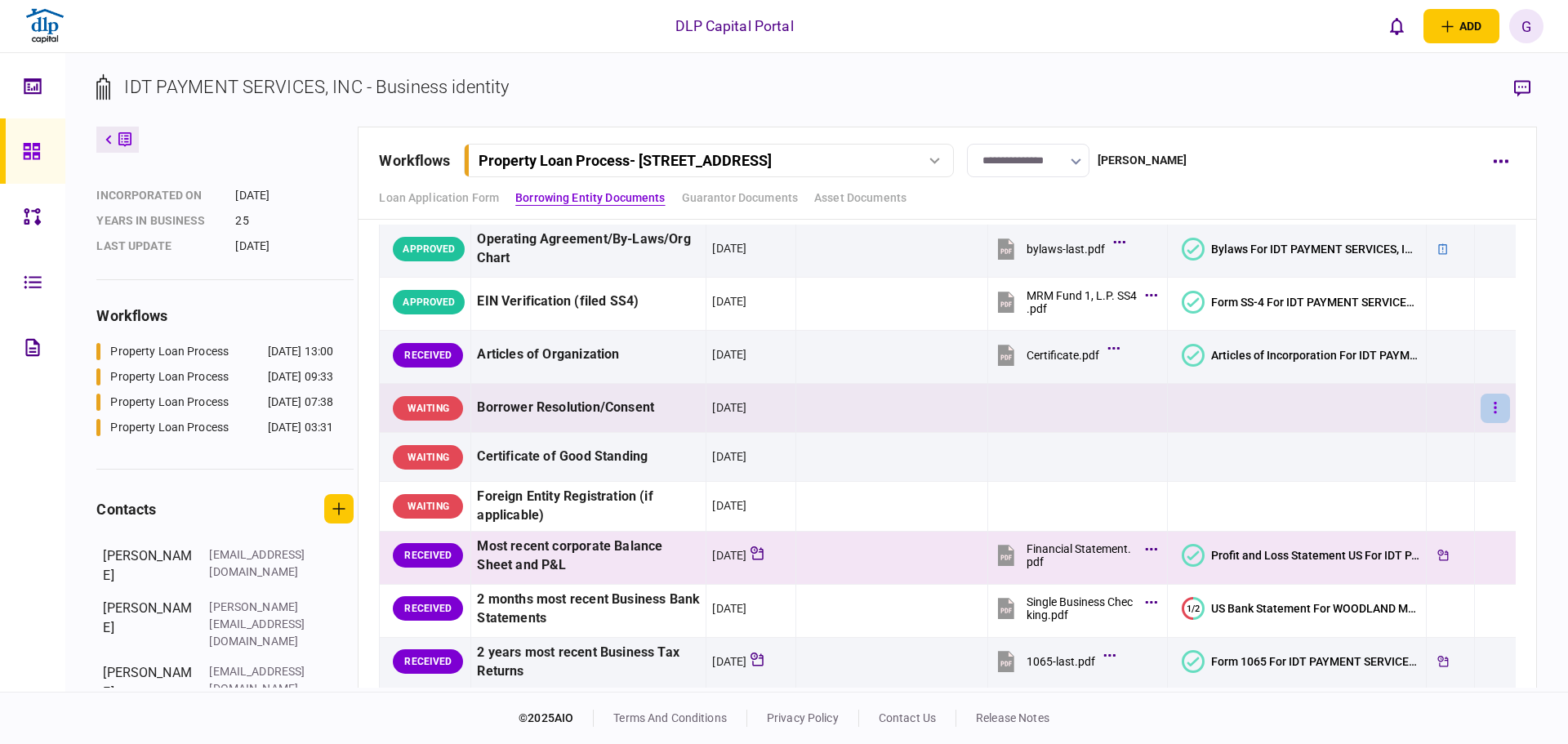
click at [1493, 407] on button "button" at bounding box center [1495, 408] width 30 height 30
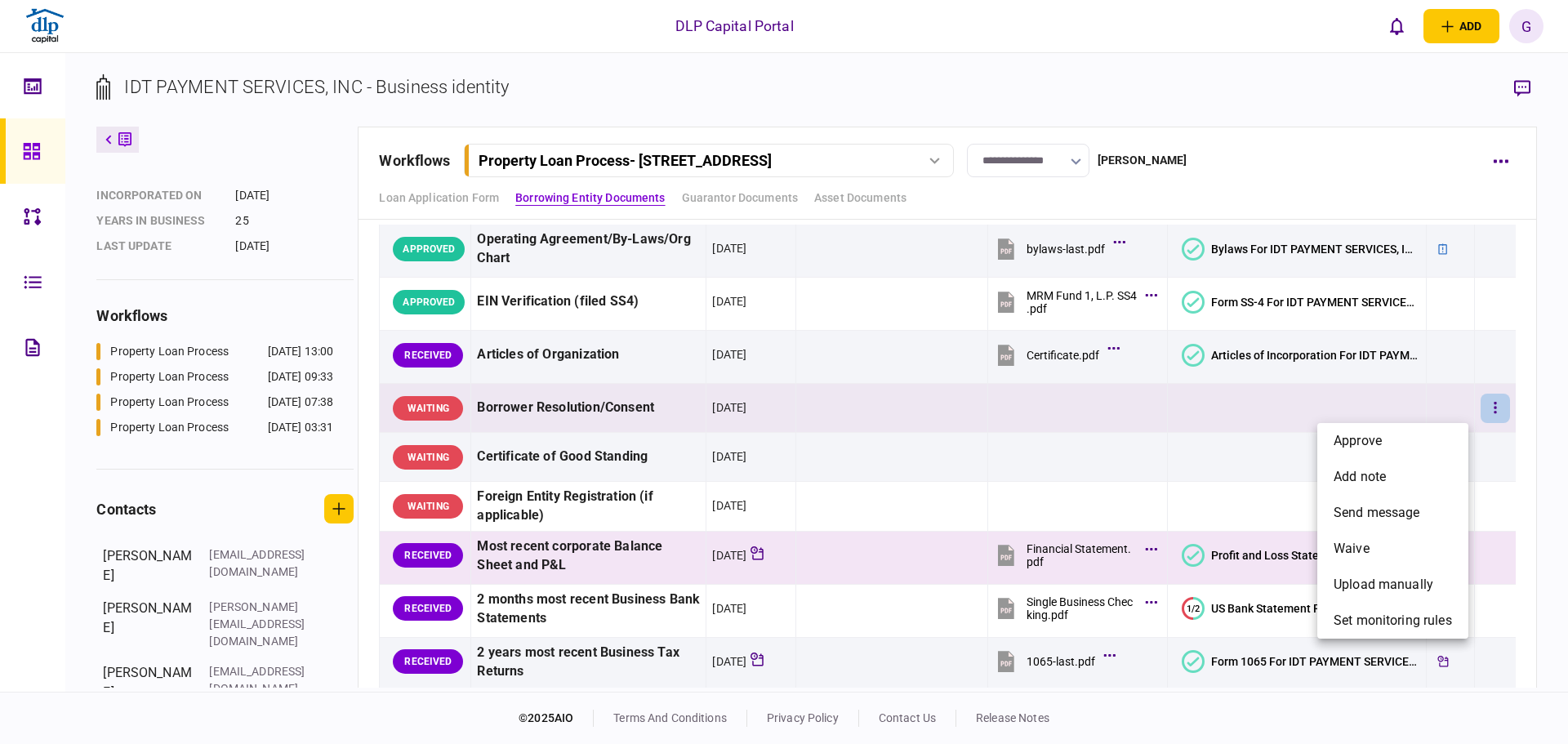
click at [907, 469] on div at bounding box center [784, 372] width 1568 height 744
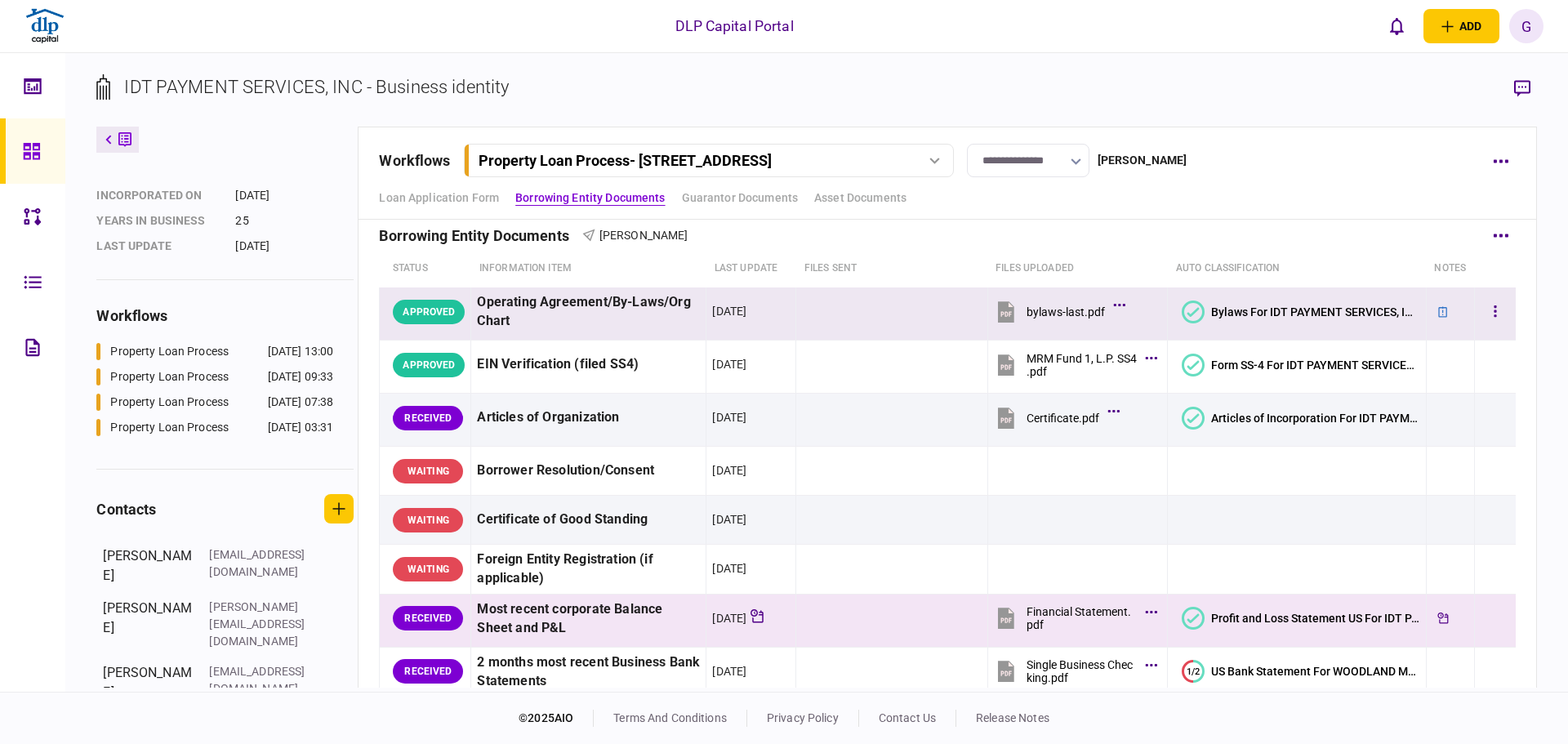
scroll to position [164, 0]
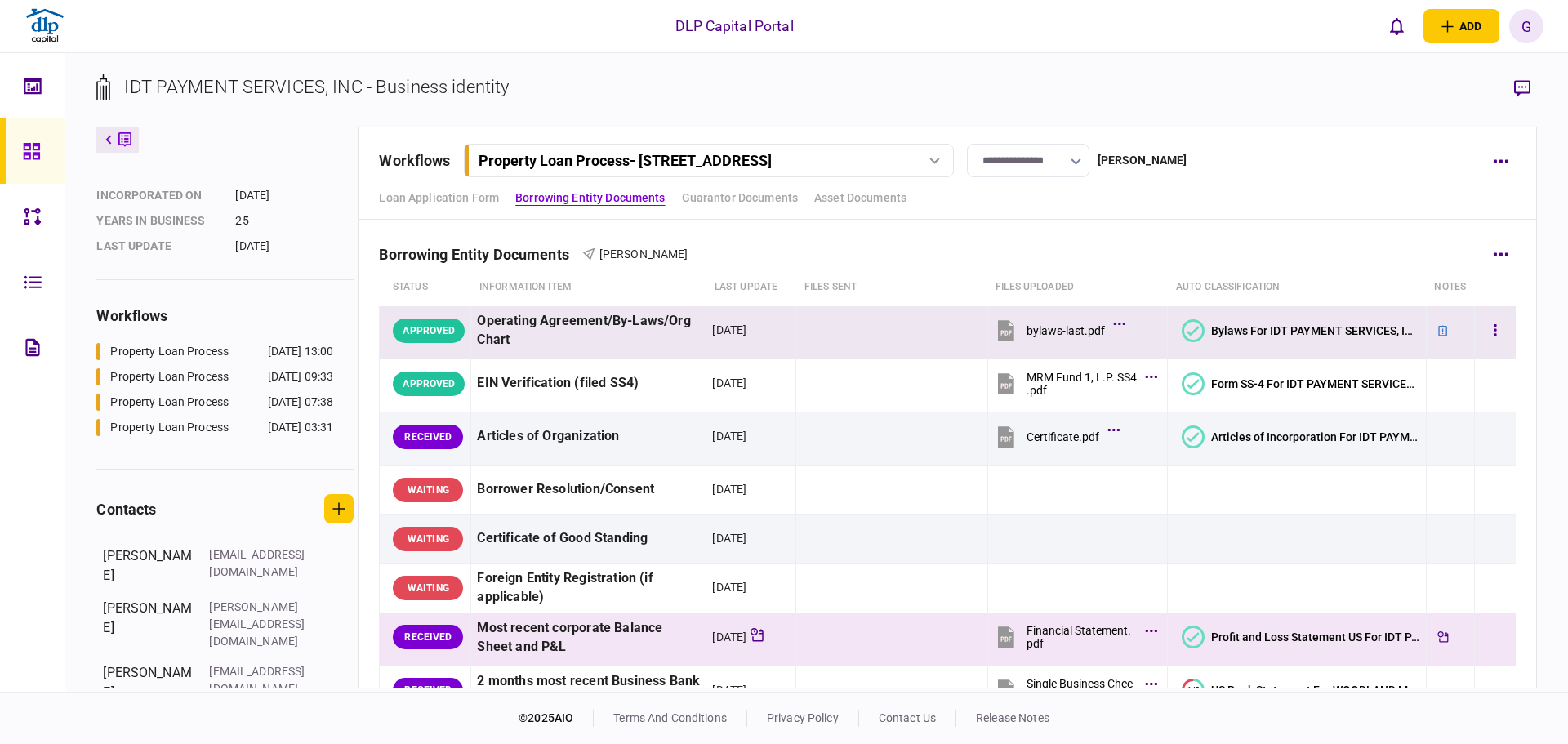
click at [456, 331] on div "APPROVED" at bounding box center [429, 330] width 72 height 24
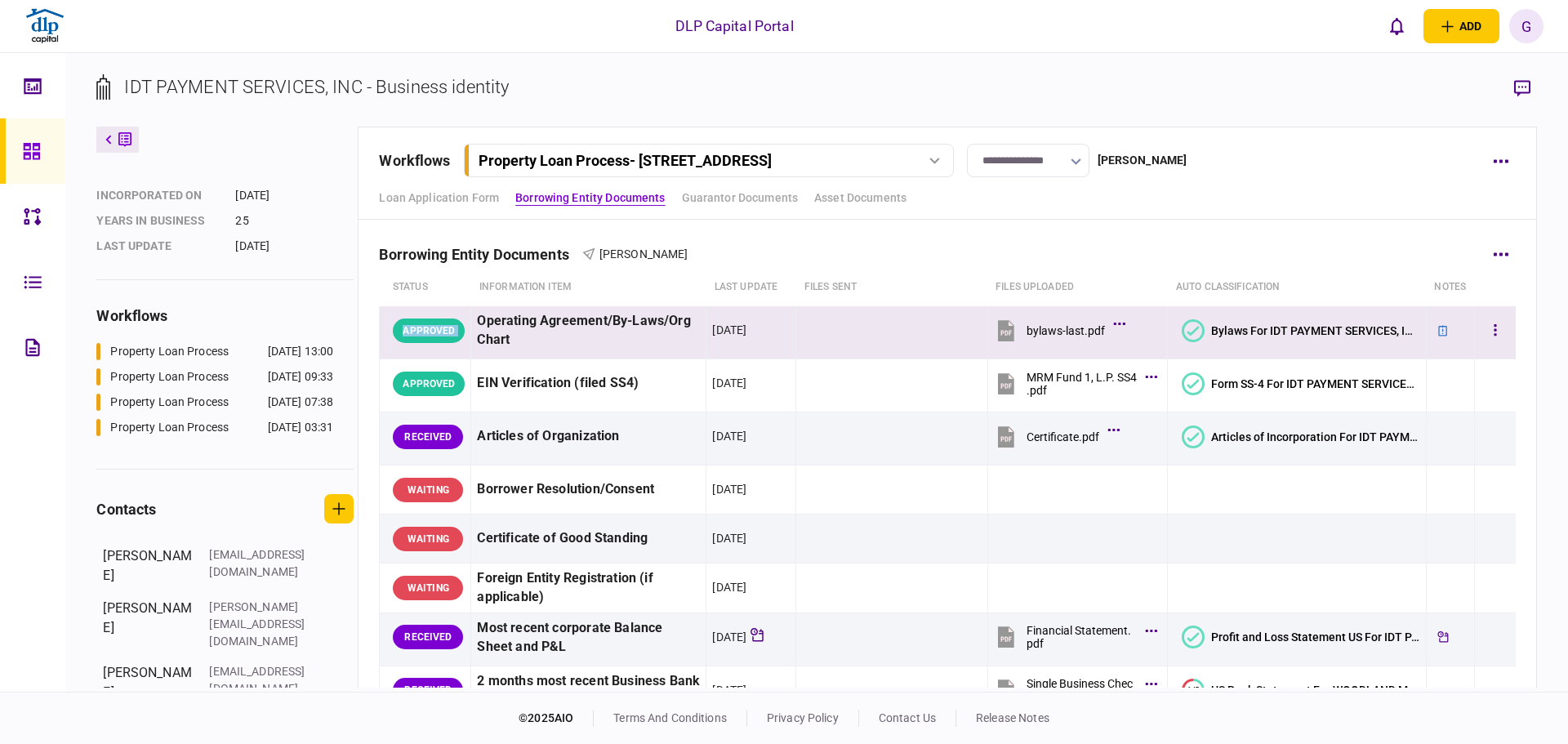
click at [456, 331] on div "APPROVED" at bounding box center [429, 330] width 72 height 24
click at [1195, 335] on icon at bounding box center [1192, 330] width 23 height 23
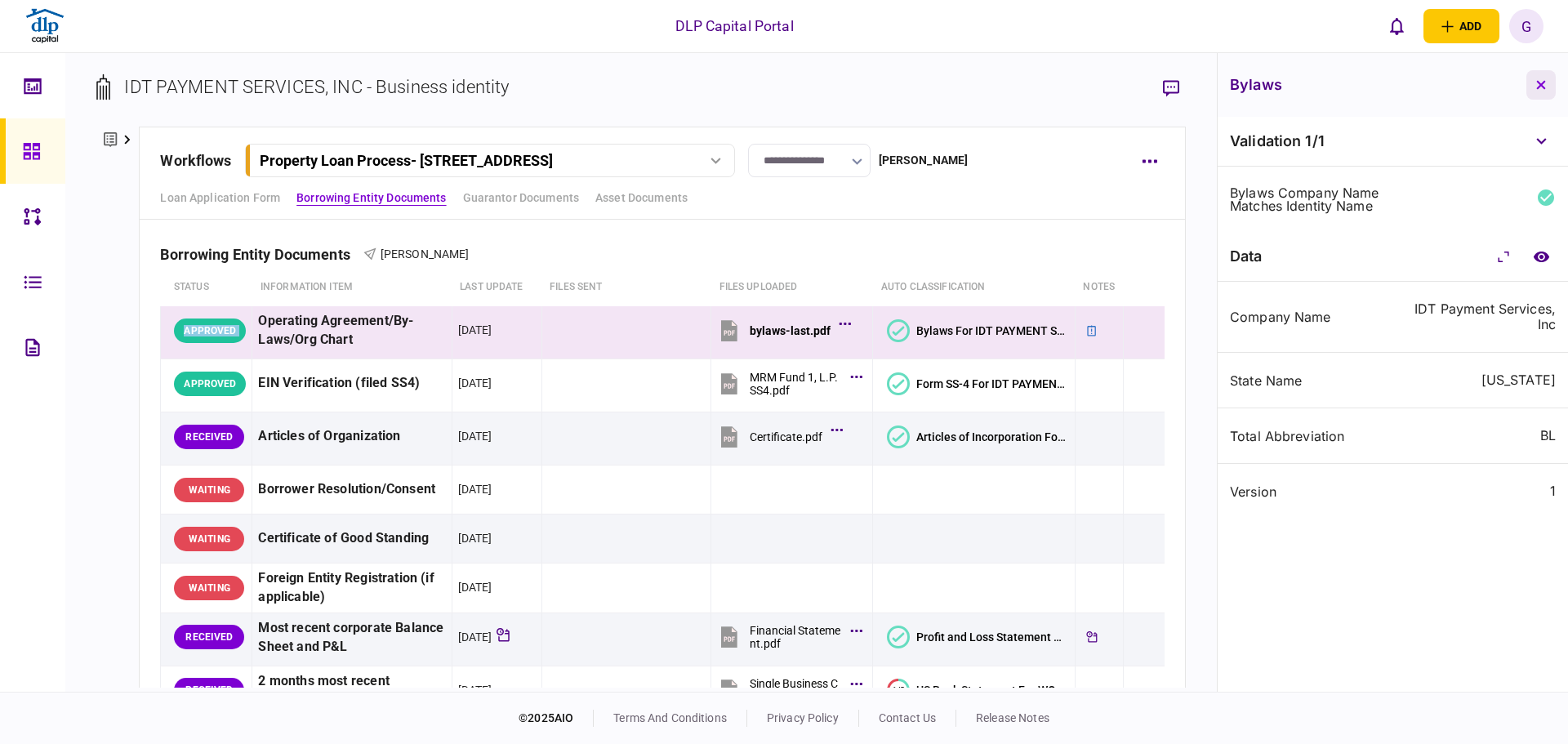
click at [1538, 81] on icon "button" at bounding box center [1541, 85] width 9 height 9
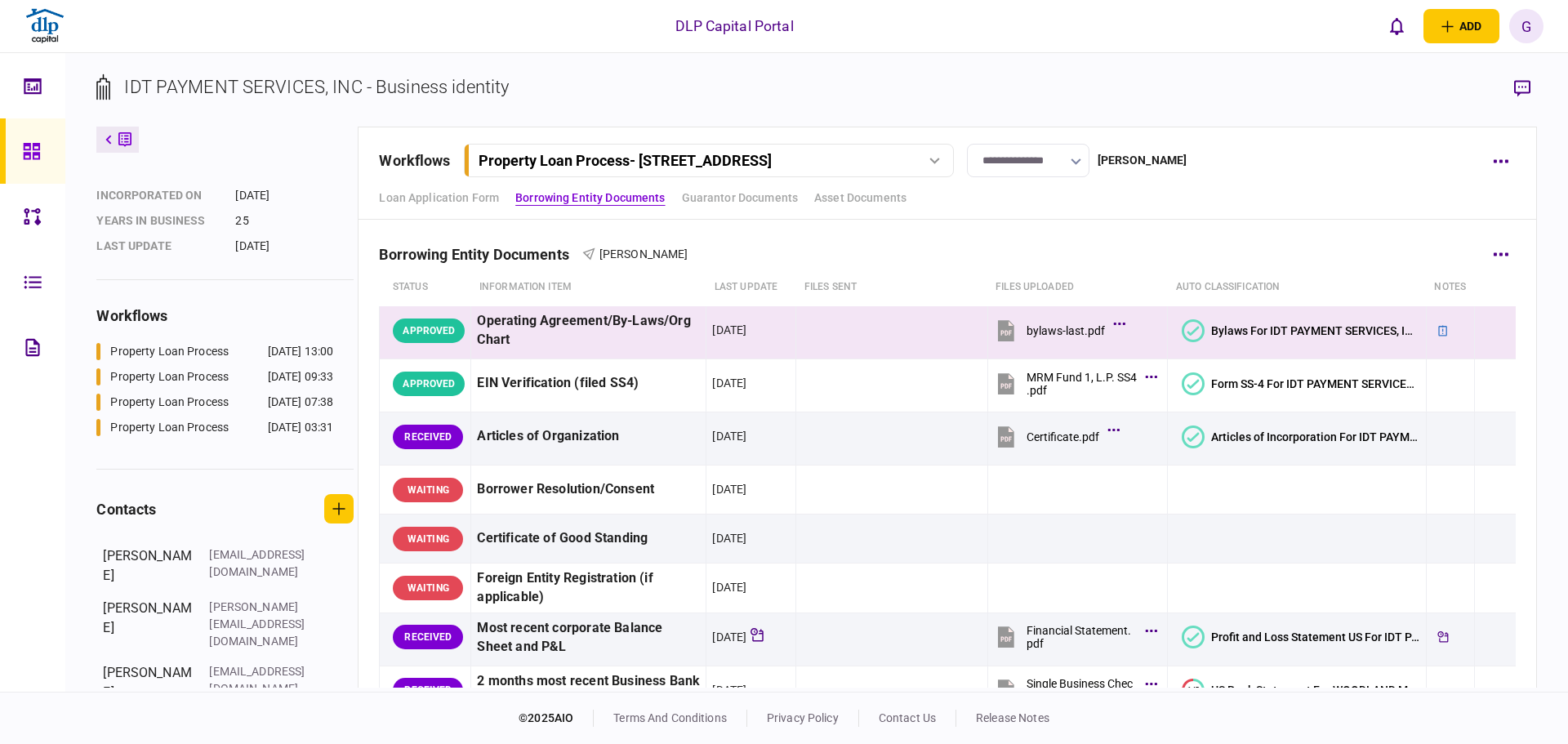
click at [1350, 268] on th "auto classification" at bounding box center [1297, 287] width 259 height 38
click at [1487, 260] on button "button" at bounding box center [1501, 254] width 30 height 30
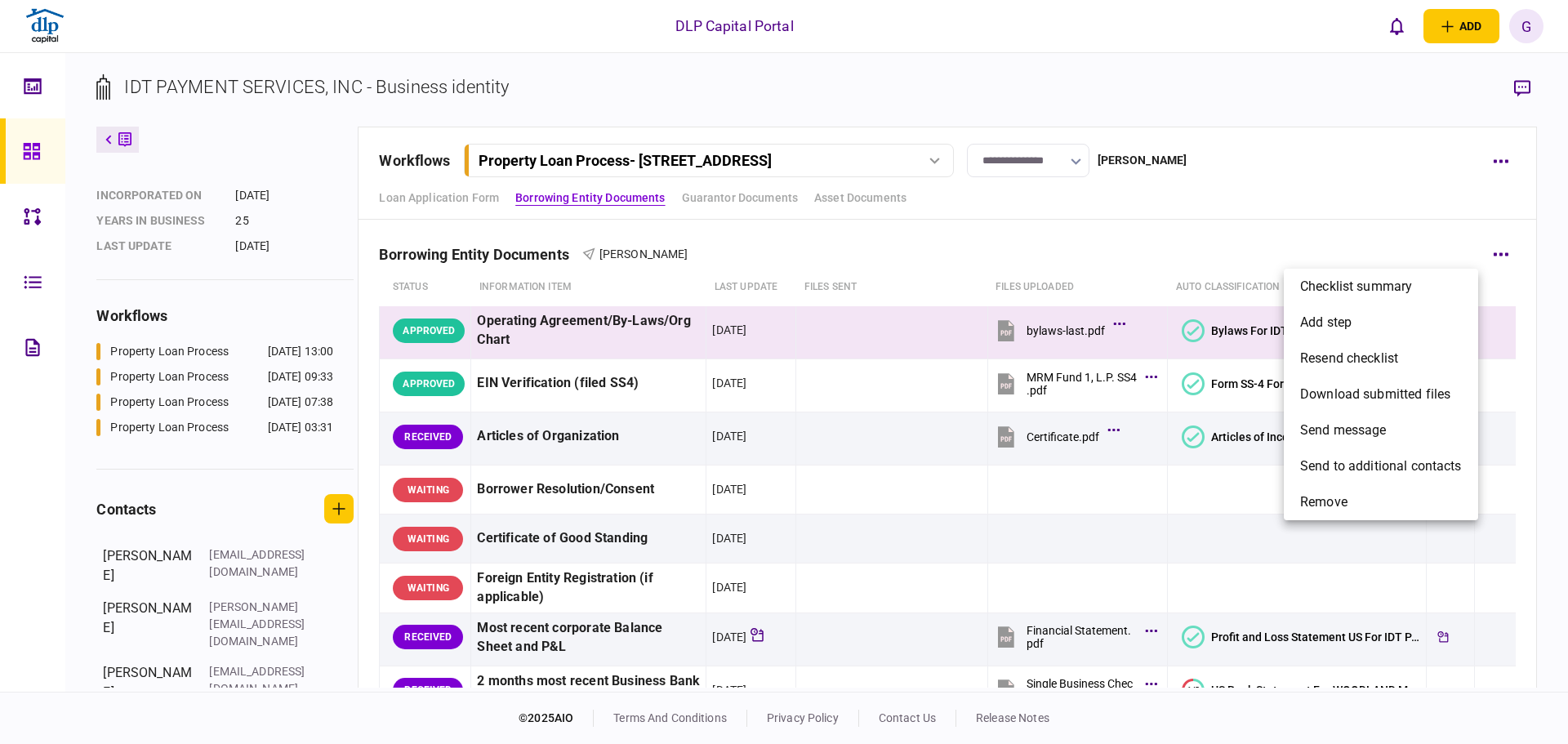
click at [1054, 256] on div at bounding box center [784, 372] width 1568 height 744
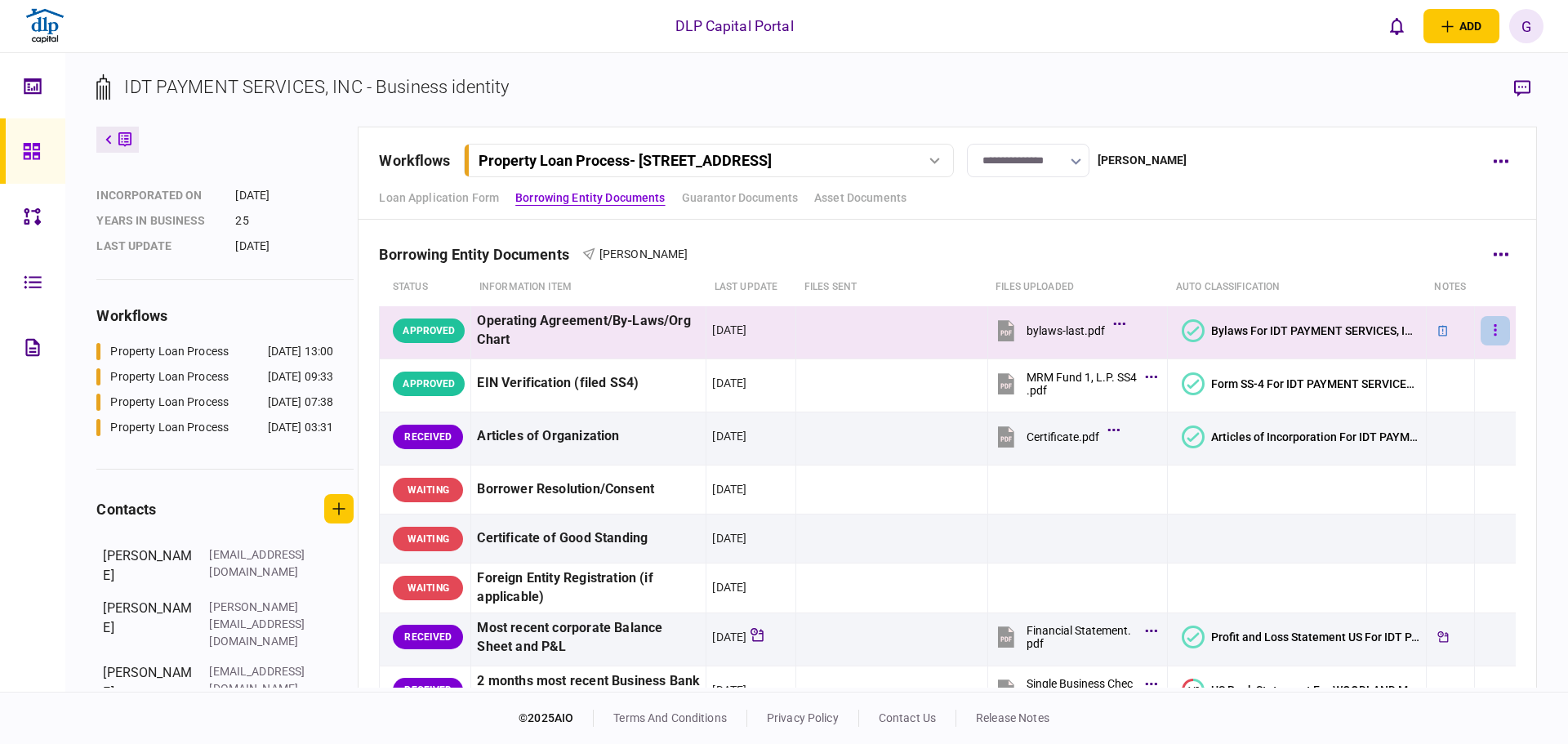
click at [1491, 334] on button "button" at bounding box center [1495, 331] width 30 height 30
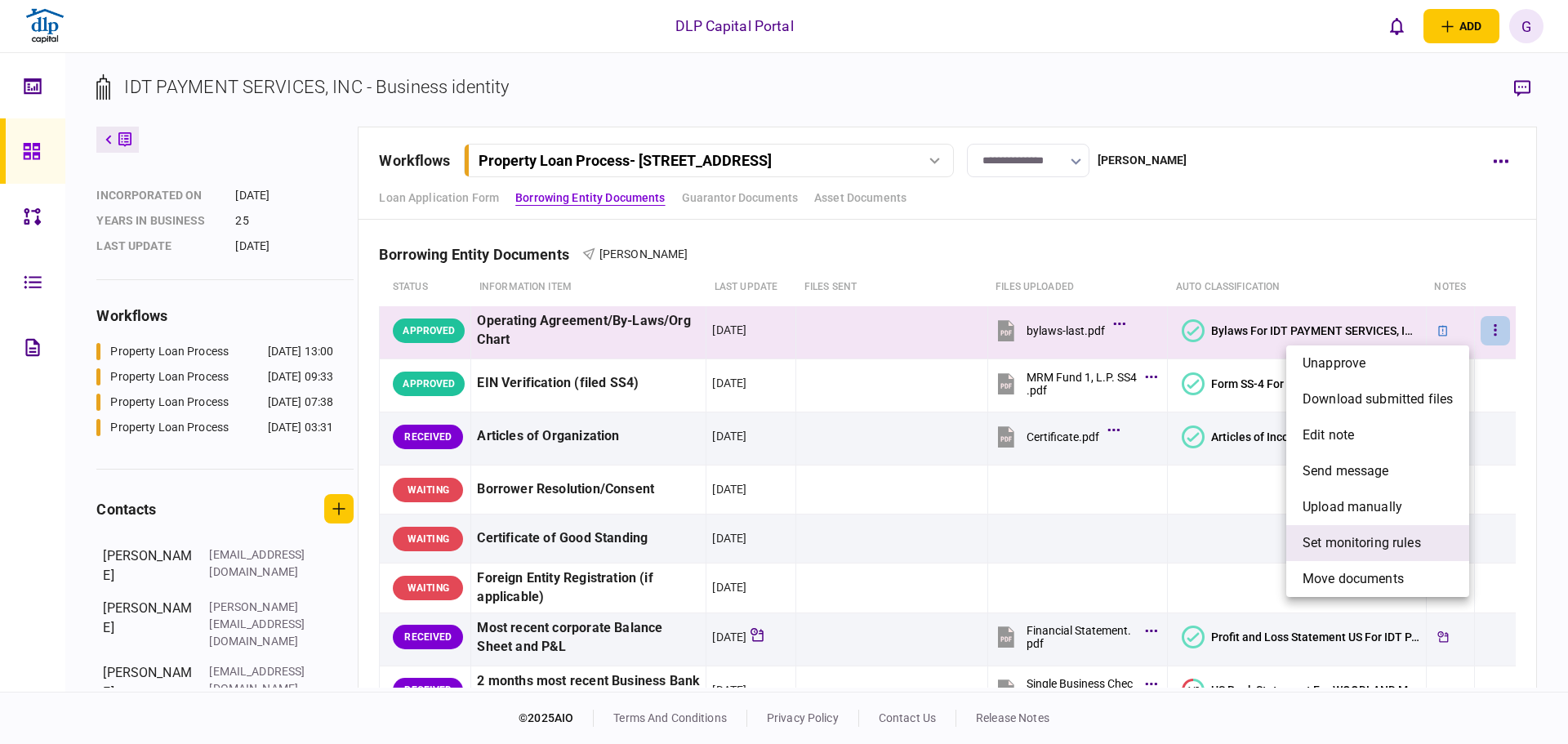
click at [1340, 536] on span "set monitoring rules" at bounding box center [1362, 542] width 118 height 19
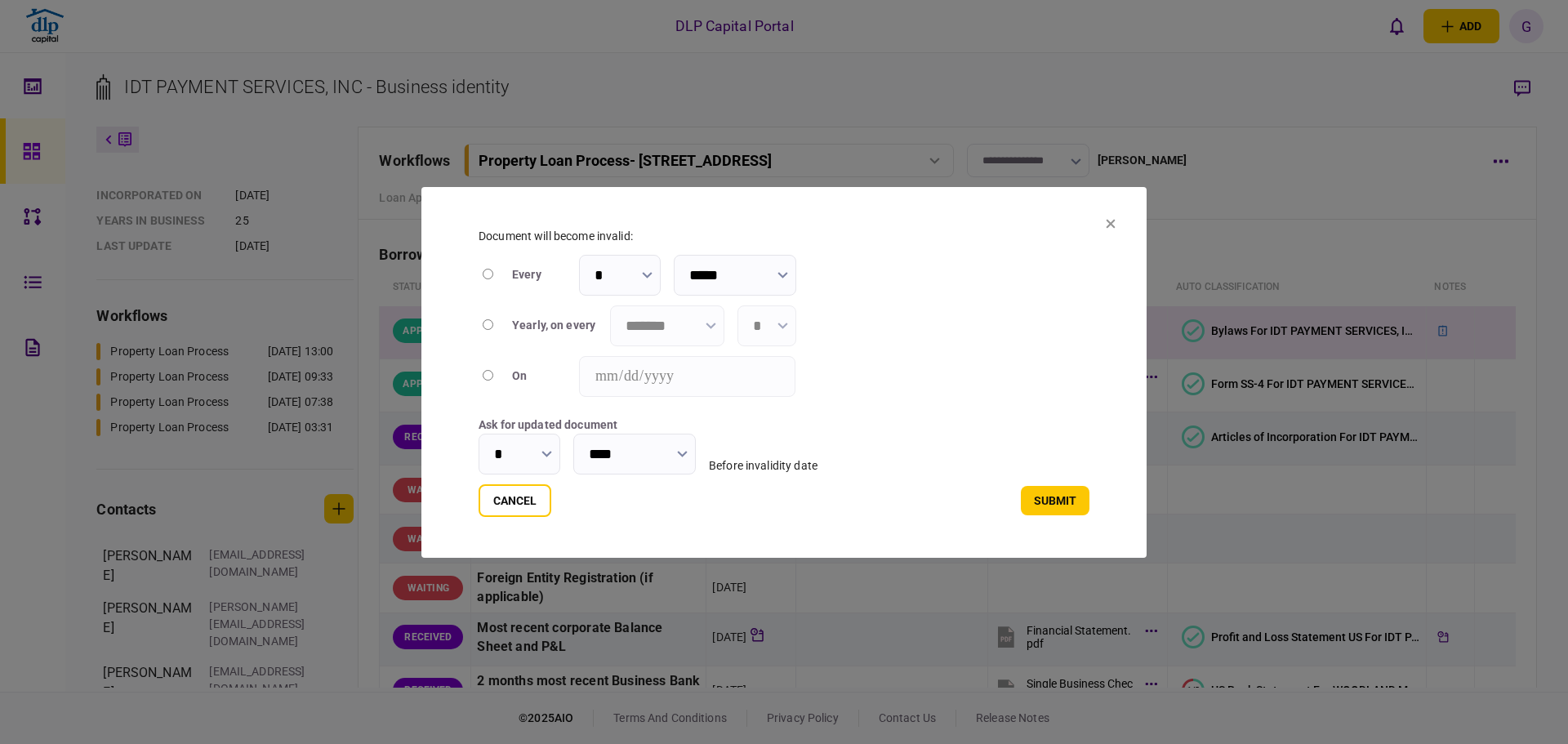
click at [1105, 217] on section "**********" at bounding box center [784, 372] width 725 height 371
click at [1109, 219] on icon at bounding box center [1110, 224] width 10 height 10
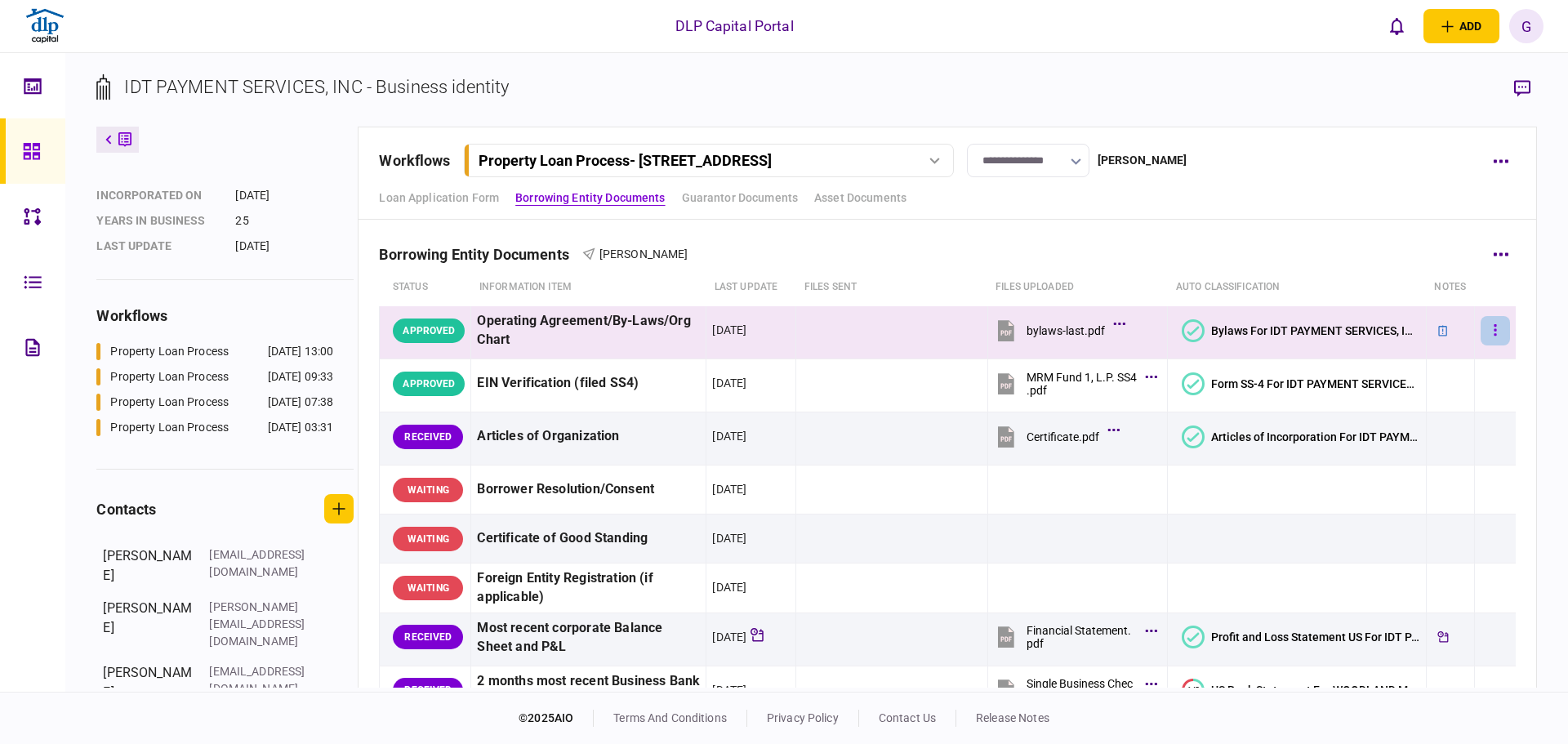
click at [1488, 337] on button "button" at bounding box center [1495, 331] width 30 height 30
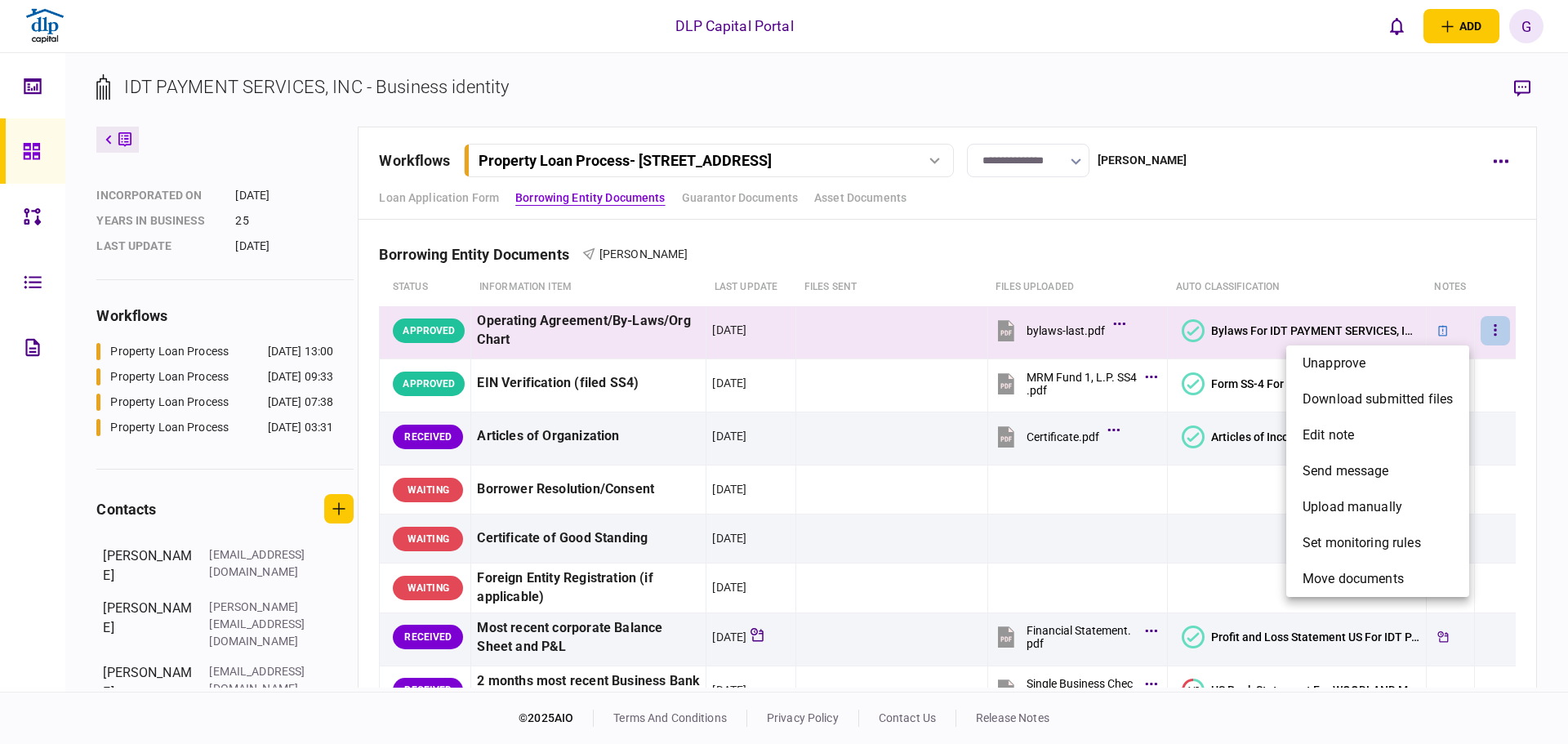
click at [267, 423] on div at bounding box center [784, 372] width 1568 height 744
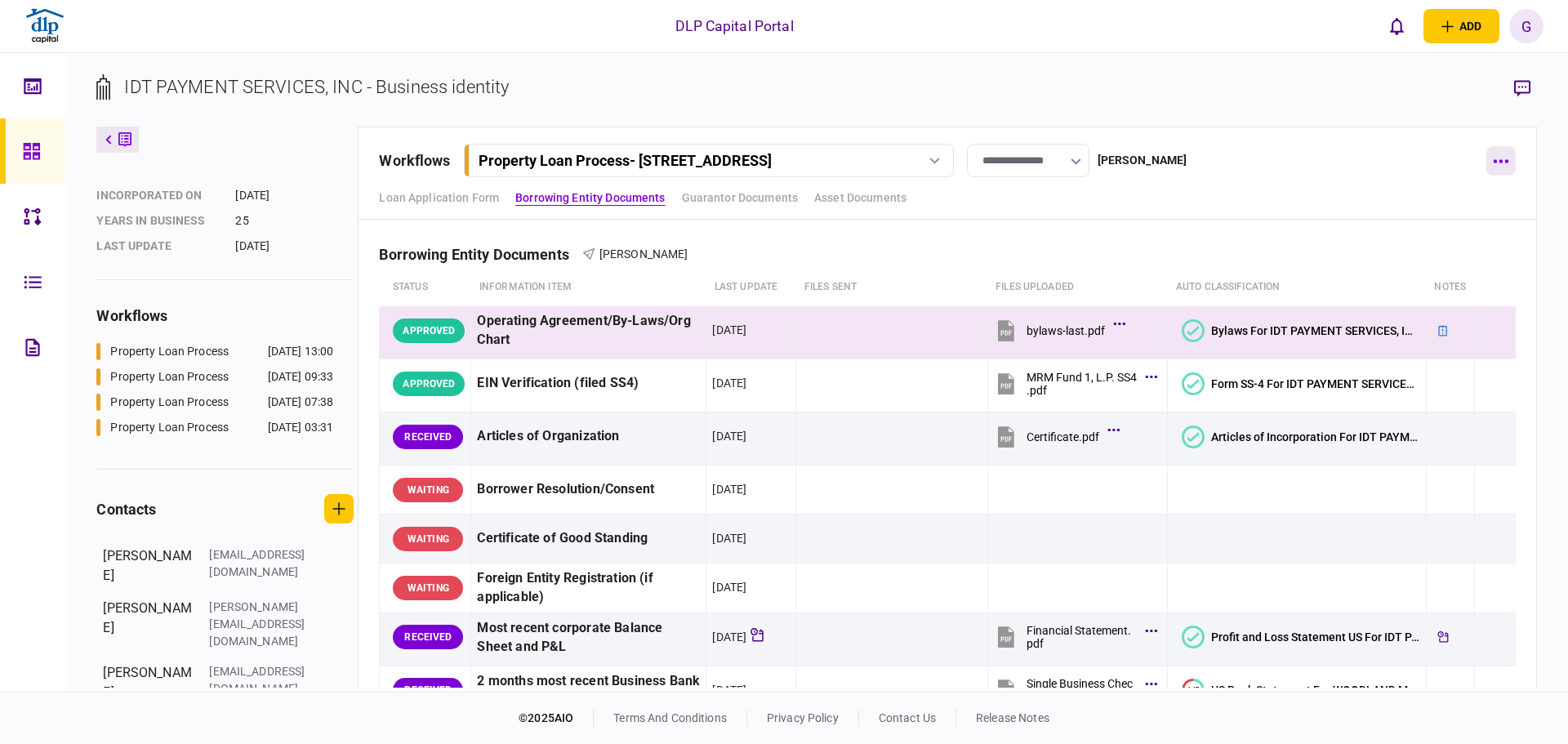
click at [1507, 172] on button "button" at bounding box center [1501, 161] width 30 height 30
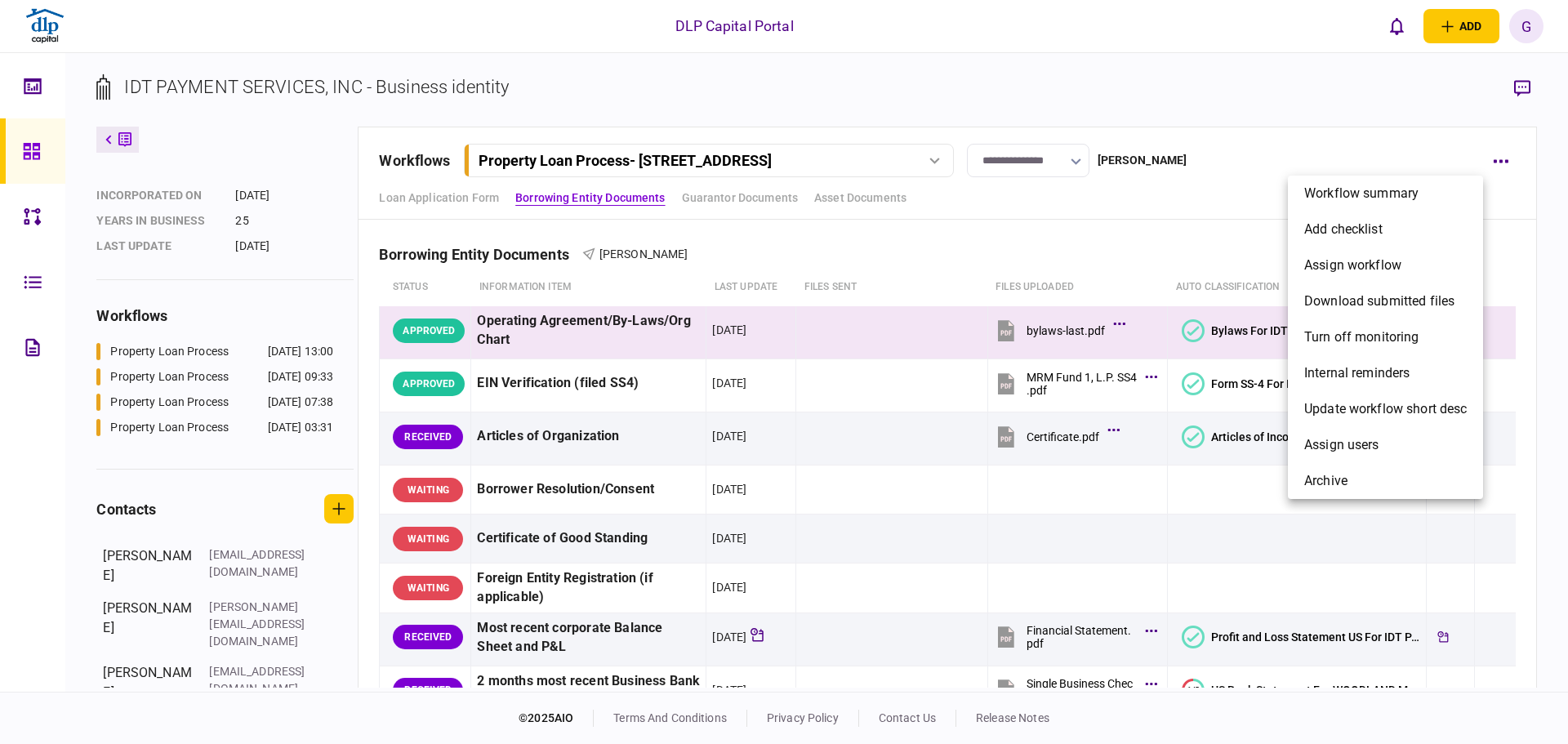
click at [716, 202] on div at bounding box center [784, 372] width 1568 height 744
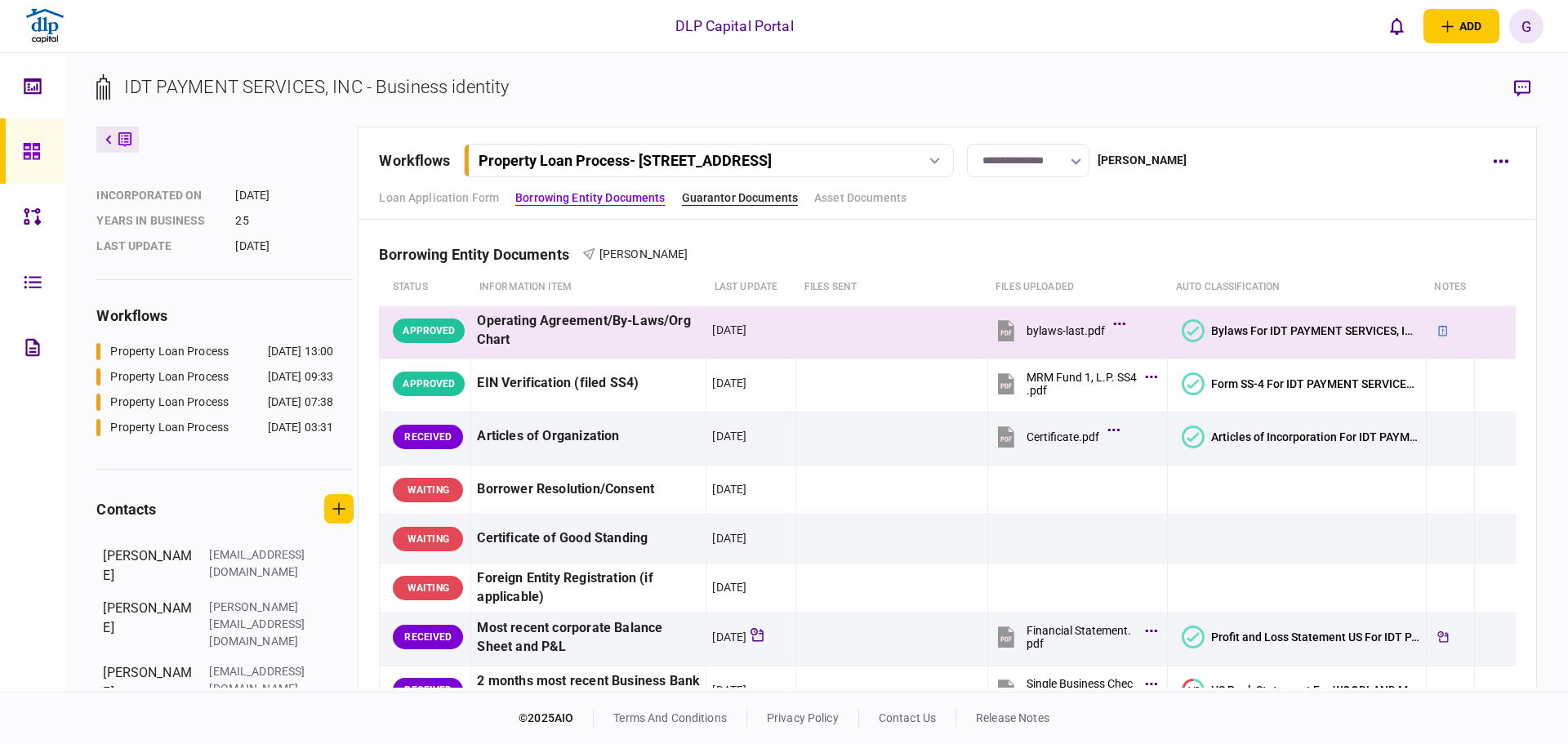
click at [721, 198] on link "Guarantor Documents" at bounding box center [740, 198] width 117 height 18
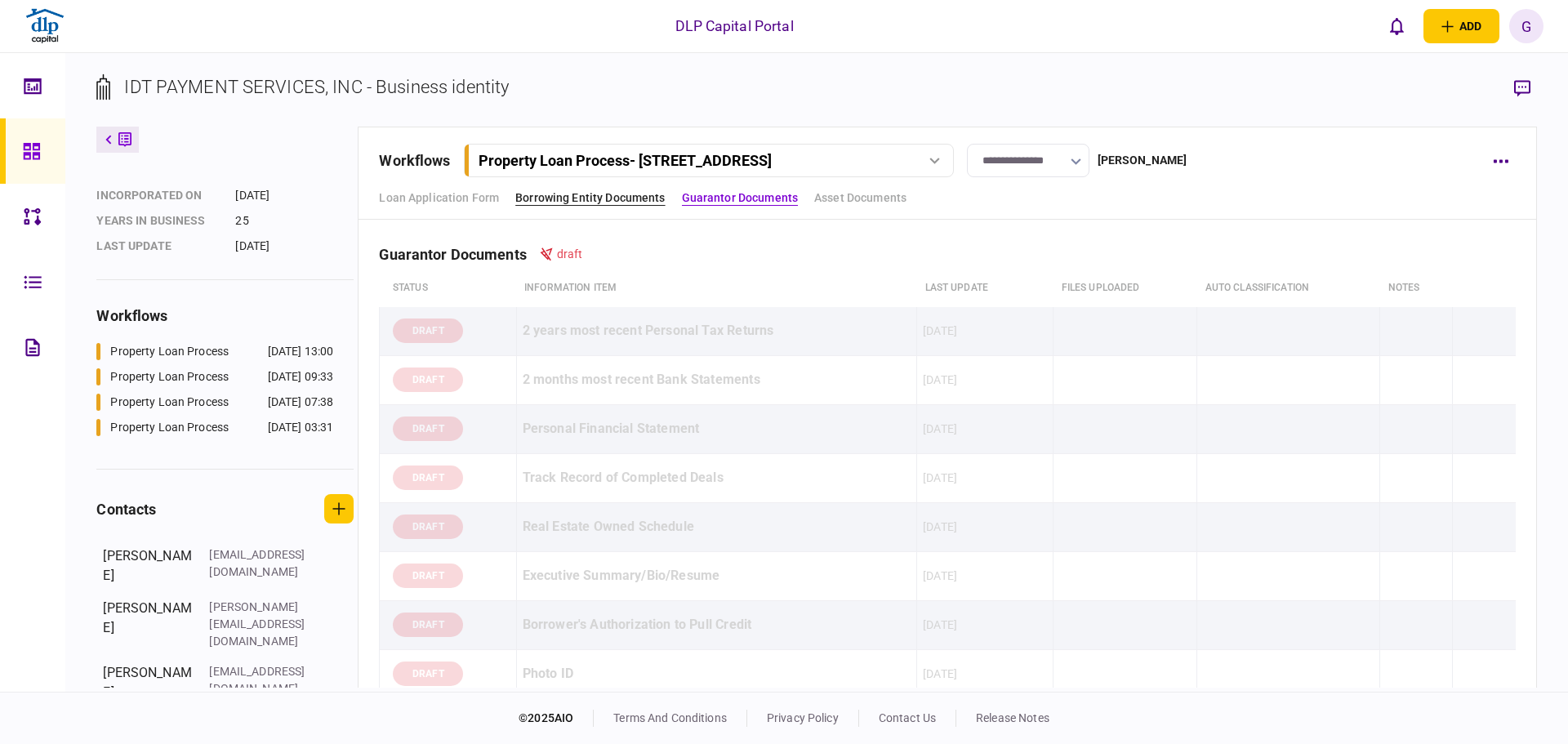
click at [641, 202] on link "Borrowing Entity Documents" at bounding box center [590, 198] width 150 height 18
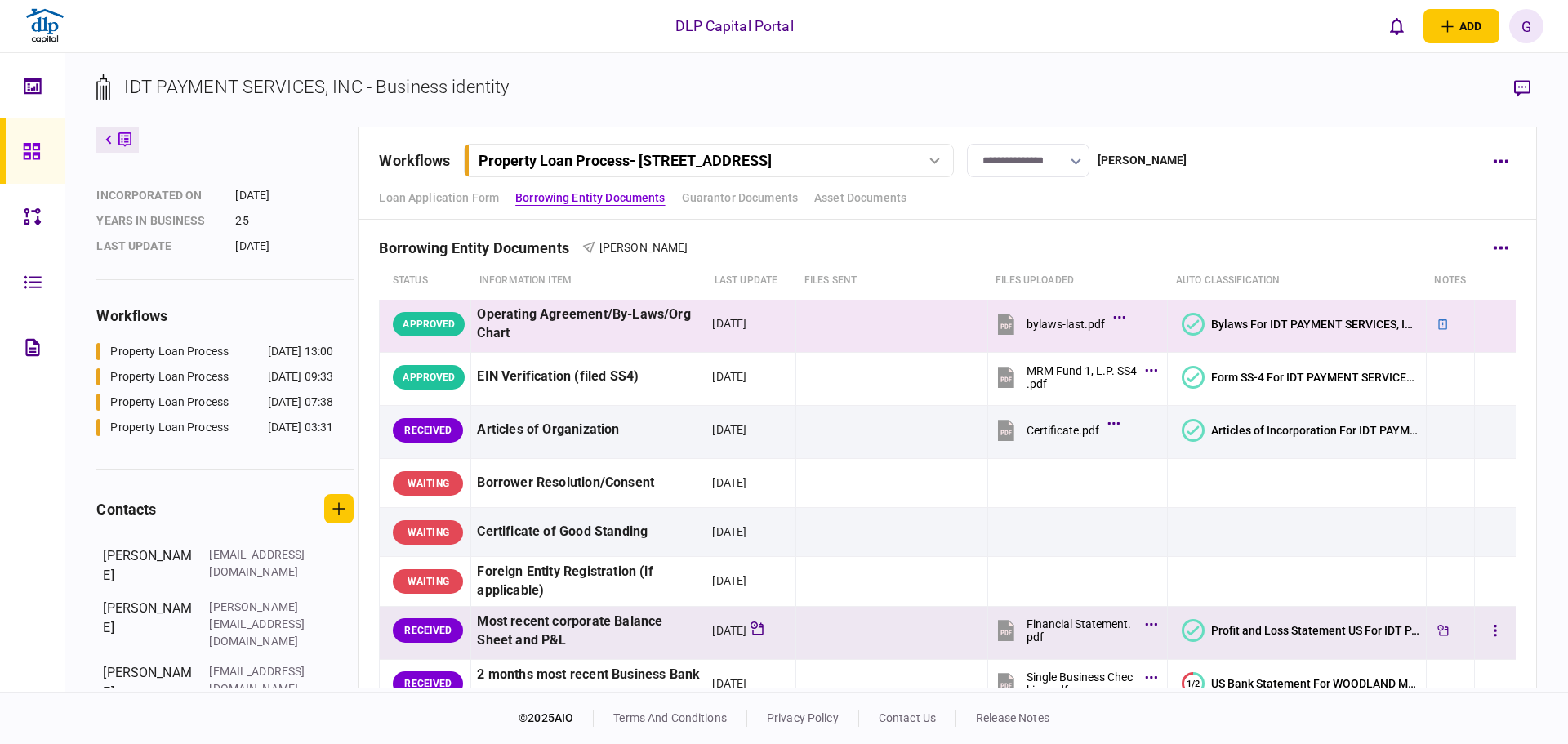
scroll to position [81, 0]
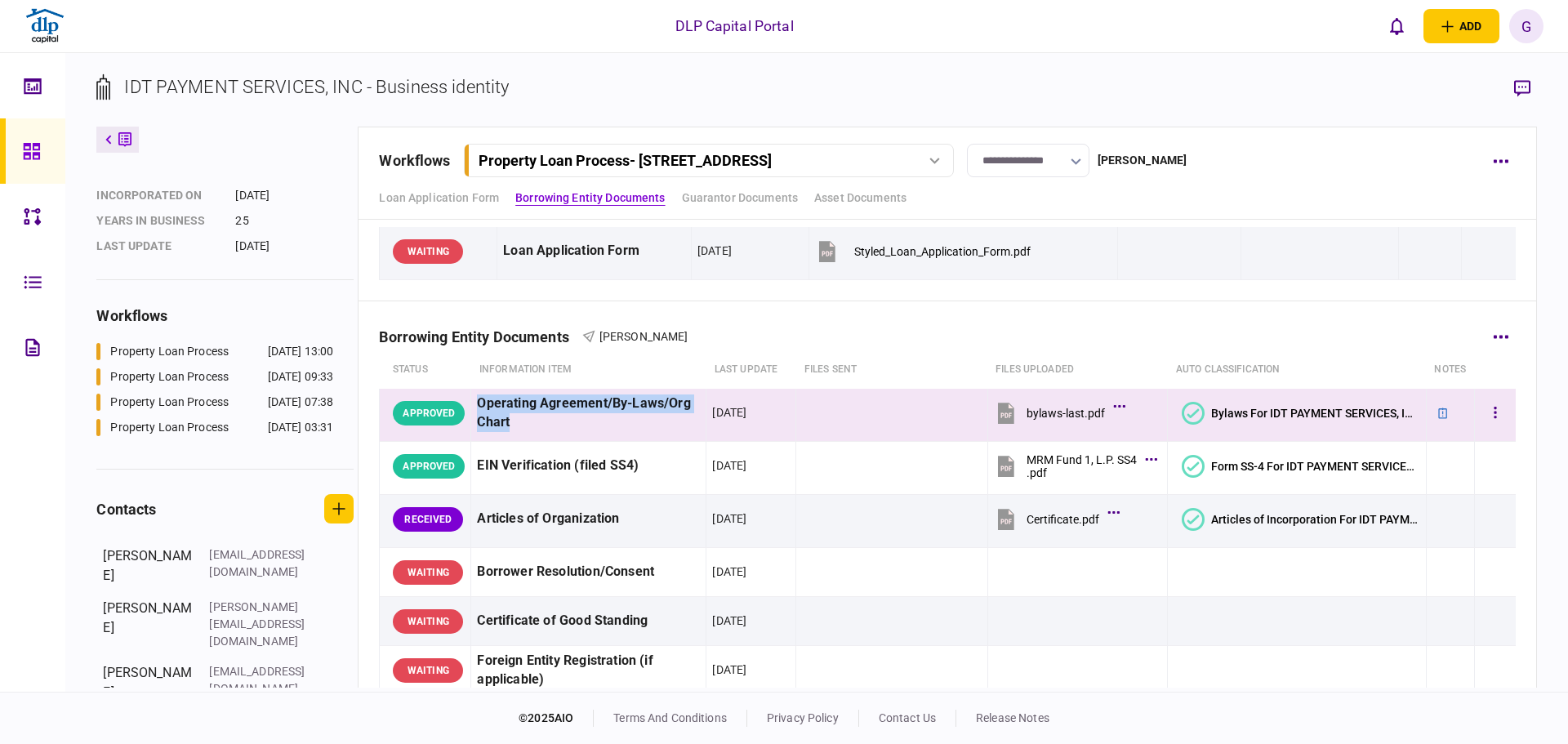
click at [472, 391] on tr "APPROVED Operating Agreement/By-Laws/Org Chart 09 Sep 2025 bylaws-last.pdf Byla…" at bounding box center [947, 415] width 1136 height 53
click at [1480, 407] on button "button" at bounding box center [1495, 414] width 30 height 30
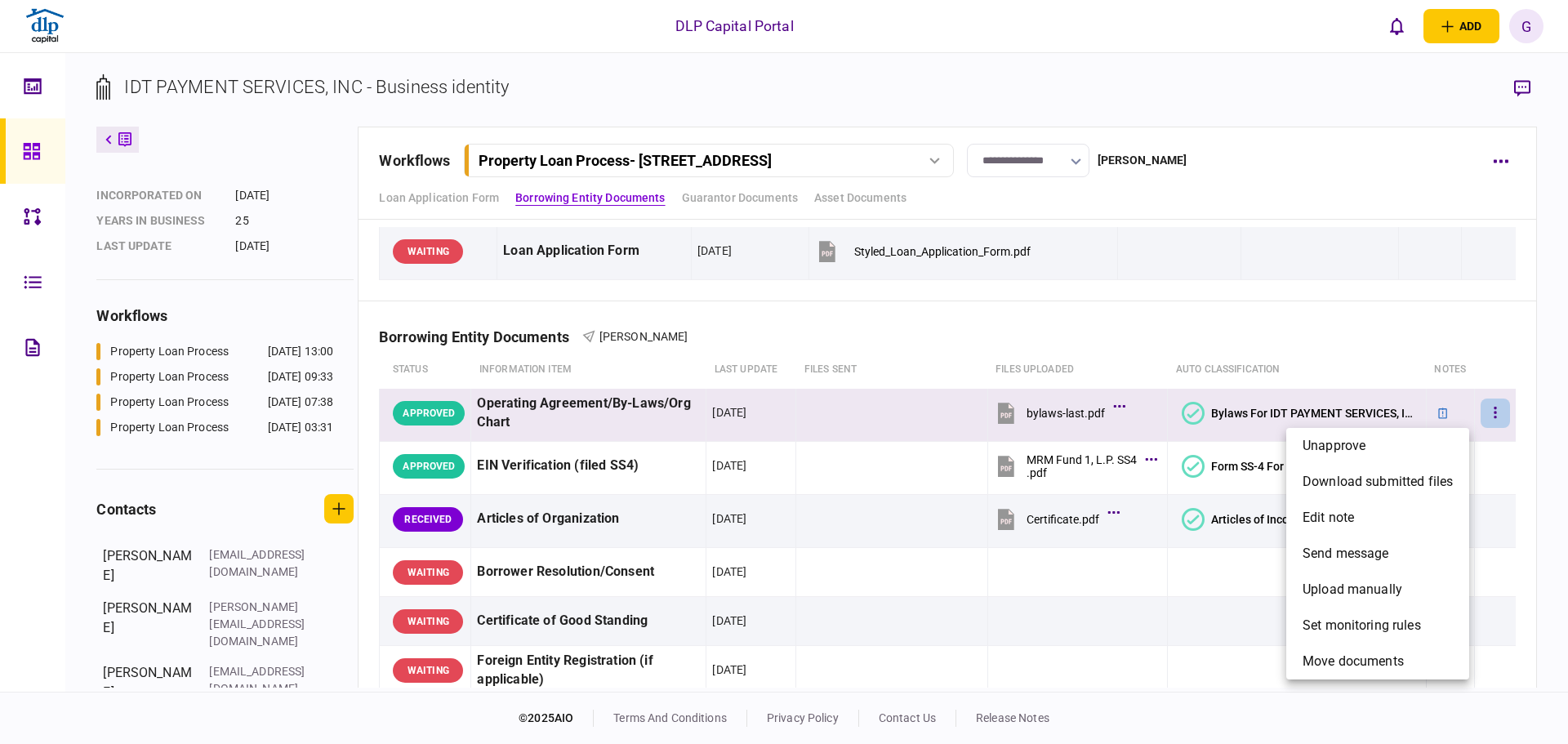
click at [1402, 422] on div at bounding box center [784, 372] width 1568 height 744
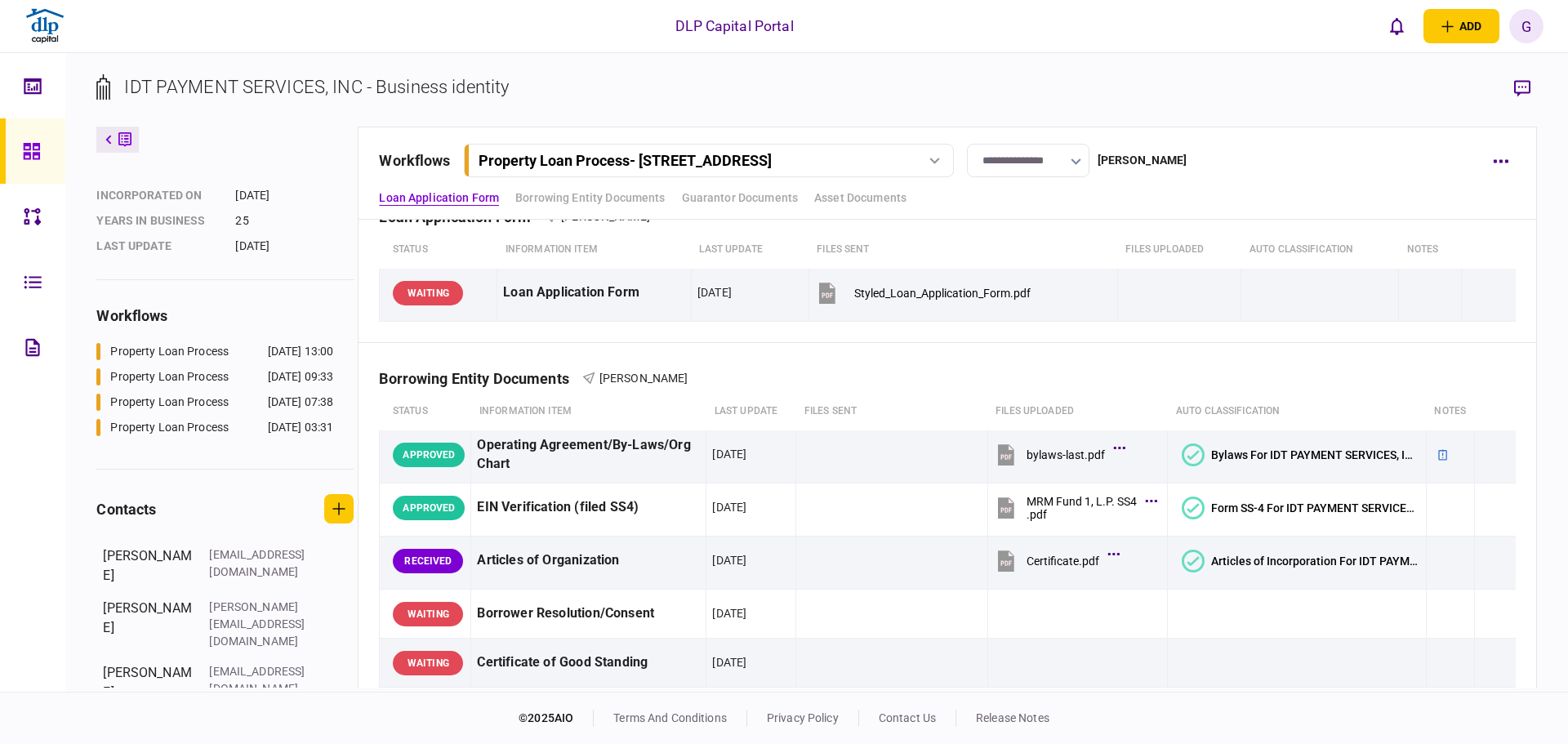
scroll to position [0, 0]
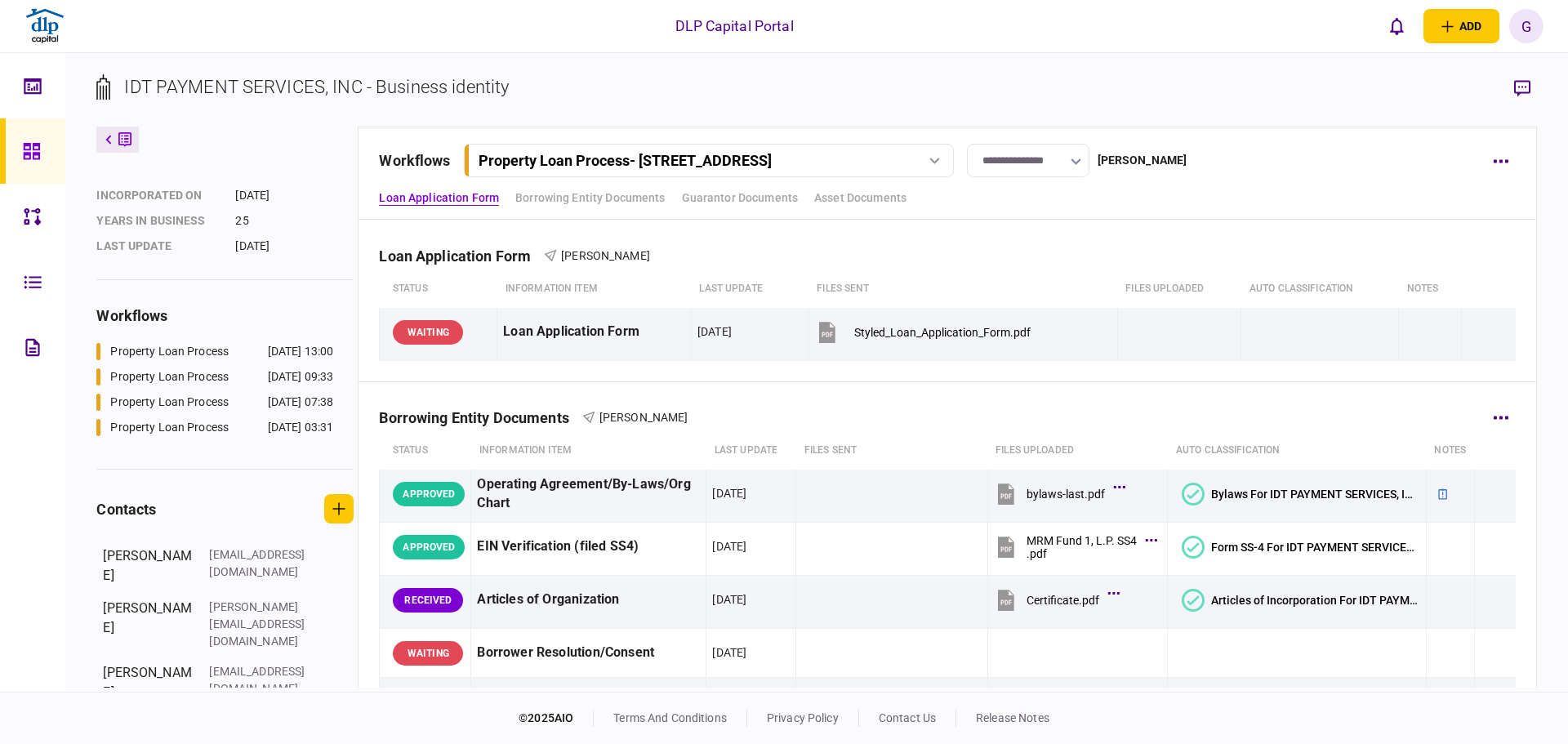
drag, startPoint x: 949, startPoint y: 282, endPoint x: 626, endPoint y: 387, distance: 339.6
click at [626, 387] on div "Borrowing Entity Documents John Jackson" at bounding box center [947, 407] width 1136 height 50
click at [595, 416] on icon at bounding box center [588, 417] width 13 height 13
click at [672, 428] on div "Borrowing Entity Documents John Jackson" at bounding box center [947, 407] width 1136 height 50
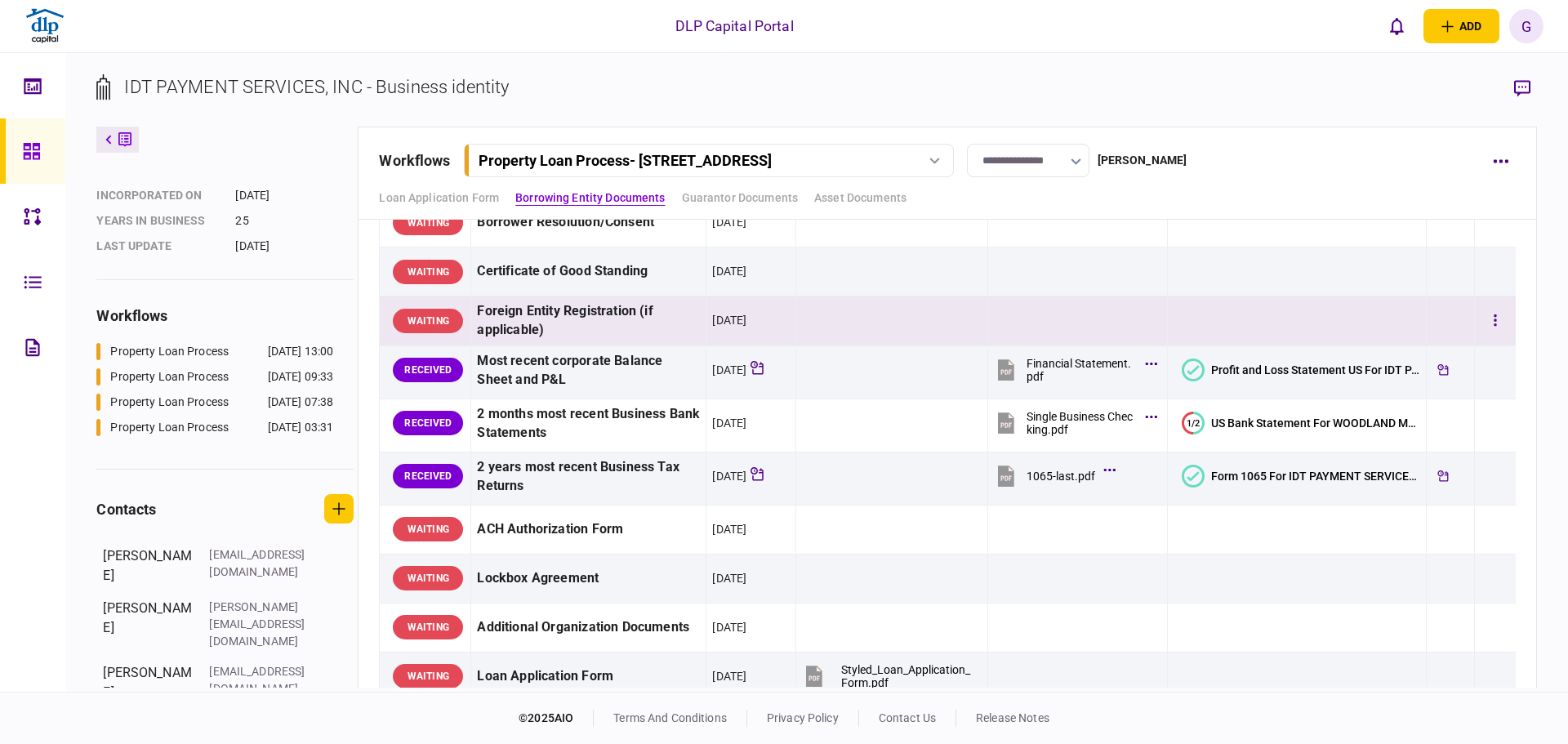
scroll to position [81, 0]
